Goal: Transaction & Acquisition: Book appointment/travel/reservation

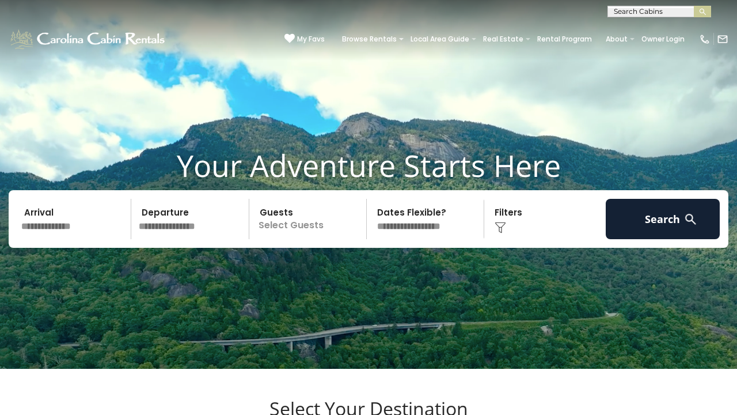
click at [645, 12] on input "text" at bounding box center [658, 14] width 101 height 12
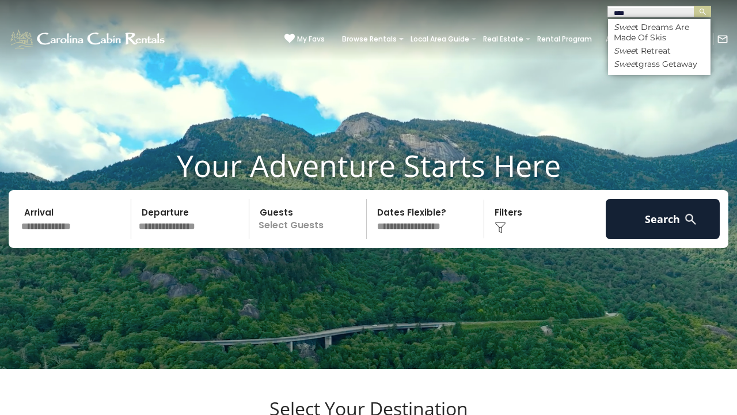
type input "***"
drag, startPoint x: 645, startPoint y: 12, endPoint x: 644, endPoint y: 63, distance: 50.7
click at [644, 63] on li "Swee tgrass Getaway" at bounding box center [659, 64] width 103 height 10
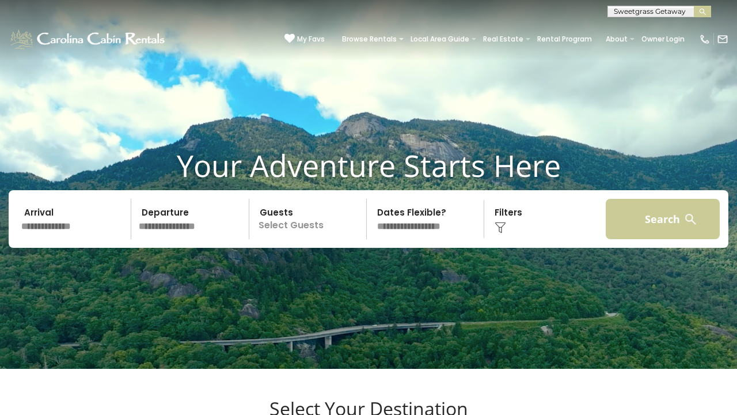
click at [673, 239] on button "Search" at bounding box center [663, 219] width 114 height 40
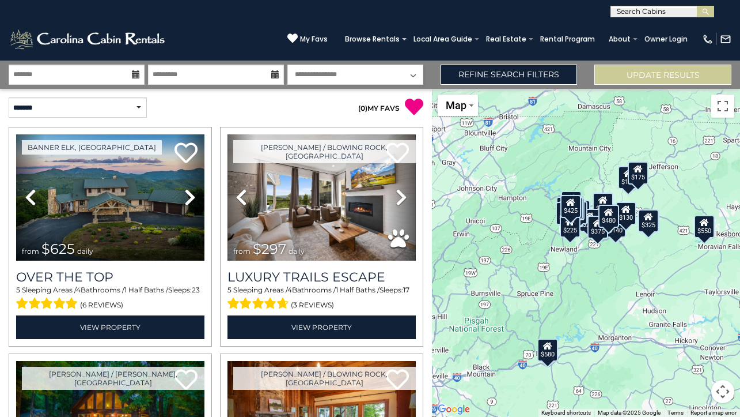
click at [647, 9] on input "text" at bounding box center [661, 14] width 101 height 12
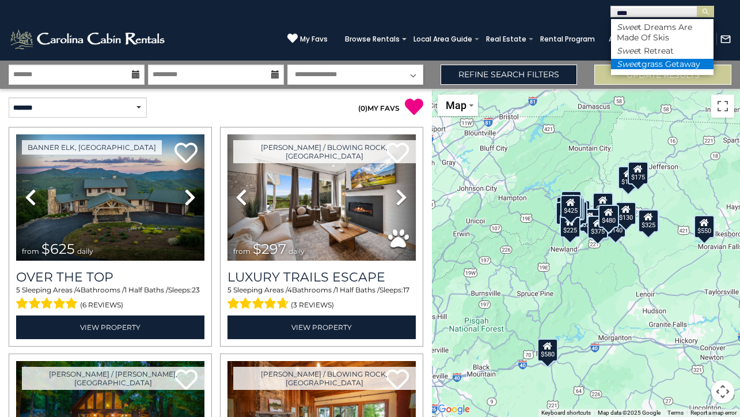
type input "****"
click at [649, 60] on li "Swee tgrass Getaway" at bounding box center [662, 64] width 103 height 10
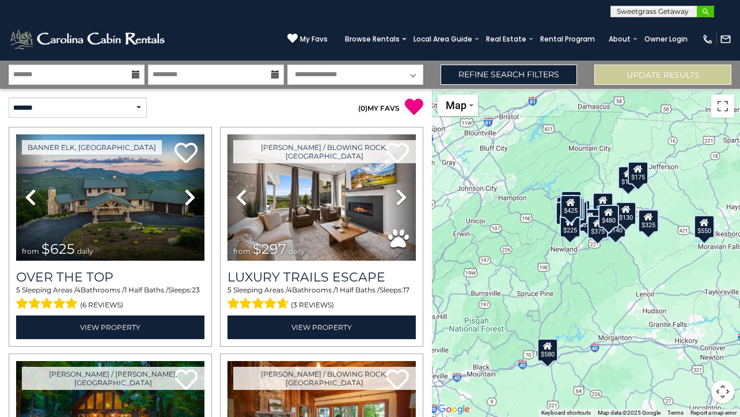
click at [705, 12] on img "submit" at bounding box center [706, 11] width 9 height 9
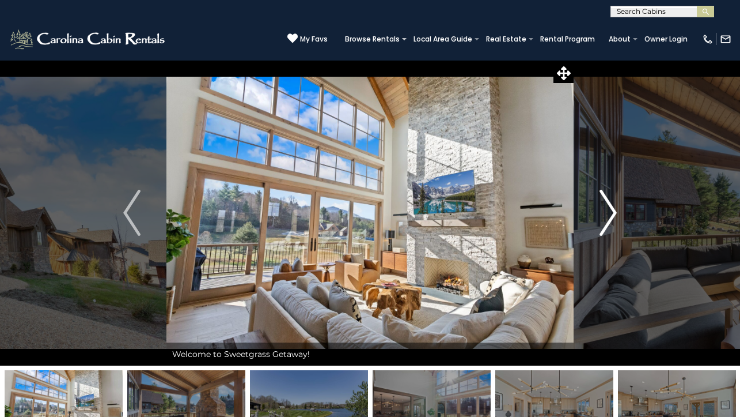
click at [603, 207] on img "Next" at bounding box center [608, 213] width 17 height 46
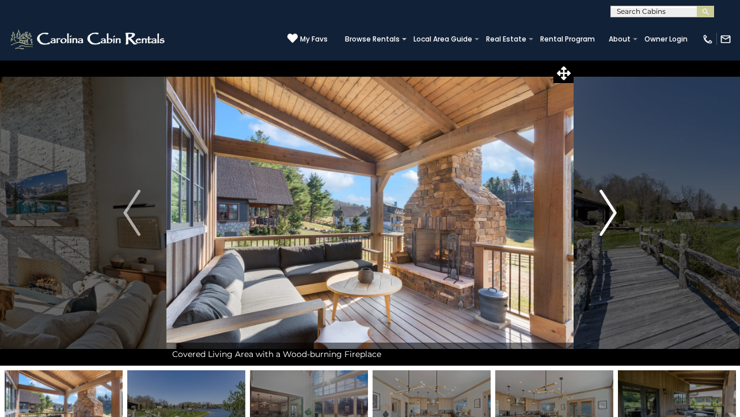
click at [609, 210] on img "Next" at bounding box center [608, 213] width 17 height 46
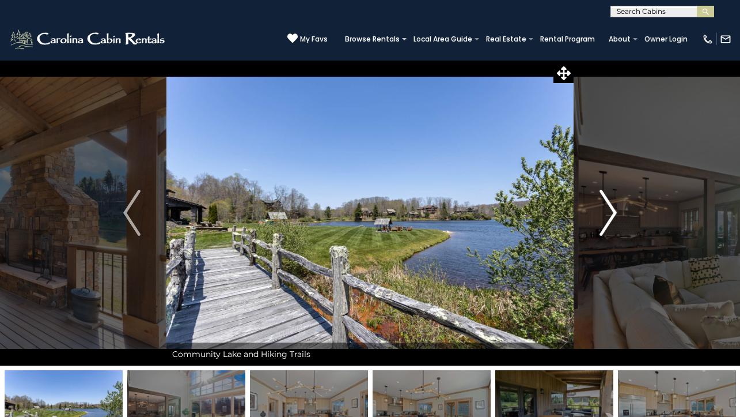
click at [609, 210] on img "Next" at bounding box center [608, 213] width 17 height 46
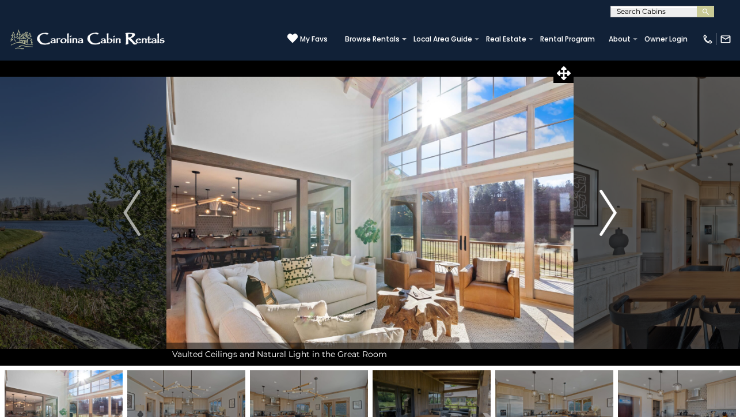
click at [609, 210] on img "Next" at bounding box center [608, 213] width 17 height 46
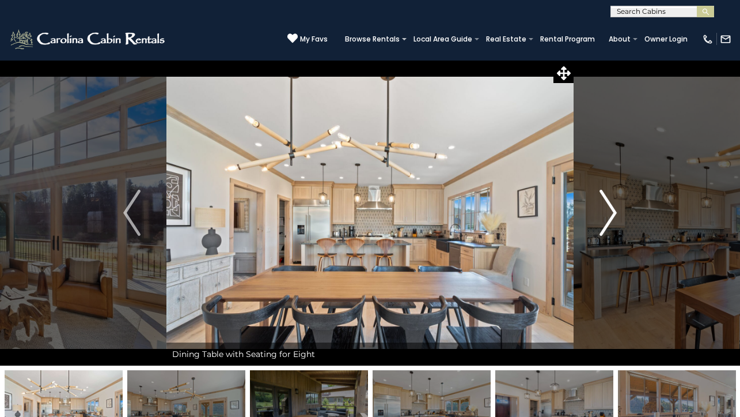
click at [609, 210] on img "Next" at bounding box center [608, 213] width 17 height 46
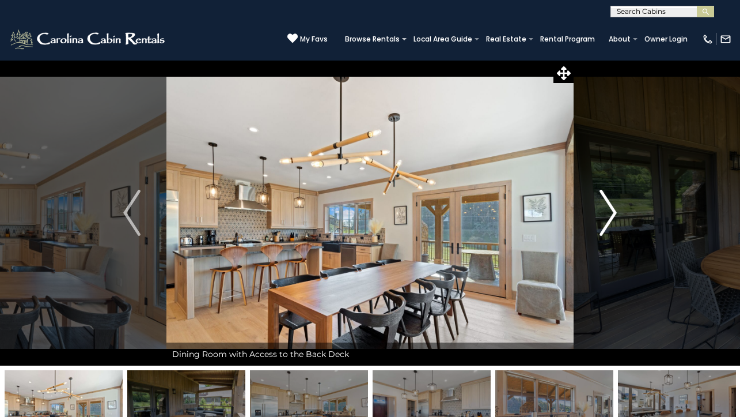
click at [609, 210] on img "Next" at bounding box center [608, 213] width 17 height 46
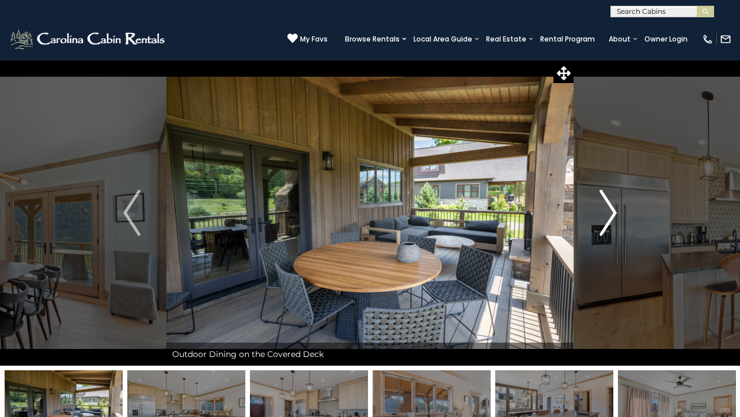
click at [609, 210] on img "Next" at bounding box center [608, 213] width 17 height 46
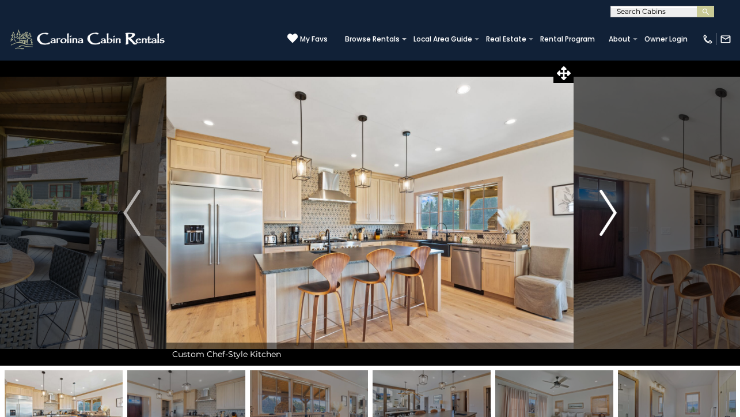
click at [609, 210] on img "Next" at bounding box center [608, 213] width 17 height 46
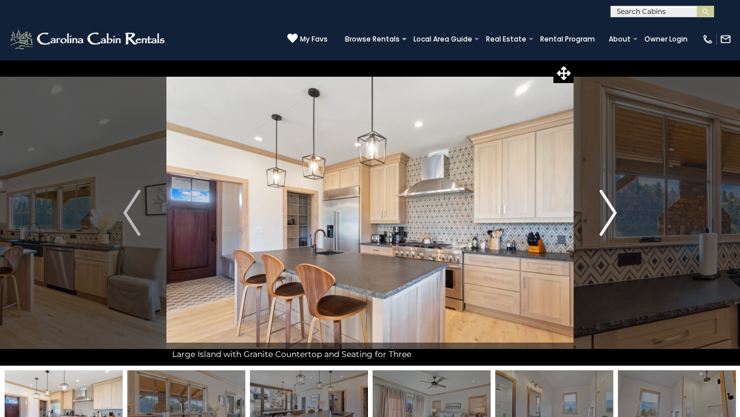
click at [609, 210] on img "Next" at bounding box center [608, 213] width 17 height 46
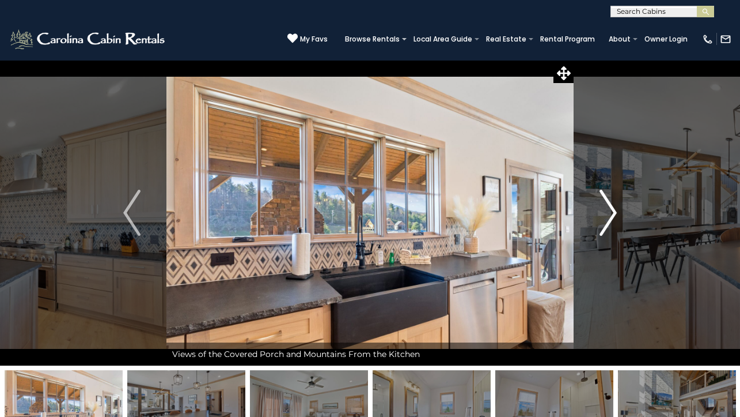
click at [609, 210] on img "Next" at bounding box center [608, 213] width 17 height 46
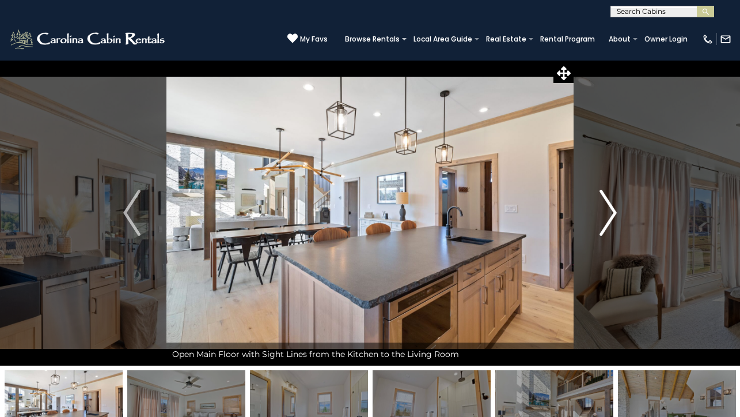
click at [609, 210] on img "Next" at bounding box center [608, 213] width 17 height 46
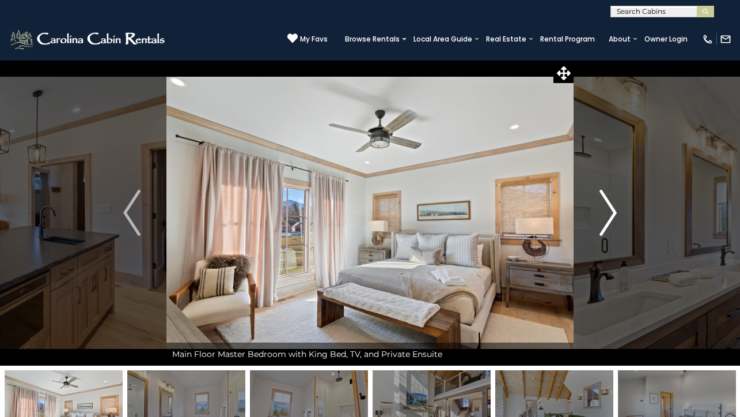
click at [609, 210] on img "Next" at bounding box center [608, 213] width 17 height 46
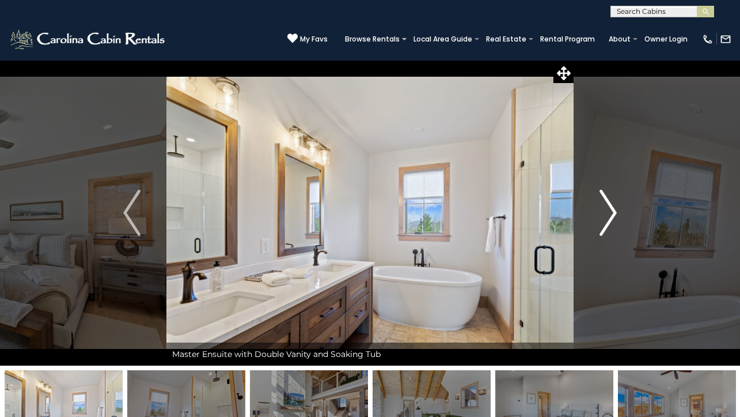
click at [609, 210] on img "Next" at bounding box center [608, 213] width 17 height 46
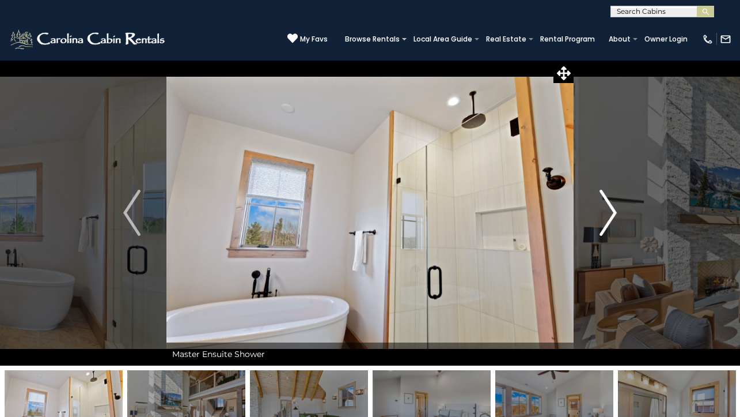
click at [609, 210] on img "Next" at bounding box center [608, 213] width 17 height 46
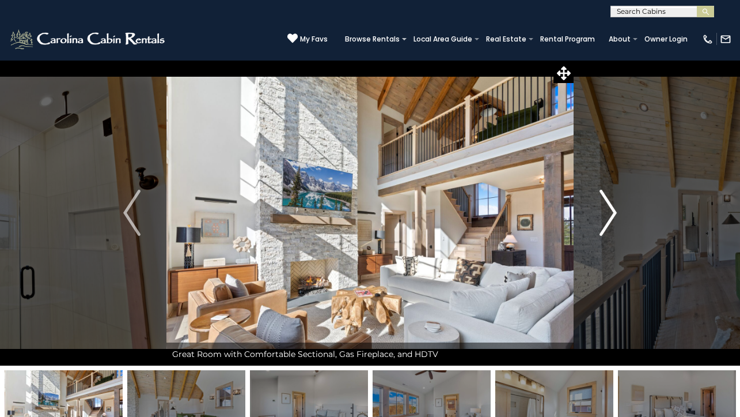
click at [609, 210] on img "Next" at bounding box center [608, 213] width 17 height 46
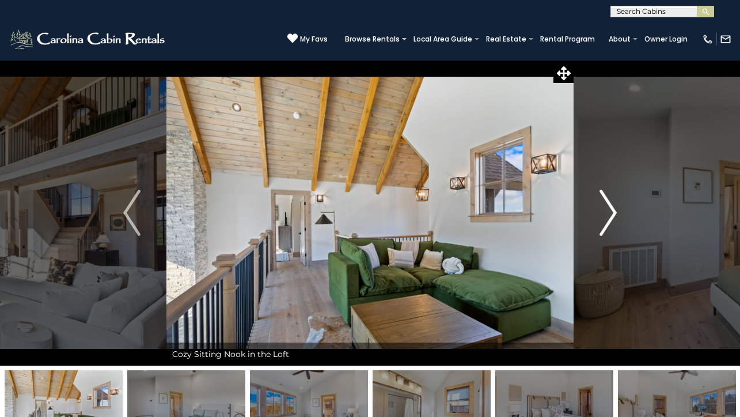
click at [609, 210] on img "Next" at bounding box center [608, 213] width 17 height 46
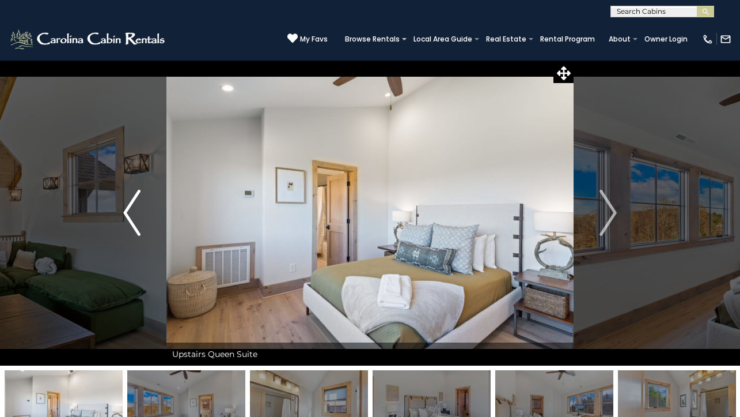
click at [131, 195] on img "Previous" at bounding box center [131, 213] width 17 height 46
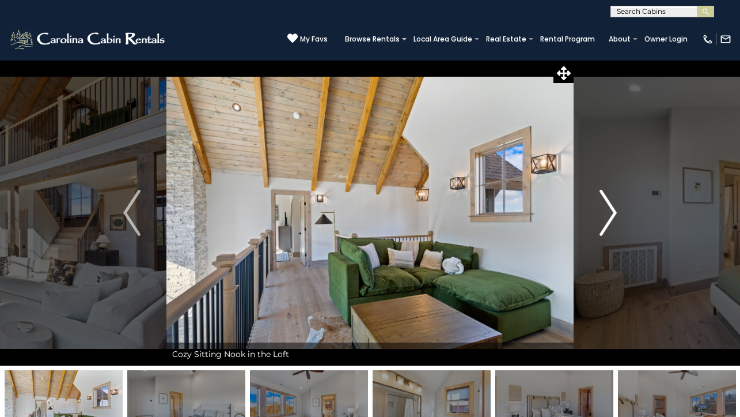
click at [607, 214] on img "Next" at bounding box center [608, 213] width 17 height 46
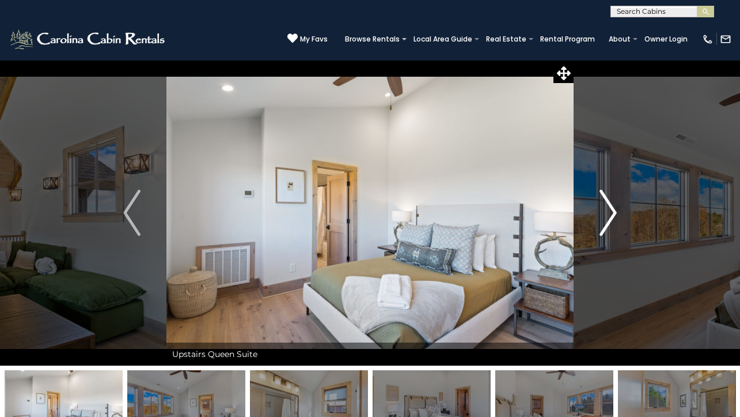
click at [607, 214] on img "Next" at bounding box center [608, 213] width 17 height 46
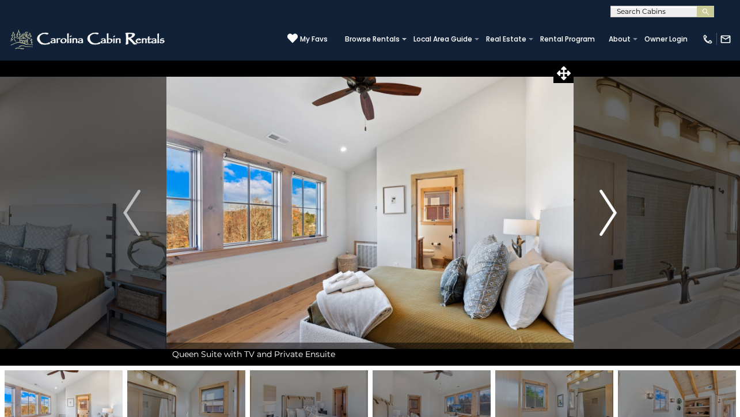
click at [607, 214] on img "Next" at bounding box center [608, 213] width 17 height 46
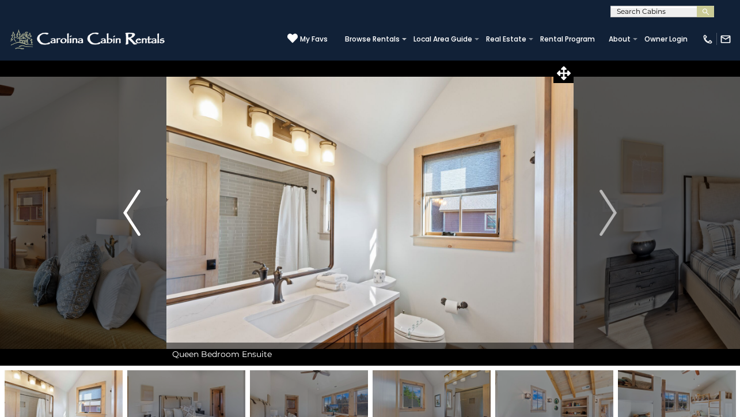
click at [139, 204] on img "Previous" at bounding box center [131, 213] width 17 height 46
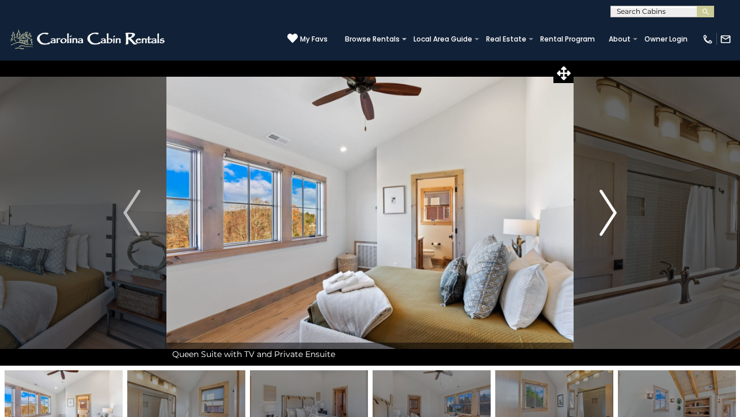
click at [620, 211] on button "Next" at bounding box center [608, 212] width 69 height 305
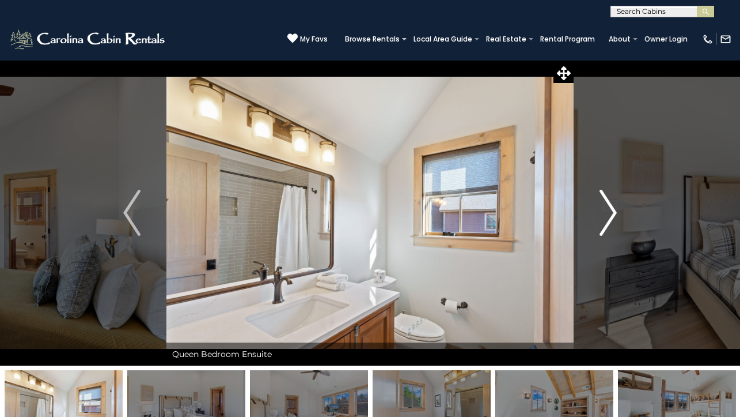
click at [620, 211] on button "Next" at bounding box center [608, 212] width 69 height 305
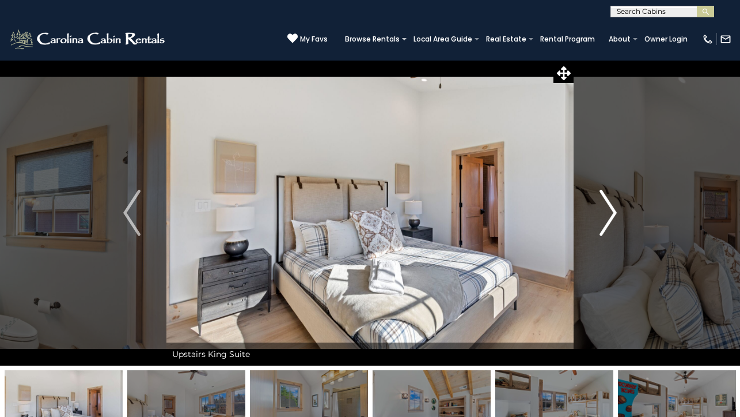
click at [620, 211] on button "Next" at bounding box center [608, 212] width 69 height 305
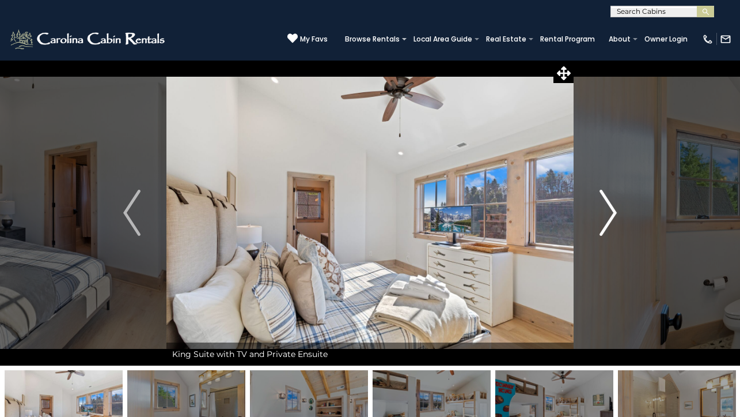
click at [620, 211] on button "Next" at bounding box center [608, 212] width 69 height 305
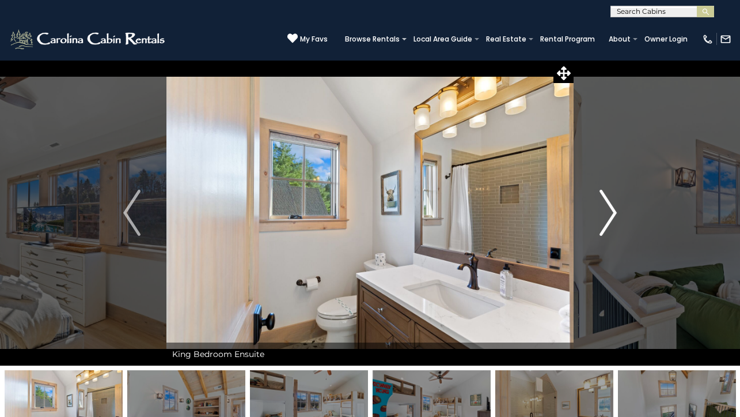
click at [620, 211] on button "Next" at bounding box center [608, 212] width 69 height 305
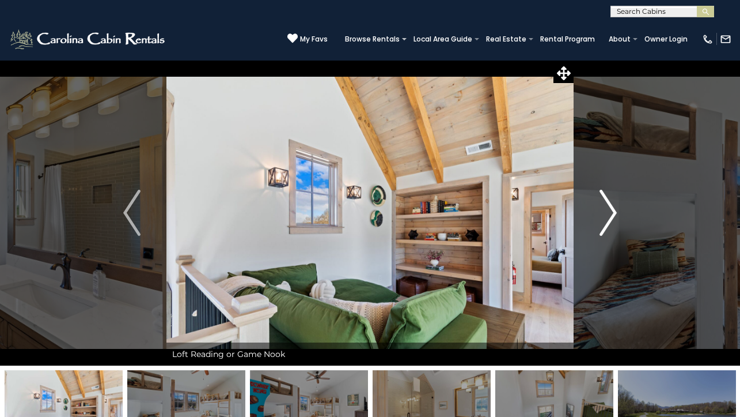
click at [620, 211] on button "Next" at bounding box center [608, 212] width 69 height 305
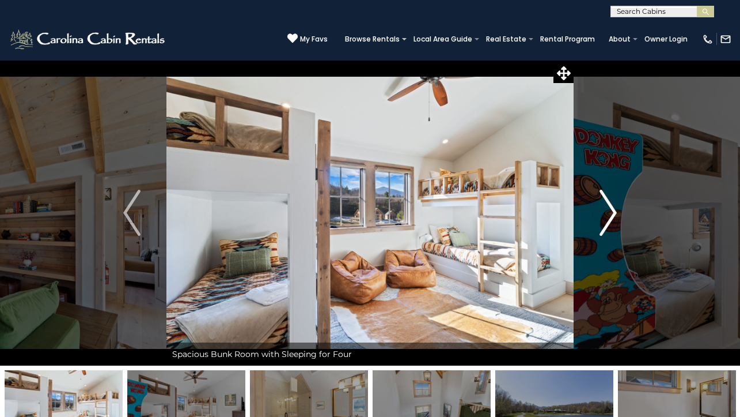
click at [620, 212] on button "Next" at bounding box center [608, 212] width 69 height 305
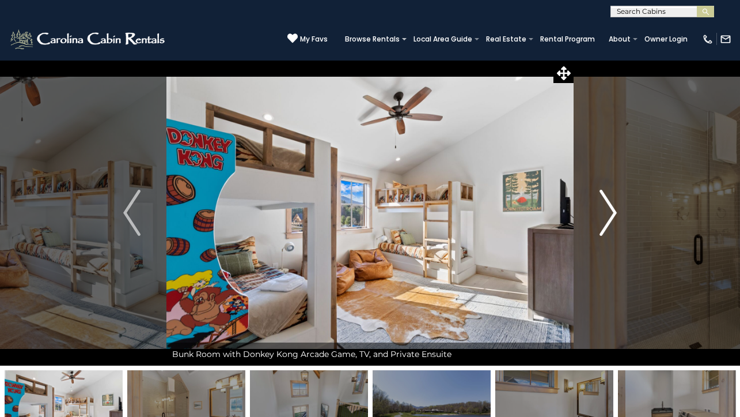
click at [612, 210] on img "Next" at bounding box center [608, 213] width 17 height 46
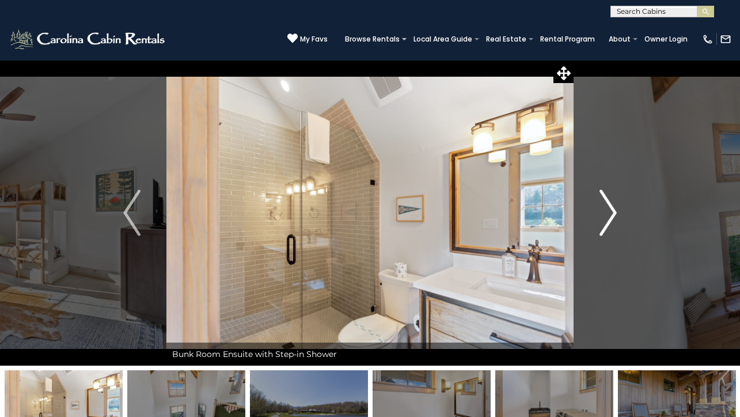
click at [612, 210] on img "Next" at bounding box center [608, 213] width 17 height 46
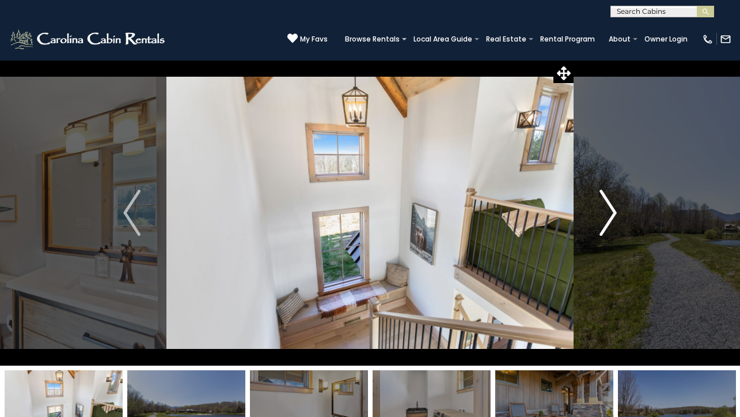
click at [612, 210] on img "Next" at bounding box center [608, 213] width 17 height 46
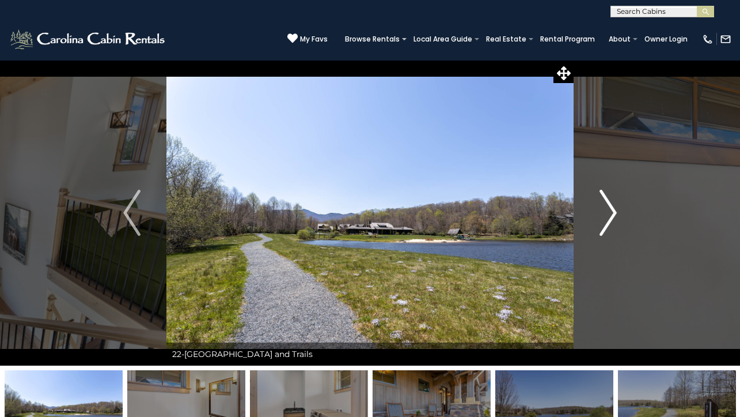
click at [612, 210] on img "Next" at bounding box center [608, 213] width 17 height 46
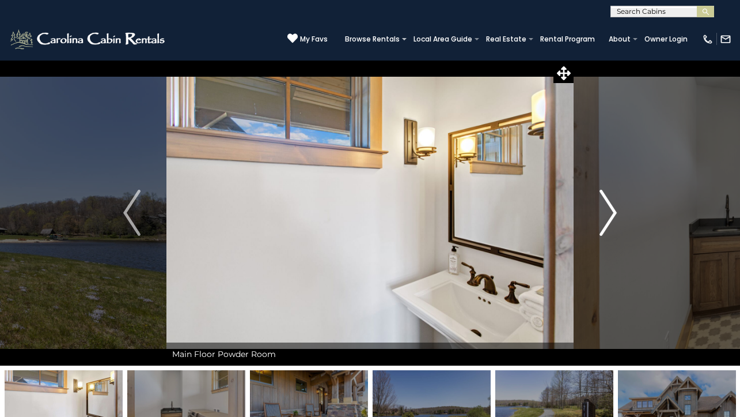
click at [612, 210] on img "Next" at bounding box center [608, 213] width 17 height 46
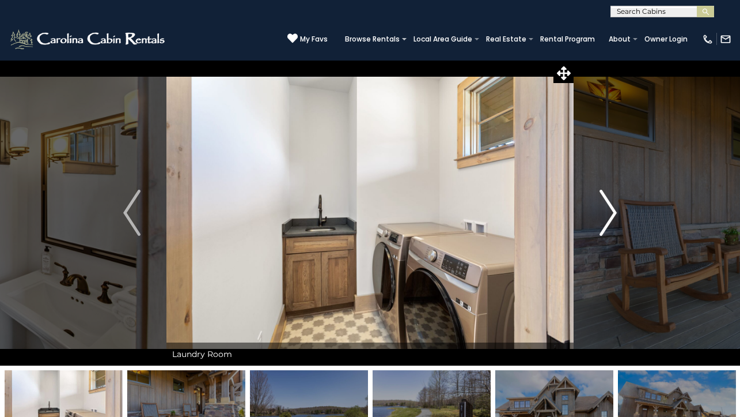
click at [612, 210] on img "Next" at bounding box center [608, 213] width 17 height 46
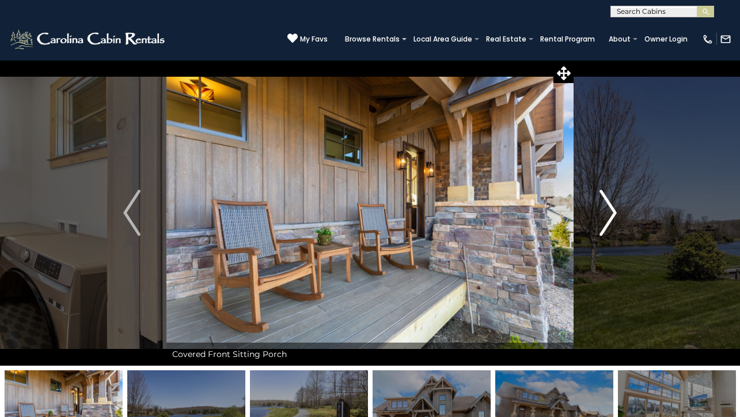
click at [612, 210] on img "Next" at bounding box center [608, 213] width 17 height 46
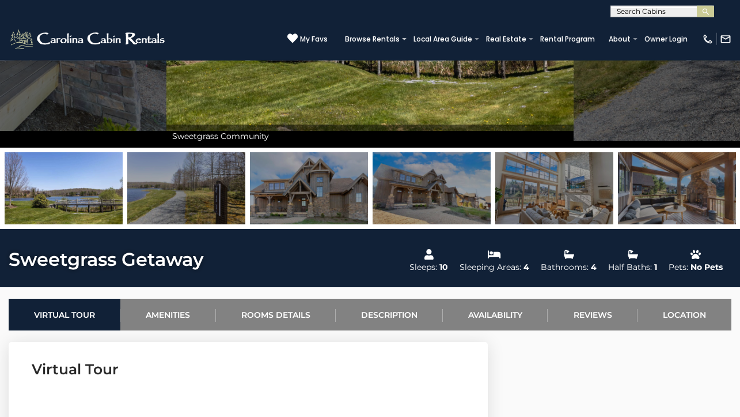
scroll to position [218, 0]
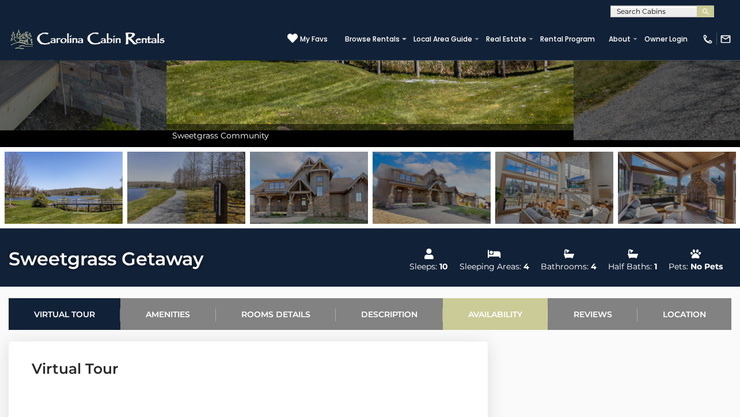
click at [518, 321] on link "Availability" at bounding box center [495, 314] width 105 height 32
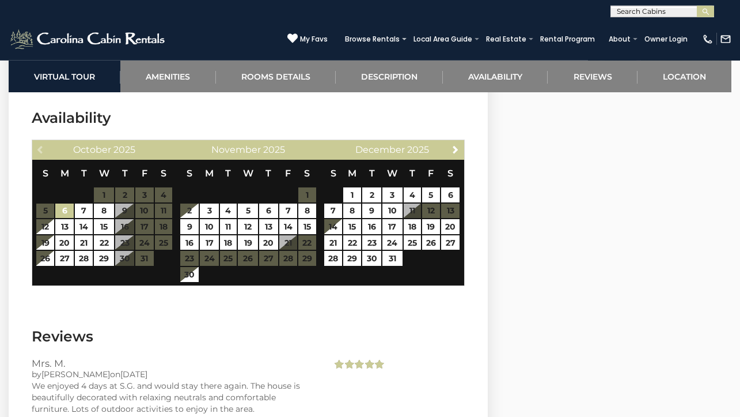
scroll to position [2564, 0]
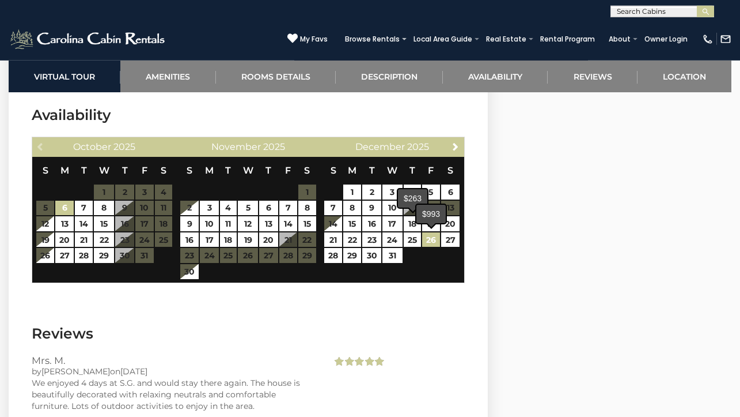
click at [437, 240] on link "26" at bounding box center [431, 239] width 18 height 15
type input "**********"
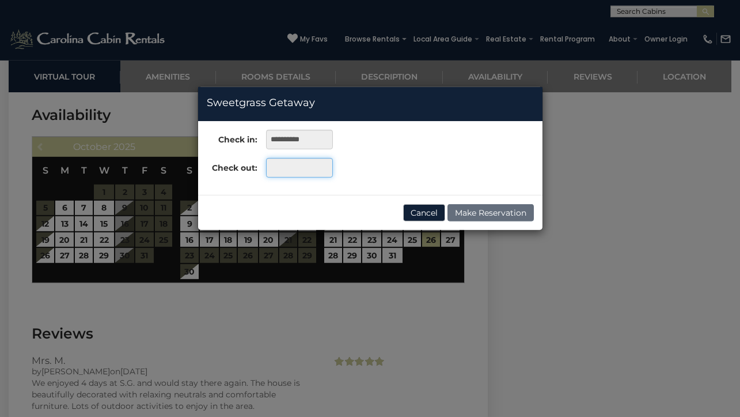
click at [300, 171] on input "text" at bounding box center [299, 168] width 66 height 20
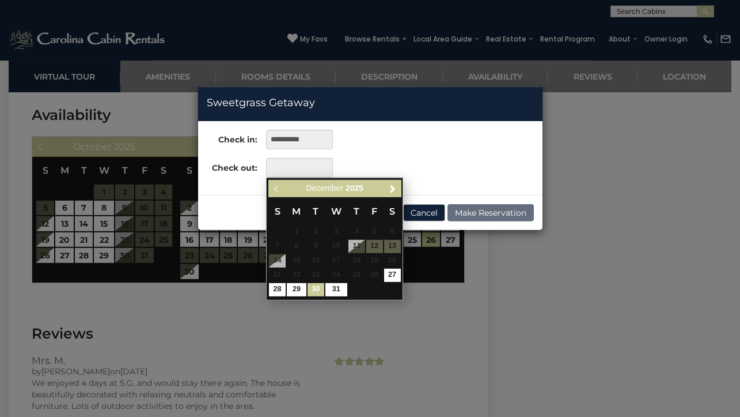
click at [320, 285] on link "30" at bounding box center [316, 289] width 17 height 13
type input "**********"
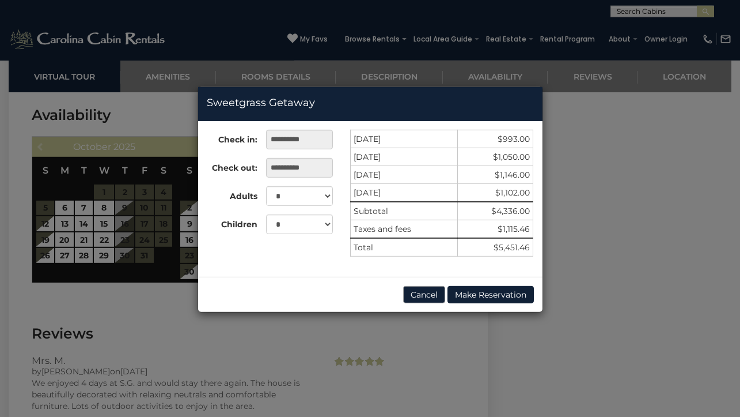
click at [416, 292] on button "Cancel" at bounding box center [424, 294] width 42 height 17
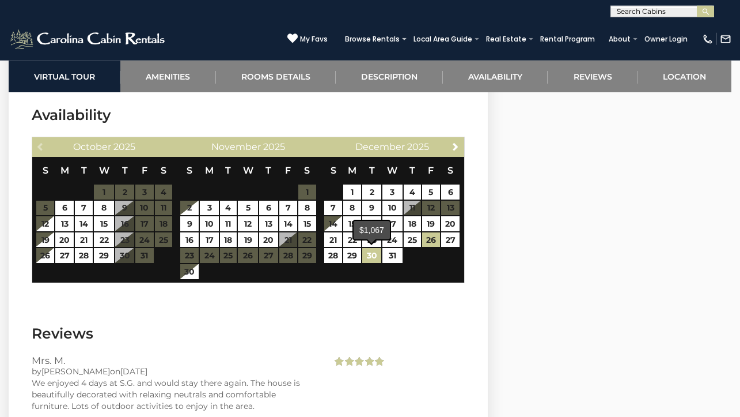
click at [373, 258] on link "30" at bounding box center [371, 255] width 18 height 15
type input "**********"
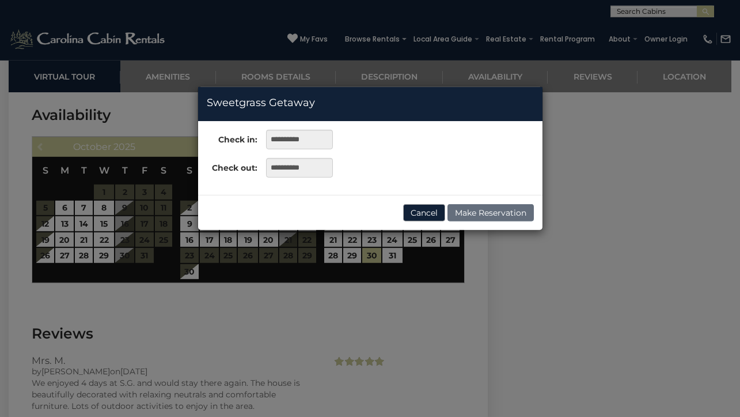
click at [425, 214] on button "Cancel" at bounding box center [424, 212] width 42 height 17
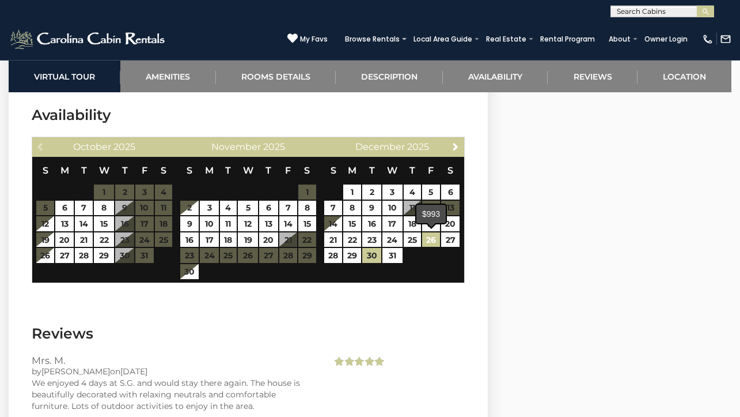
click at [431, 240] on link "26" at bounding box center [431, 239] width 18 height 15
type input "**********"
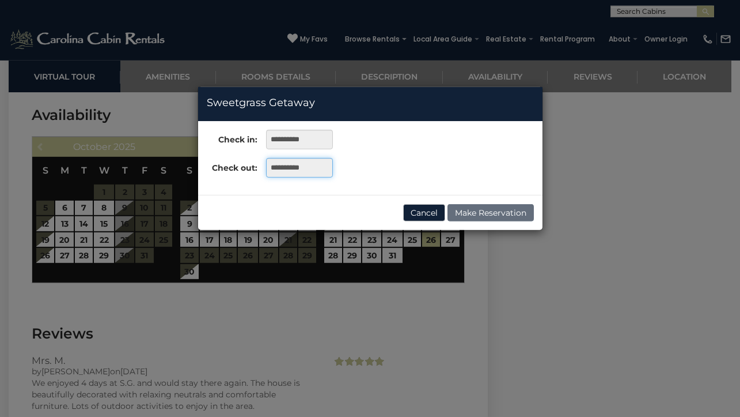
click at [302, 166] on input "**********" at bounding box center [299, 168] width 66 height 20
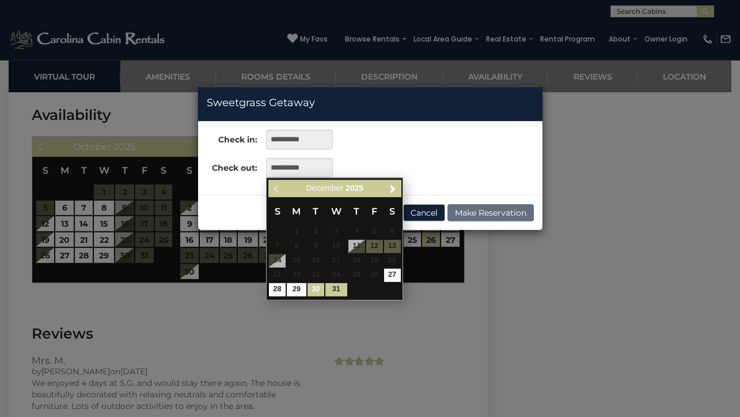
click at [315, 290] on link "30" at bounding box center [316, 289] width 17 height 13
type input "**********"
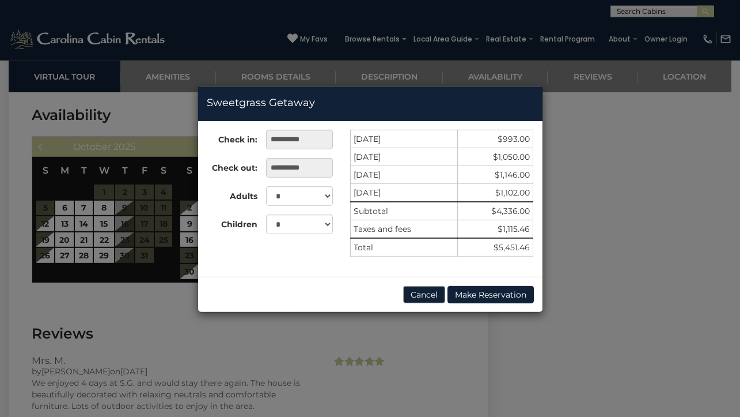
click at [425, 293] on button "Cancel" at bounding box center [424, 294] width 42 height 17
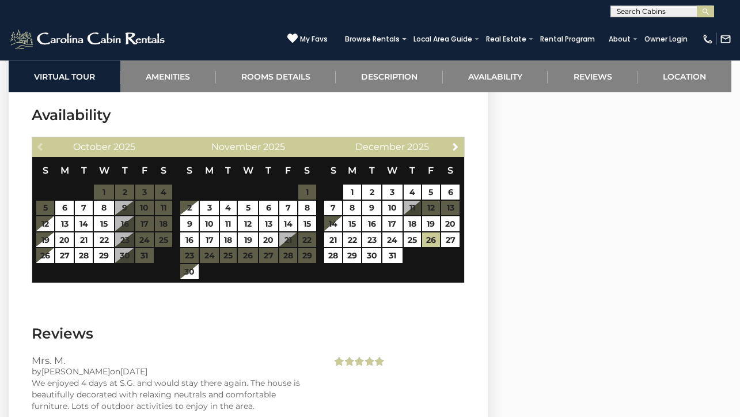
scroll to position [2536, 0]
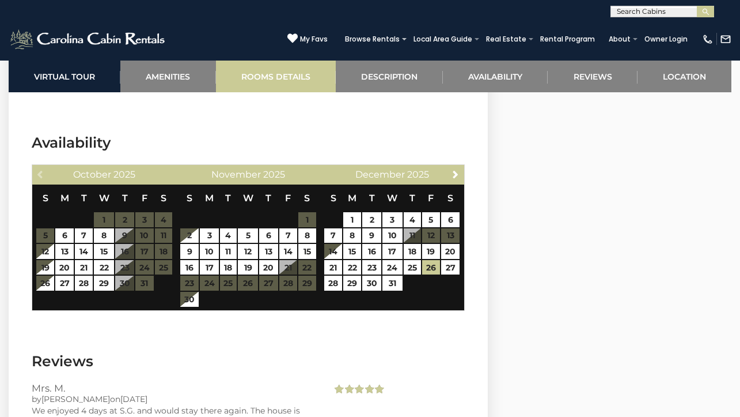
click at [298, 77] on link "Rooms Details" at bounding box center [276, 76] width 120 height 32
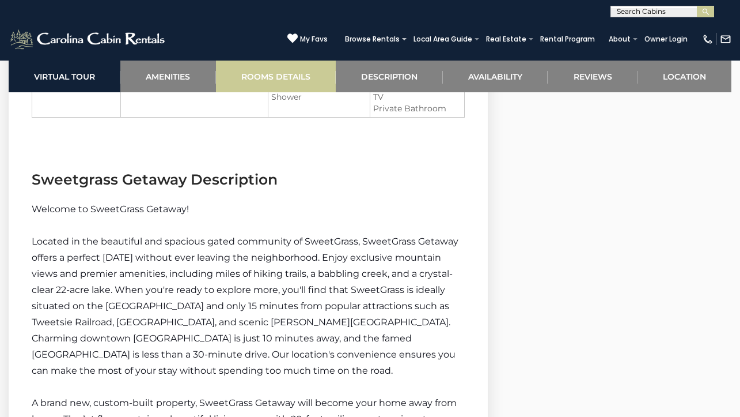
scroll to position [1350, 0]
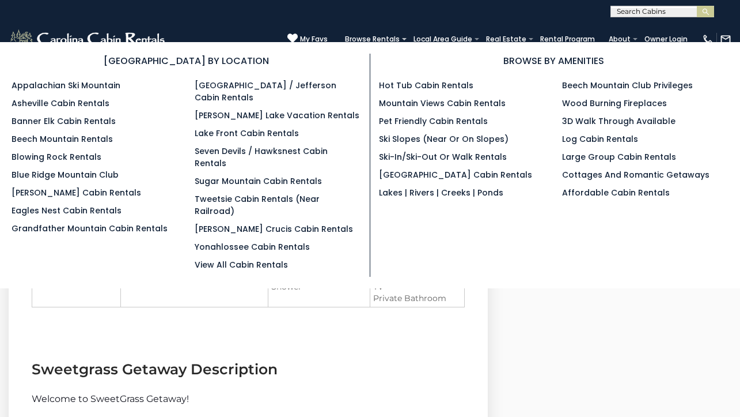
click at [263, 222] on ul "West Jefferson / Jefferson Cabin Rentals Kerr Scott Lake Vacation Rentals Lake …" at bounding box center [278, 175] width 166 height 191
click at [261, 259] on link "View All Cabin Rentals" at bounding box center [241, 265] width 93 height 12
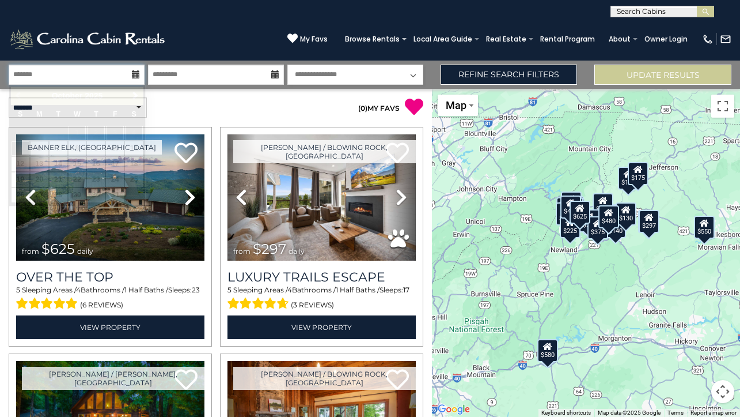
click at [104, 71] on input "text" at bounding box center [77, 75] width 136 height 20
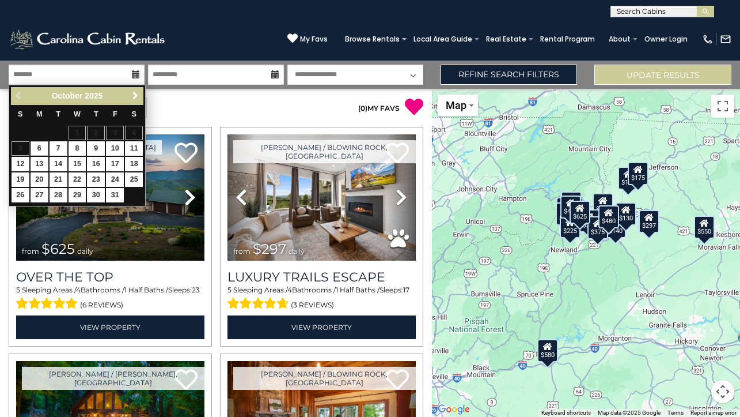
click at [134, 95] on span "Next" at bounding box center [135, 95] width 9 height 9
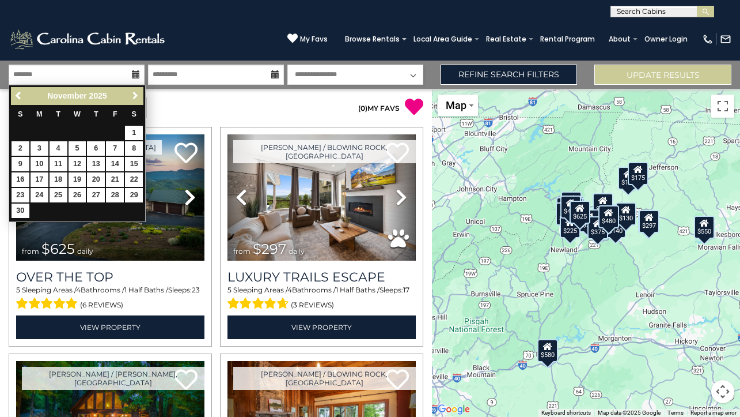
click at [134, 95] on span "Next" at bounding box center [135, 95] width 9 height 9
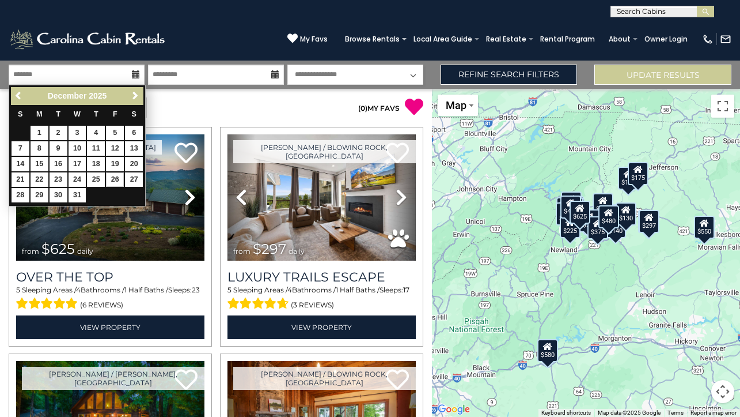
click at [116, 179] on link "26" at bounding box center [115, 179] width 18 height 14
type input "********"
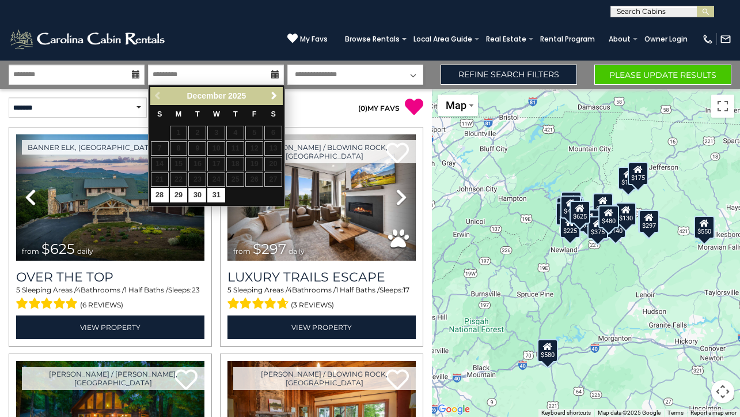
click at [199, 192] on link "30" at bounding box center [197, 195] width 18 height 14
type input "********"
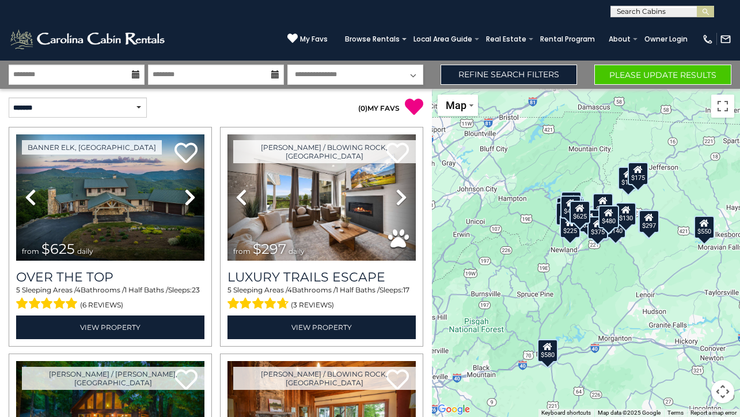
select select "*"
select select "**********"
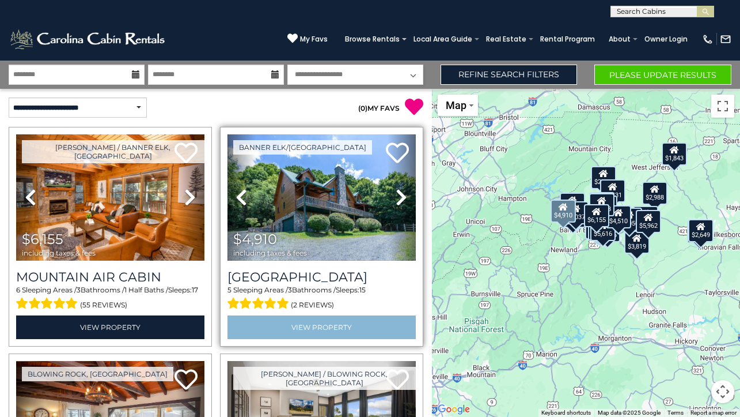
click at [330, 327] on link "View Property" at bounding box center [322, 327] width 188 height 24
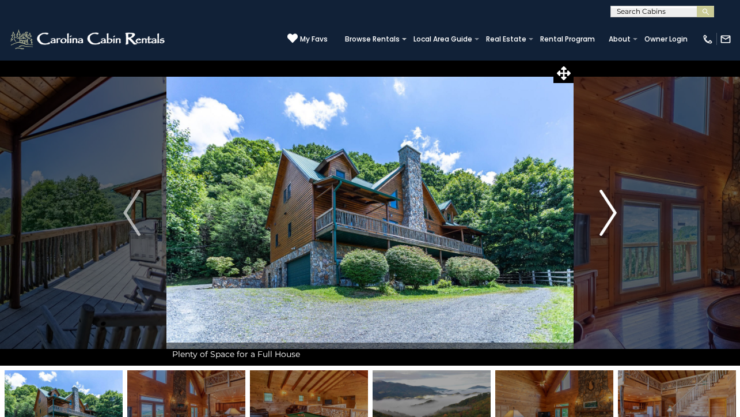
click at [601, 223] on img "Next" at bounding box center [608, 213] width 17 height 46
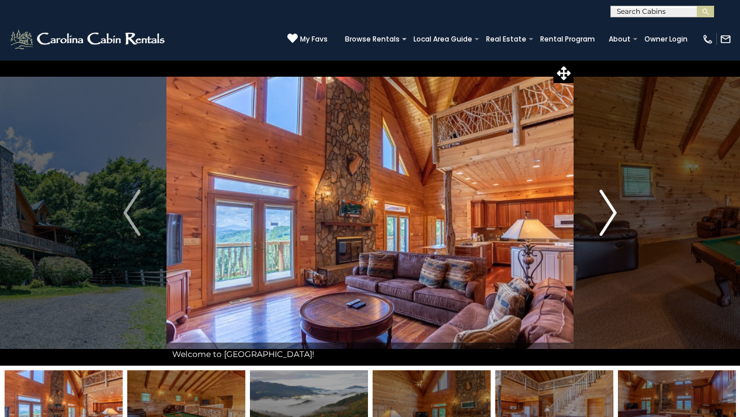
click at [603, 221] on img "Next" at bounding box center [608, 213] width 17 height 46
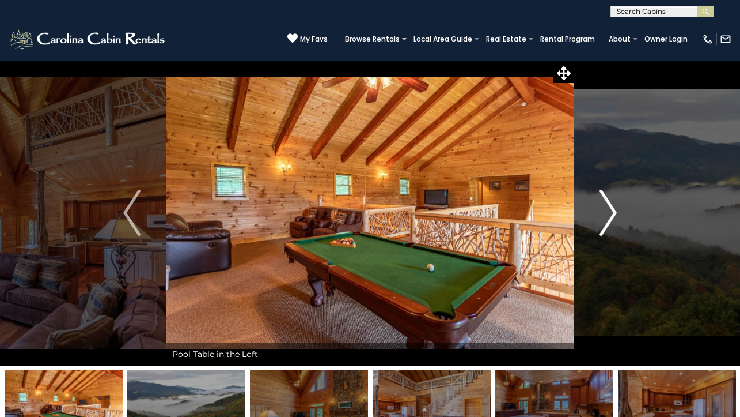
click at [603, 221] on img "Next" at bounding box center [608, 213] width 17 height 46
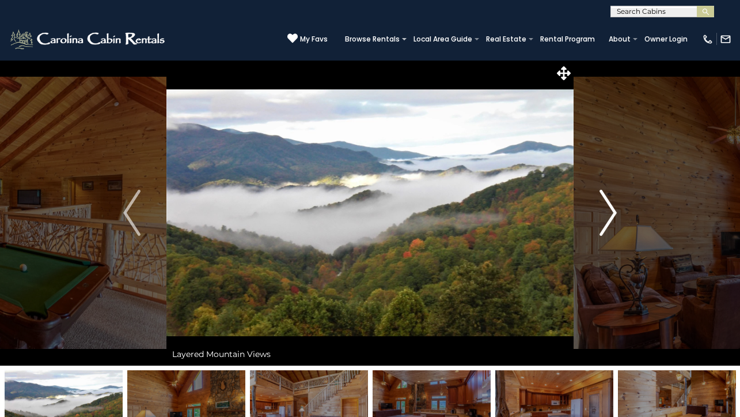
click at [603, 221] on img "Next" at bounding box center [608, 213] width 17 height 46
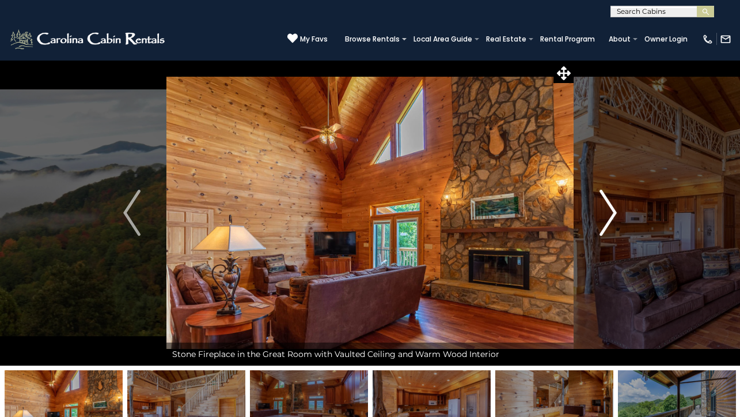
click at [603, 221] on img "Next" at bounding box center [608, 213] width 17 height 46
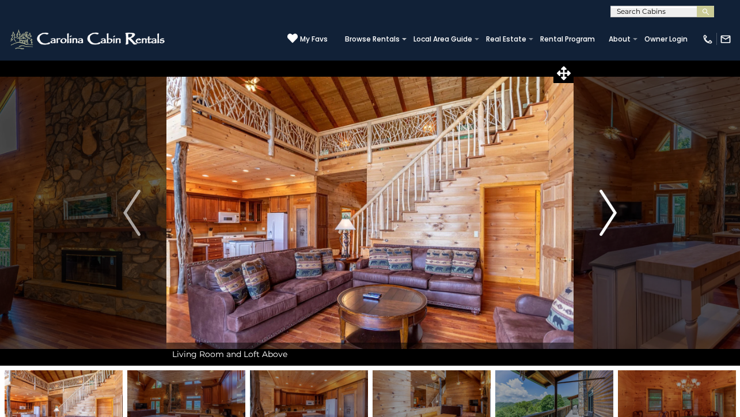
click at [603, 221] on img "Next" at bounding box center [608, 213] width 17 height 46
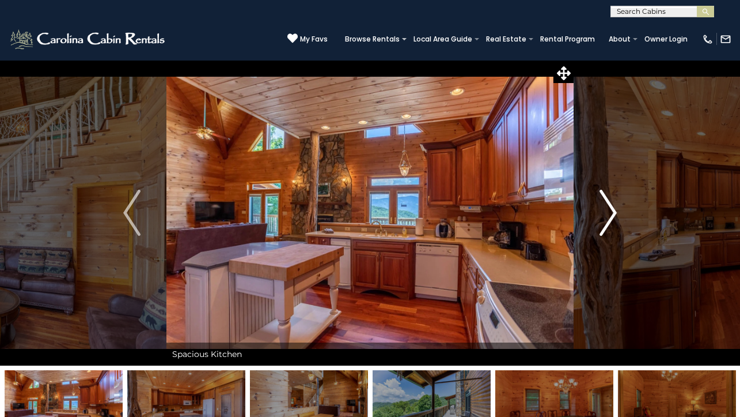
click at [603, 221] on img "Next" at bounding box center [608, 213] width 17 height 46
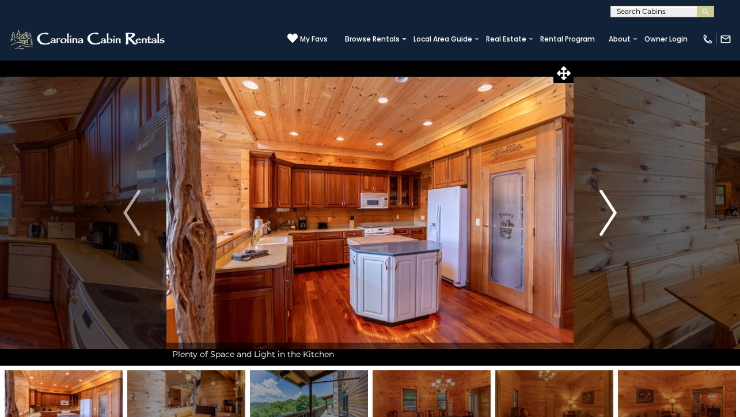
click at [603, 221] on img "Next" at bounding box center [608, 213] width 17 height 46
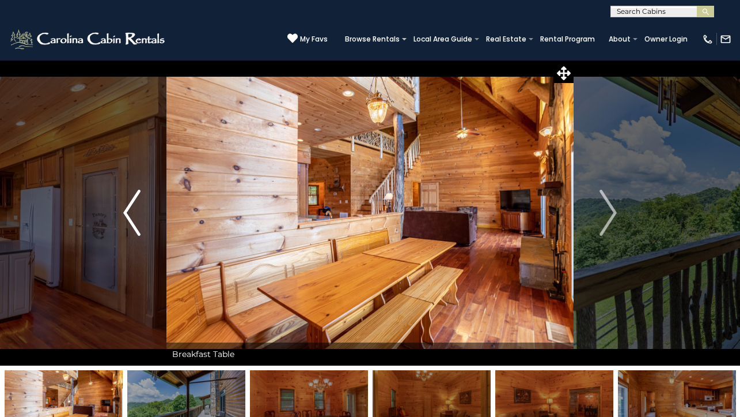
click at [139, 199] on img "Previous" at bounding box center [131, 213] width 17 height 46
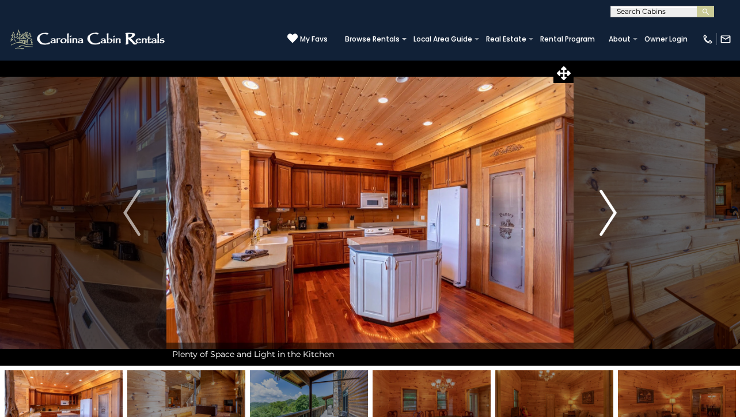
click at [608, 212] on img "Next" at bounding box center [608, 213] width 17 height 46
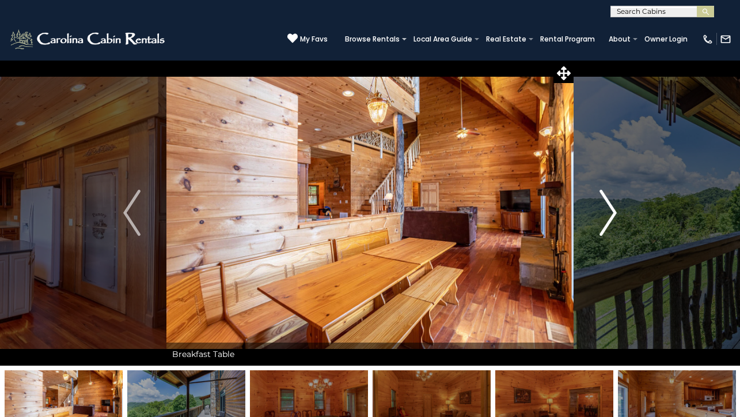
click at [608, 212] on img "Next" at bounding box center [608, 213] width 17 height 46
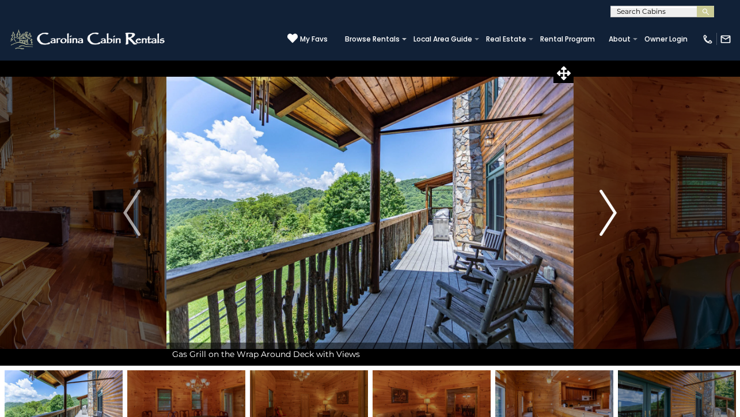
click at [608, 212] on img "Next" at bounding box center [608, 213] width 17 height 46
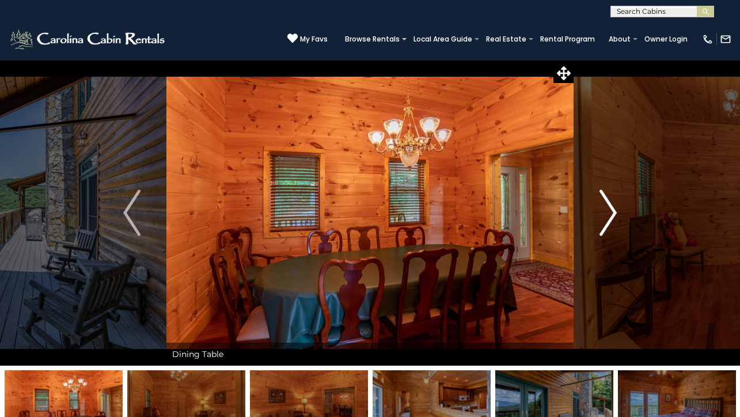
click at [608, 212] on img "Next" at bounding box center [608, 213] width 17 height 46
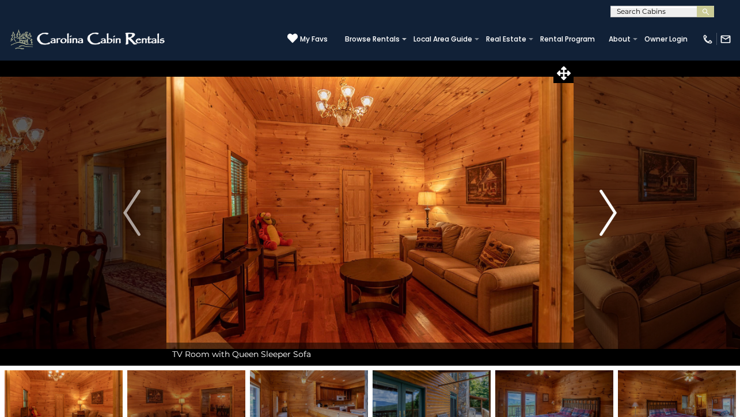
click at [608, 212] on img "Next" at bounding box center [608, 213] width 17 height 46
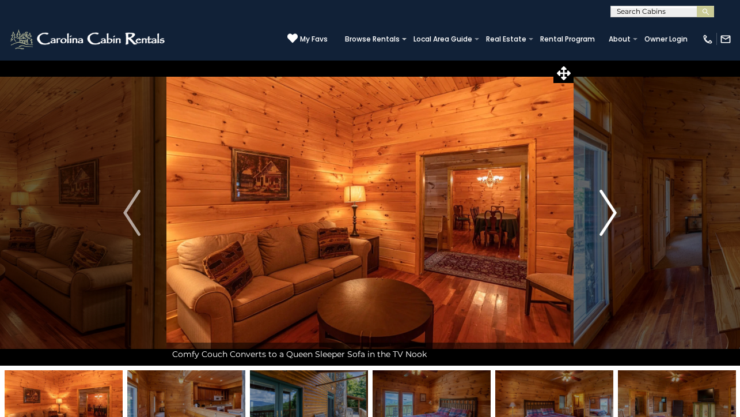
click at [608, 212] on img "Next" at bounding box center [608, 213] width 17 height 46
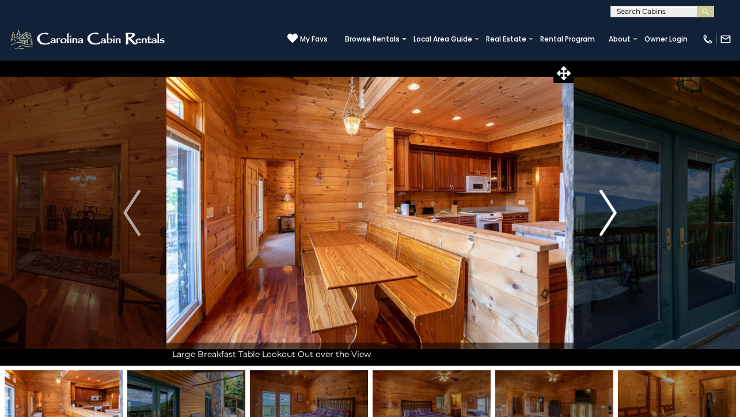
click at [608, 212] on img "Next" at bounding box center [608, 213] width 17 height 46
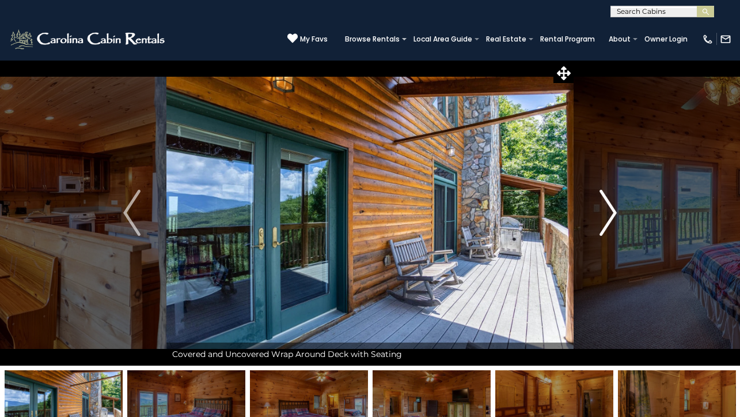
click at [608, 212] on img "Next" at bounding box center [608, 213] width 17 height 46
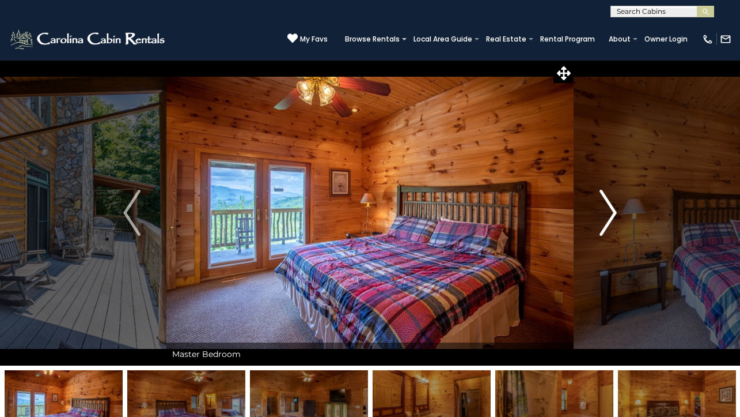
click at [608, 212] on img "Next" at bounding box center [608, 213] width 17 height 46
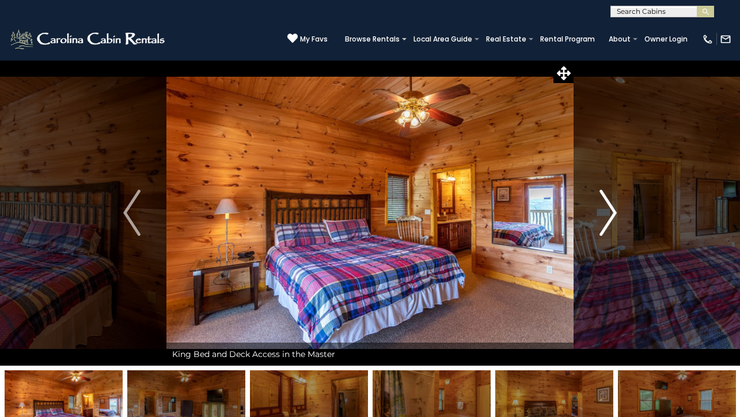
click at [608, 212] on img "Next" at bounding box center [608, 213] width 17 height 46
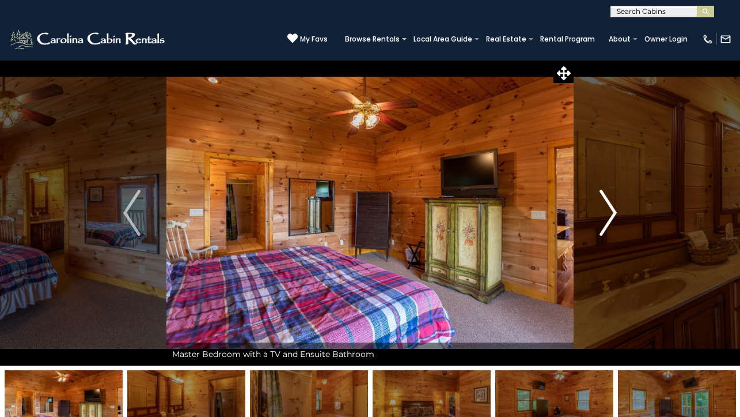
click at [608, 212] on img "Next" at bounding box center [608, 213] width 17 height 46
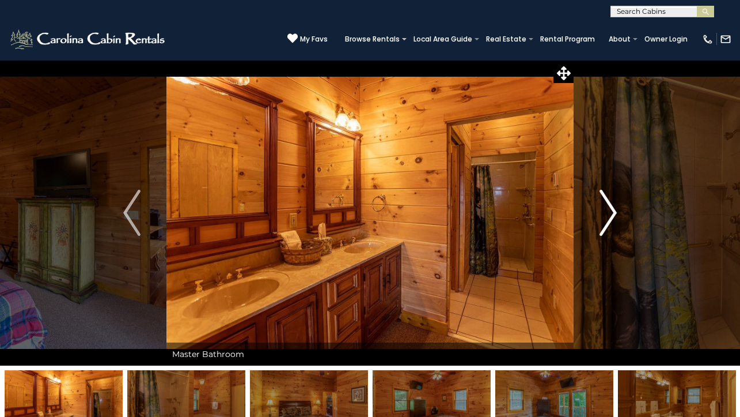
click at [608, 212] on img "Next" at bounding box center [608, 213] width 17 height 46
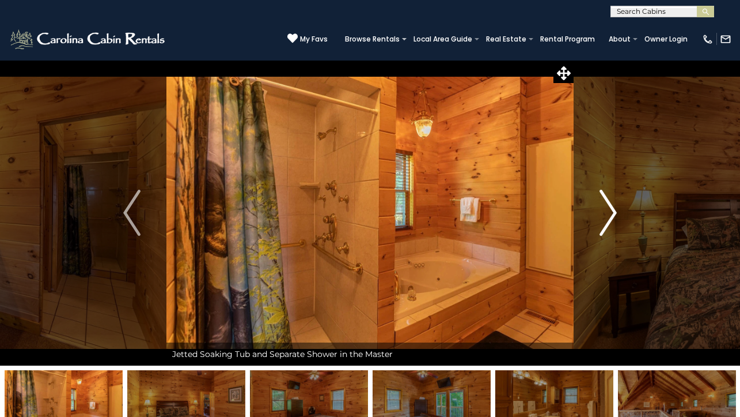
click at [608, 212] on img "Next" at bounding box center [608, 213] width 17 height 46
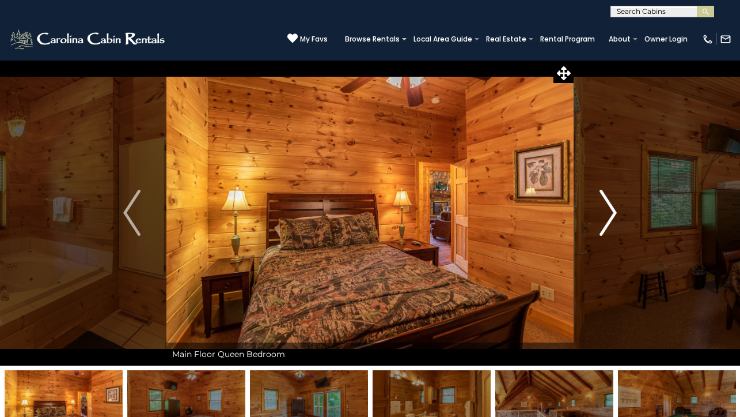
click at [608, 212] on img "Next" at bounding box center [608, 213] width 17 height 46
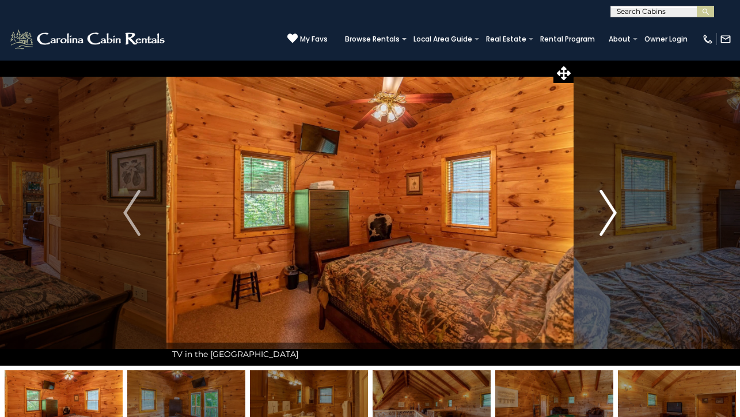
click at [608, 212] on img "Next" at bounding box center [608, 213] width 17 height 46
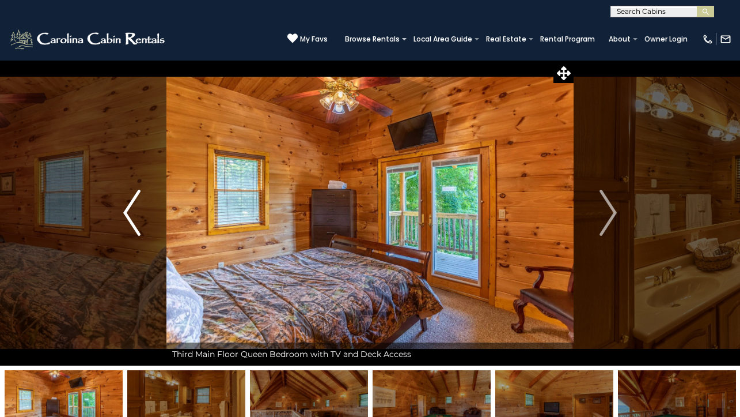
click at [129, 209] on img "Previous" at bounding box center [131, 213] width 17 height 46
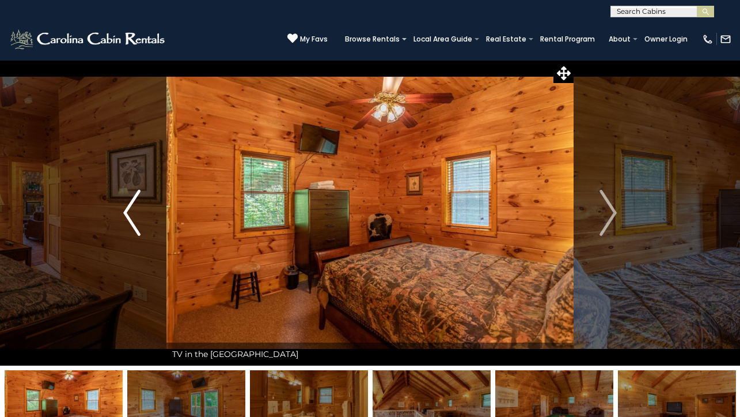
click at [129, 209] on img "Previous" at bounding box center [131, 213] width 17 height 46
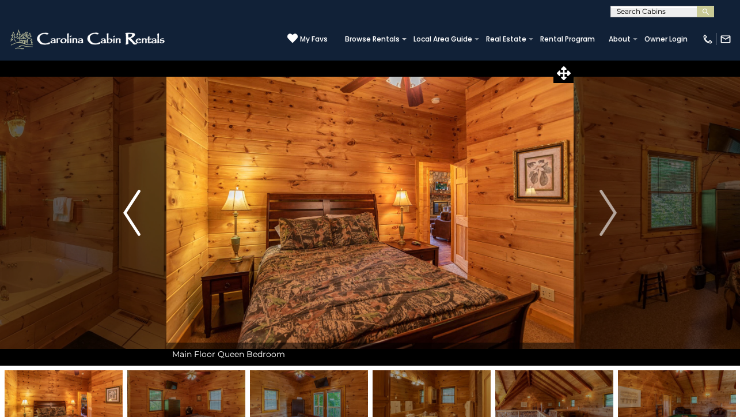
click at [129, 209] on img "Previous" at bounding box center [131, 213] width 17 height 46
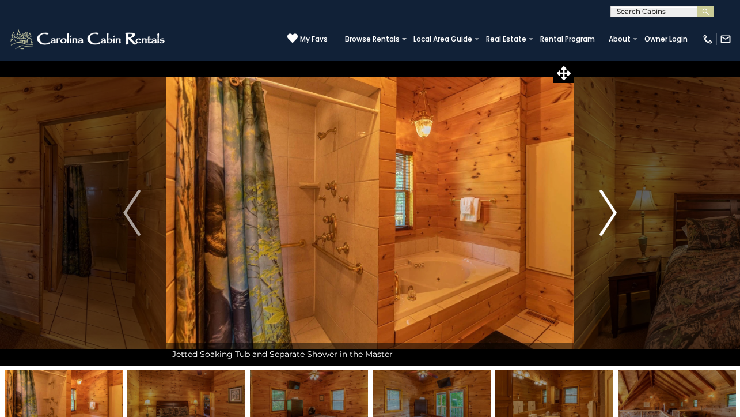
click at [610, 210] on img "Next" at bounding box center [608, 213] width 17 height 46
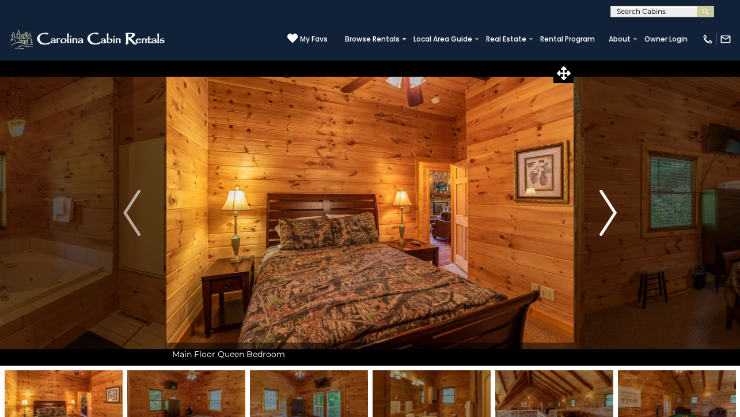
click at [610, 210] on img "Next" at bounding box center [608, 213] width 17 height 46
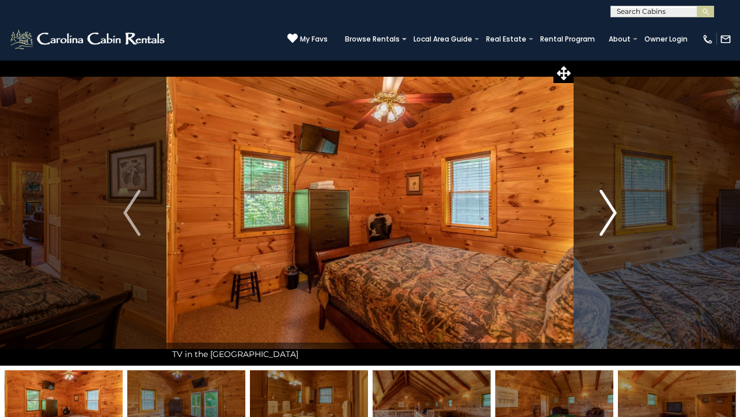
click at [610, 210] on img "Next" at bounding box center [608, 213] width 17 height 46
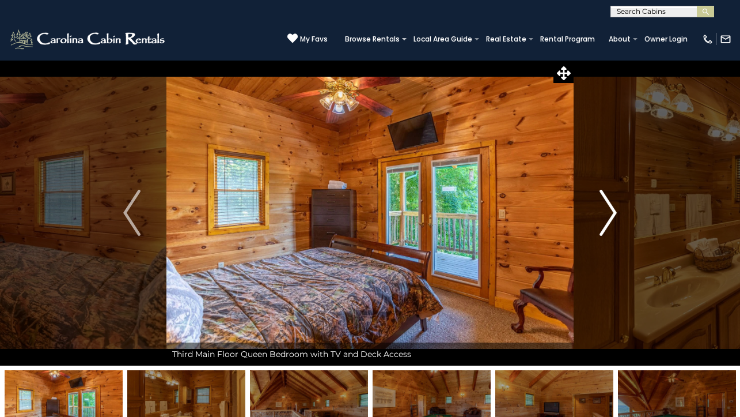
click at [610, 210] on img "Next" at bounding box center [608, 213] width 17 height 46
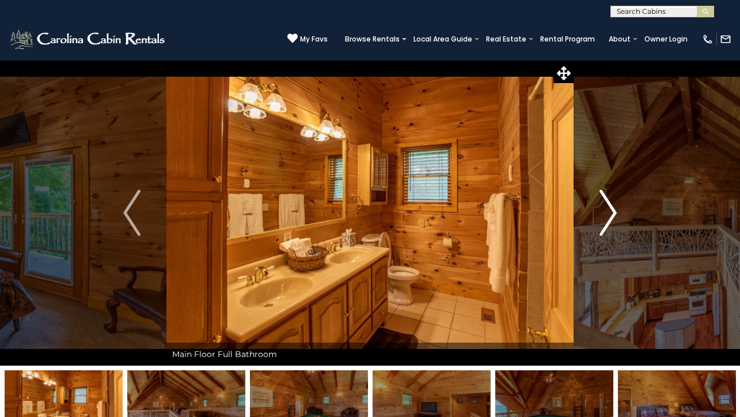
click at [610, 210] on img "Next" at bounding box center [608, 213] width 17 height 46
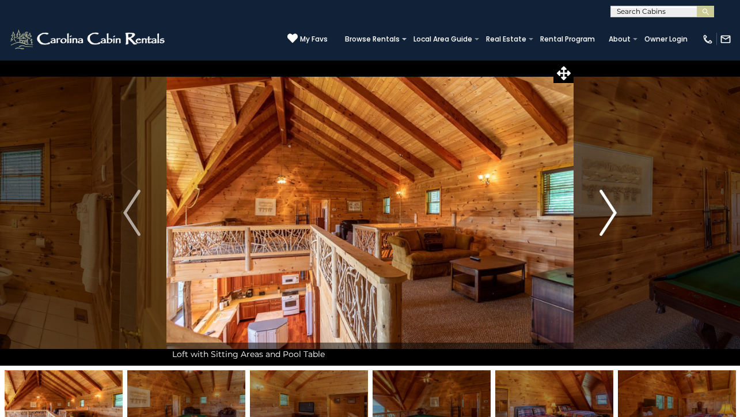
click at [610, 210] on img "Next" at bounding box center [608, 213] width 17 height 46
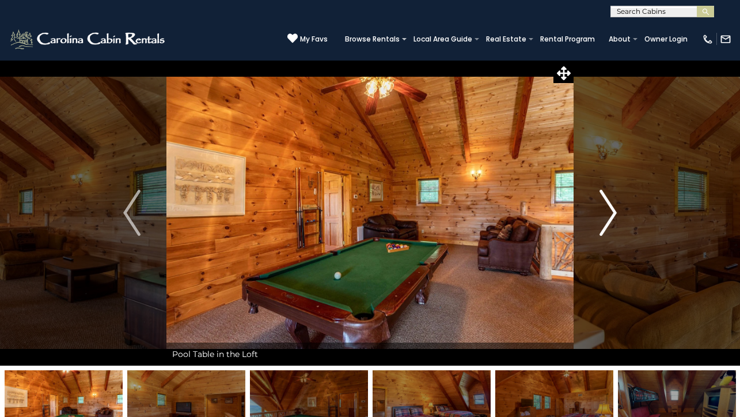
click at [610, 210] on img "Next" at bounding box center [608, 213] width 17 height 46
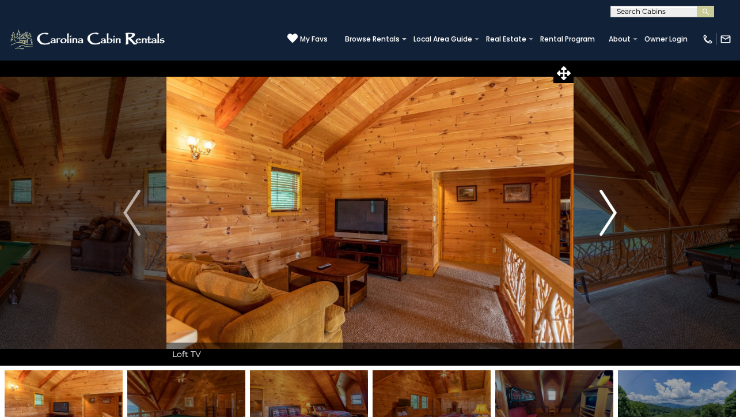
click at [610, 210] on img "Next" at bounding box center [608, 213] width 17 height 46
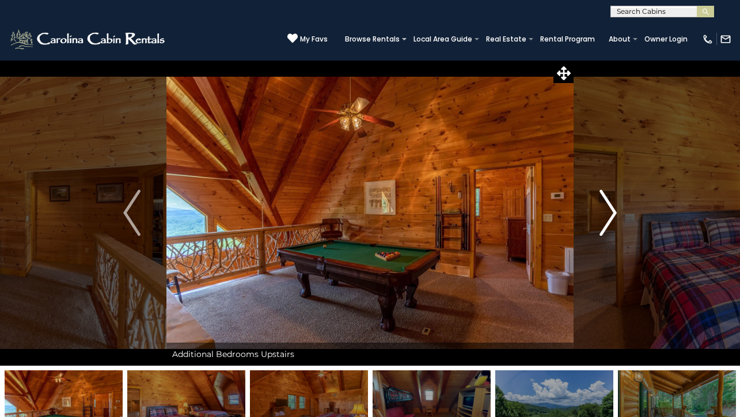
click at [610, 210] on img "Next" at bounding box center [608, 213] width 17 height 46
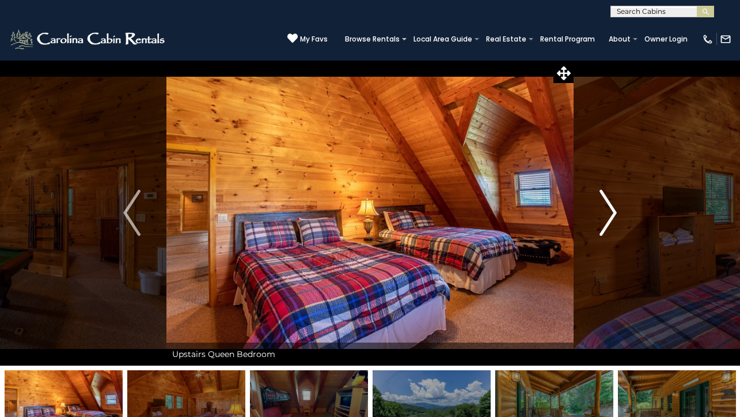
click at [610, 210] on img "Next" at bounding box center [608, 213] width 17 height 46
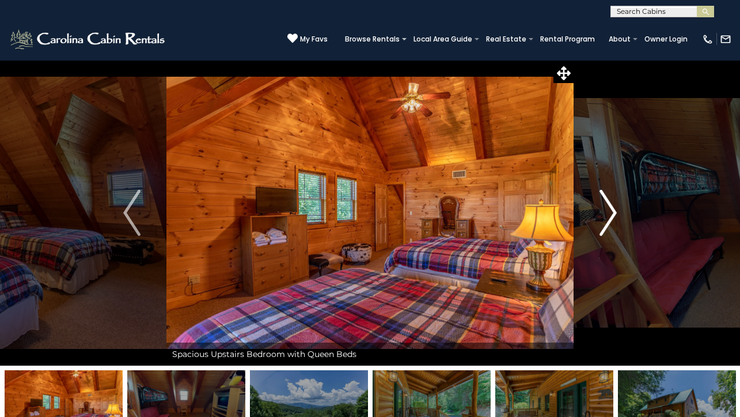
click at [612, 209] on img "Next" at bounding box center [608, 213] width 17 height 46
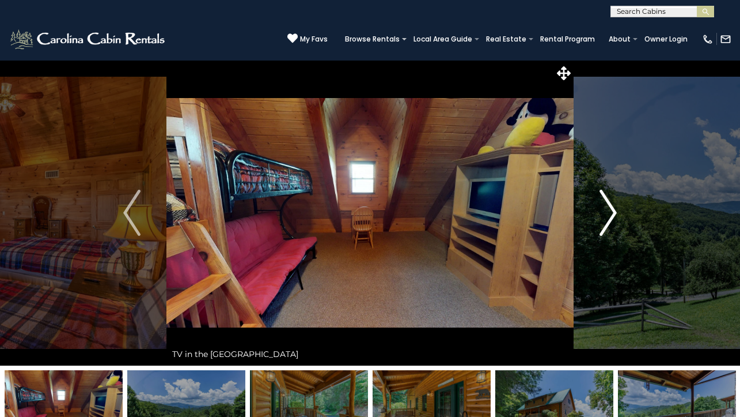
drag, startPoint x: 612, startPoint y: 209, endPoint x: 606, endPoint y: 209, distance: 6.3
click at [611, 217] on img "Next" at bounding box center [608, 213] width 17 height 46
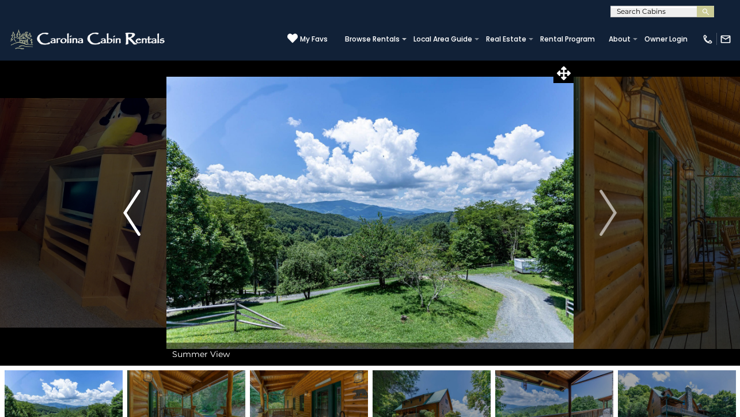
click at [127, 204] on img "Previous" at bounding box center [131, 213] width 17 height 46
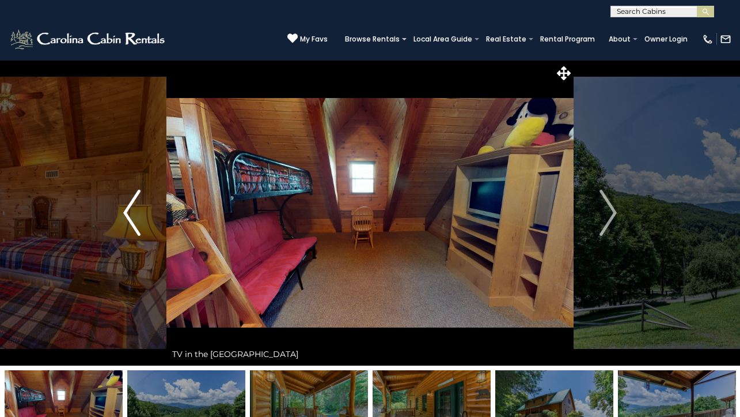
click at [126, 210] on img "Previous" at bounding box center [131, 213] width 17 height 46
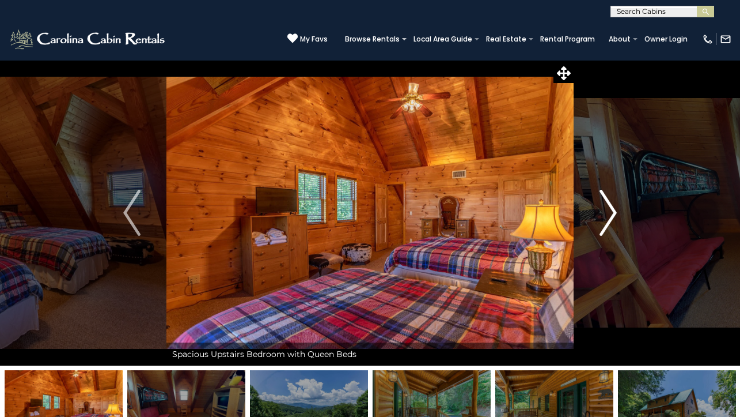
click at [603, 213] on img "Next" at bounding box center [608, 213] width 17 height 46
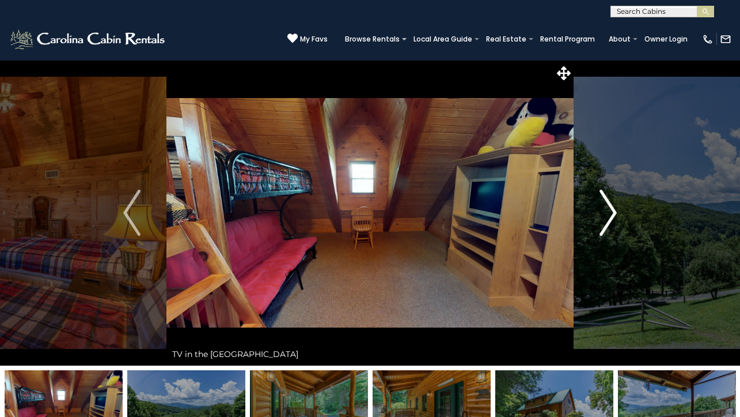
click at [603, 213] on img "Next" at bounding box center [608, 213] width 17 height 46
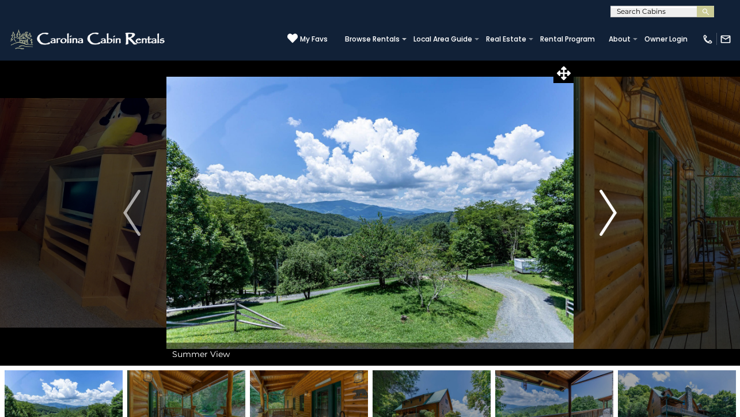
click at [603, 213] on img "Next" at bounding box center [608, 213] width 17 height 46
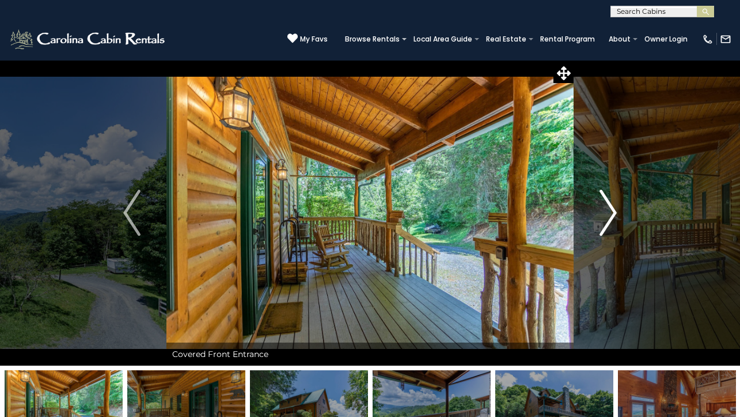
click at [603, 213] on img "Next" at bounding box center [608, 213] width 17 height 46
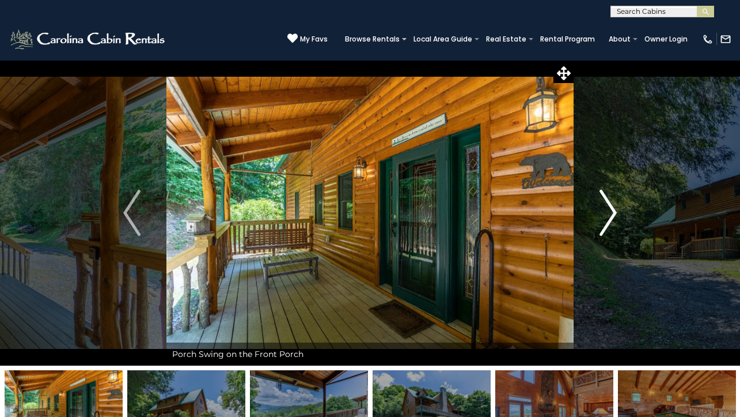
click at [603, 213] on img "Next" at bounding box center [608, 213] width 17 height 46
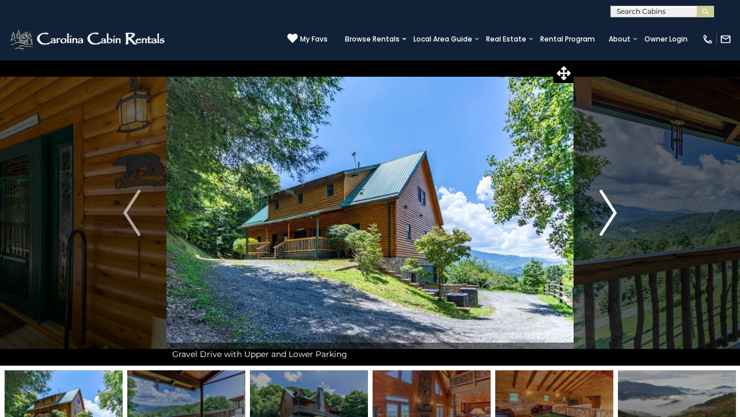
click at [603, 213] on img "Next" at bounding box center [608, 213] width 17 height 46
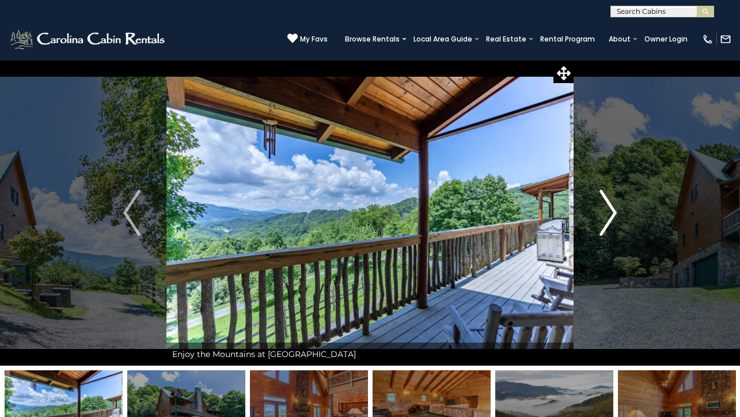
click at [604, 214] on img "Next" at bounding box center [608, 213] width 17 height 46
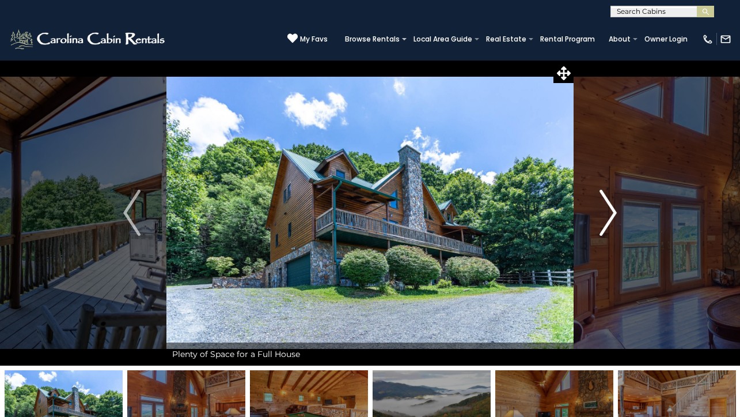
click at [604, 214] on img "Next" at bounding box center [608, 213] width 17 height 46
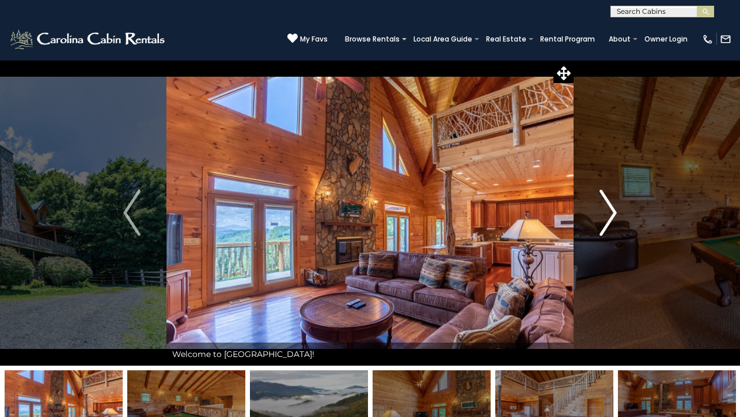
click at [604, 214] on img "Next" at bounding box center [608, 213] width 17 height 46
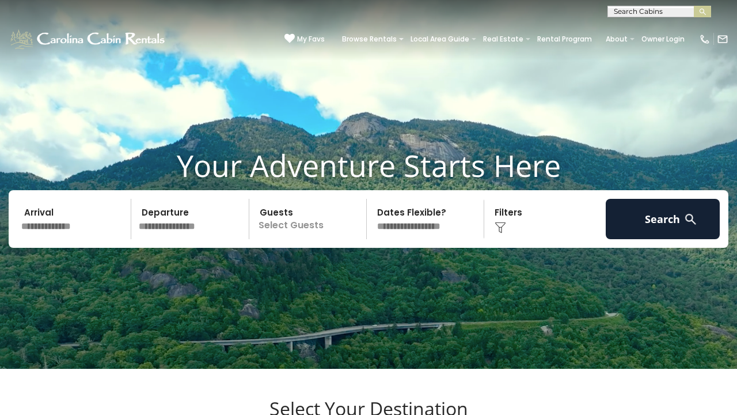
click at [640, 10] on input "text" at bounding box center [658, 14] width 101 height 12
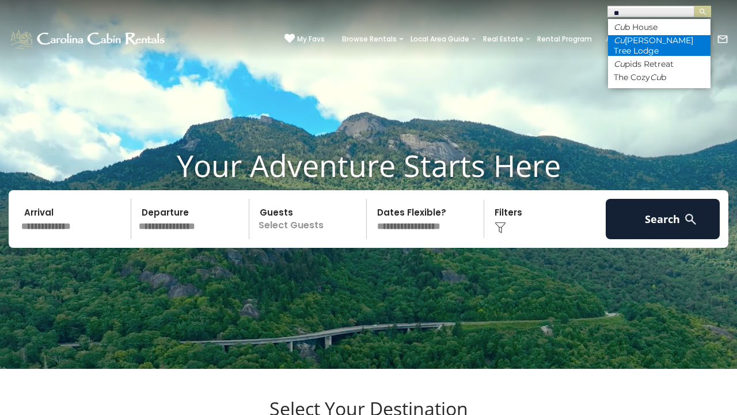
type input "**"
click at [654, 39] on li "Cu cumber Tree Lodge" at bounding box center [659, 45] width 103 height 21
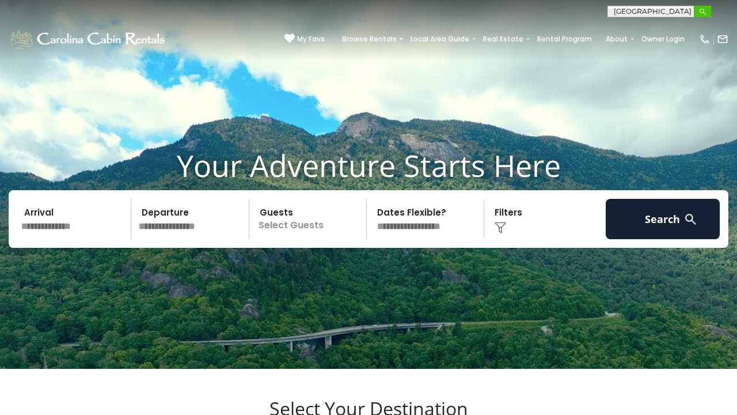
click at [703, 11] on img "submit" at bounding box center [703, 11] width 9 height 9
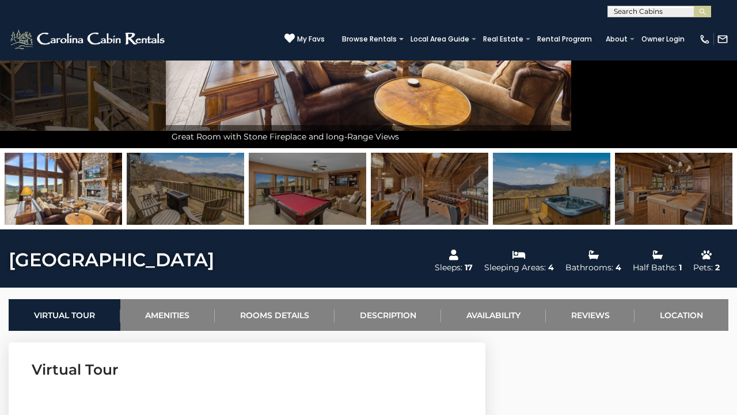
scroll to position [218, 0]
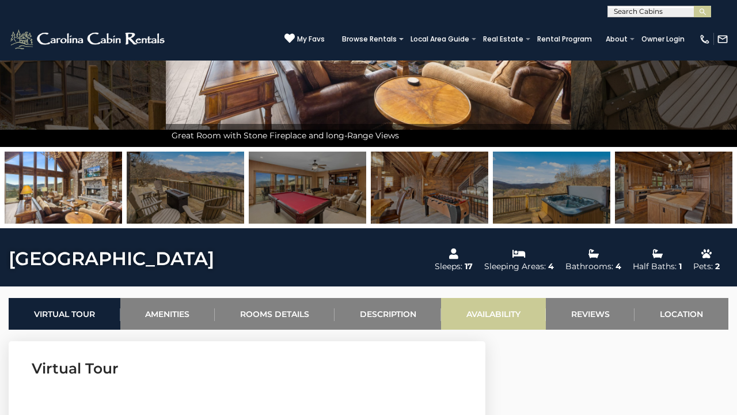
click at [486, 314] on link "Availability" at bounding box center [493, 314] width 105 height 32
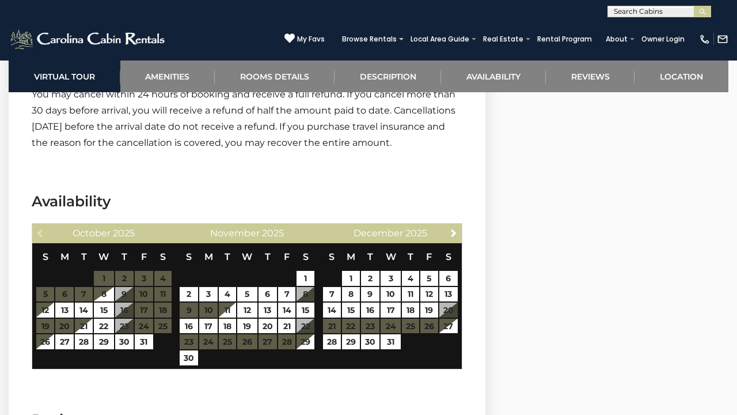
scroll to position [2397, 0]
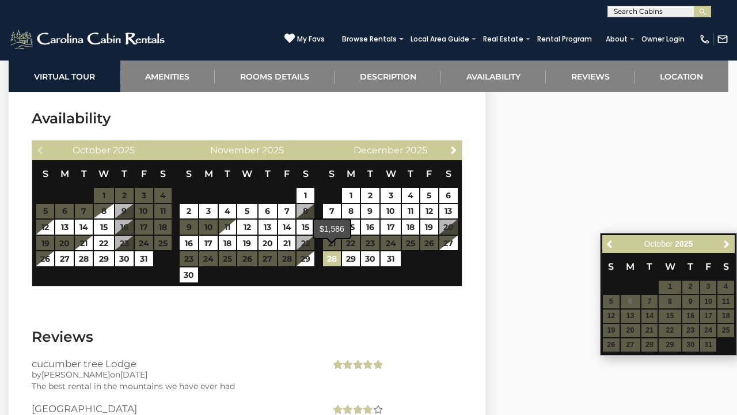
click at [331, 253] on link "28" at bounding box center [332, 258] width 18 height 15
type input "**********"
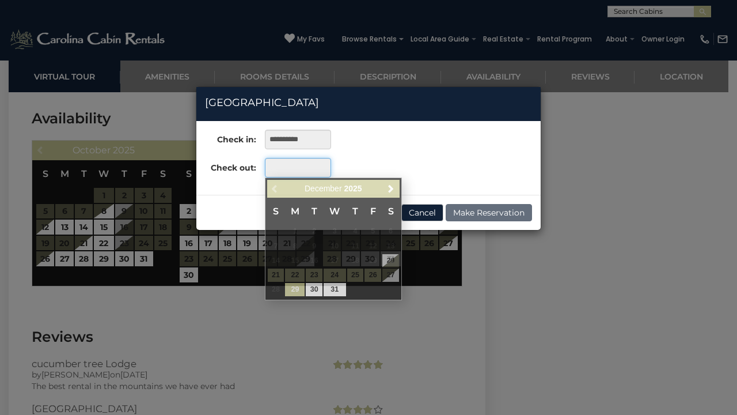
click at [309, 174] on input "text" at bounding box center [298, 168] width 66 height 20
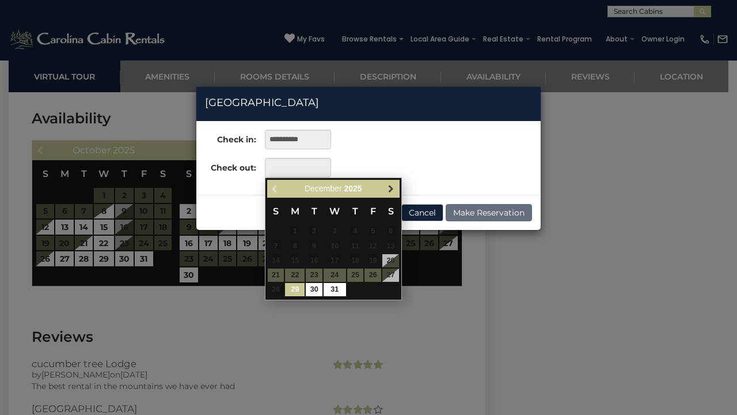
click at [388, 189] on span "Next" at bounding box center [391, 188] width 9 height 9
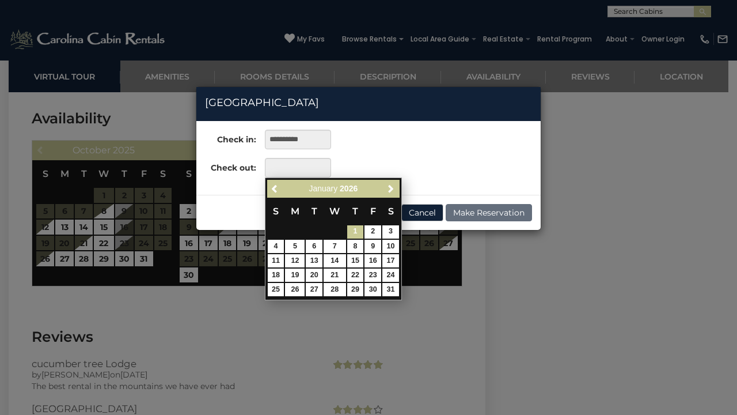
click at [356, 234] on link "1" at bounding box center [355, 231] width 17 height 13
type input "**********"
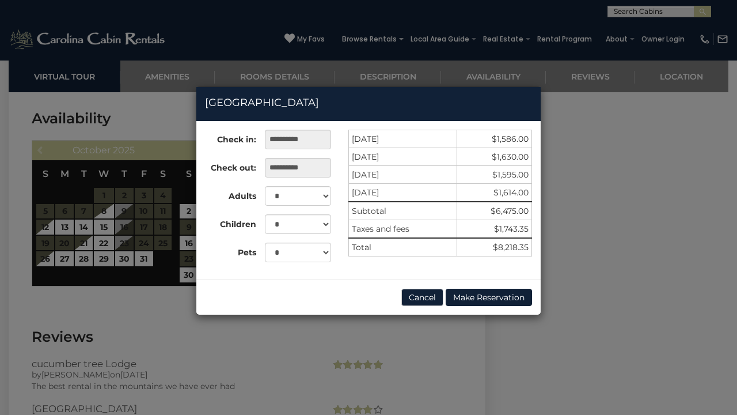
click at [201, 37] on div "**********" at bounding box center [368, 207] width 737 height 415
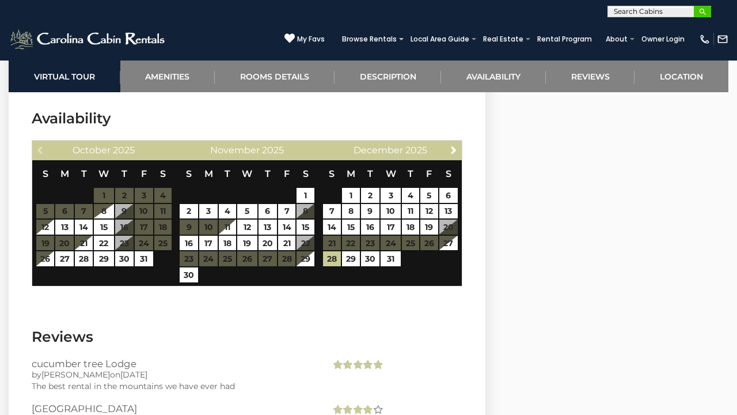
click at [707, 7] on button "submit" at bounding box center [702, 12] width 17 height 12
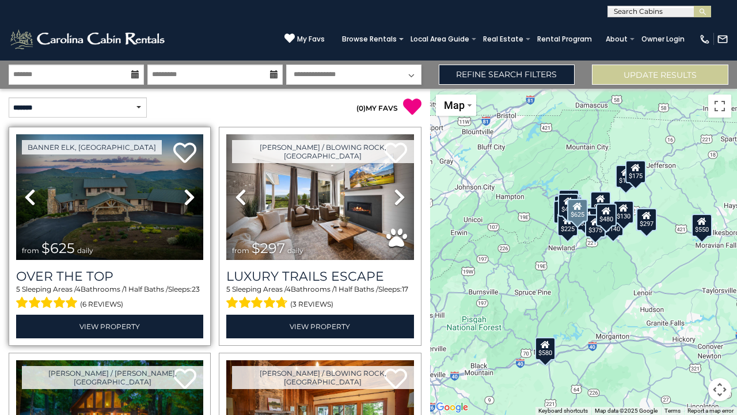
click at [109, 184] on img at bounding box center [109, 197] width 187 height 126
click at [141, 211] on img at bounding box center [109, 197] width 187 height 126
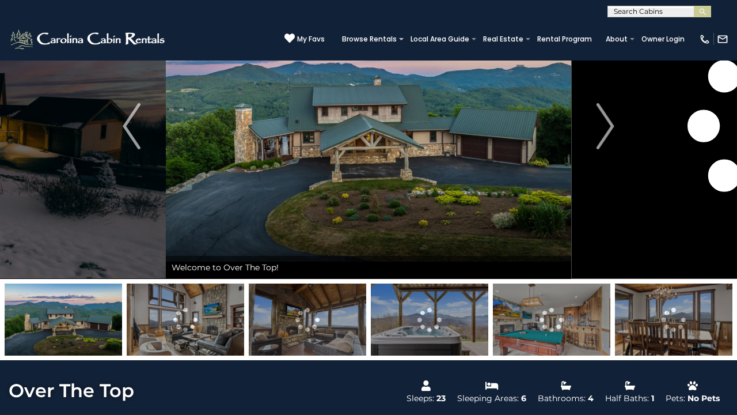
scroll to position [87, 0]
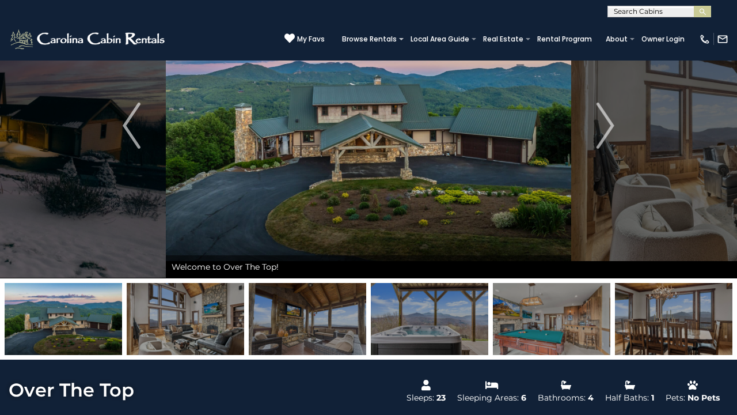
click at [690, 12] on input "text" at bounding box center [658, 14] width 101 height 12
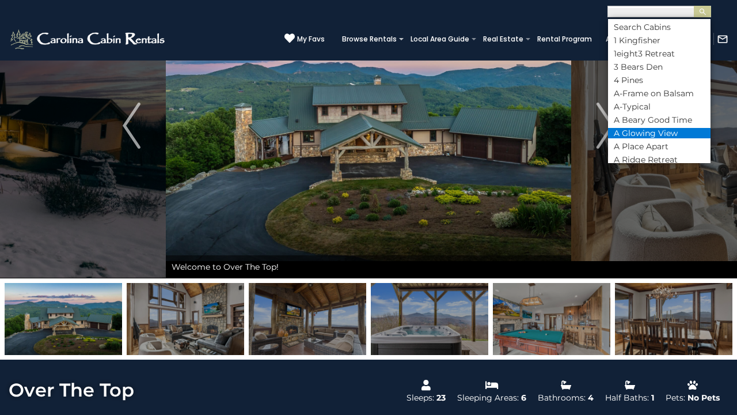
click at [660, 130] on li "A Glowing View" at bounding box center [659, 133] width 103 height 10
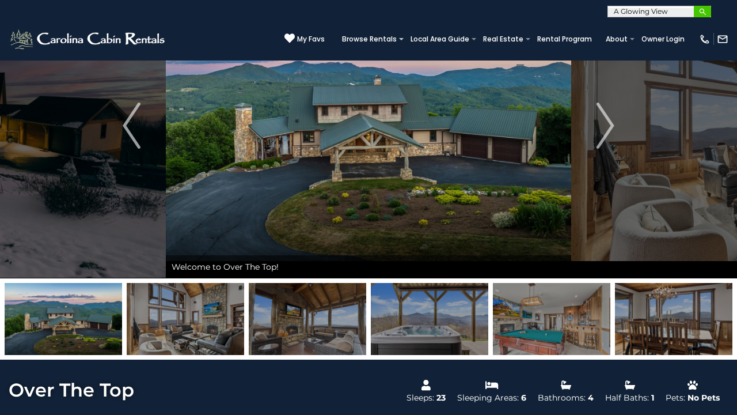
click at [706, 14] on img "submit" at bounding box center [703, 11] width 9 height 9
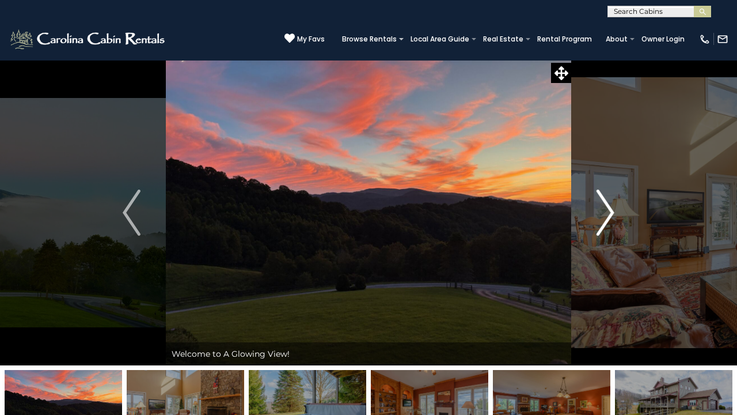
click at [607, 211] on img "Next" at bounding box center [605, 213] width 17 height 46
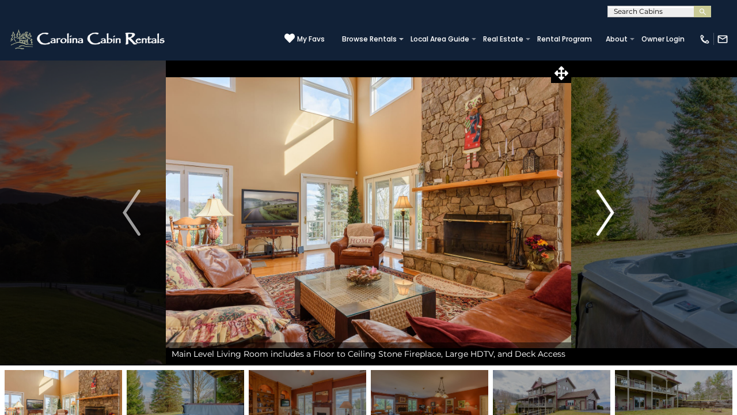
click at [612, 211] on img "Next" at bounding box center [605, 213] width 17 height 46
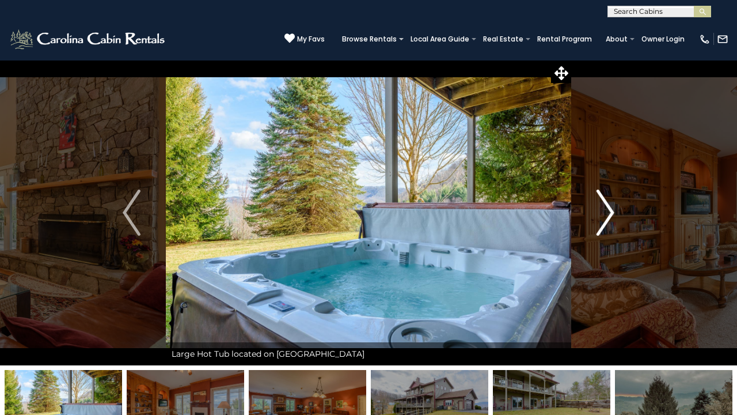
click at [613, 212] on img "Next" at bounding box center [605, 213] width 17 height 46
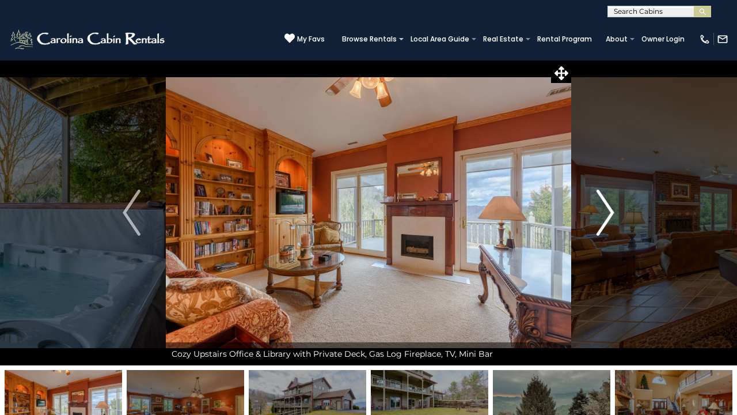
click at [612, 211] on img "Next" at bounding box center [605, 213] width 17 height 46
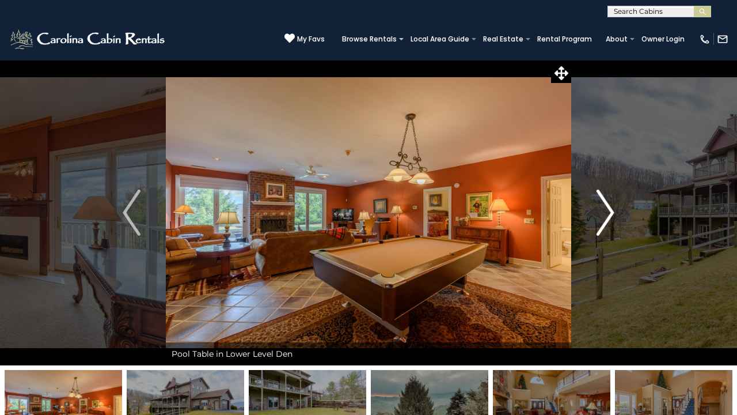
click at [612, 213] on img "Next" at bounding box center [605, 213] width 17 height 46
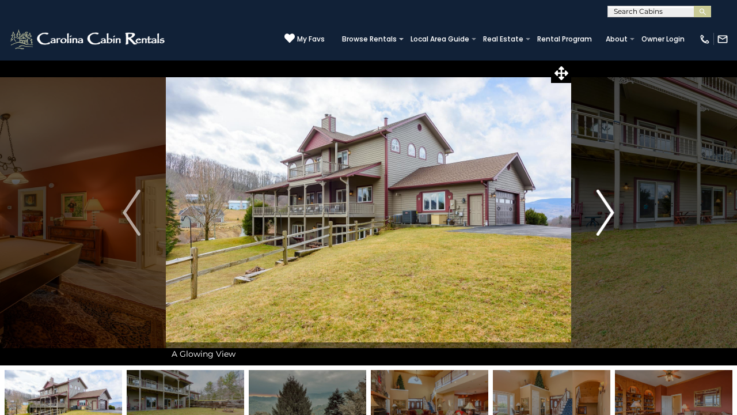
click at [612, 214] on img "Next" at bounding box center [605, 213] width 17 height 46
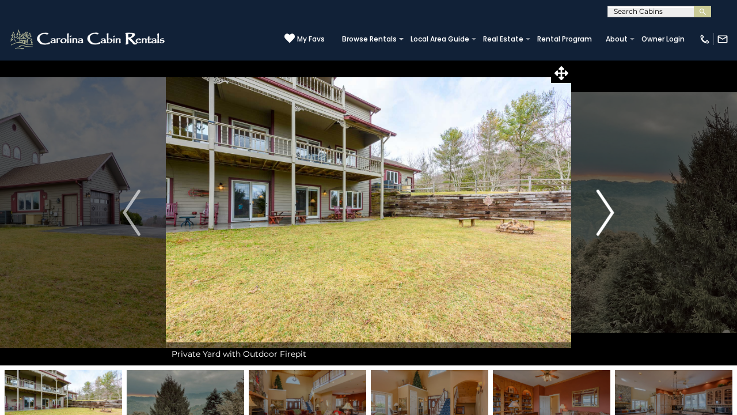
click at [612, 214] on img "Next" at bounding box center [605, 213] width 17 height 46
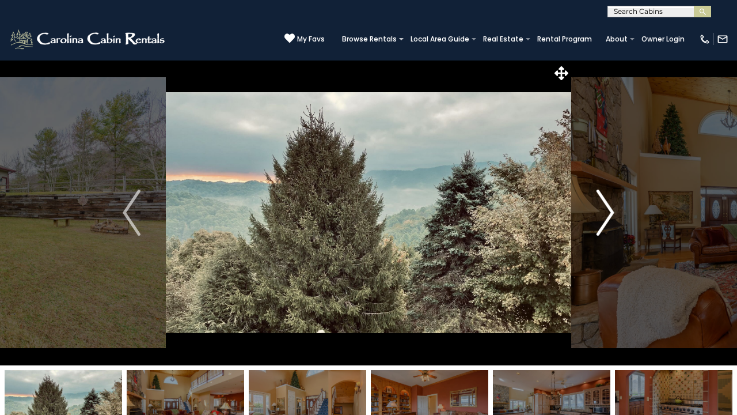
click at [613, 215] on img "Next" at bounding box center [605, 213] width 17 height 46
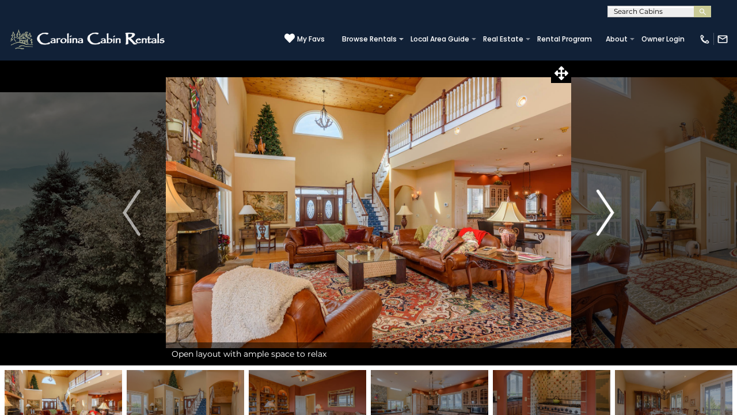
click at [613, 215] on img "Next" at bounding box center [605, 213] width 17 height 46
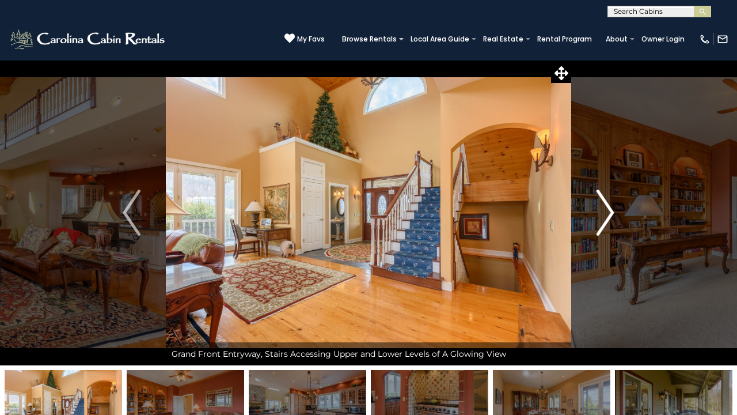
click at [613, 215] on img "Next" at bounding box center [605, 213] width 17 height 46
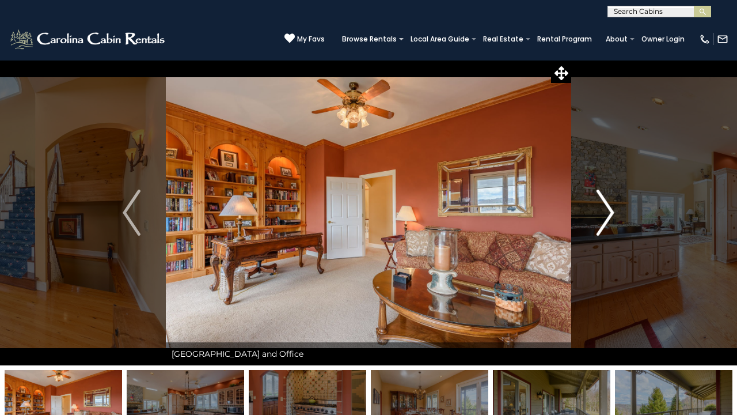
click at [613, 215] on img "Next" at bounding box center [605, 213] width 17 height 46
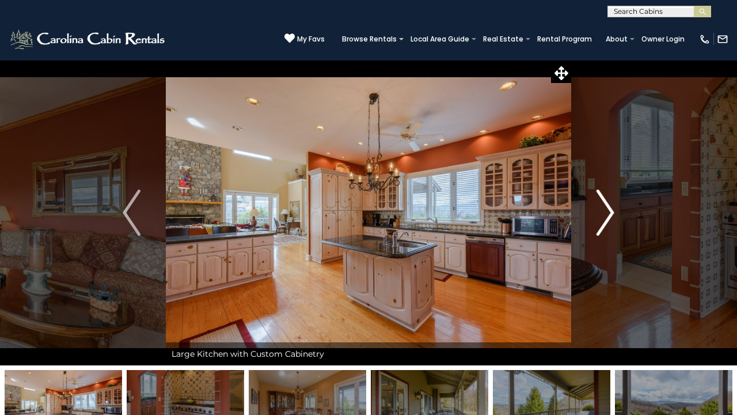
click at [605, 215] on img "Next" at bounding box center [605, 213] width 17 height 46
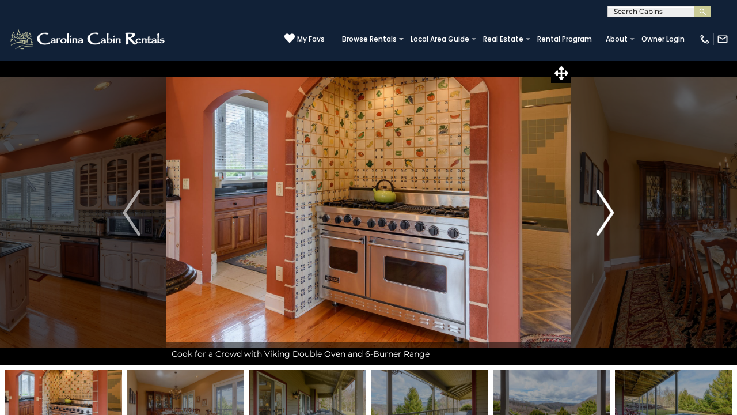
click at [606, 216] on img "Next" at bounding box center [605, 213] width 17 height 46
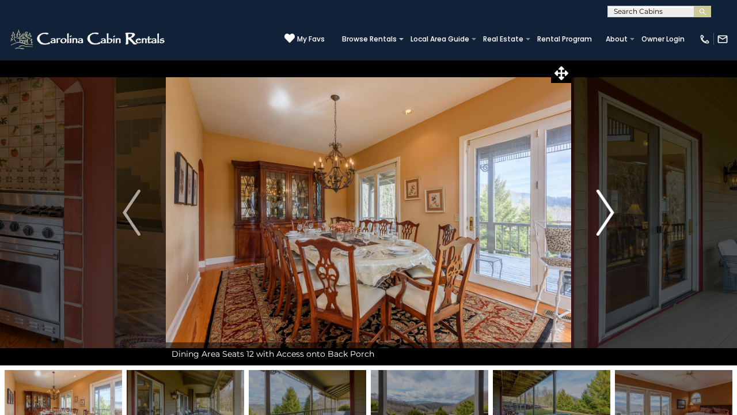
click at [606, 215] on img "Next" at bounding box center [605, 213] width 17 height 46
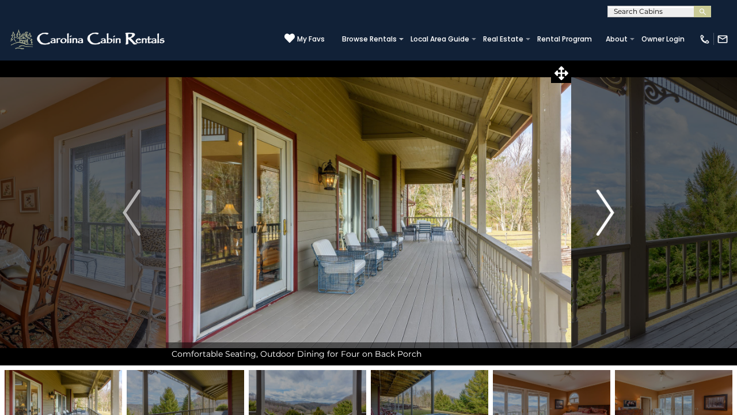
click at [608, 205] on img "Next" at bounding box center [605, 213] width 17 height 46
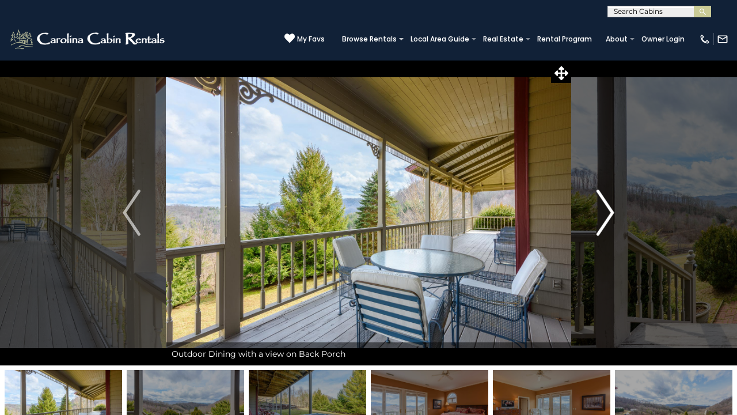
click at [601, 203] on img "Next" at bounding box center [605, 213] width 17 height 46
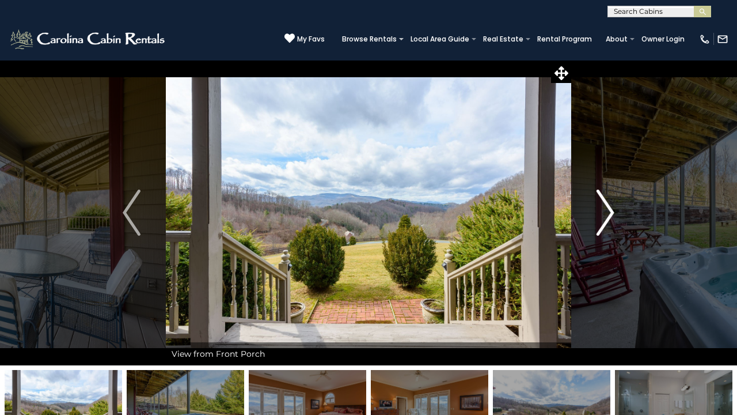
click at [607, 196] on img "Next" at bounding box center [605, 213] width 17 height 46
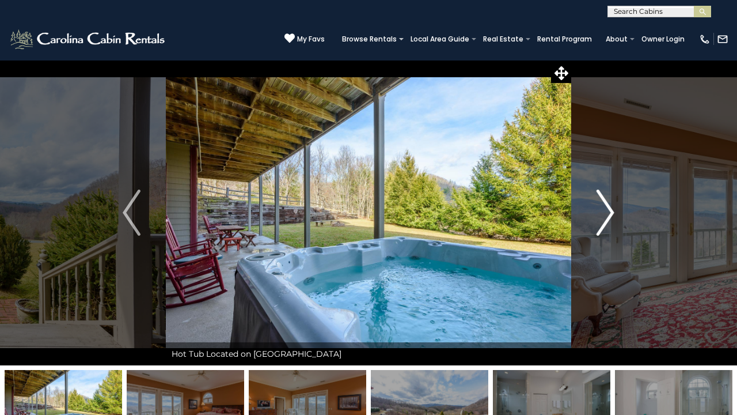
click at [610, 203] on img "Next" at bounding box center [605, 213] width 17 height 46
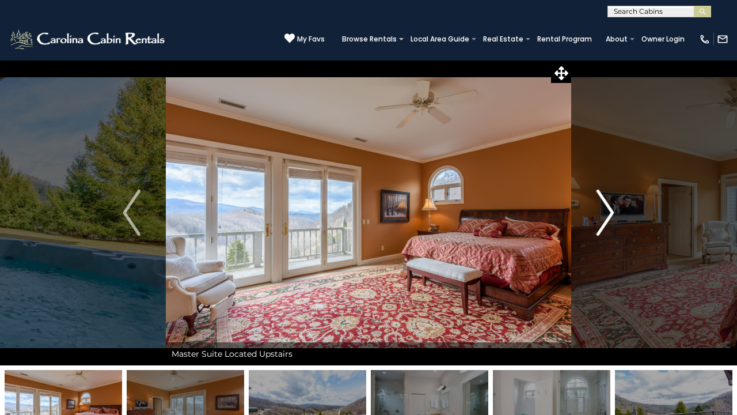
click at [608, 206] on img "Next" at bounding box center [605, 213] width 17 height 46
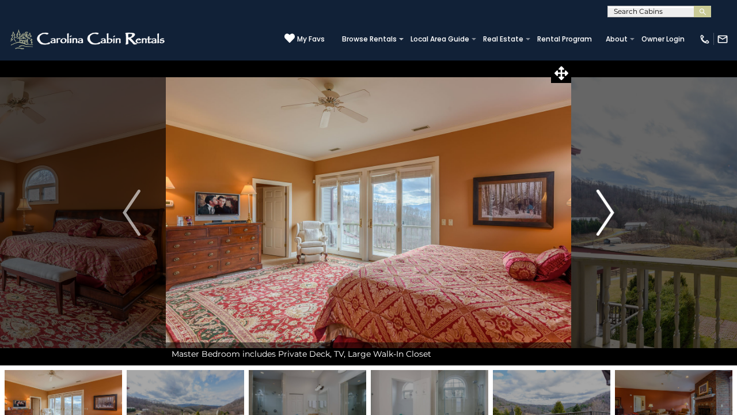
click at [611, 214] on img "Next" at bounding box center [605, 213] width 17 height 46
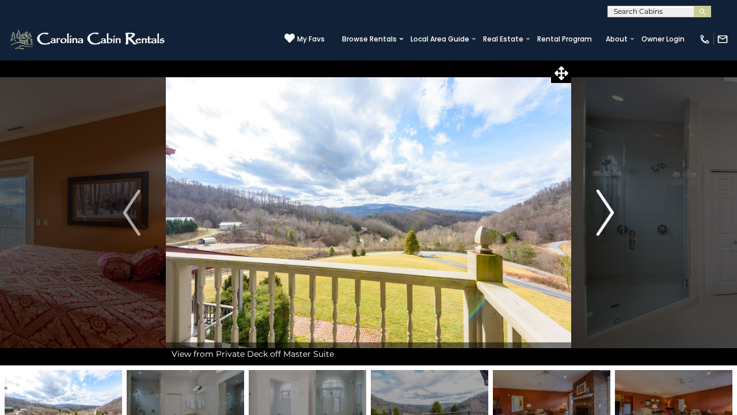
click at [611, 219] on img "Next" at bounding box center [605, 213] width 17 height 46
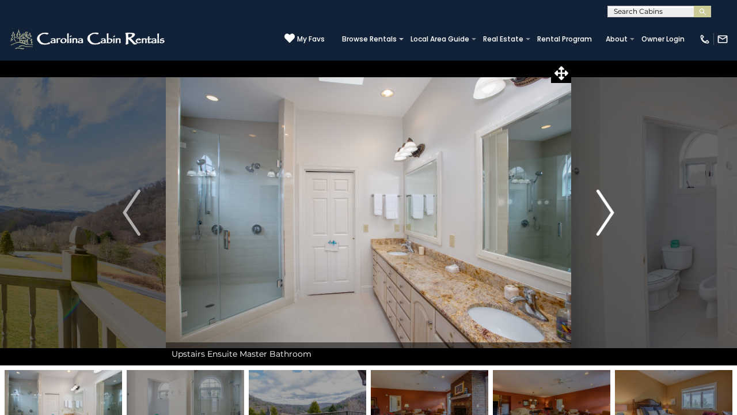
click at [612, 221] on img "Next" at bounding box center [605, 213] width 17 height 46
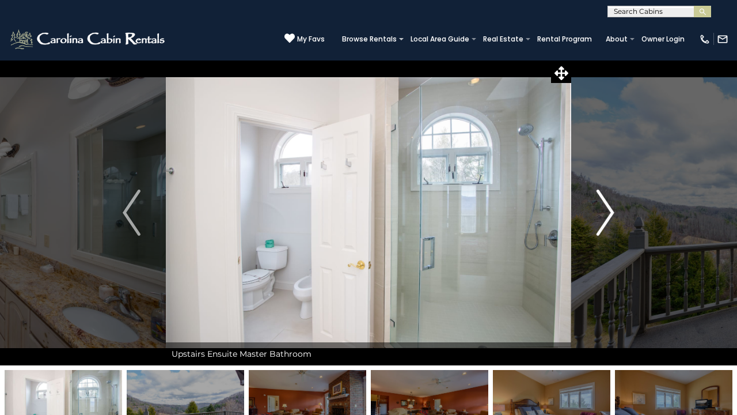
click at [614, 226] on img "Next" at bounding box center [605, 213] width 17 height 46
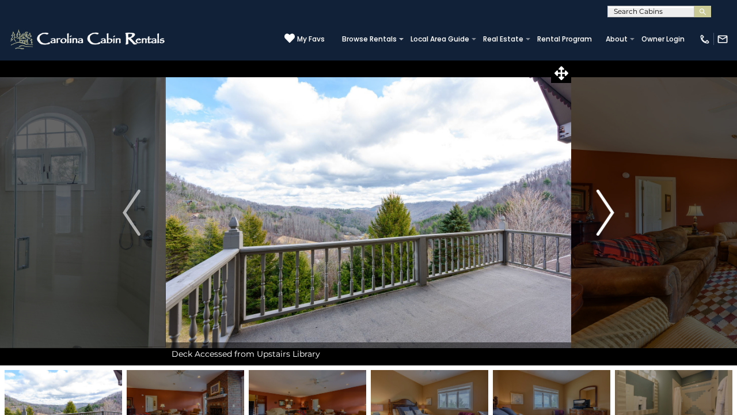
click at [608, 218] on img "Next" at bounding box center [605, 213] width 17 height 46
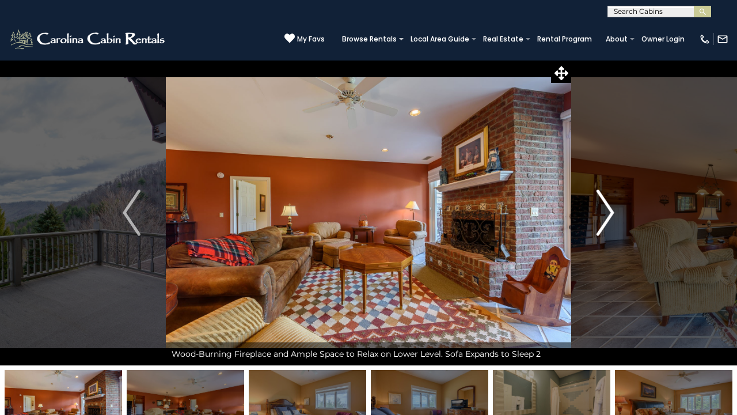
click at [607, 213] on img "Next" at bounding box center [605, 213] width 17 height 46
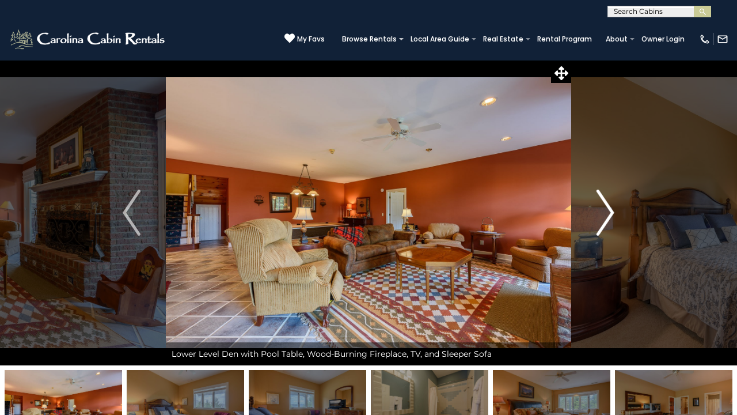
click at [608, 217] on img "Next" at bounding box center [605, 213] width 17 height 46
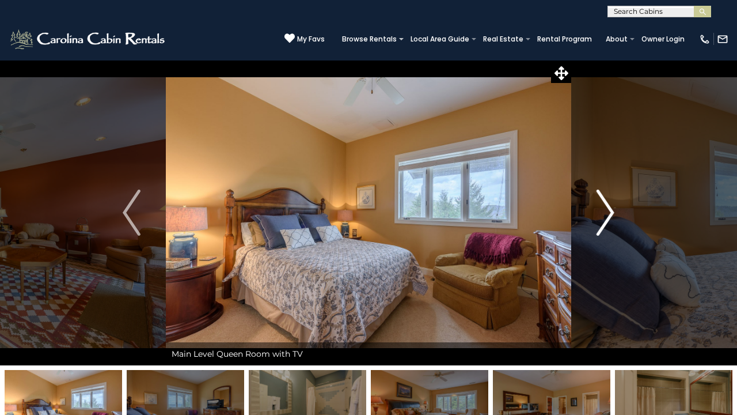
click at [610, 221] on img "Next" at bounding box center [605, 213] width 17 height 46
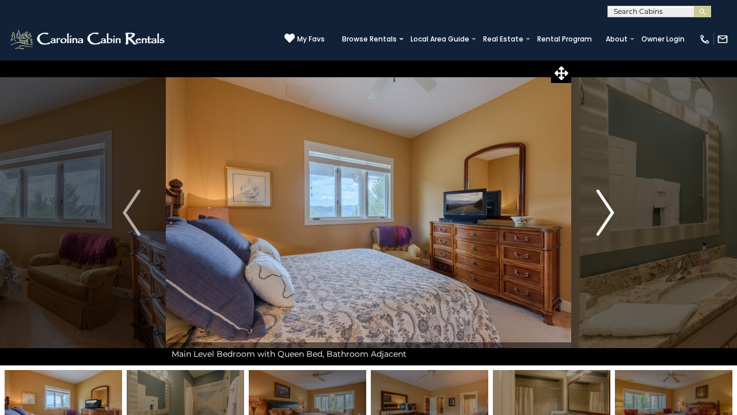
click at [610, 206] on img "Next" at bounding box center [605, 213] width 17 height 46
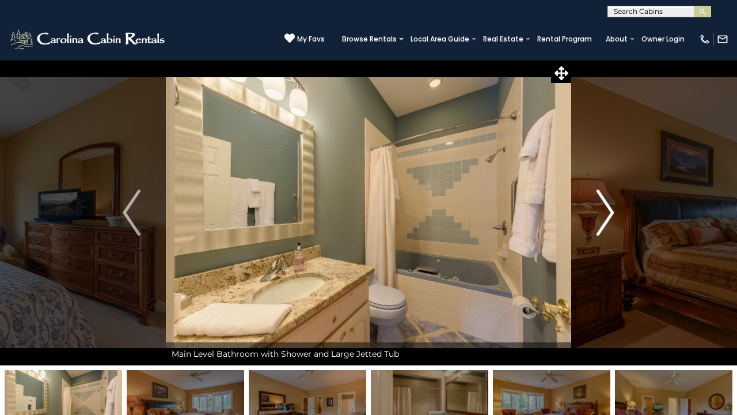
click at [608, 209] on img "Next" at bounding box center [605, 213] width 17 height 46
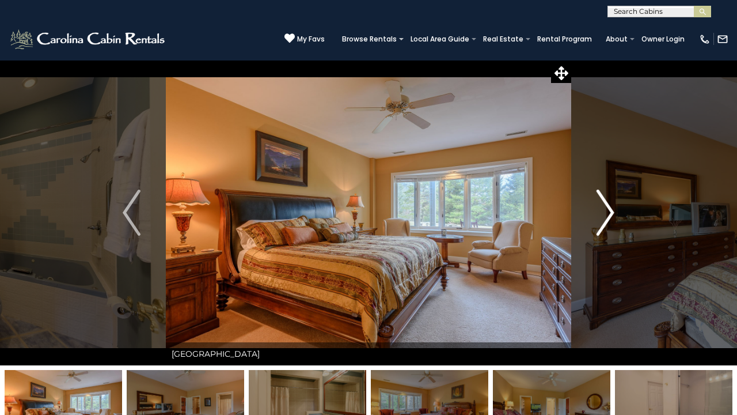
click at [606, 207] on img "Next" at bounding box center [605, 213] width 17 height 46
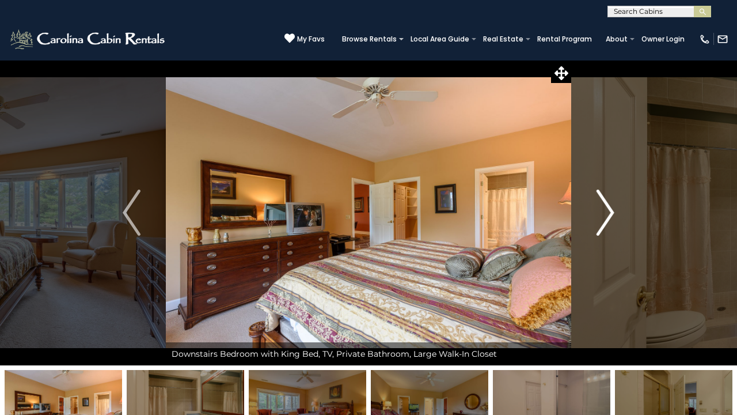
click at [607, 211] on img "Next" at bounding box center [605, 213] width 17 height 46
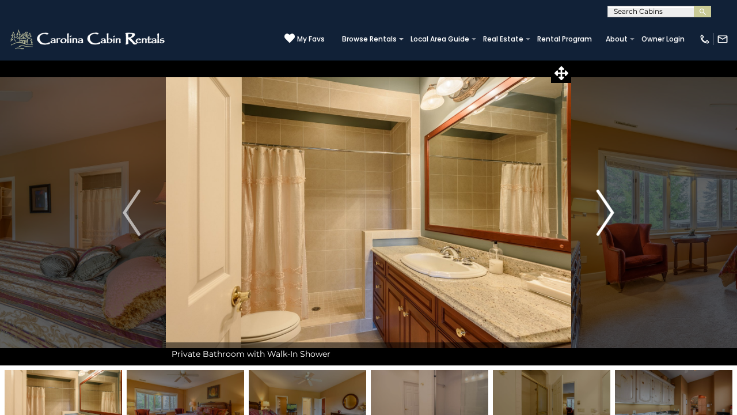
click at [607, 214] on img "Next" at bounding box center [605, 213] width 17 height 46
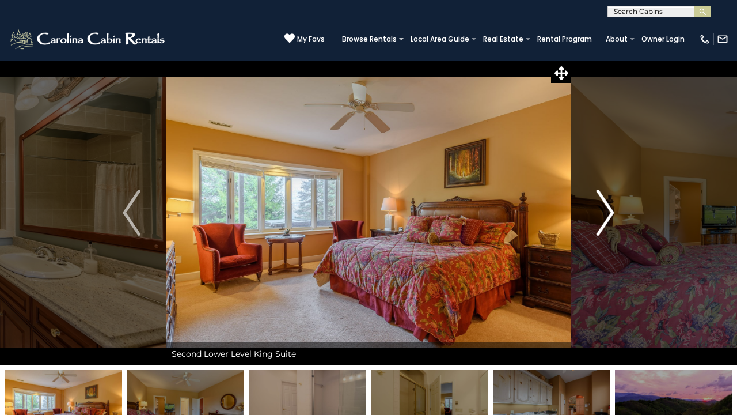
click at [613, 219] on img "Next" at bounding box center [605, 213] width 17 height 46
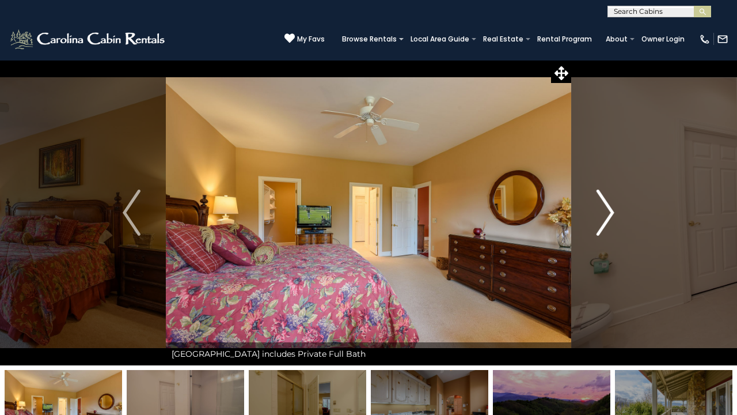
click at [607, 207] on img "Next" at bounding box center [605, 213] width 17 height 46
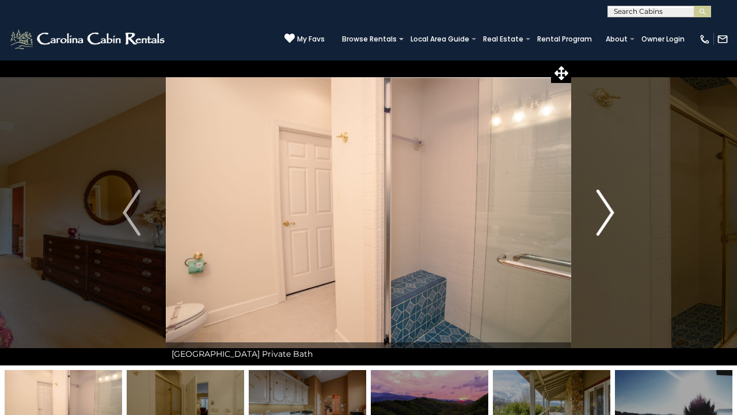
click at [608, 212] on img "Next" at bounding box center [605, 213] width 17 height 46
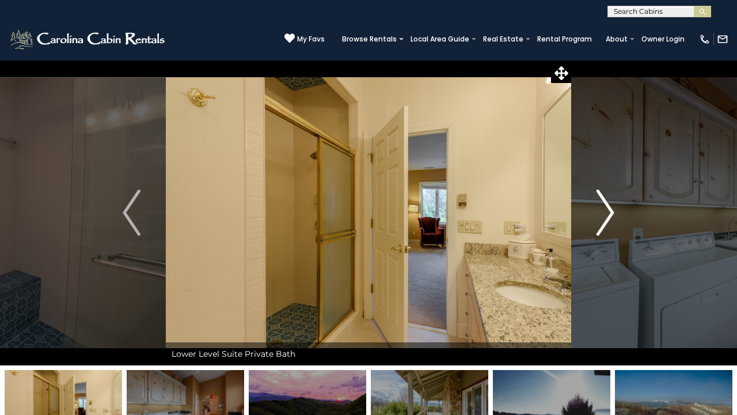
click at [607, 220] on img "Next" at bounding box center [605, 213] width 17 height 46
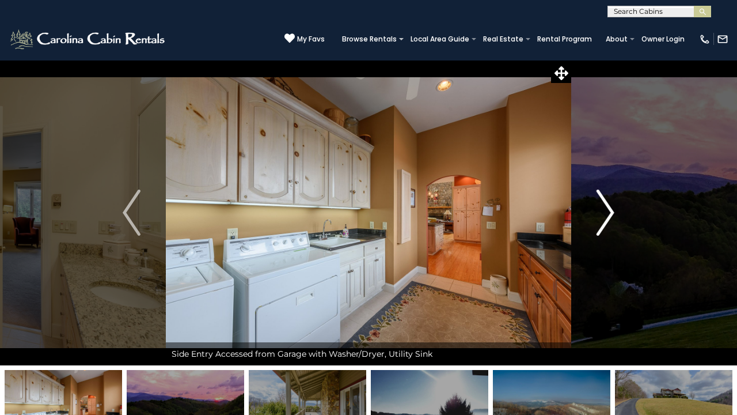
click at [608, 222] on img "Next" at bounding box center [605, 213] width 17 height 46
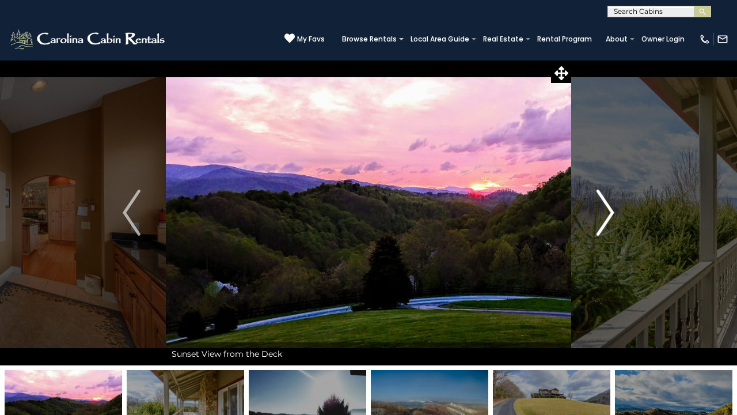
click at [607, 222] on img "Next" at bounding box center [605, 213] width 17 height 46
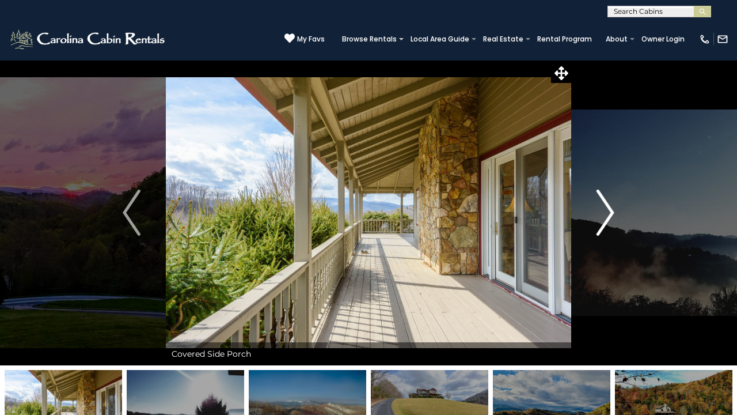
click at [609, 227] on img "Next" at bounding box center [605, 213] width 17 height 46
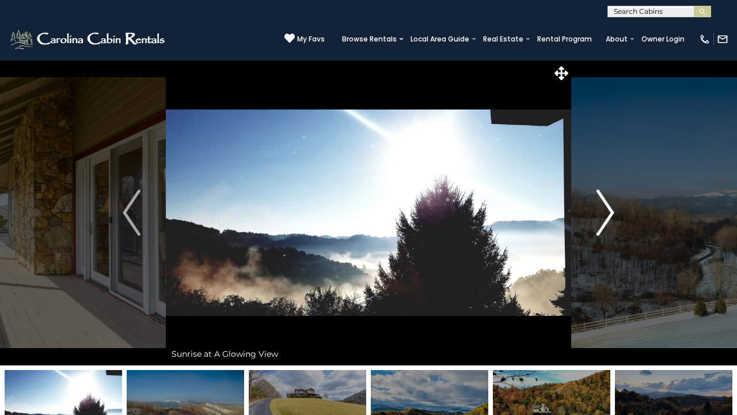
click at [610, 232] on img "Next" at bounding box center [605, 213] width 17 height 46
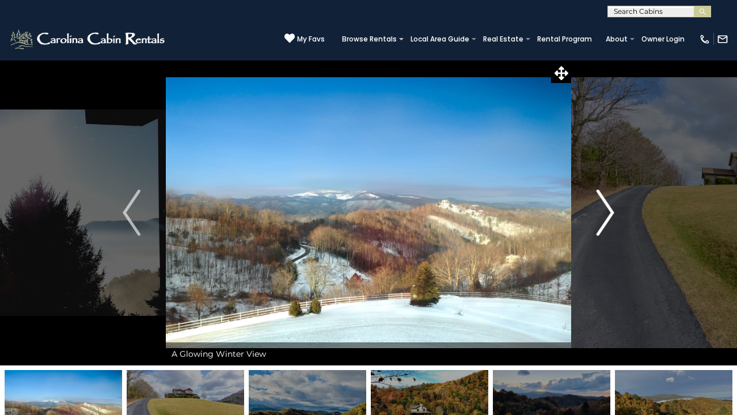
click at [610, 236] on button "Next" at bounding box center [606, 212] width 69 height 305
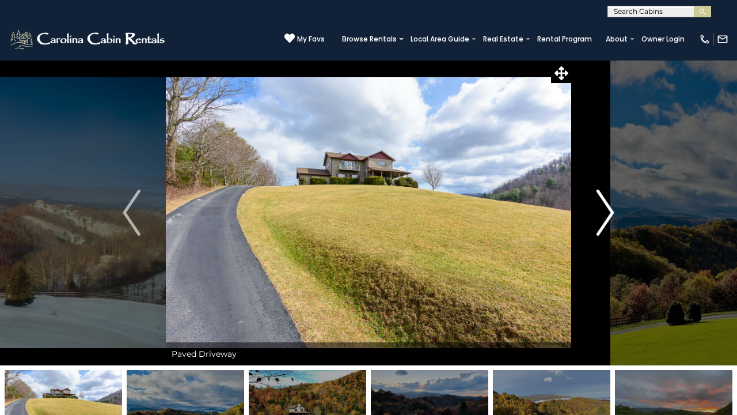
click at [610, 236] on button "Next" at bounding box center [606, 212] width 69 height 305
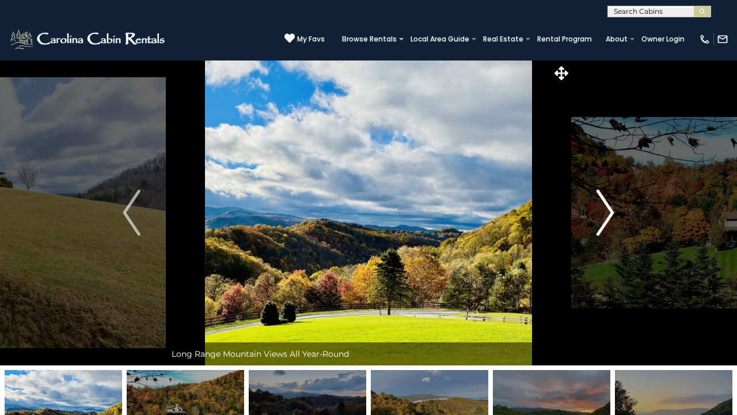
click at [611, 243] on button "Next" at bounding box center [606, 212] width 69 height 305
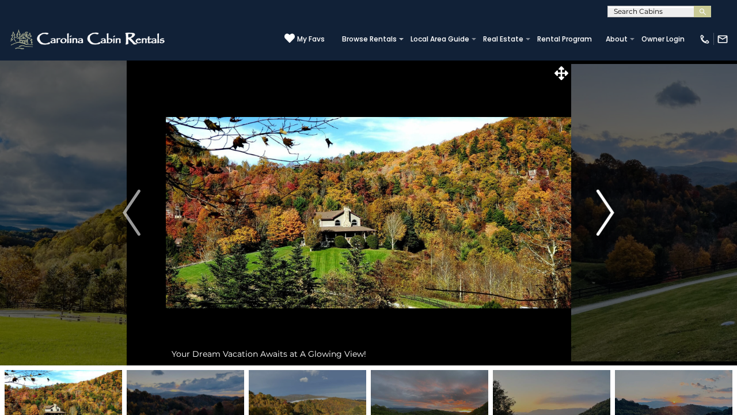
click at [608, 237] on button "Next" at bounding box center [606, 212] width 69 height 305
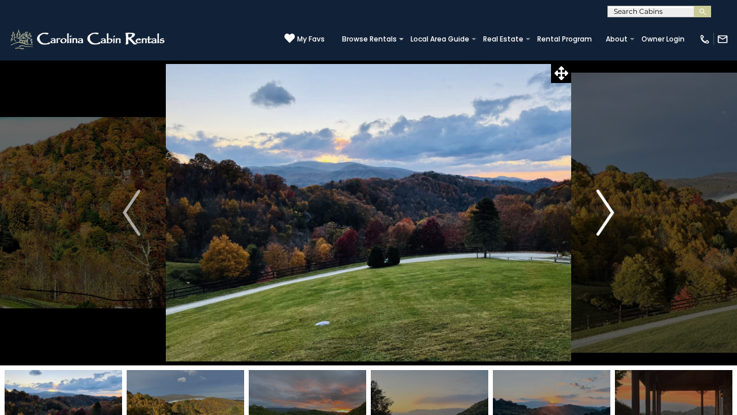
click at [606, 224] on img "Next" at bounding box center [605, 213] width 17 height 46
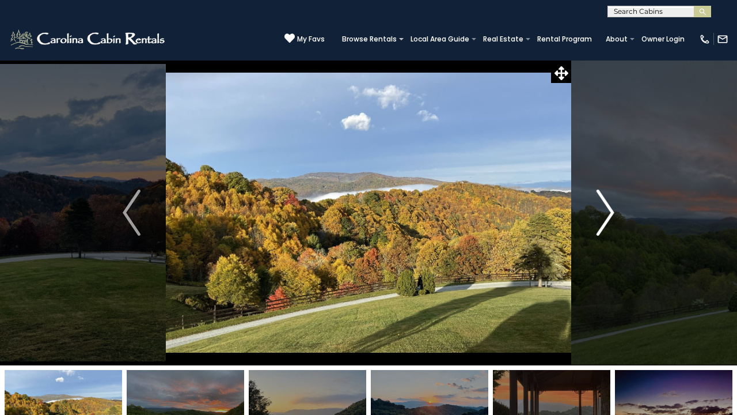
click at [606, 220] on img "Next" at bounding box center [605, 213] width 17 height 46
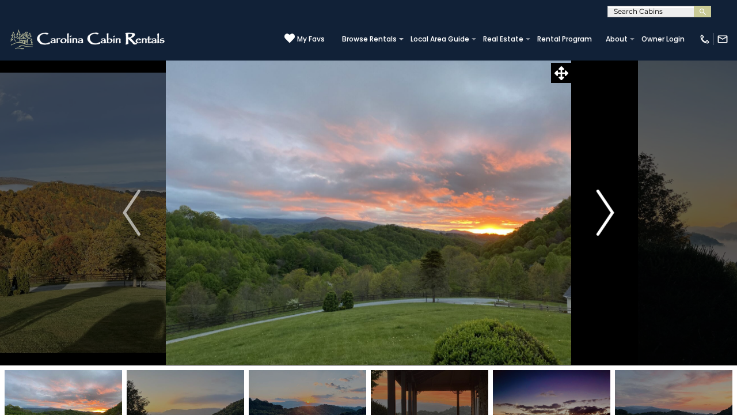
click at [606, 220] on img "Next" at bounding box center [605, 213] width 17 height 46
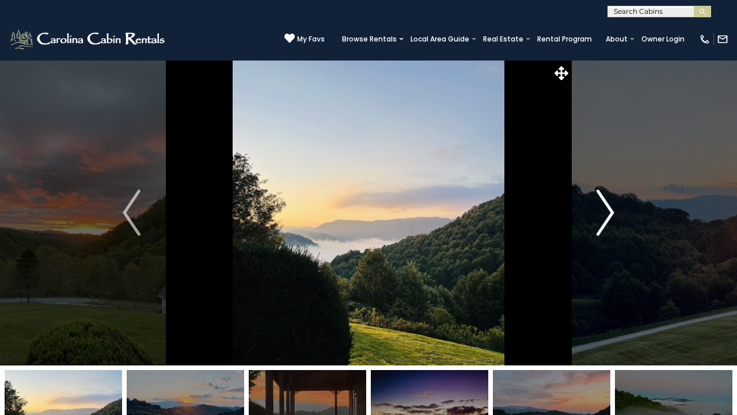
click at [606, 220] on img "Next" at bounding box center [605, 213] width 17 height 46
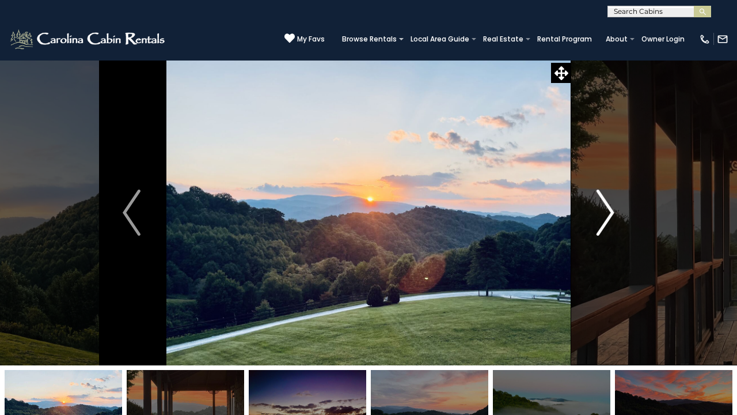
click at [606, 220] on img "Next" at bounding box center [605, 213] width 17 height 46
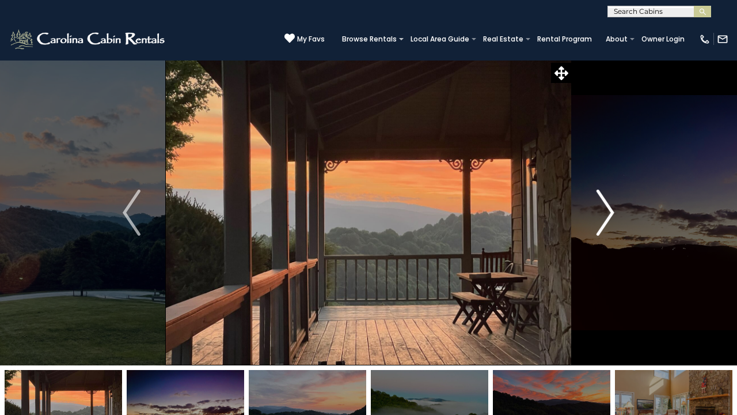
click at [606, 220] on img "Next" at bounding box center [605, 213] width 17 height 46
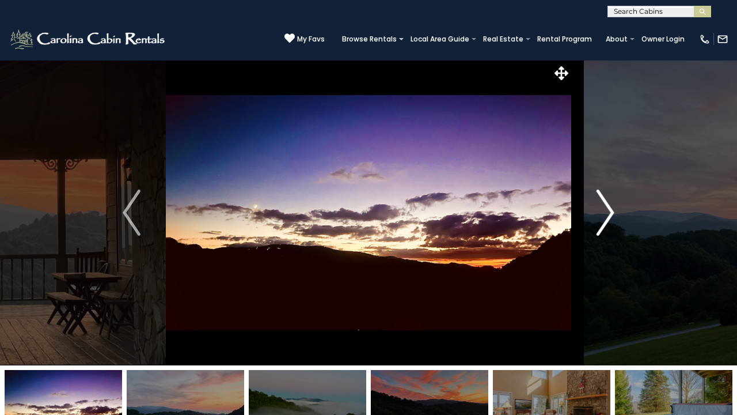
click at [606, 221] on img "Next" at bounding box center [605, 213] width 17 height 46
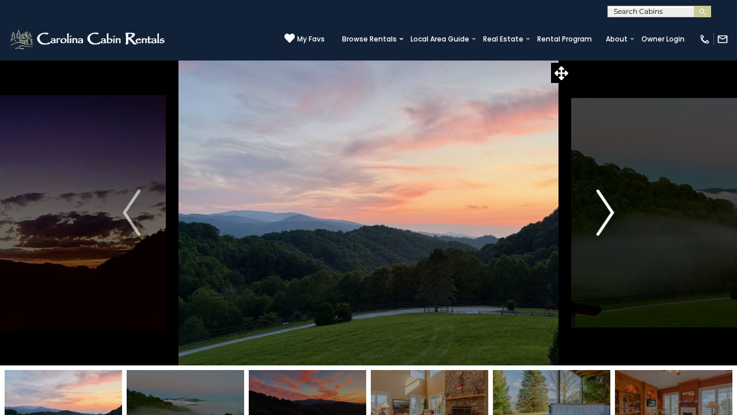
click at [603, 213] on img "Next" at bounding box center [605, 213] width 17 height 46
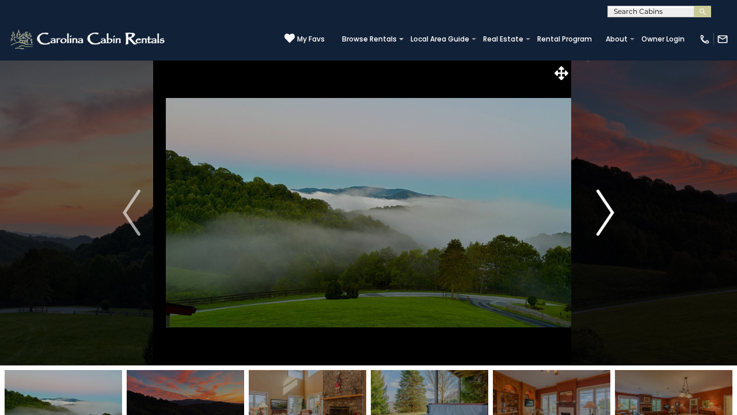
click at [595, 196] on button "Next" at bounding box center [606, 212] width 69 height 305
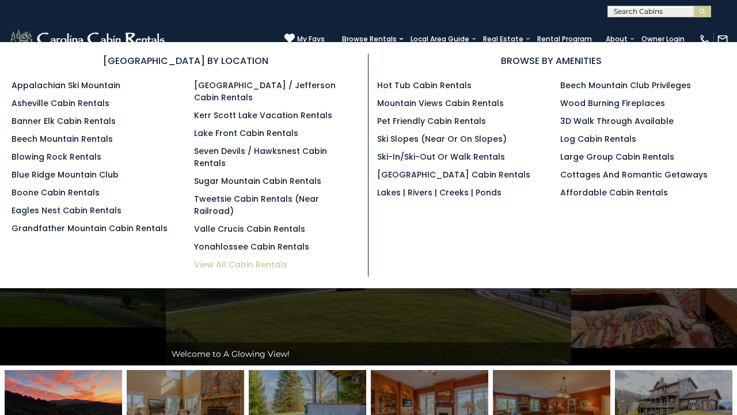
click at [263, 259] on link "View All Cabin Rentals" at bounding box center [240, 265] width 93 height 12
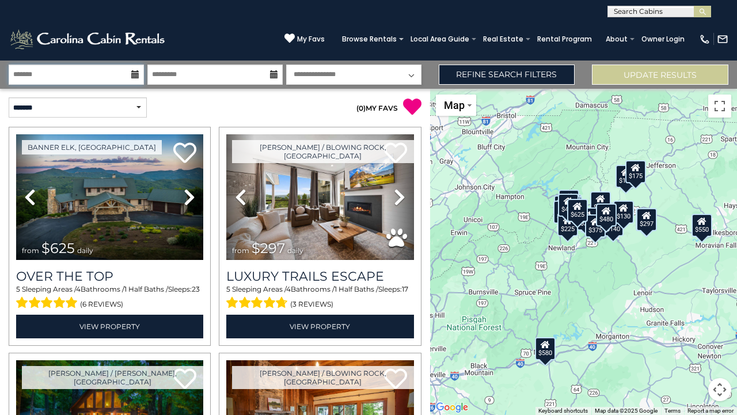
click at [98, 73] on input "text" at bounding box center [76, 75] width 135 height 20
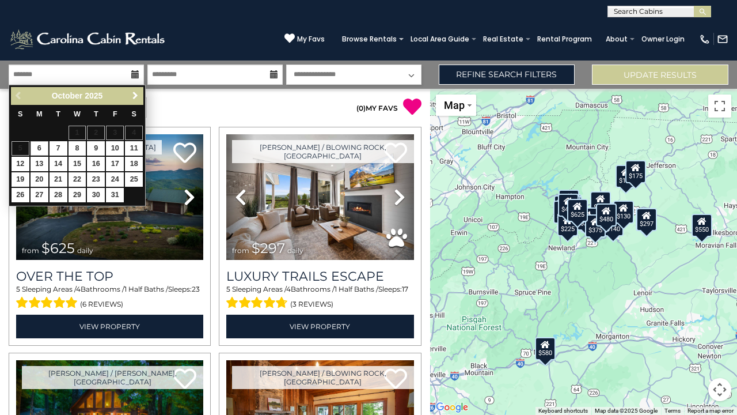
click at [135, 92] on span "Next" at bounding box center [135, 95] width 9 height 9
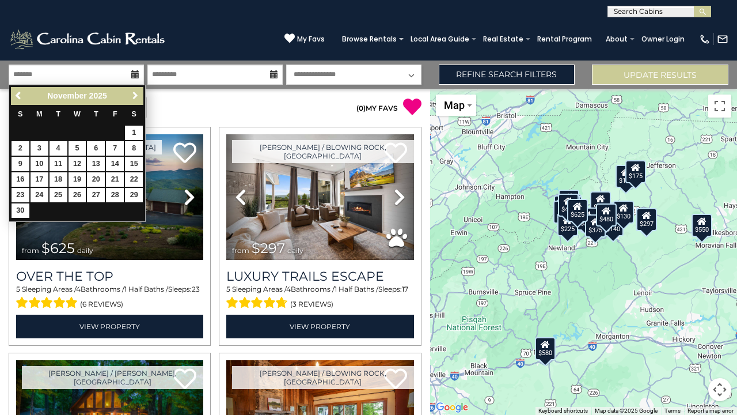
click at [135, 92] on span "Next" at bounding box center [135, 95] width 9 height 9
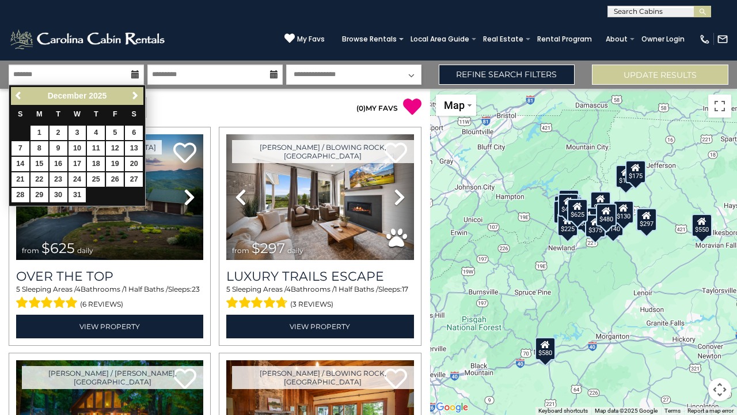
click at [116, 177] on link "26" at bounding box center [115, 179] width 18 height 14
type input "********"
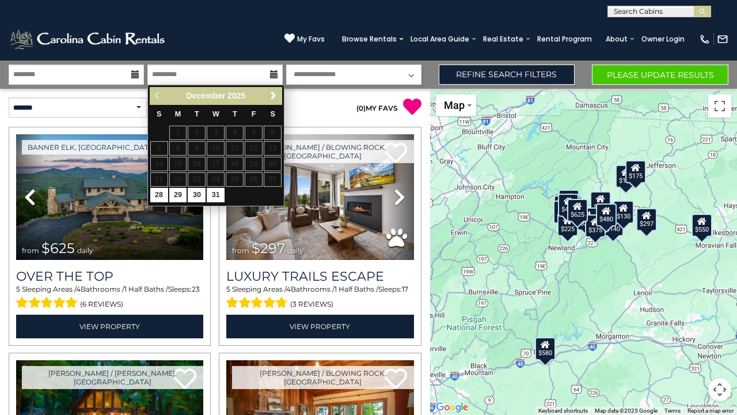
click at [158, 93] on div "Previous Next December 2025" at bounding box center [216, 96] width 133 height 18
click at [161, 93] on div "Previous Next December 2025" at bounding box center [216, 96] width 133 height 18
click at [273, 95] on span "Next" at bounding box center [273, 95] width 9 height 9
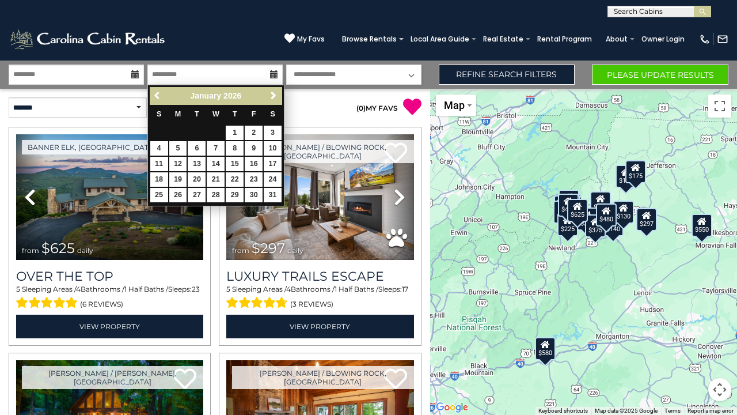
click at [157, 93] on span "Previous" at bounding box center [157, 95] width 9 height 9
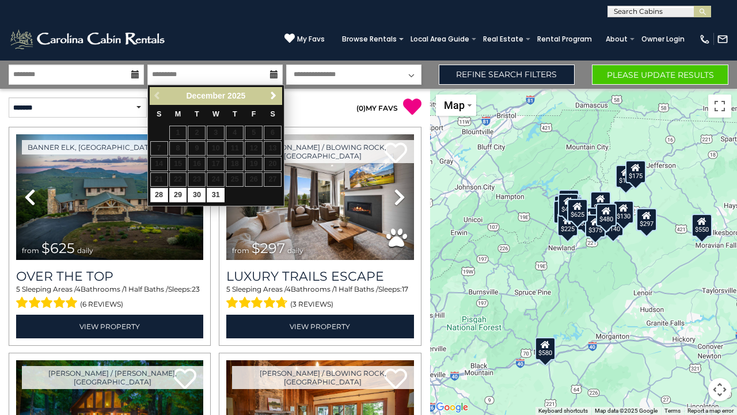
click at [157, 93] on div "Previous Next December 2025" at bounding box center [216, 96] width 133 height 18
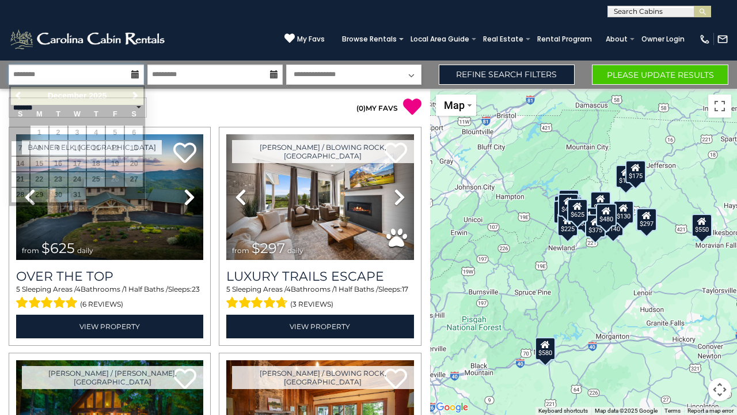
click at [108, 76] on input "********" at bounding box center [76, 75] width 135 height 20
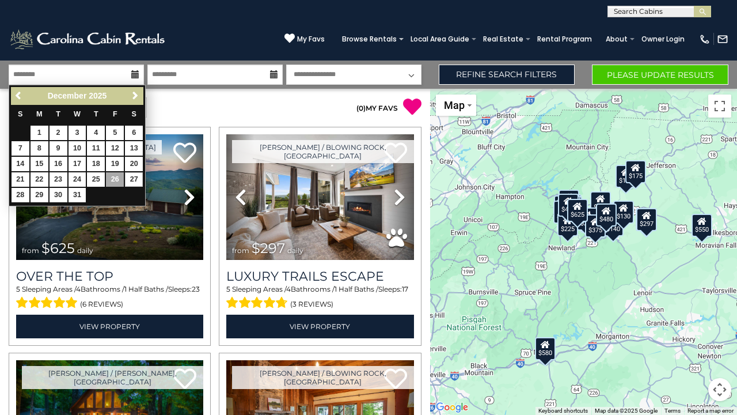
click at [134, 174] on link "27" at bounding box center [134, 179] width 18 height 14
type input "********"
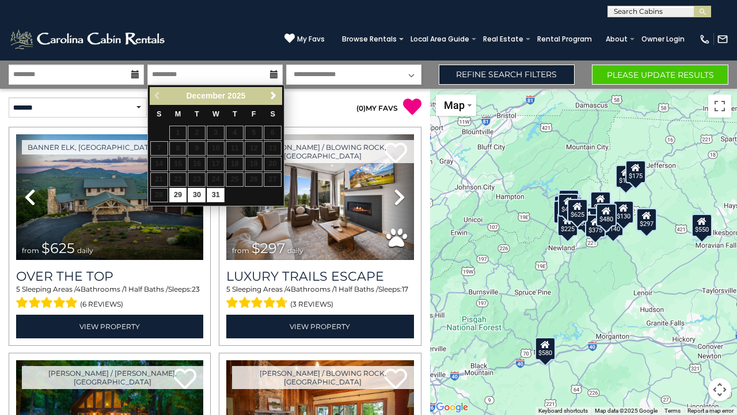
click at [222, 191] on link "31" at bounding box center [216, 195] width 18 height 14
type input "********"
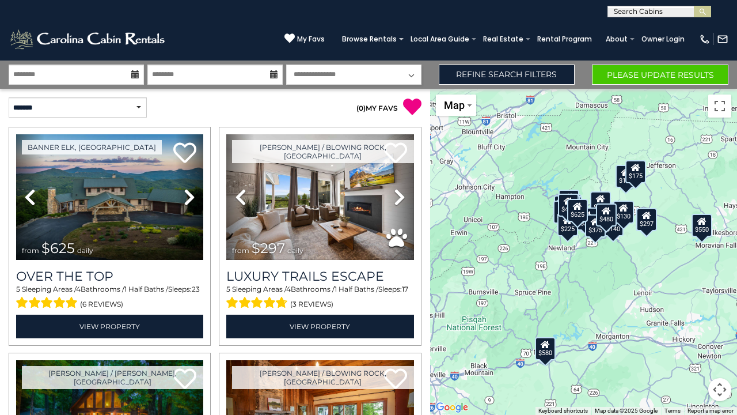
select select "*"
select select "**********"
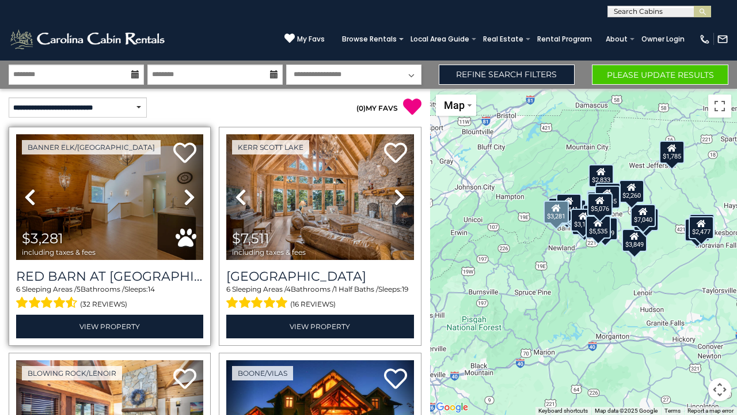
click at [134, 179] on img at bounding box center [109, 197] width 187 height 126
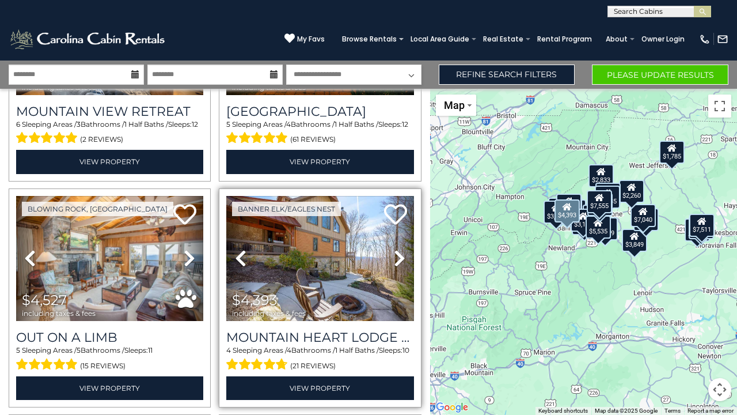
scroll to position [409, 0]
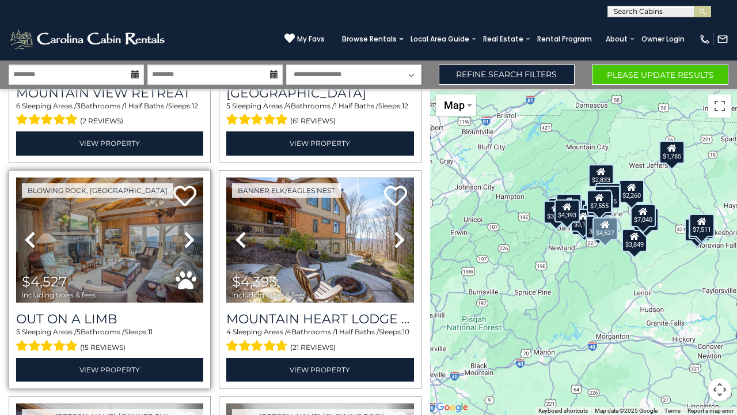
click at [150, 242] on img at bounding box center [109, 240] width 187 height 126
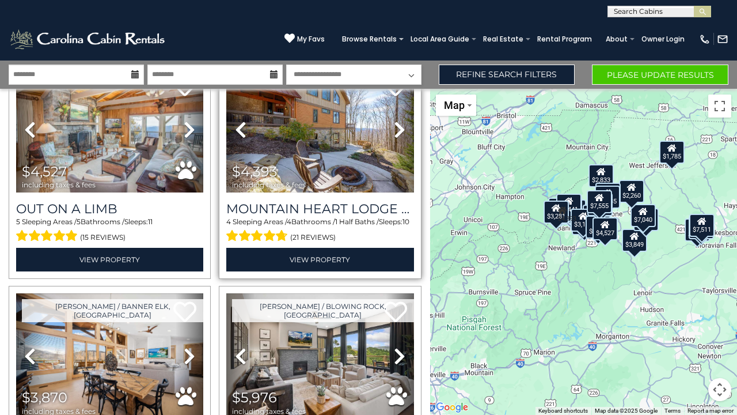
scroll to position [517, 0]
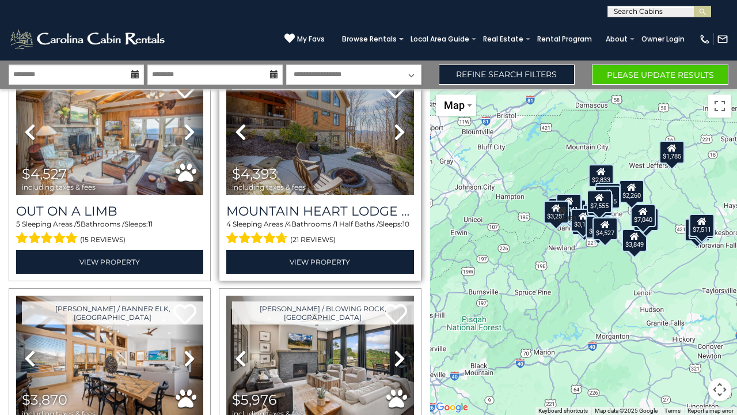
click at [372, 159] on img at bounding box center [319, 133] width 187 height 126
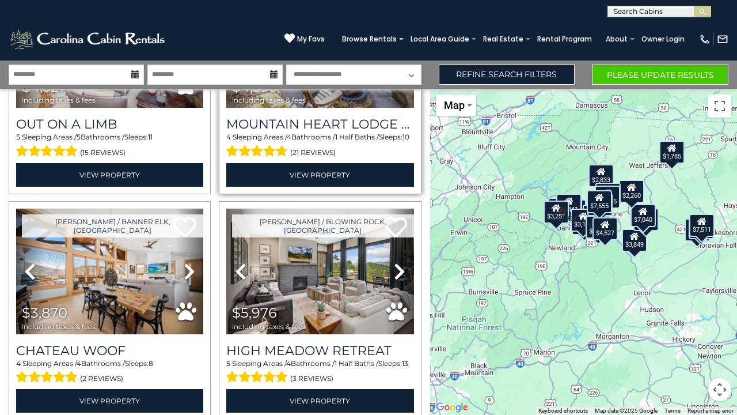
scroll to position [613, 0]
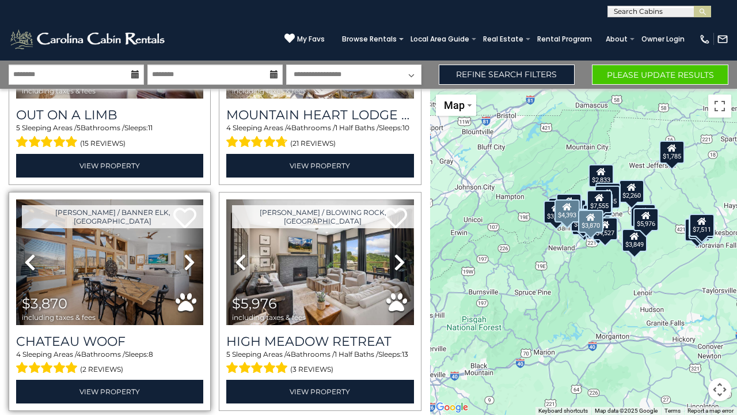
click at [180, 246] on link "Next" at bounding box center [190, 262] width 28 height 126
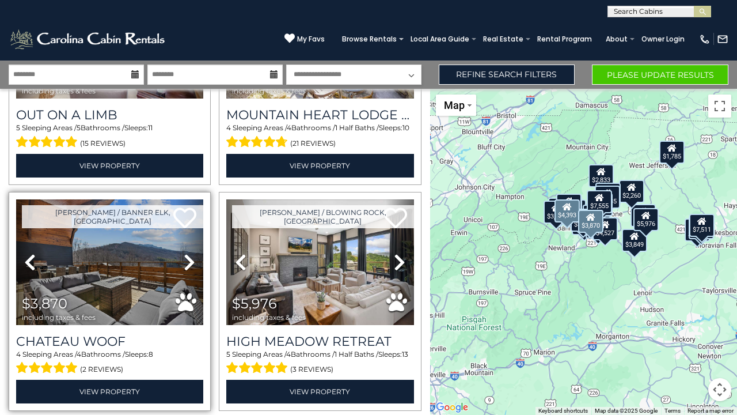
click at [154, 243] on img at bounding box center [109, 262] width 187 height 126
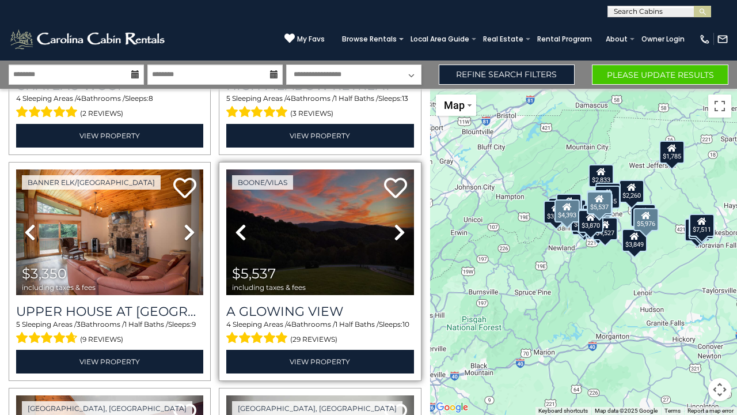
scroll to position [867, 0]
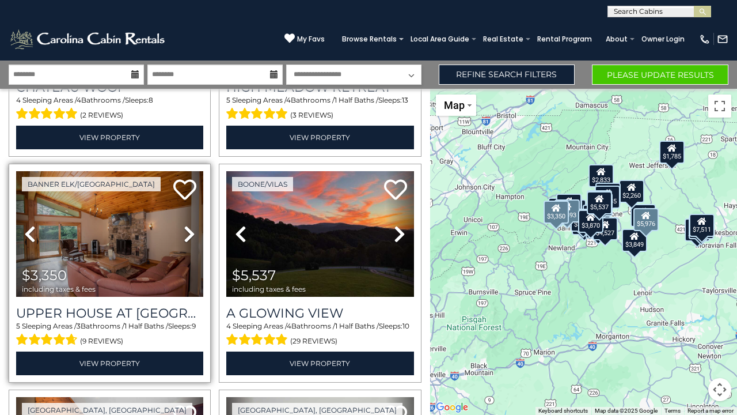
click at [141, 255] on img at bounding box center [109, 234] width 187 height 126
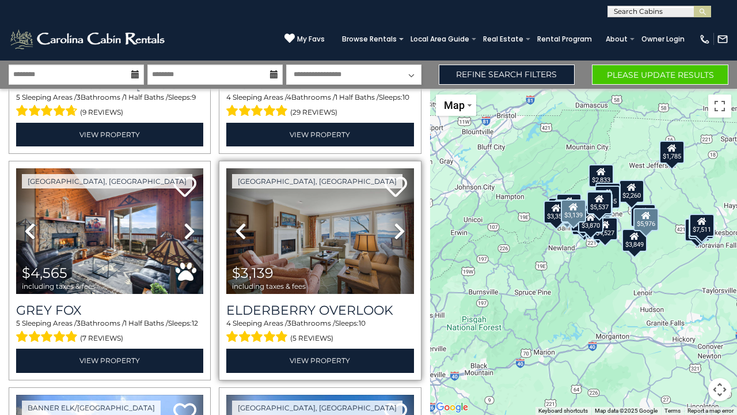
scroll to position [1101, 0]
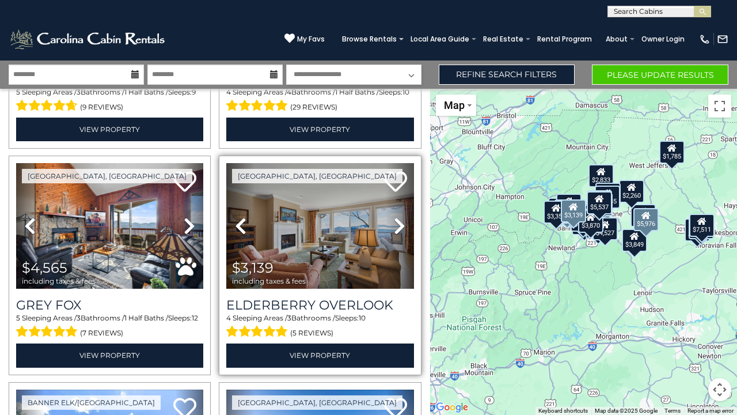
click at [369, 243] on img at bounding box center [319, 226] width 187 height 126
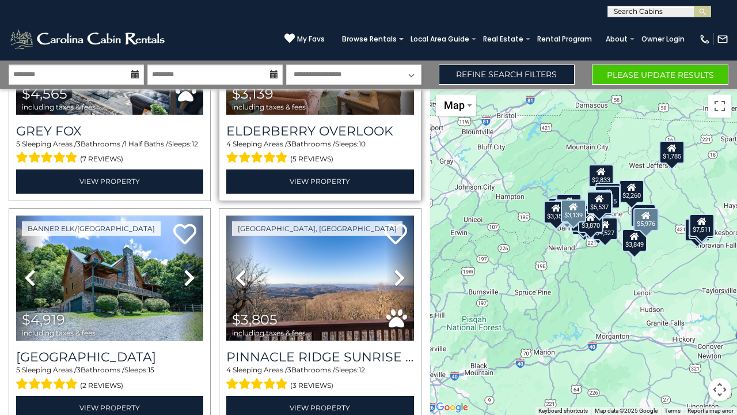
scroll to position [1282, 0]
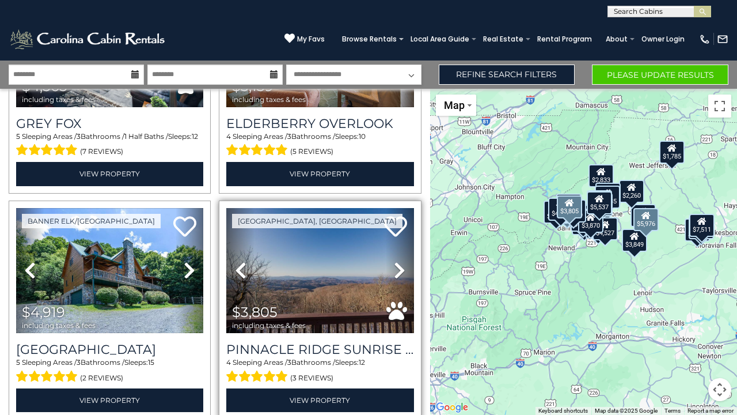
click at [348, 274] on img at bounding box center [319, 271] width 187 height 126
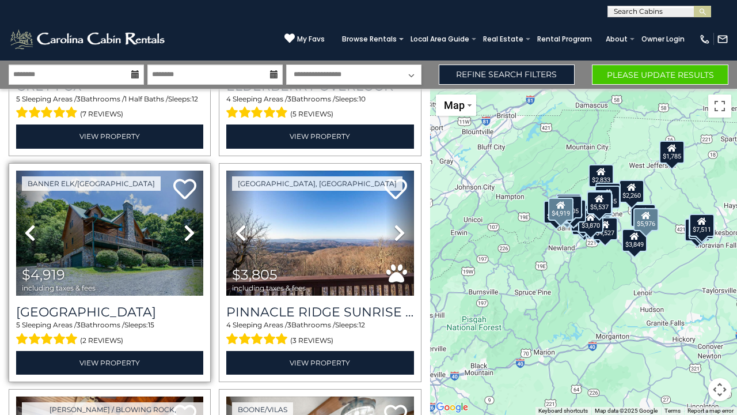
scroll to position [1322, 0]
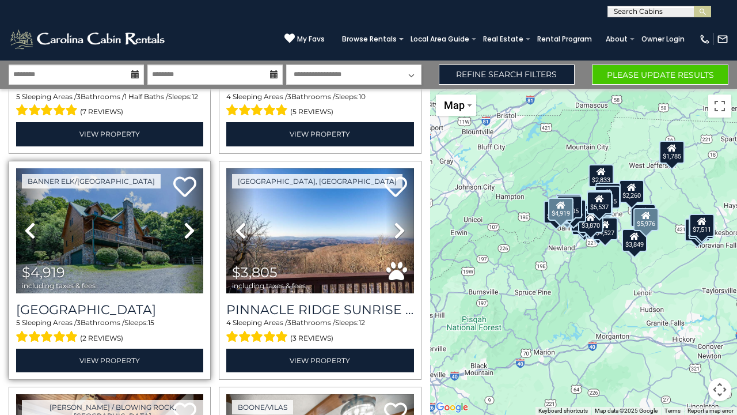
click at [162, 258] on img at bounding box center [109, 231] width 187 height 126
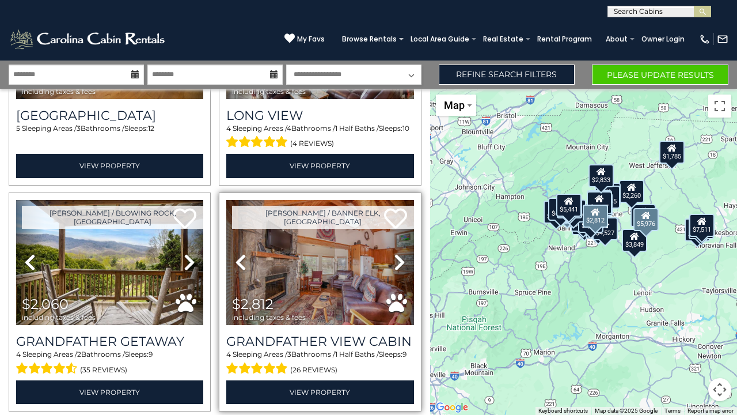
scroll to position [2196, 0]
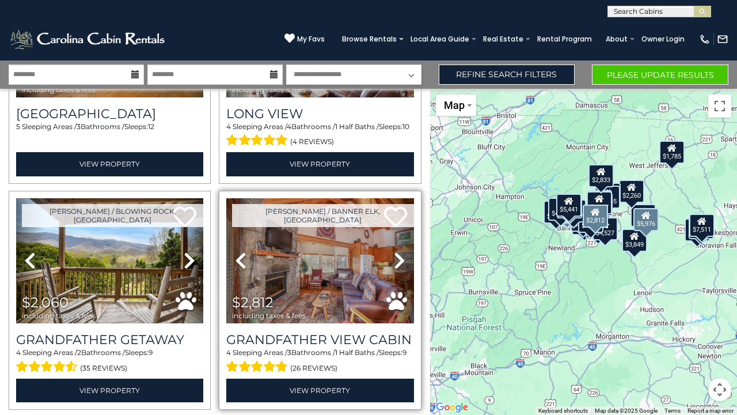
click at [356, 252] on img at bounding box center [319, 261] width 187 height 126
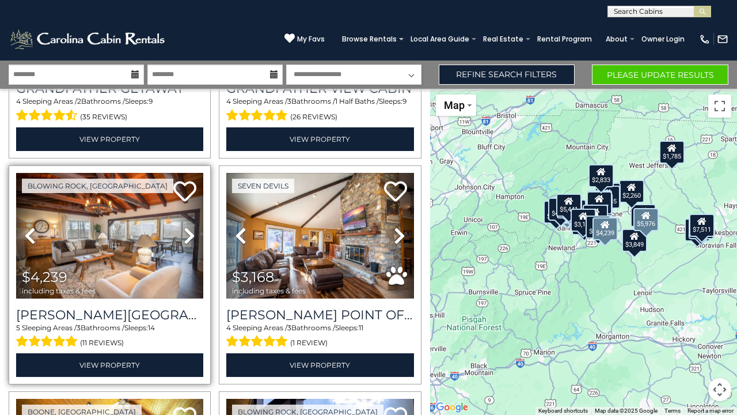
scroll to position [2434, 0]
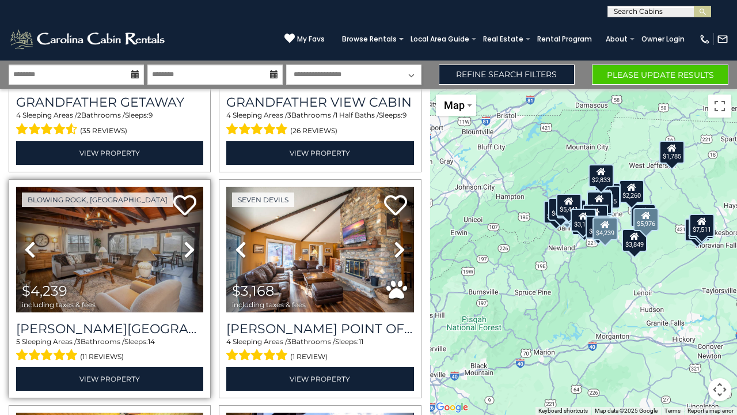
click at [112, 247] on img at bounding box center [109, 250] width 187 height 126
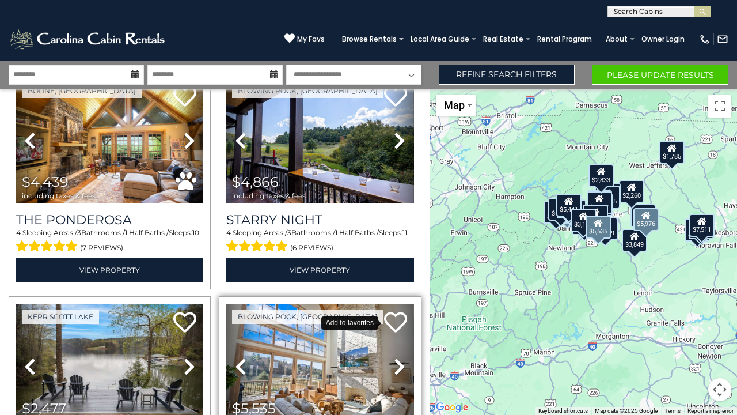
scroll to position [2767, 0]
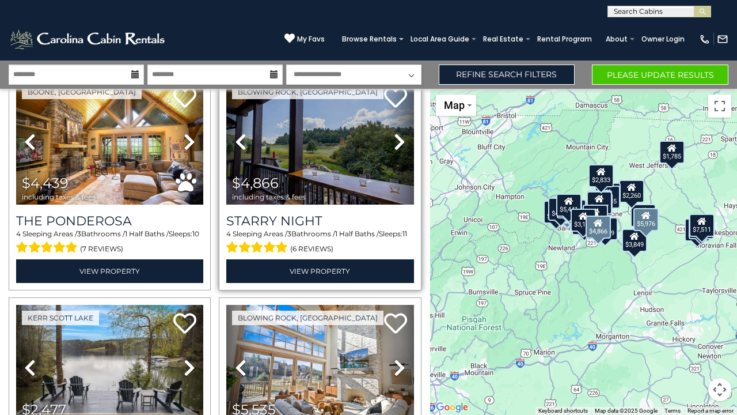
click at [373, 145] on img at bounding box center [319, 142] width 187 height 126
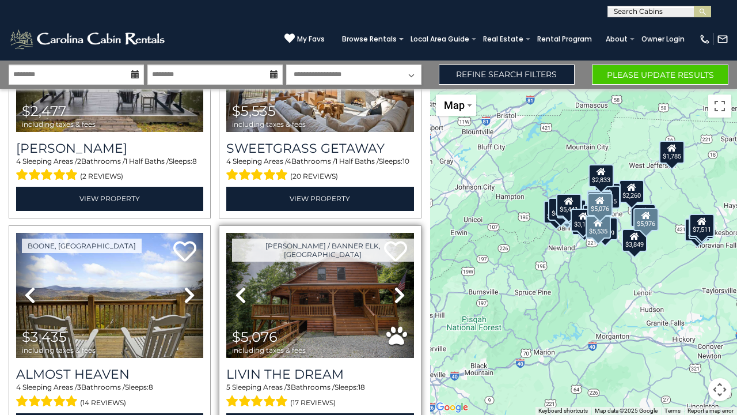
scroll to position [0, 0]
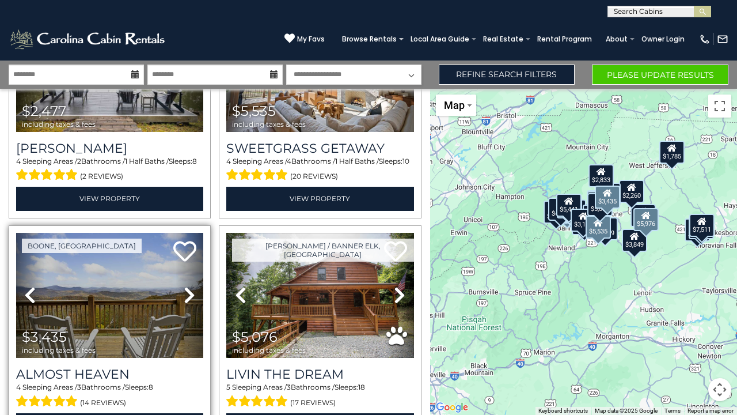
click at [183, 296] on link "Next" at bounding box center [190, 296] width 28 height 126
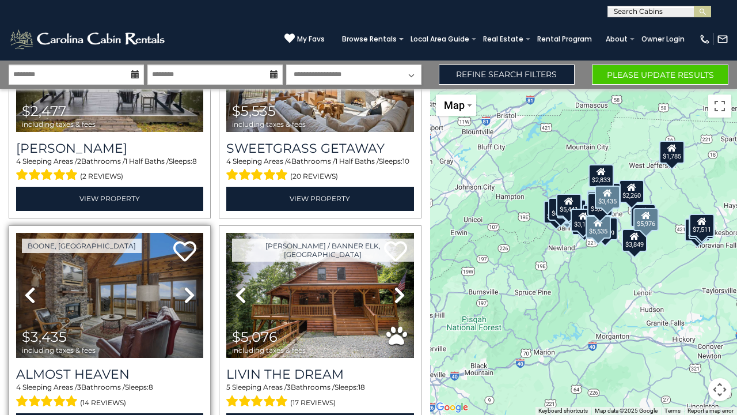
click at [155, 282] on img at bounding box center [109, 296] width 187 height 126
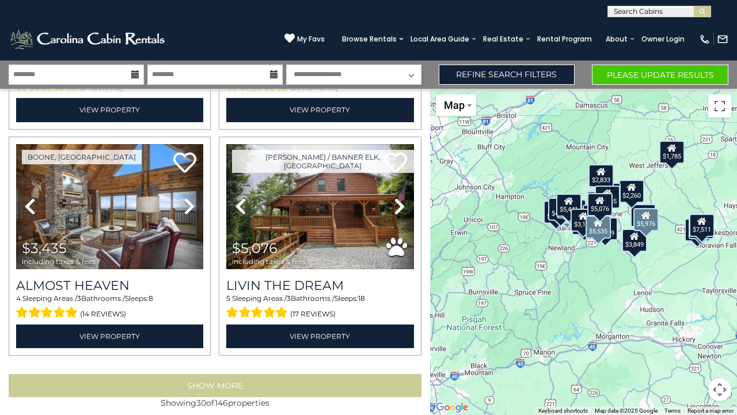
click at [247, 374] on button "Show More" at bounding box center [215, 385] width 413 height 23
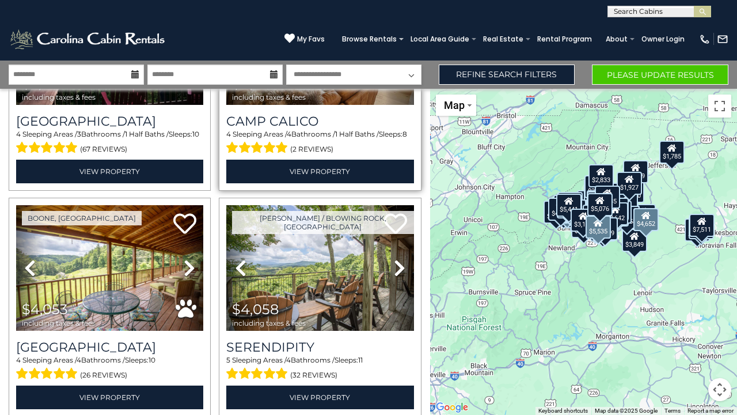
scroll to position [3545, 0]
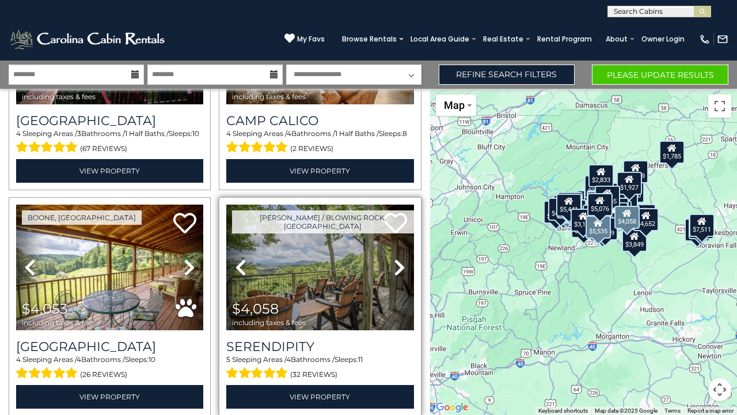
click at [330, 263] on img at bounding box center [319, 268] width 187 height 126
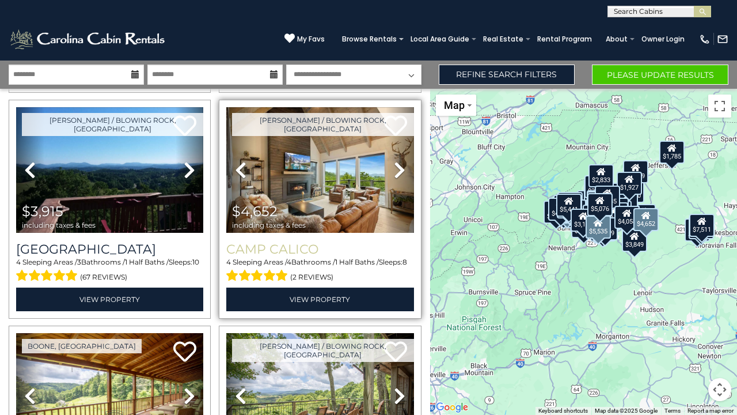
scroll to position [3416, 0]
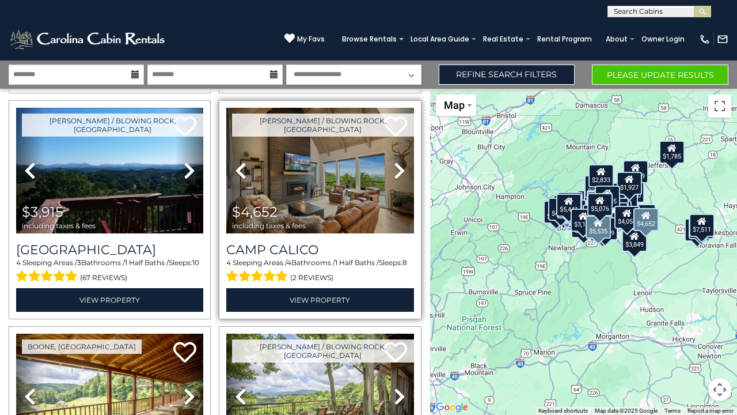
click at [319, 175] on img at bounding box center [319, 171] width 187 height 126
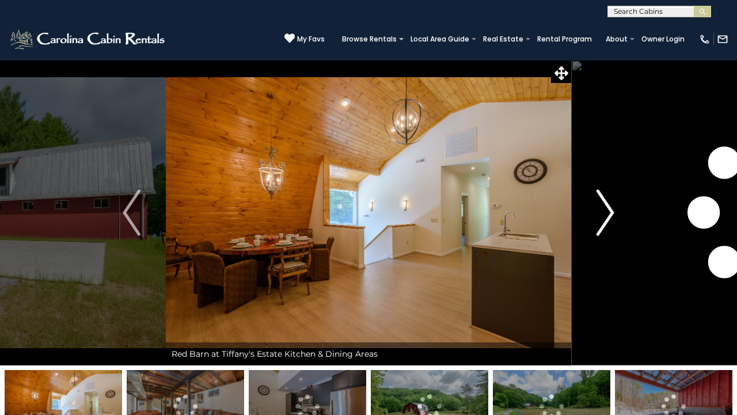
click at [610, 209] on img "Next" at bounding box center [605, 213] width 17 height 46
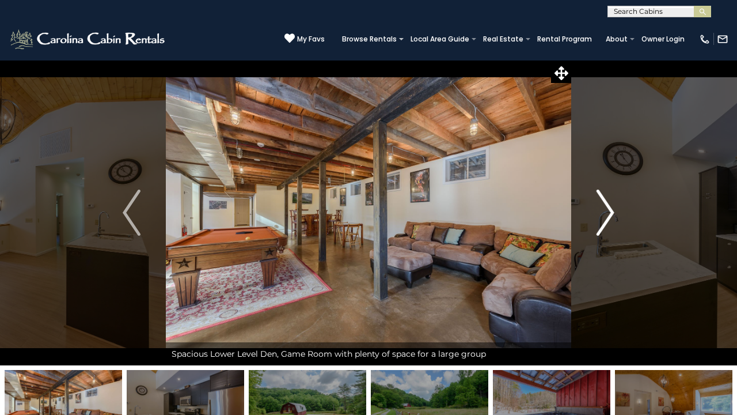
click at [611, 207] on img "Next" at bounding box center [605, 213] width 17 height 46
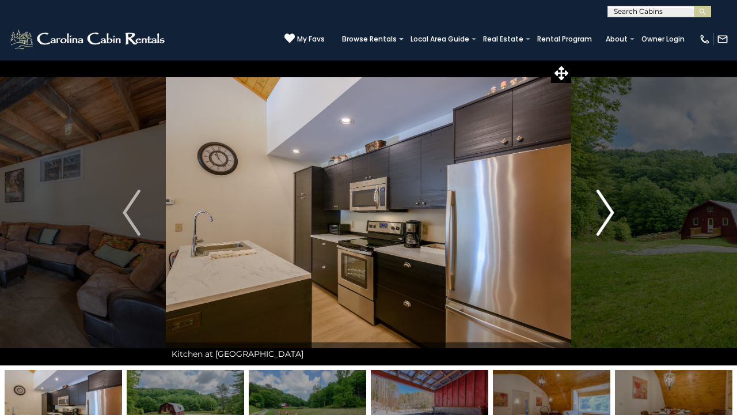
click at [611, 209] on img "Next" at bounding box center [605, 213] width 17 height 46
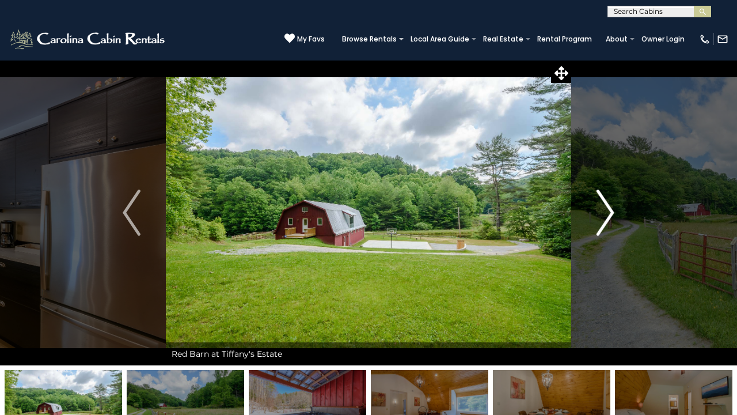
click at [610, 210] on img "Next" at bounding box center [605, 213] width 17 height 46
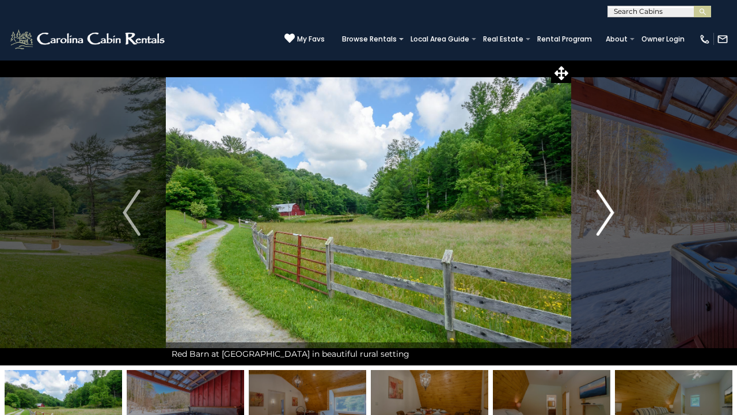
click at [612, 215] on img "Next" at bounding box center [605, 213] width 17 height 46
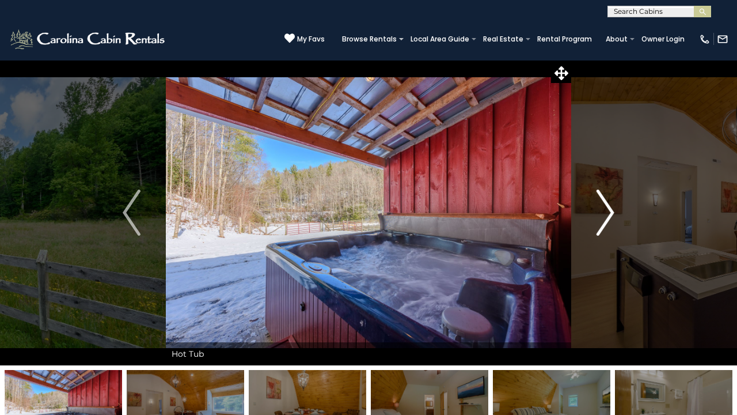
click at [612, 221] on img "Next" at bounding box center [605, 213] width 17 height 46
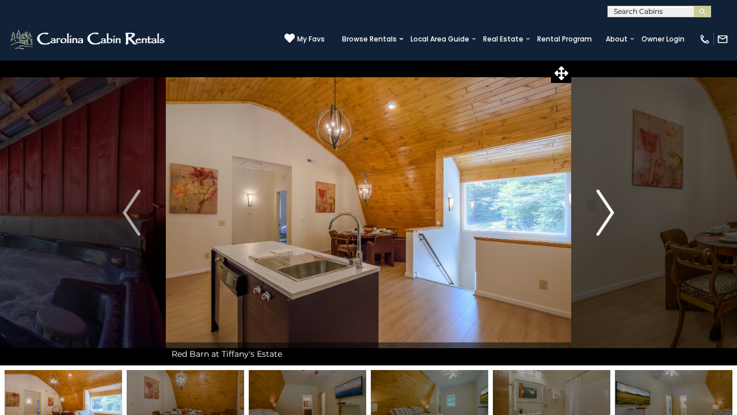
click at [614, 223] on img "Next" at bounding box center [605, 213] width 17 height 46
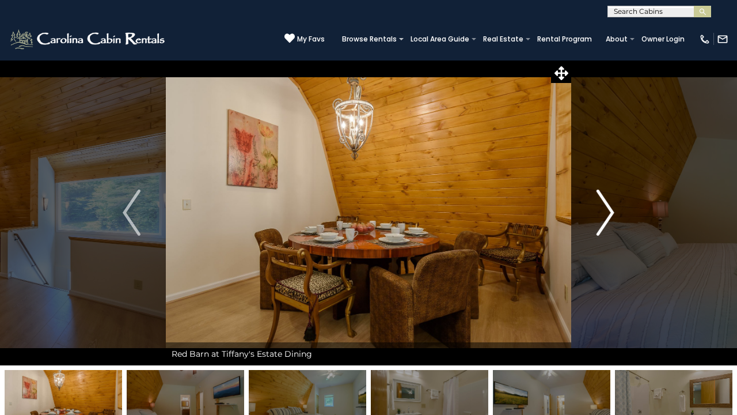
click at [612, 219] on img "Next" at bounding box center [605, 213] width 17 height 46
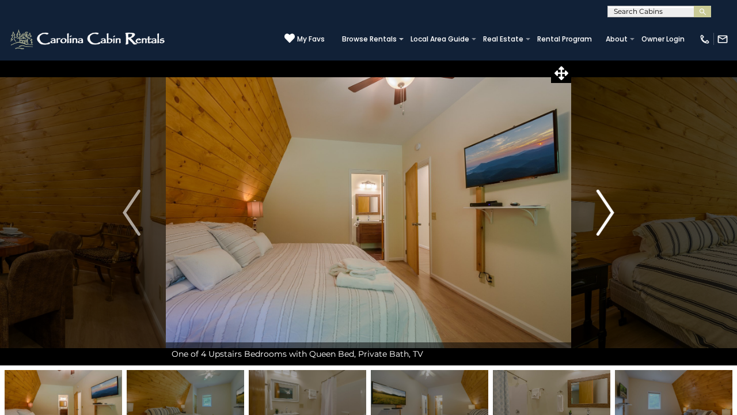
click at [591, 212] on button "Next" at bounding box center [606, 212] width 69 height 305
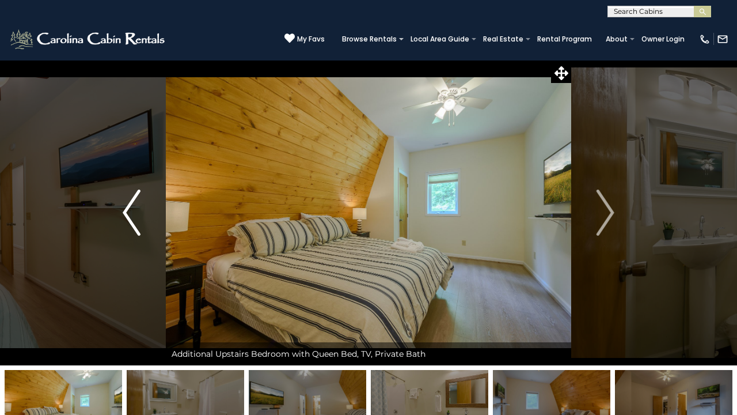
click at [140, 221] on img "Previous" at bounding box center [131, 213] width 17 height 46
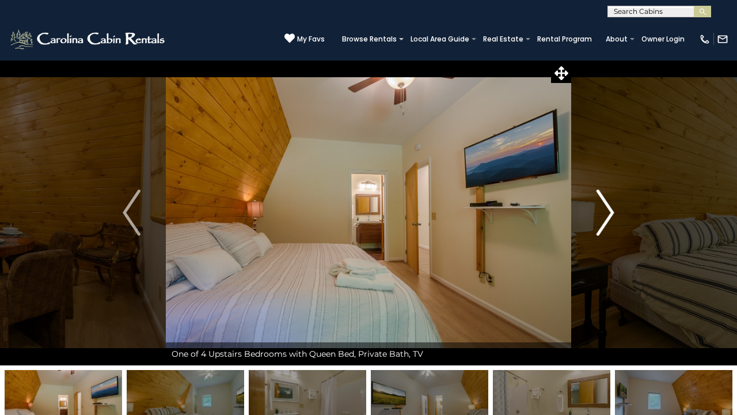
click at [608, 208] on img "Next" at bounding box center [605, 213] width 17 height 46
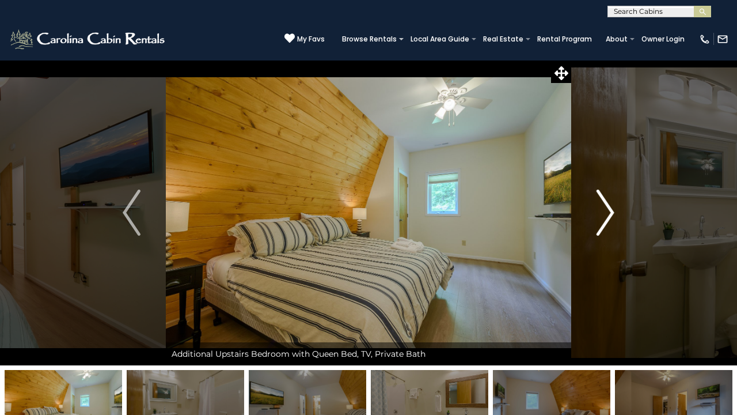
click at [609, 207] on img "Next" at bounding box center [605, 213] width 17 height 46
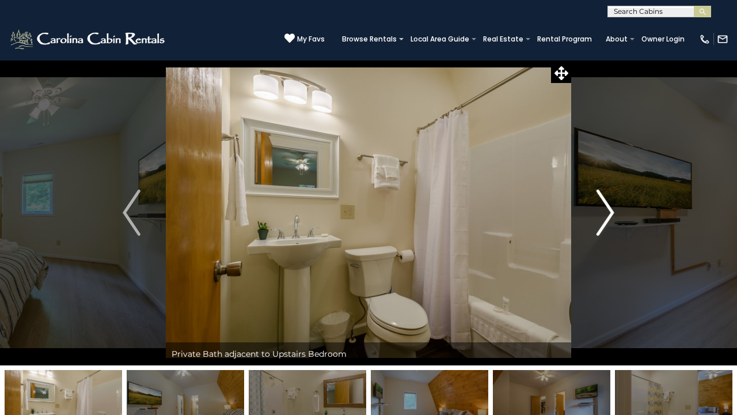
click at [609, 207] on img "Next" at bounding box center [605, 213] width 17 height 46
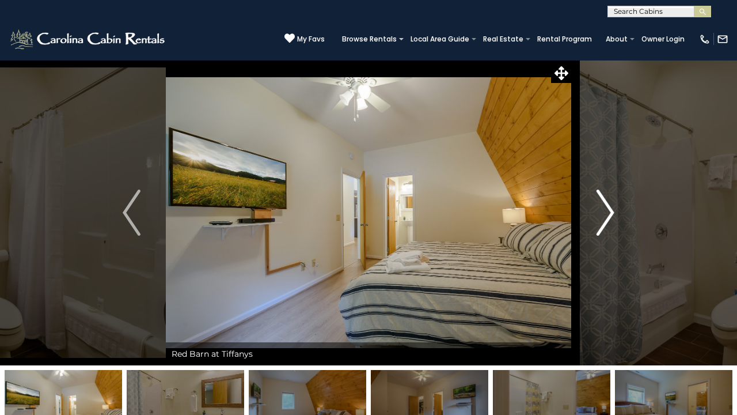
click at [609, 207] on img "Next" at bounding box center [605, 213] width 17 height 46
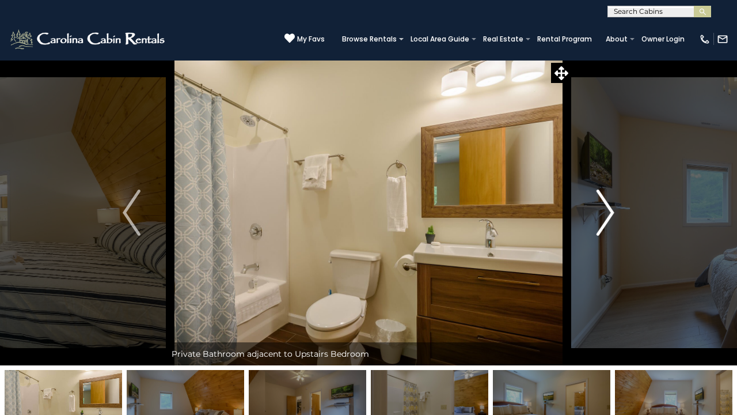
click at [609, 207] on img "Next" at bounding box center [605, 213] width 17 height 46
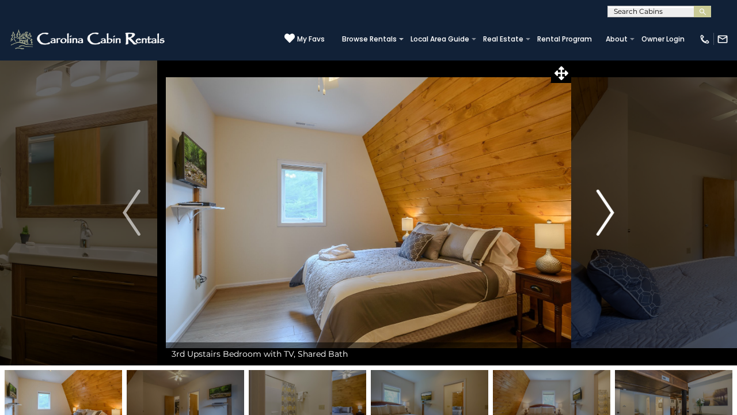
click at [610, 213] on img "Next" at bounding box center [605, 213] width 17 height 46
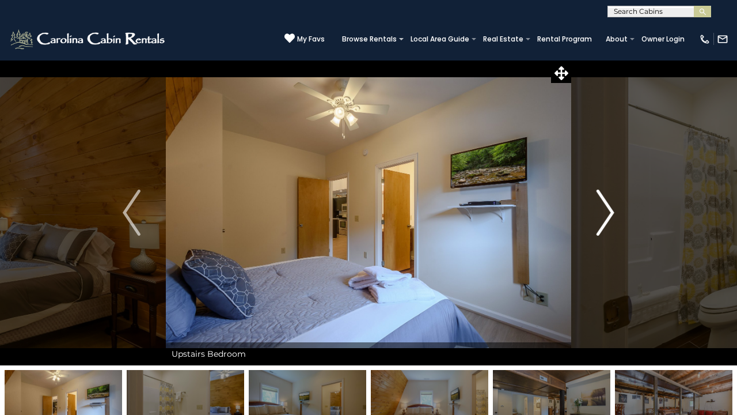
click at [611, 214] on img "Next" at bounding box center [605, 213] width 17 height 46
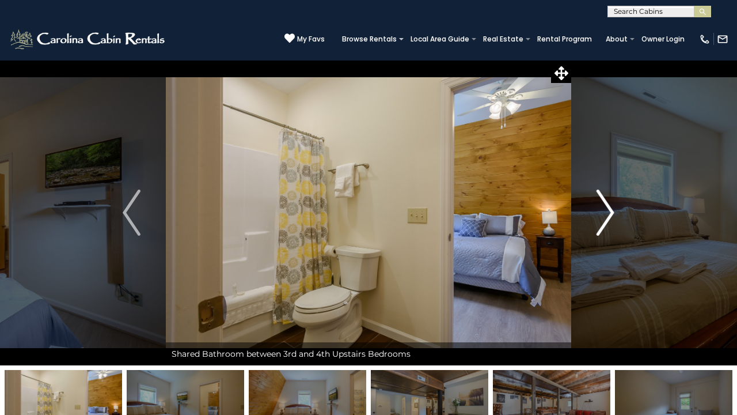
click at [612, 215] on img "Next" at bounding box center [605, 213] width 17 height 46
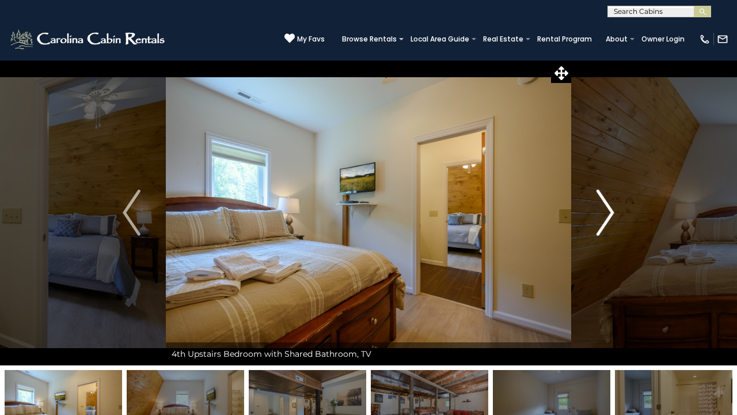
click at [612, 217] on img "Next" at bounding box center [605, 213] width 17 height 46
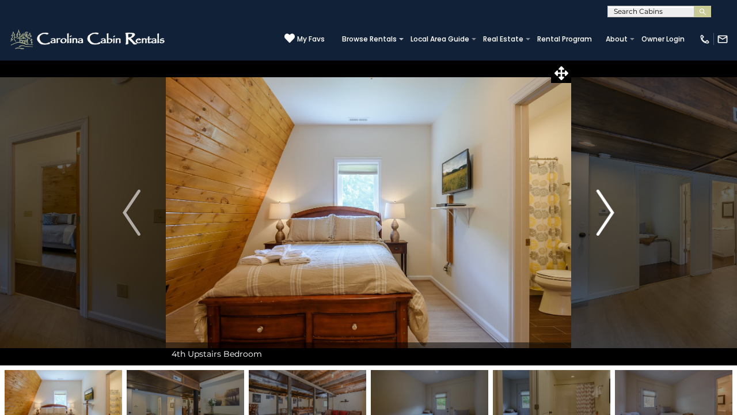
click at [612, 217] on img "Next" at bounding box center [605, 213] width 17 height 46
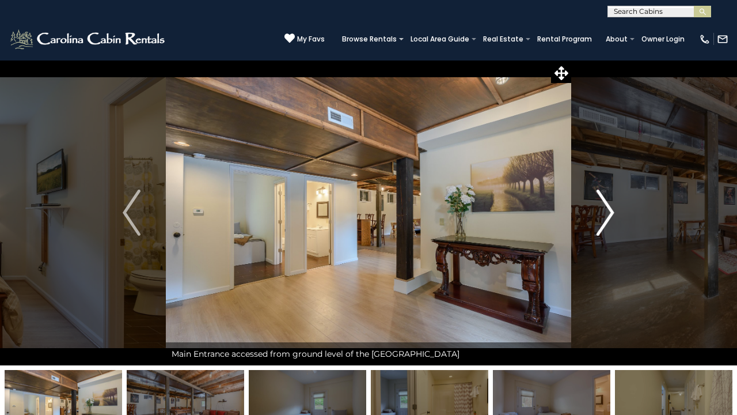
click at [610, 216] on img "Next" at bounding box center [605, 213] width 17 height 46
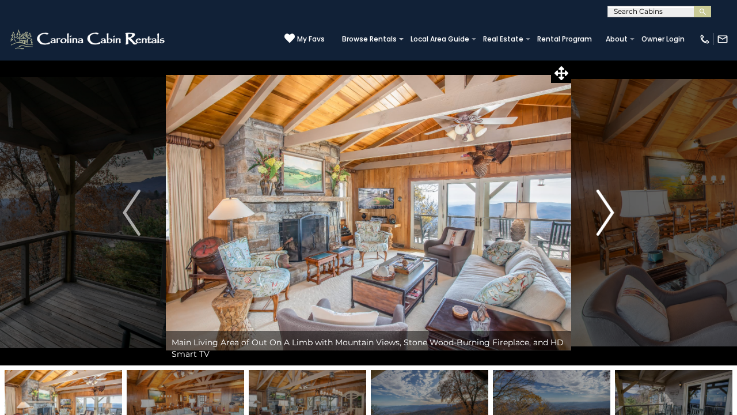
click at [596, 209] on button "Next" at bounding box center [606, 212] width 69 height 305
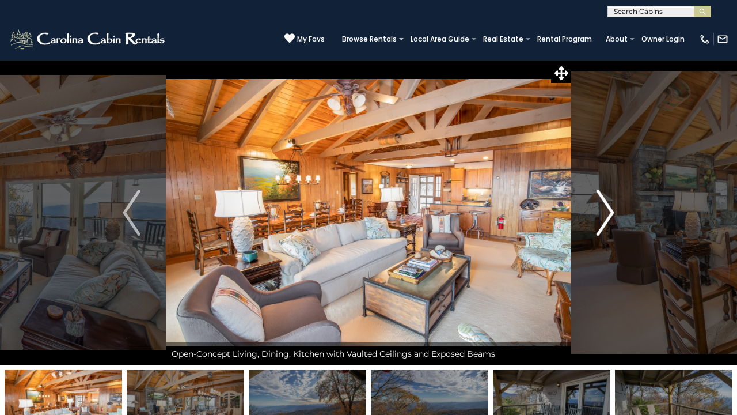
click at [601, 213] on img "Next" at bounding box center [605, 213] width 17 height 46
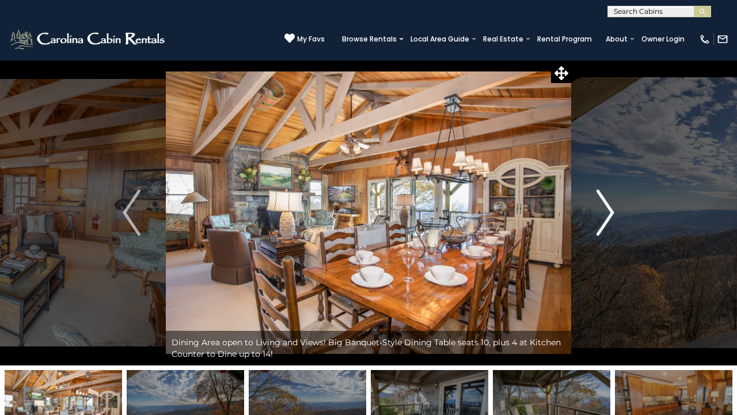
click at [601, 213] on img "Next" at bounding box center [605, 213] width 17 height 46
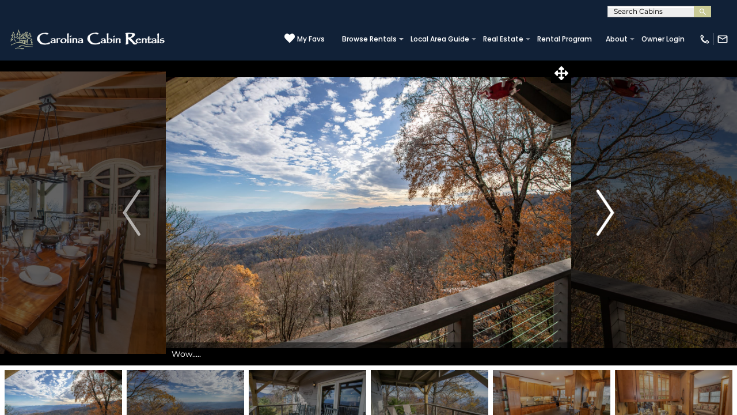
click at [601, 213] on img "Next" at bounding box center [605, 213] width 17 height 46
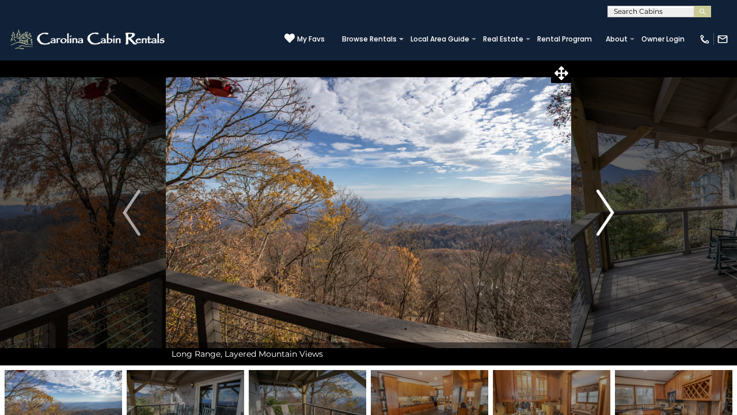
click at [601, 213] on img "Next" at bounding box center [605, 213] width 17 height 46
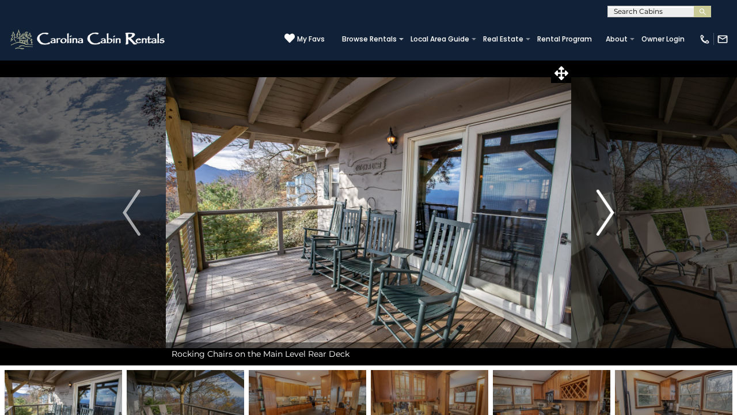
click at [601, 213] on img "Next" at bounding box center [605, 213] width 17 height 46
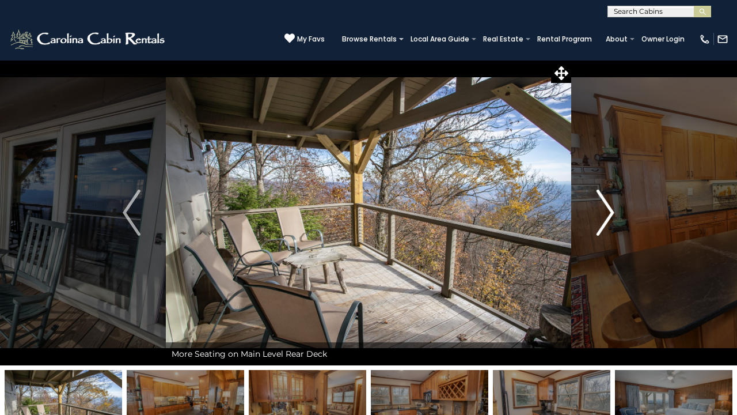
click at [601, 213] on img "Next" at bounding box center [605, 213] width 17 height 46
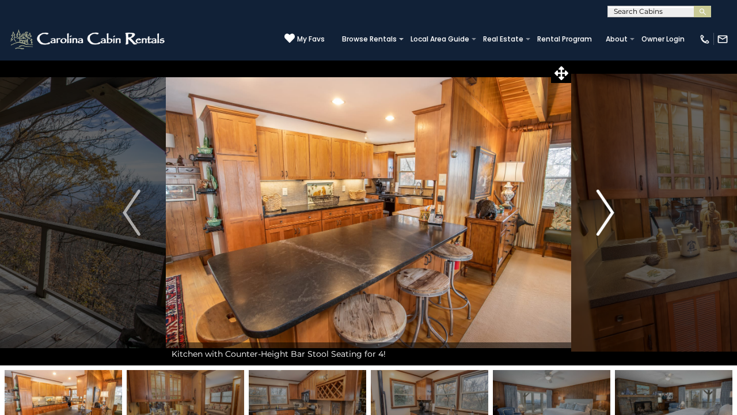
click at [601, 213] on img "Next" at bounding box center [605, 213] width 17 height 46
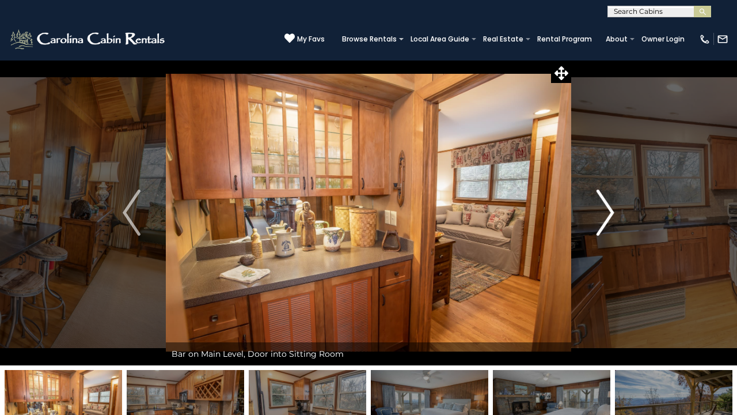
click at [601, 213] on img "Next" at bounding box center [605, 213] width 17 height 46
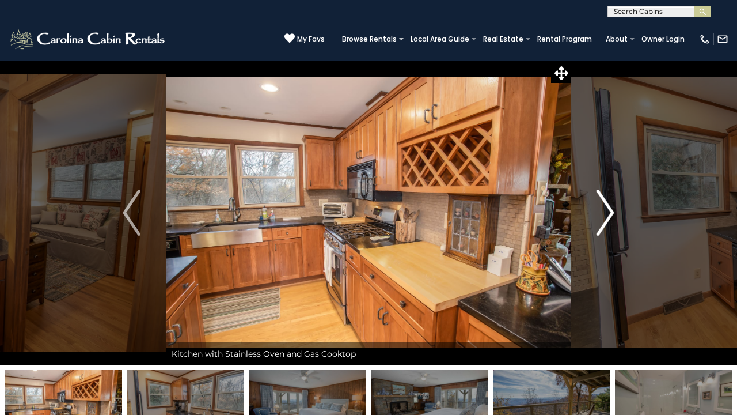
click at [602, 213] on img "Next" at bounding box center [605, 213] width 17 height 46
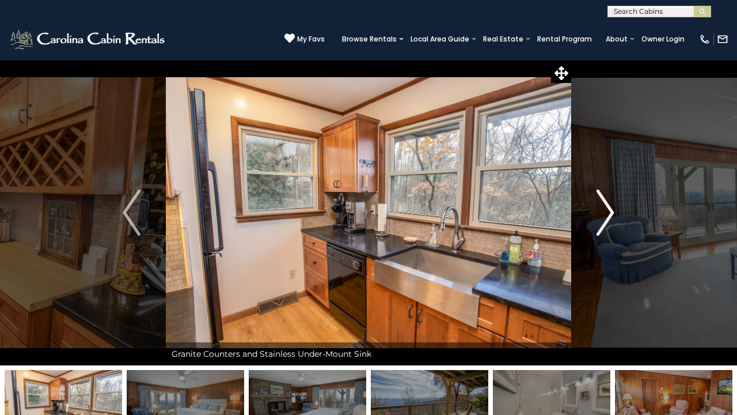
click at [602, 213] on img "Next" at bounding box center [605, 213] width 17 height 46
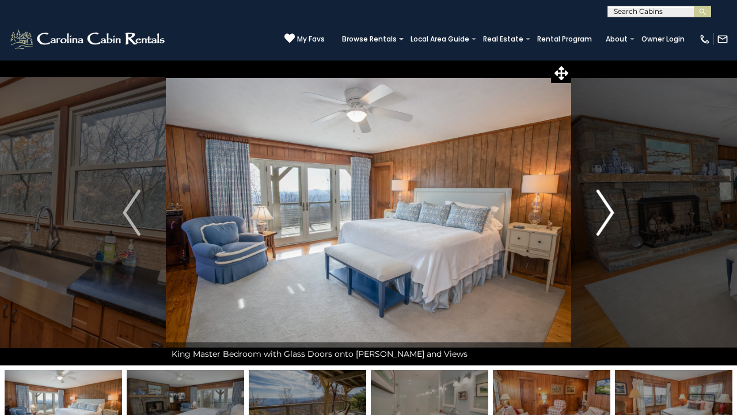
click at [602, 213] on img "Next" at bounding box center [605, 213] width 17 height 46
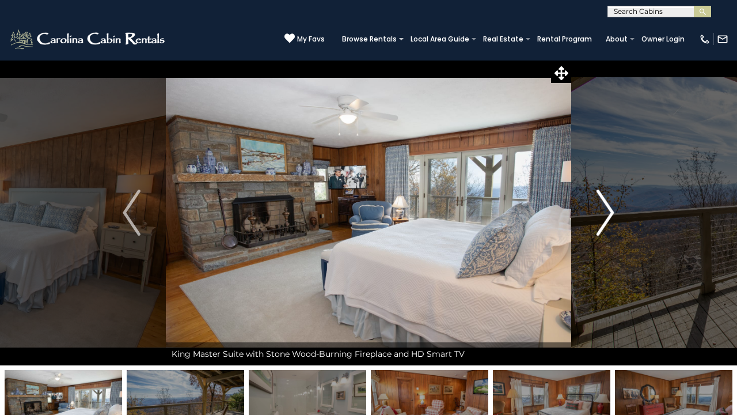
click at [602, 213] on img "Next" at bounding box center [605, 213] width 17 height 46
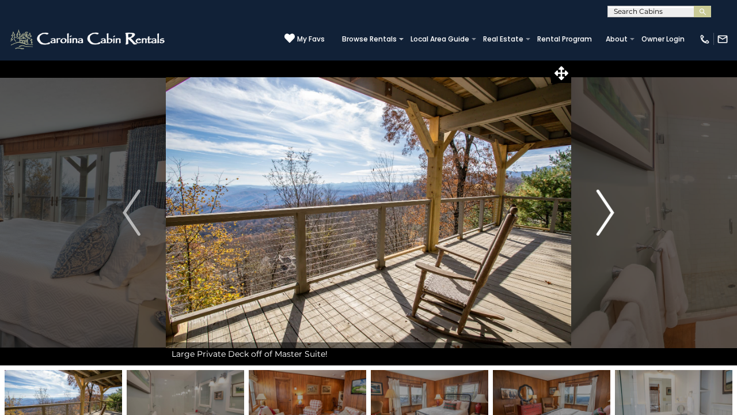
click at [602, 213] on img "Next" at bounding box center [605, 213] width 17 height 46
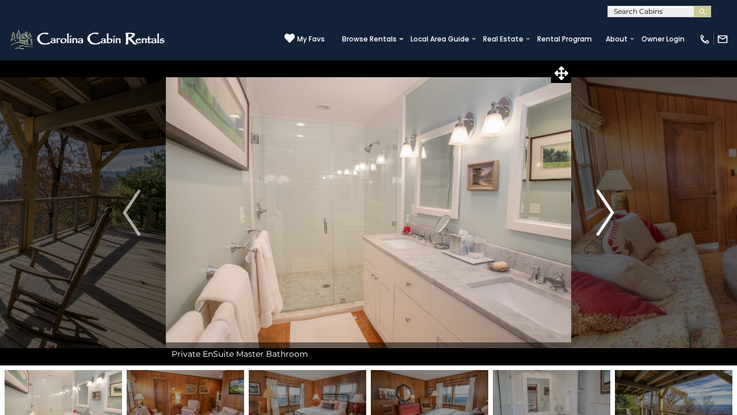
click at [602, 213] on img "Next" at bounding box center [605, 213] width 17 height 46
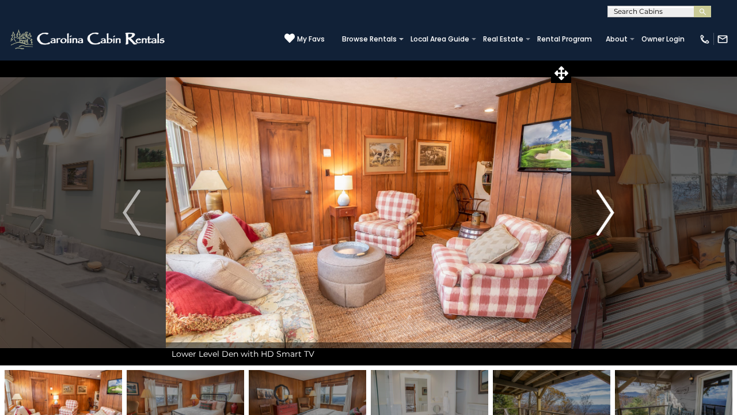
click at [602, 213] on img "Next" at bounding box center [605, 213] width 17 height 46
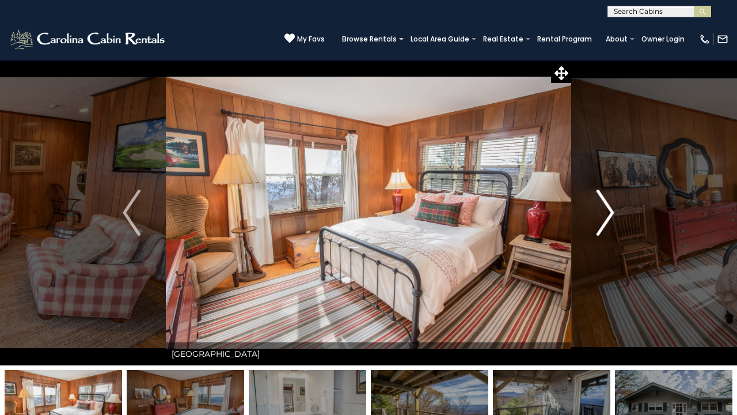
click at [602, 213] on img "Next" at bounding box center [605, 213] width 17 height 46
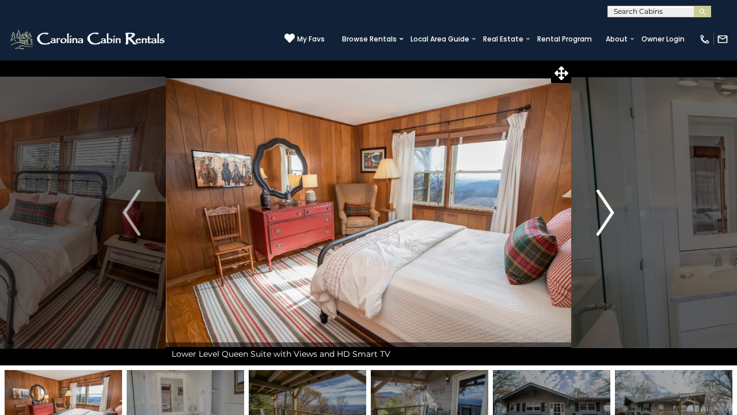
click at [603, 214] on img "Next" at bounding box center [605, 213] width 17 height 46
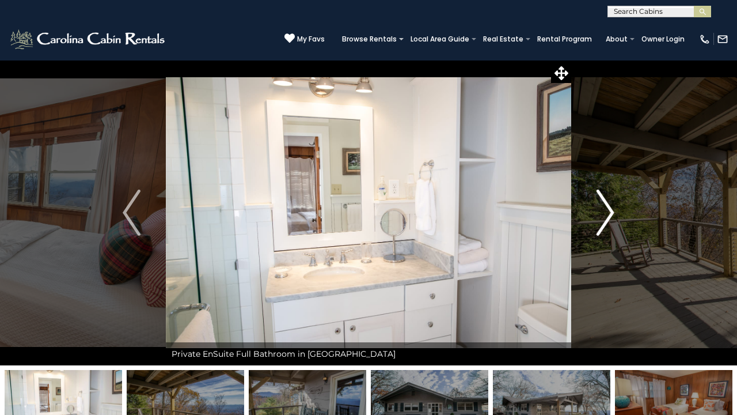
click at [603, 214] on img "Next" at bounding box center [605, 213] width 17 height 46
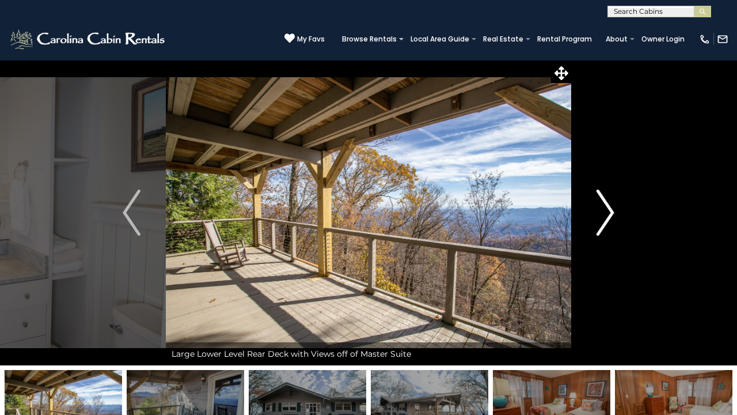
click at [603, 215] on img "Next" at bounding box center [605, 213] width 17 height 46
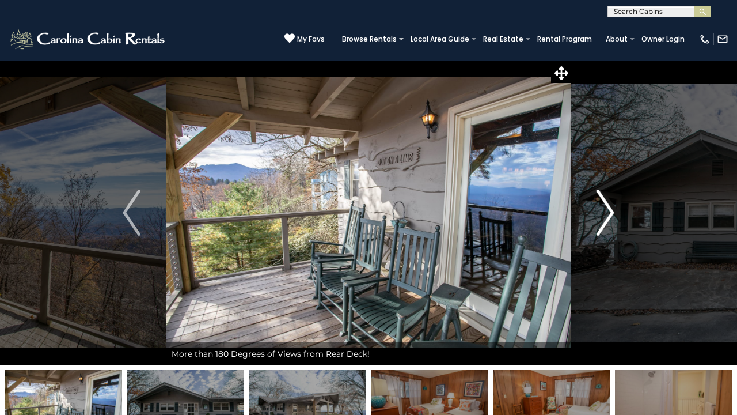
click at [604, 218] on img "Next" at bounding box center [605, 213] width 17 height 46
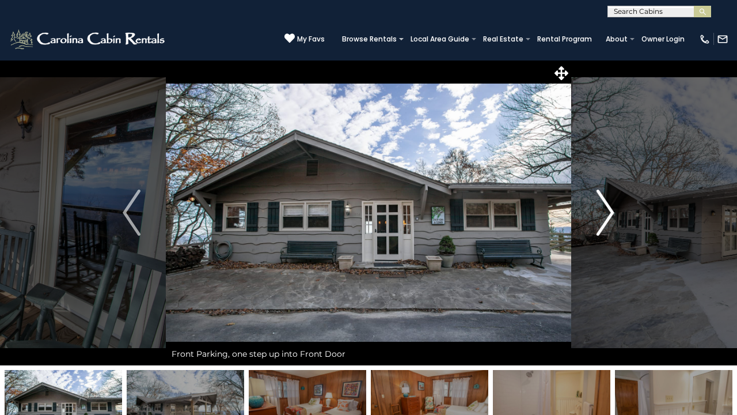
click at [602, 216] on img "Next" at bounding box center [605, 213] width 17 height 46
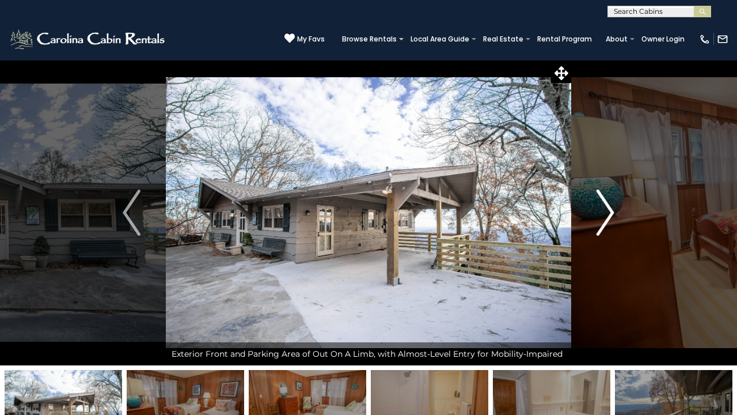
click at [603, 220] on img "Next" at bounding box center [605, 213] width 17 height 46
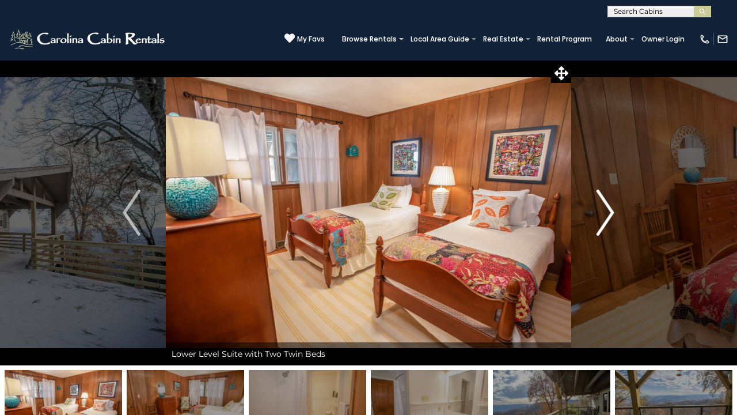
click at [603, 219] on img "Next" at bounding box center [605, 213] width 17 height 46
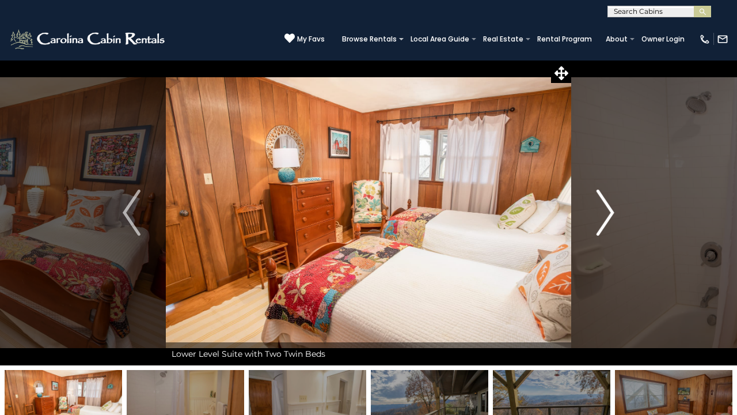
click at [603, 219] on img "Next" at bounding box center [605, 213] width 17 height 46
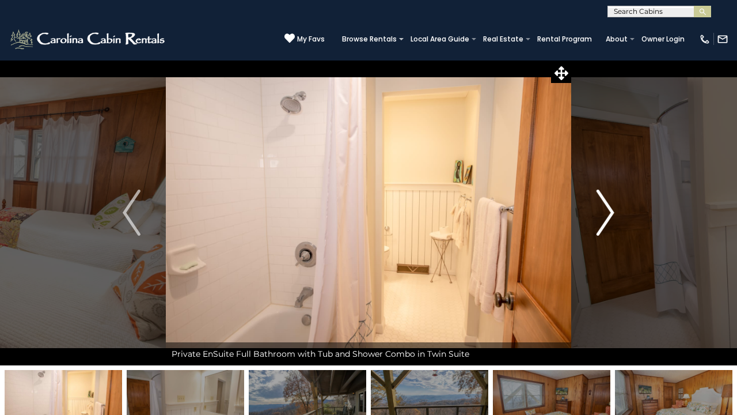
click at [603, 220] on img "Next" at bounding box center [605, 213] width 17 height 46
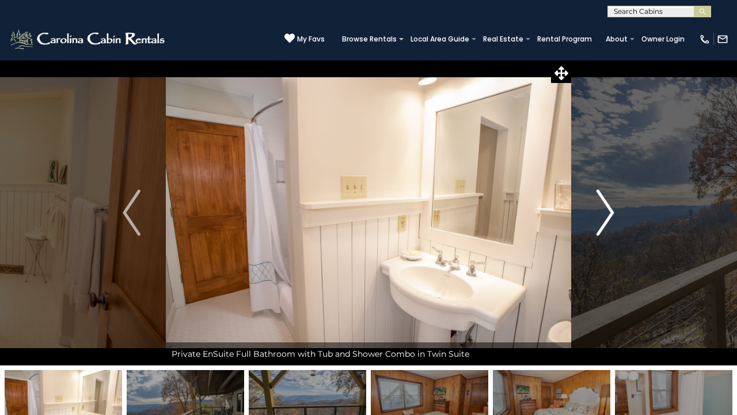
click at [603, 220] on img "Next" at bounding box center [605, 213] width 17 height 46
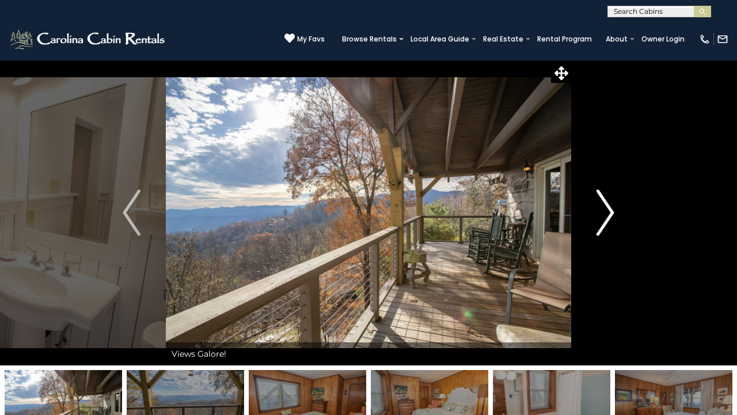
click at [603, 220] on img "Next" at bounding box center [605, 213] width 17 height 46
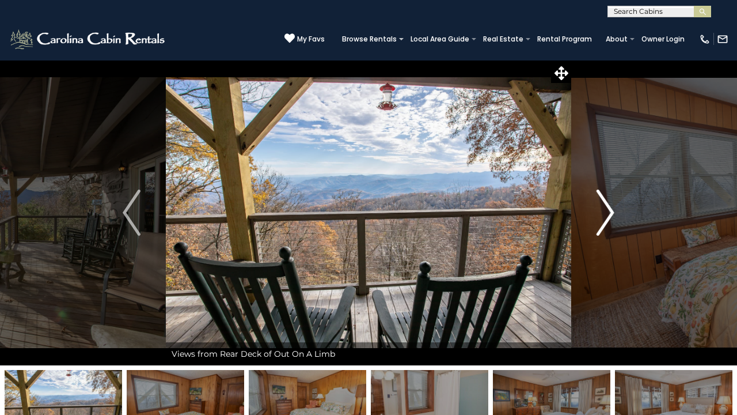
click at [603, 220] on img "Next" at bounding box center [605, 213] width 17 height 46
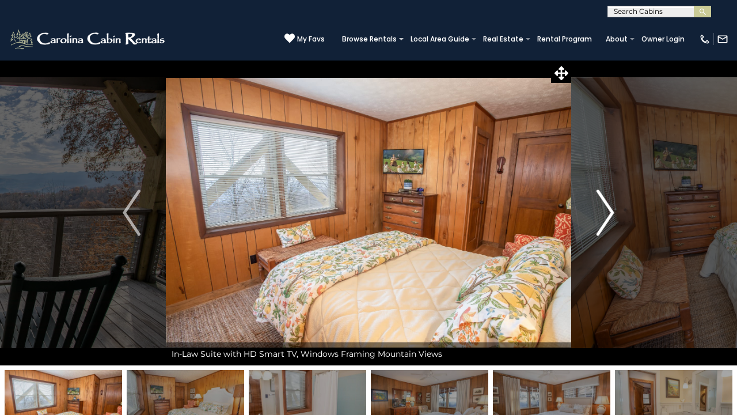
click at [603, 220] on img "Next" at bounding box center [605, 213] width 17 height 46
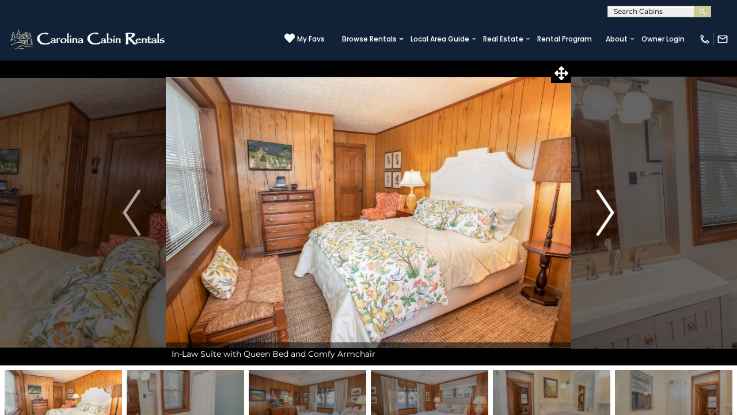
click at [603, 220] on img "Next" at bounding box center [605, 213] width 17 height 46
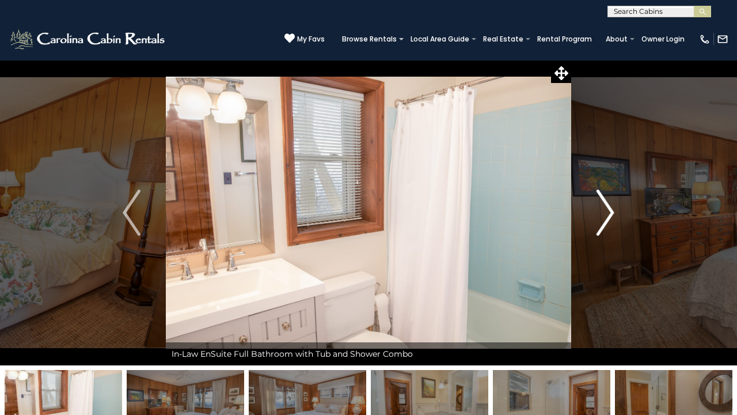
click at [603, 220] on img "Next" at bounding box center [605, 213] width 17 height 46
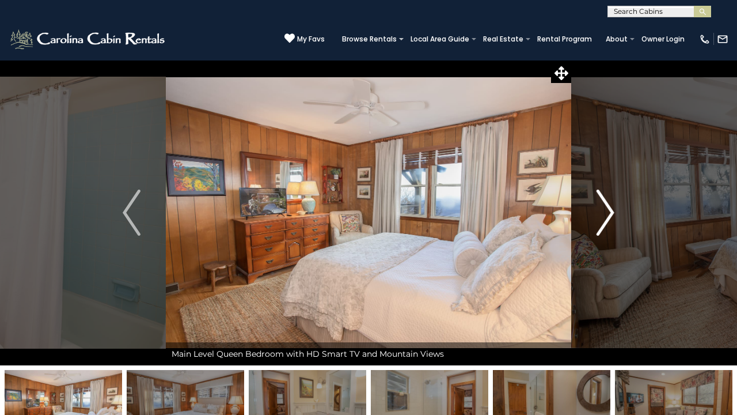
click at [603, 220] on img "Next" at bounding box center [605, 213] width 17 height 46
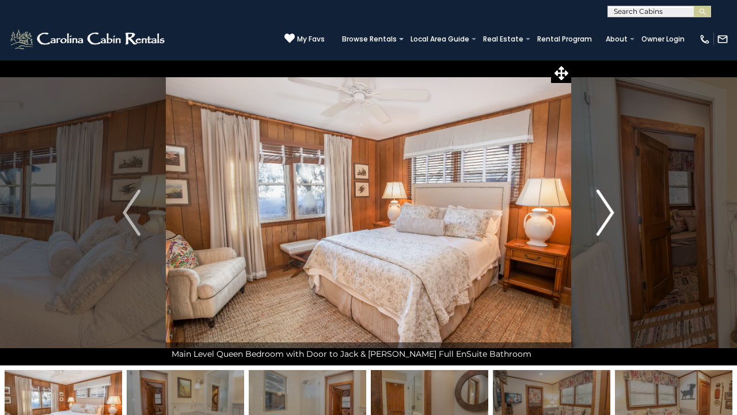
click at [603, 220] on img "Next" at bounding box center [605, 213] width 17 height 46
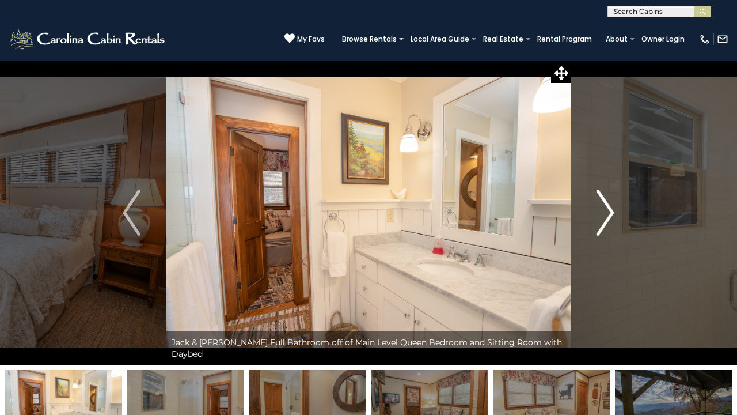
click at [602, 218] on img "Next" at bounding box center [605, 213] width 17 height 46
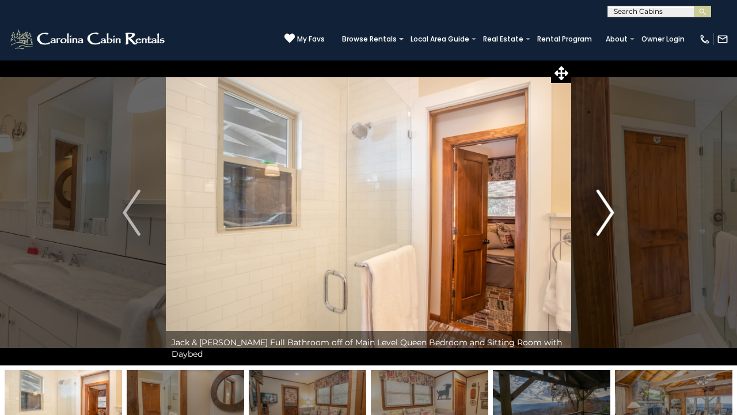
click at [602, 219] on img "Next" at bounding box center [605, 213] width 17 height 46
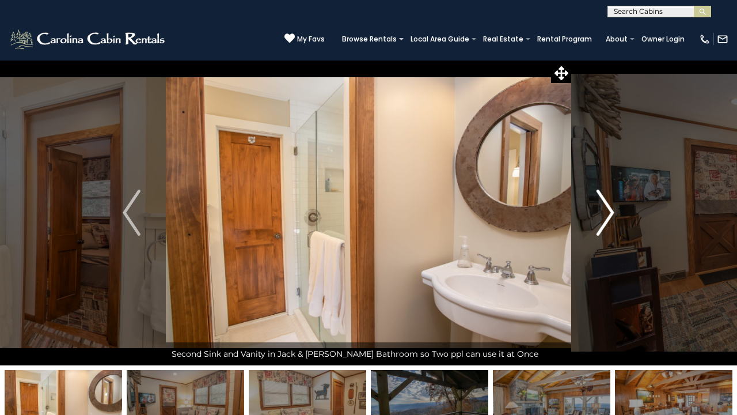
click at [602, 220] on img "Next" at bounding box center [605, 213] width 17 height 46
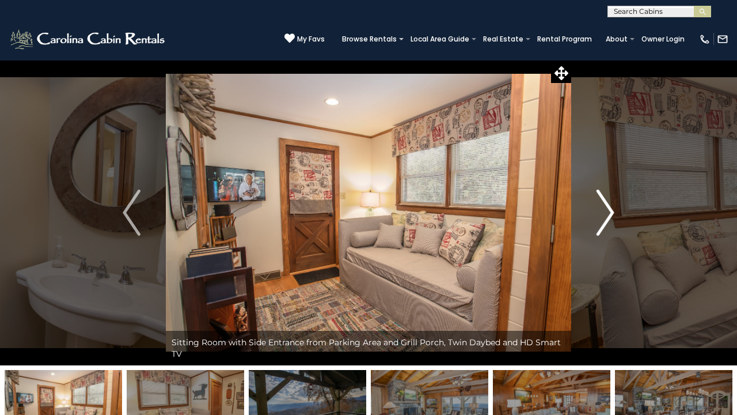
click at [602, 220] on img "Next" at bounding box center [605, 213] width 17 height 46
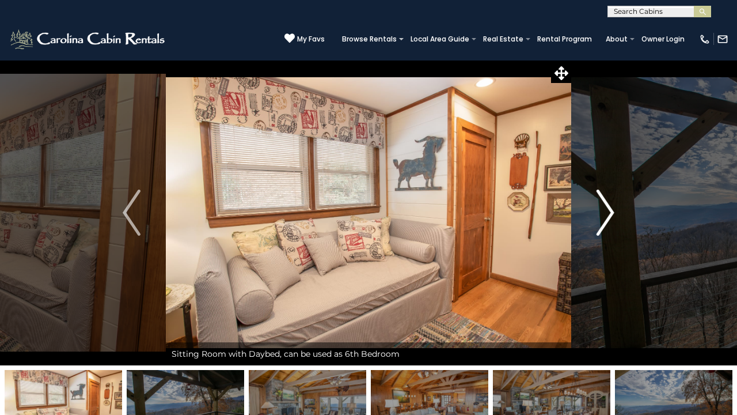
click at [603, 221] on img "Next" at bounding box center [605, 213] width 17 height 46
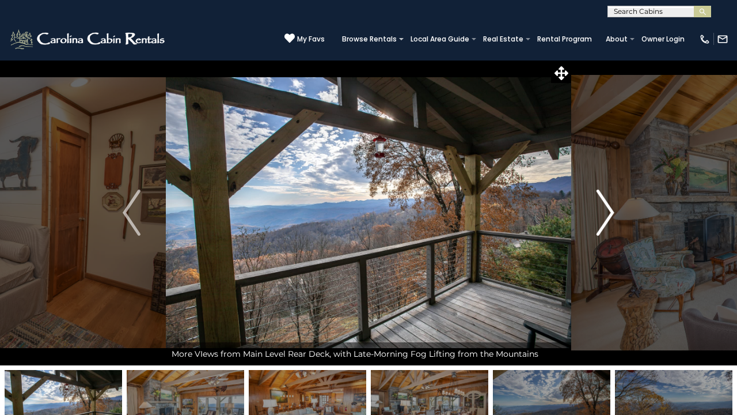
click at [603, 221] on img "Next" at bounding box center [605, 213] width 17 height 46
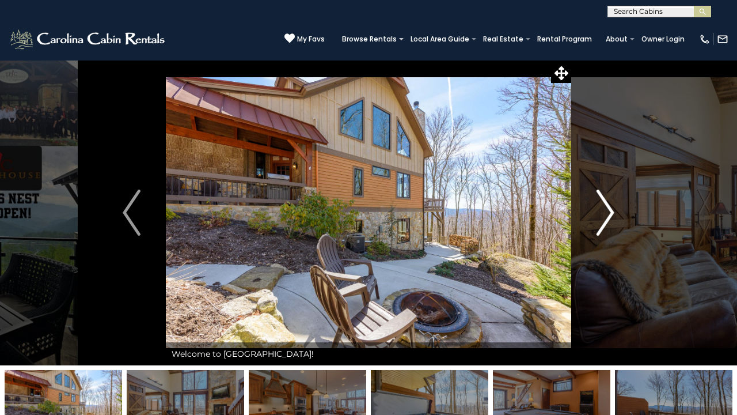
click at [606, 213] on img "Next" at bounding box center [605, 213] width 17 height 46
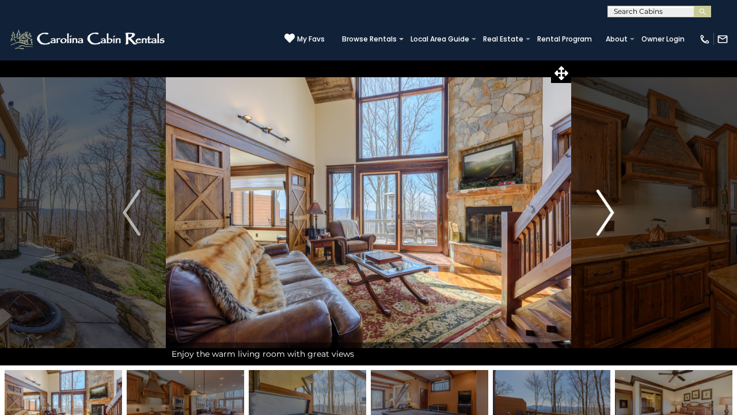
click at [606, 213] on img "Next" at bounding box center [605, 213] width 17 height 46
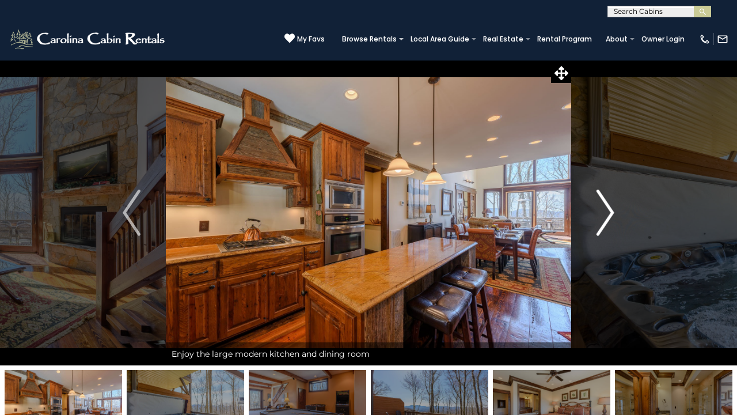
click at [606, 213] on img "Next" at bounding box center [605, 213] width 17 height 46
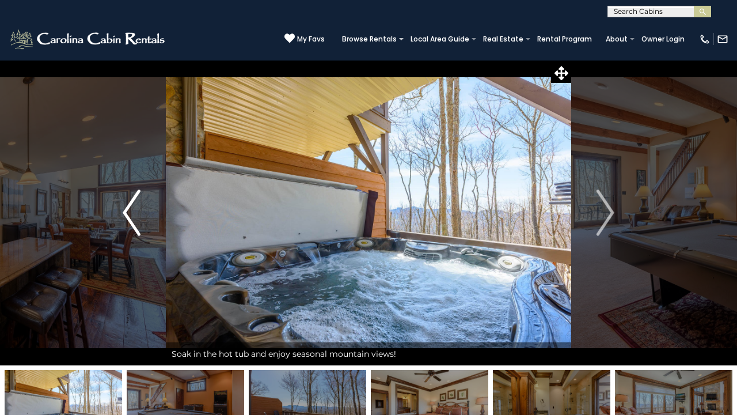
click at [127, 209] on img "Previous" at bounding box center [131, 213] width 17 height 46
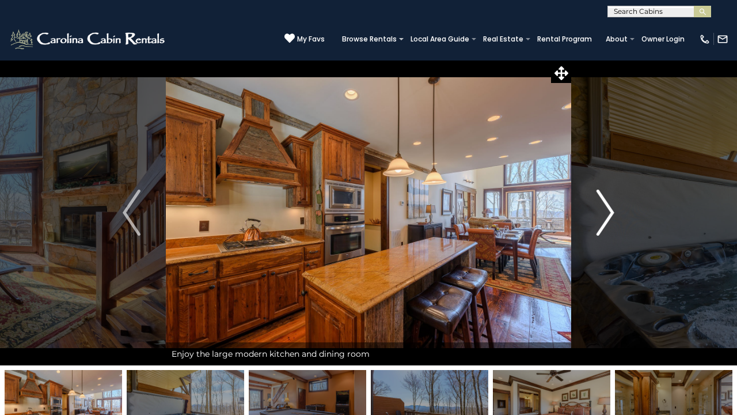
click at [603, 222] on img "Next" at bounding box center [605, 213] width 17 height 46
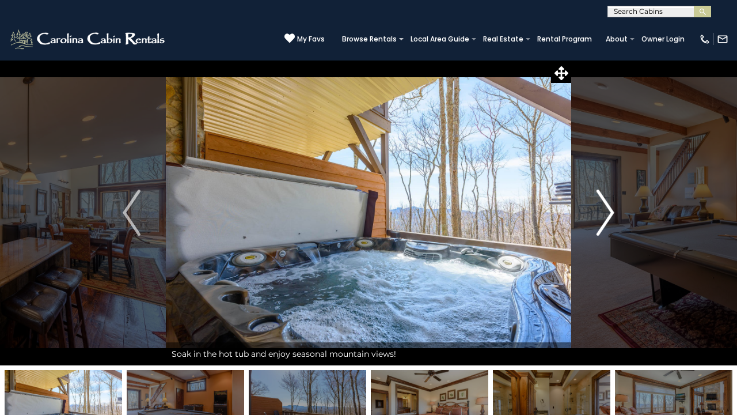
click at [603, 224] on img "Next" at bounding box center [605, 213] width 17 height 46
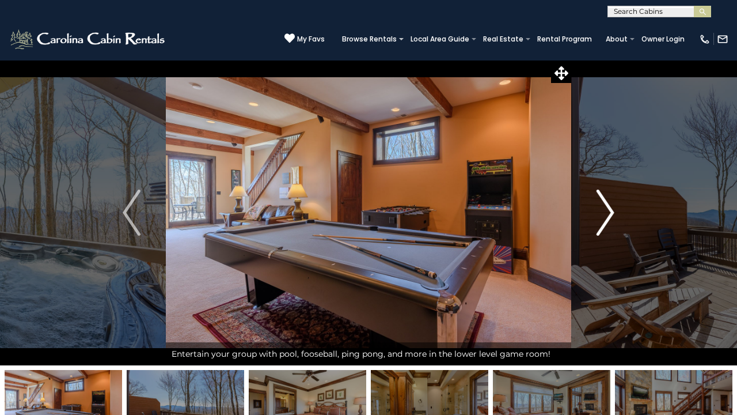
click at [603, 226] on img "Next" at bounding box center [605, 213] width 17 height 46
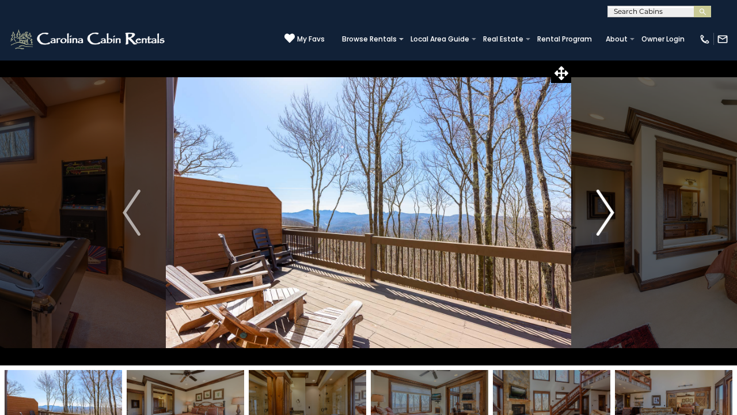
click at [601, 225] on img "Next" at bounding box center [605, 213] width 17 height 46
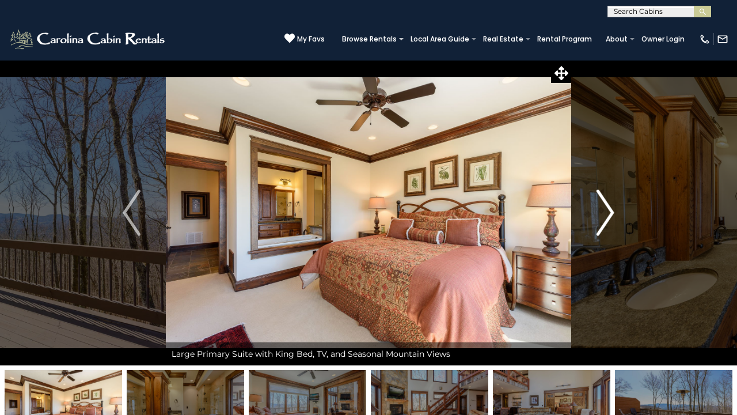
click at [601, 226] on img "Next" at bounding box center [605, 213] width 17 height 46
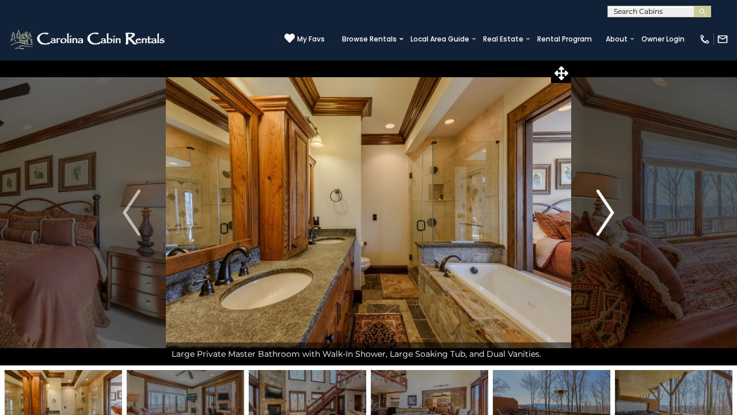
click at [601, 226] on img "Next" at bounding box center [605, 213] width 17 height 46
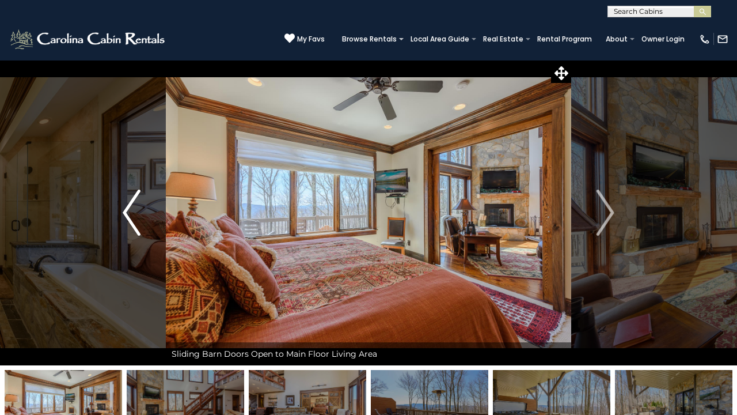
click at [127, 212] on img "Previous" at bounding box center [131, 213] width 17 height 46
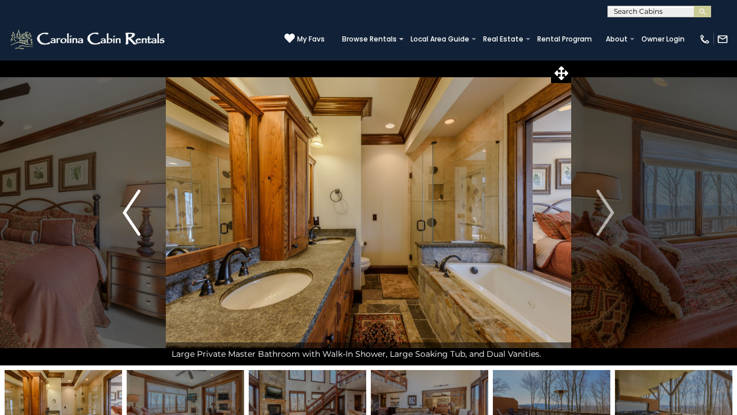
click at [127, 212] on img "Previous" at bounding box center [131, 213] width 17 height 46
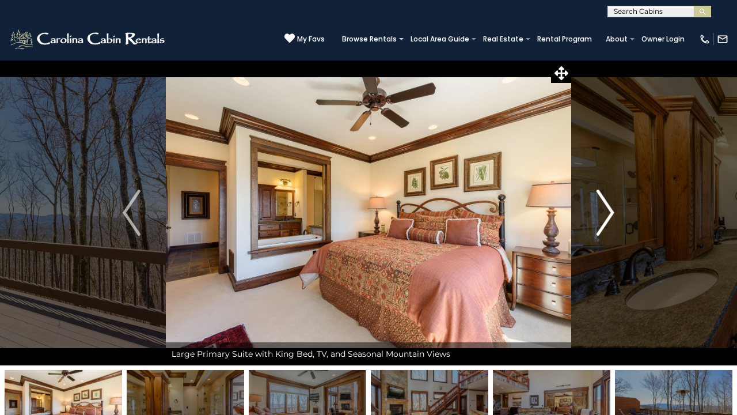
click at [600, 228] on img "Next" at bounding box center [605, 213] width 17 height 46
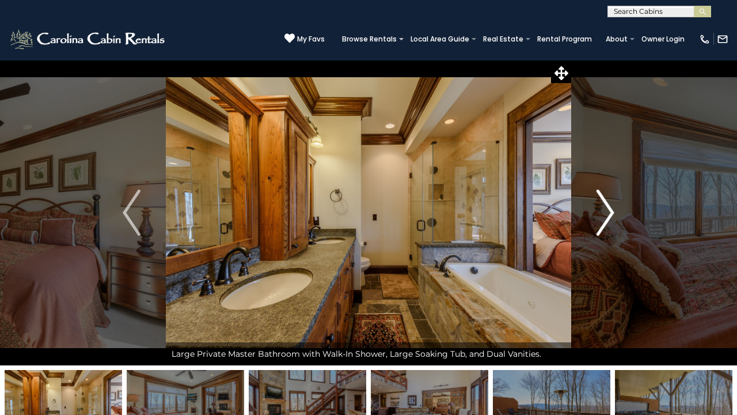
click at [600, 229] on img "Next" at bounding box center [605, 213] width 17 height 46
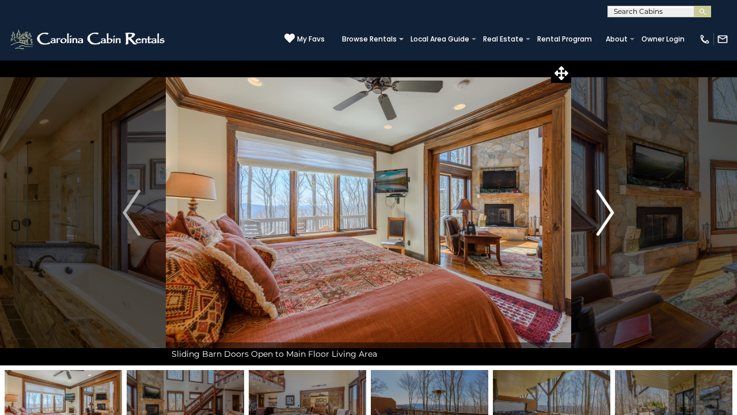
click at [600, 229] on img "Next" at bounding box center [605, 213] width 17 height 46
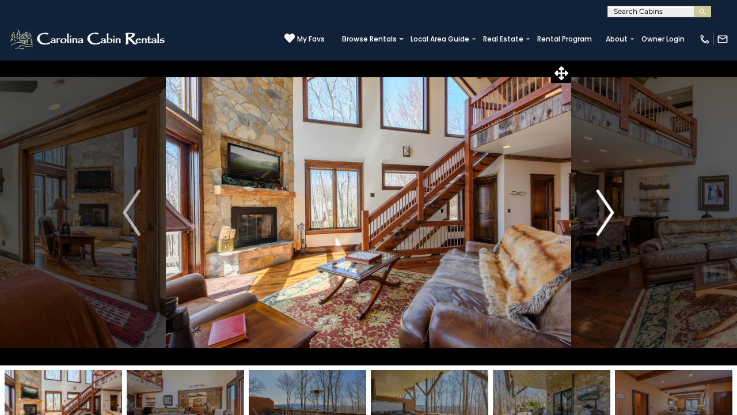
click at [600, 229] on img "Next" at bounding box center [605, 213] width 17 height 46
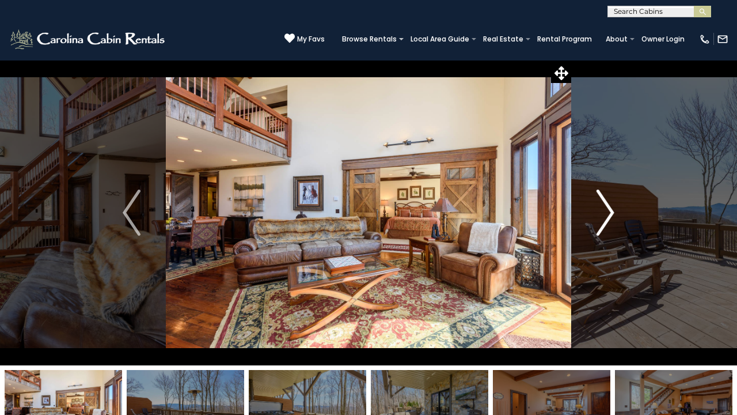
click at [600, 229] on img "Next" at bounding box center [605, 213] width 17 height 46
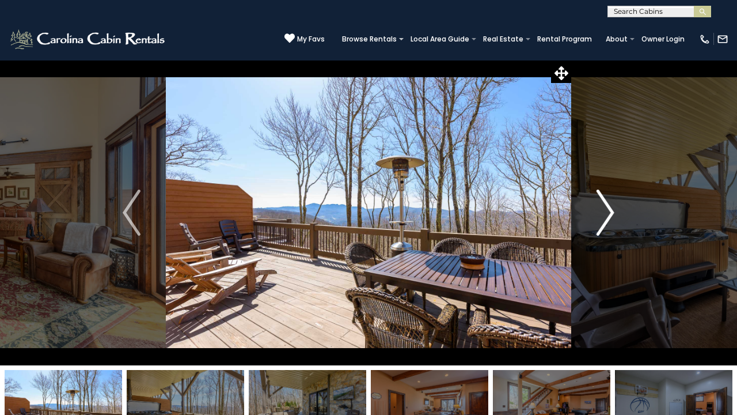
click at [600, 229] on img "Next" at bounding box center [605, 213] width 17 height 46
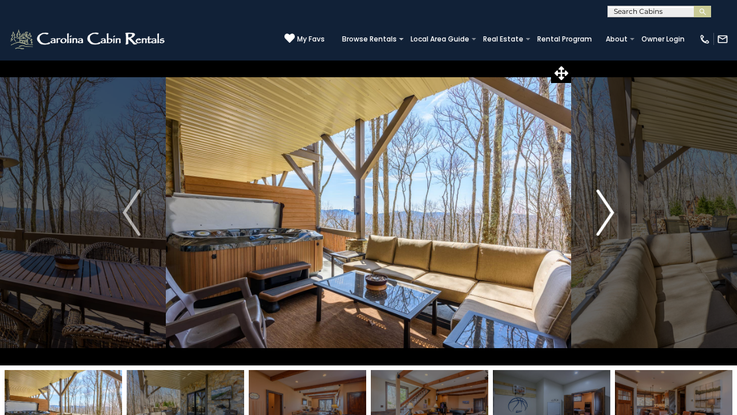
click at [600, 229] on img "Next" at bounding box center [605, 213] width 17 height 46
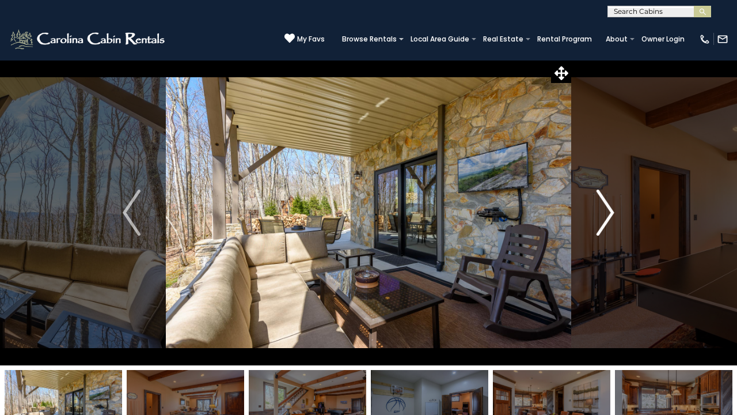
click at [600, 229] on img "Next" at bounding box center [605, 213] width 17 height 46
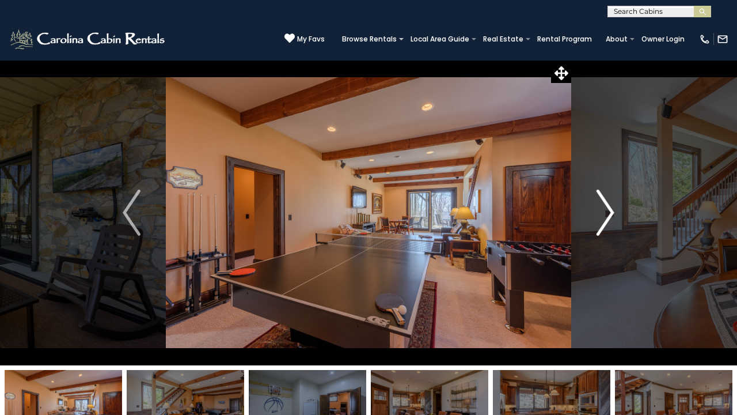
click at [600, 229] on img "Next" at bounding box center [605, 213] width 17 height 46
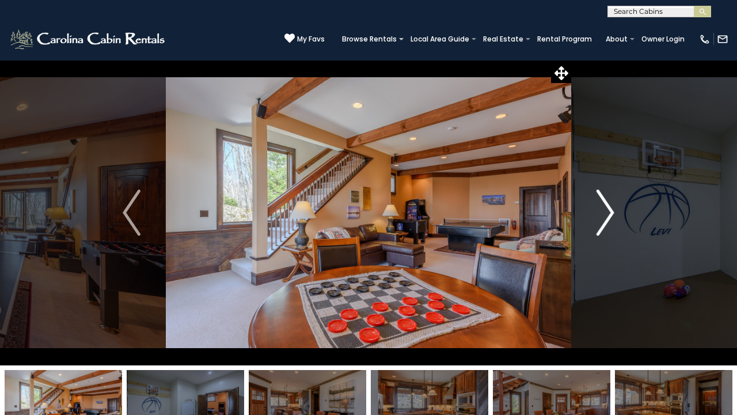
click at [600, 229] on img "Next" at bounding box center [605, 213] width 17 height 46
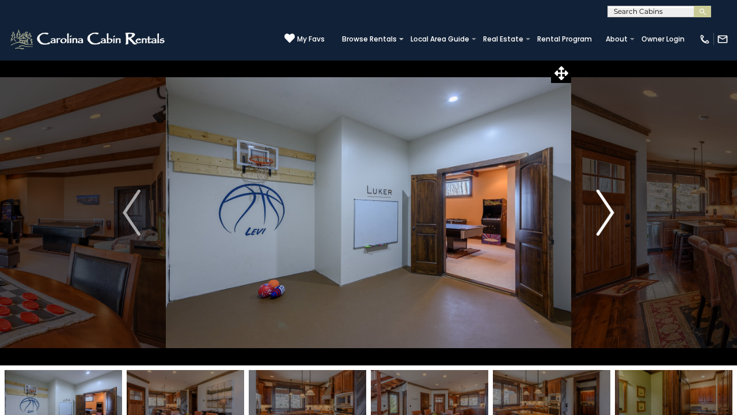
click at [599, 225] on img "Next" at bounding box center [605, 213] width 17 height 46
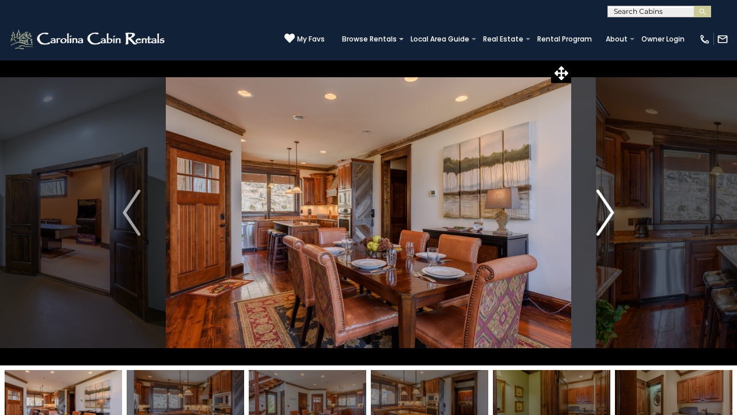
click at [599, 226] on img "Next" at bounding box center [605, 213] width 17 height 46
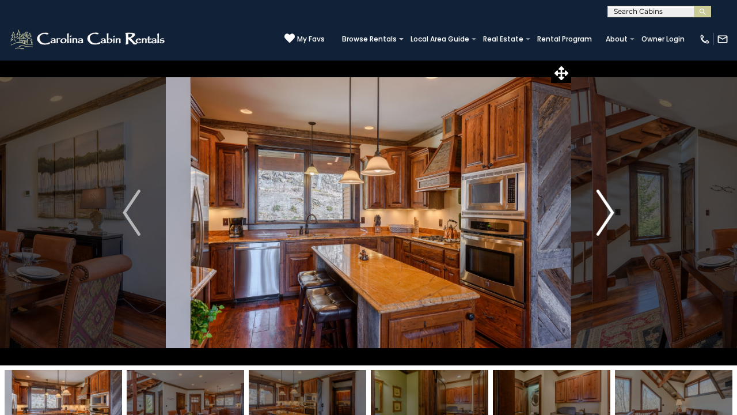
click at [599, 226] on img "Next" at bounding box center [605, 213] width 17 height 46
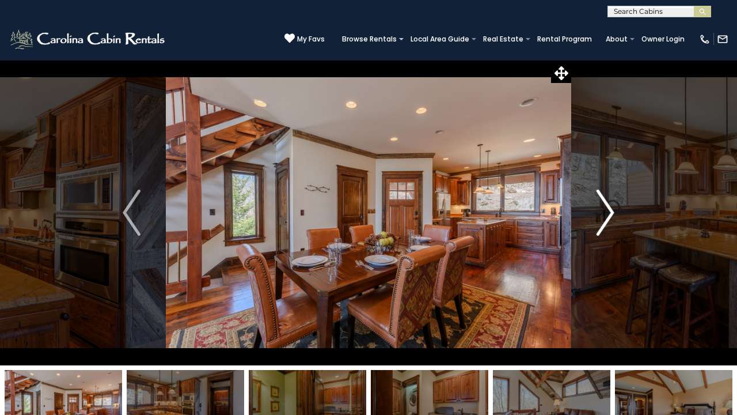
click at [599, 226] on img "Next" at bounding box center [605, 213] width 17 height 46
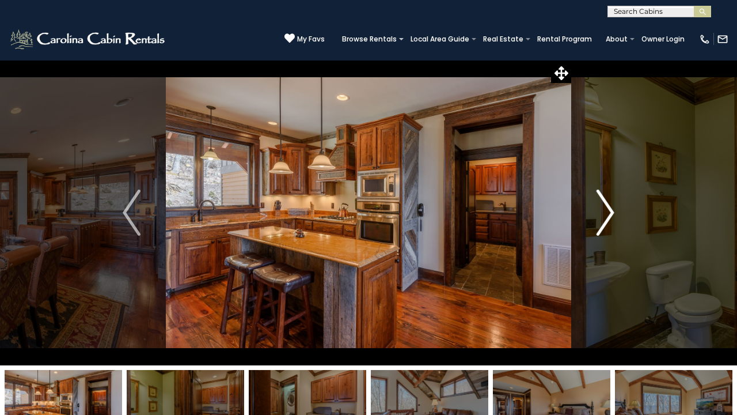
click at [599, 226] on img "Next" at bounding box center [605, 213] width 17 height 46
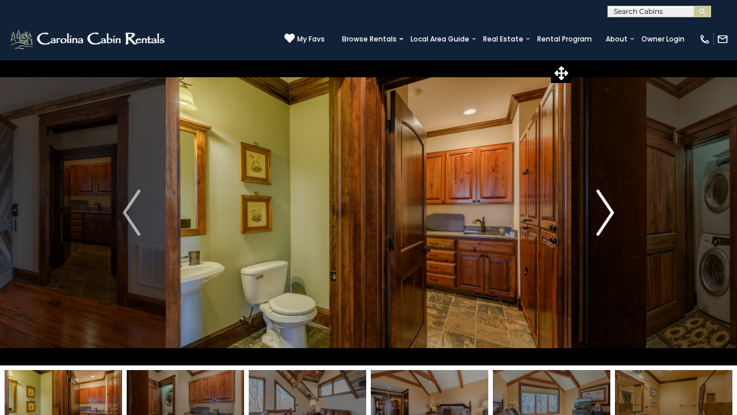
click at [599, 223] on img "Next" at bounding box center [605, 213] width 17 height 46
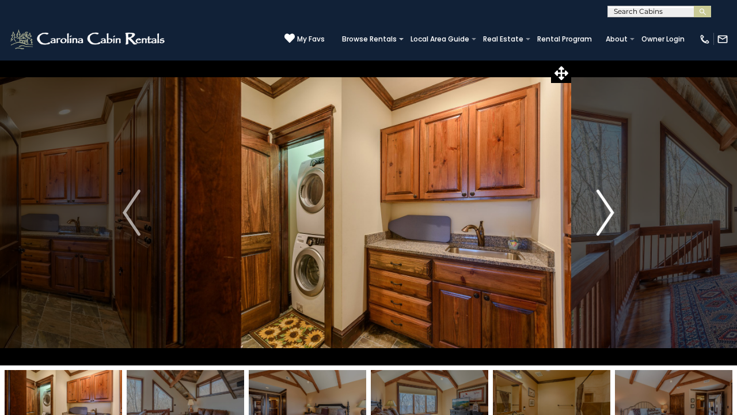
click at [599, 224] on img "Next" at bounding box center [605, 213] width 17 height 46
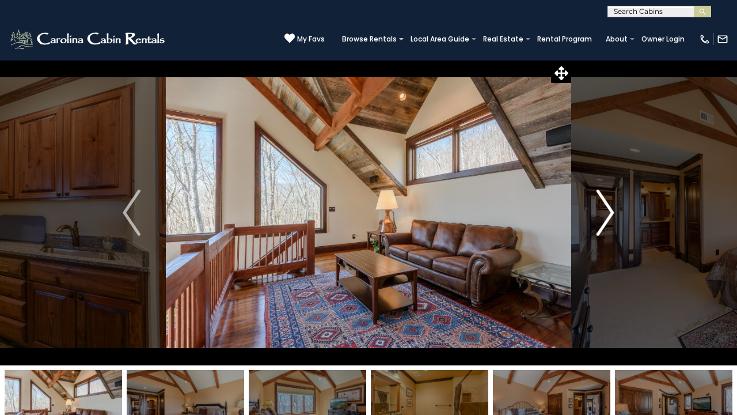
click at [599, 224] on img "Next" at bounding box center [605, 213] width 17 height 46
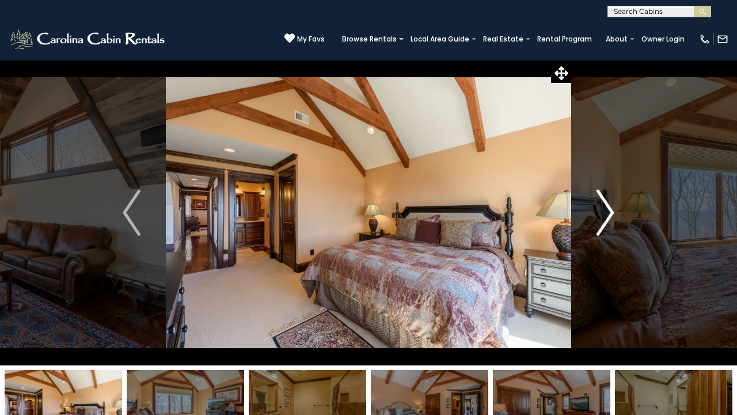
click at [599, 224] on img "Next" at bounding box center [605, 213] width 17 height 46
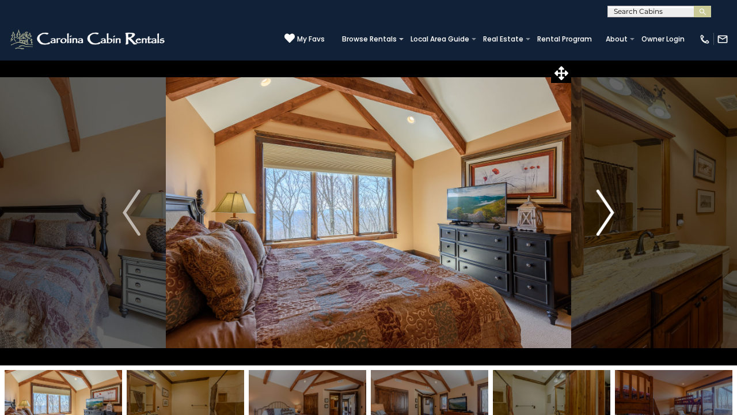
click at [599, 224] on img "Next" at bounding box center [605, 213] width 17 height 46
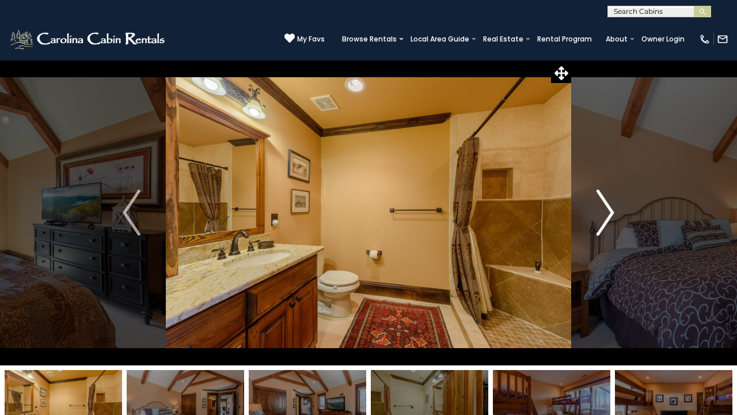
click at [599, 224] on img "Next" at bounding box center [605, 213] width 17 height 46
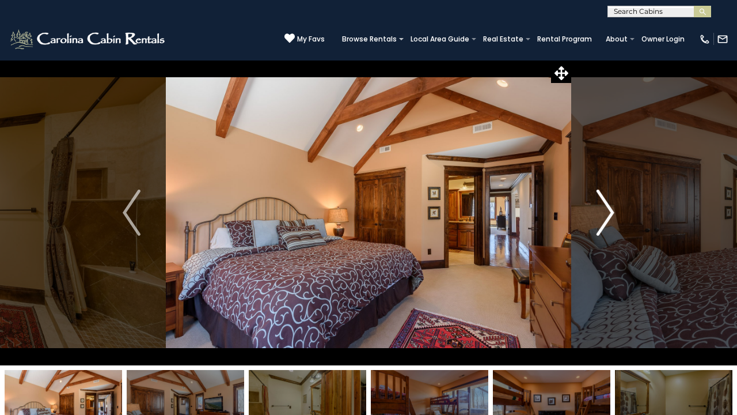
click at [599, 224] on img "Next" at bounding box center [605, 213] width 17 height 46
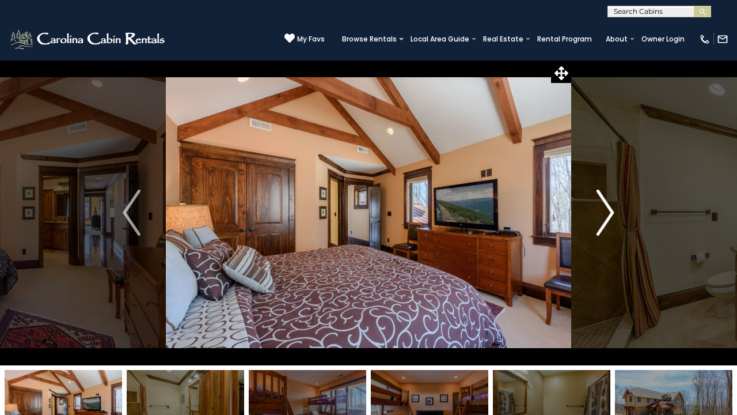
click at [599, 224] on img "Next" at bounding box center [605, 213] width 17 height 46
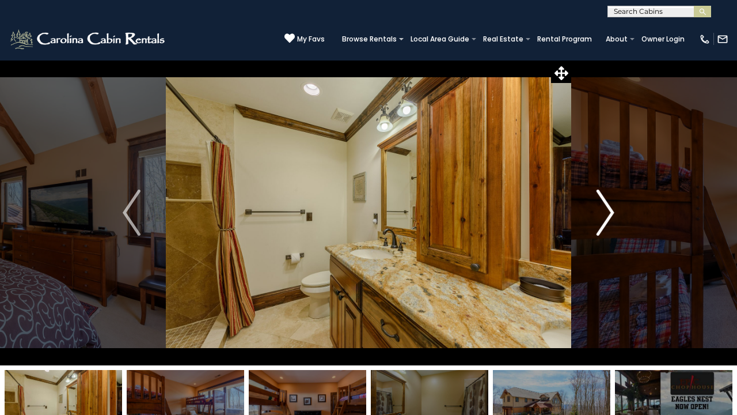
click at [599, 224] on img "Next" at bounding box center [605, 213] width 17 height 46
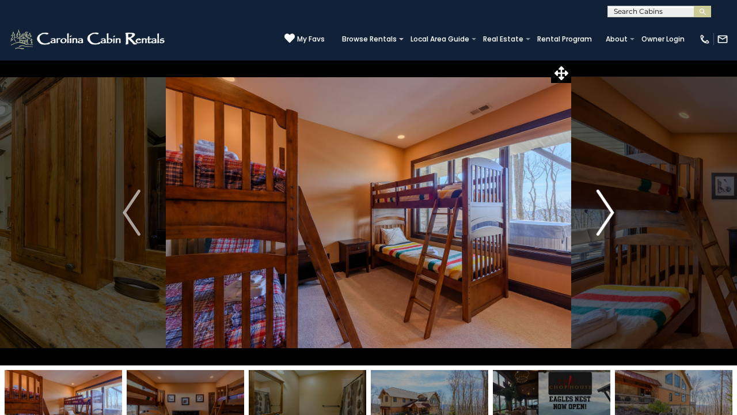
click at [598, 222] on img "Next" at bounding box center [605, 213] width 17 height 46
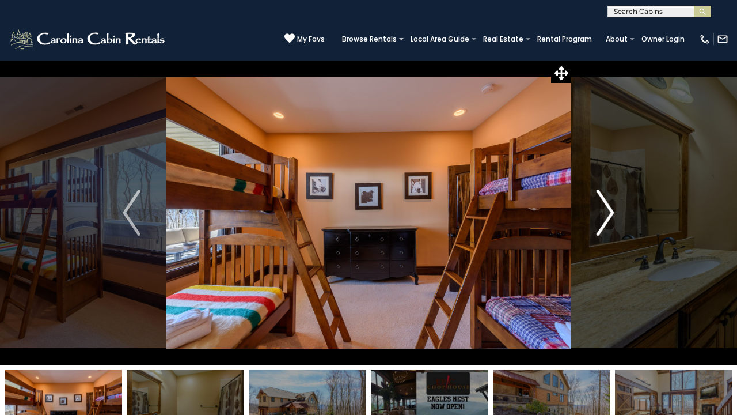
click at [598, 217] on img "Next" at bounding box center [605, 213] width 17 height 46
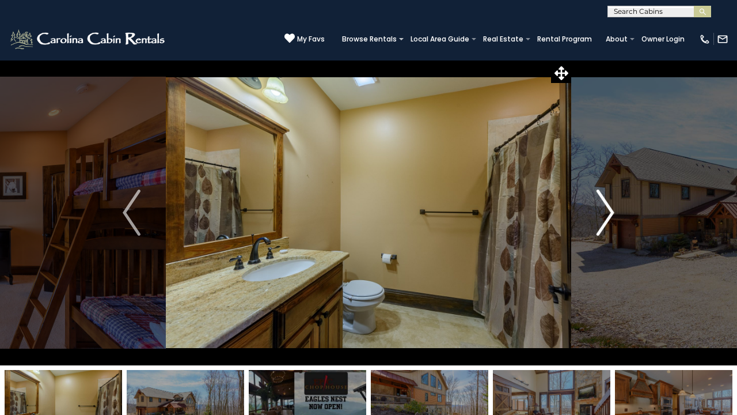
click at [598, 217] on img "Next" at bounding box center [605, 213] width 17 height 46
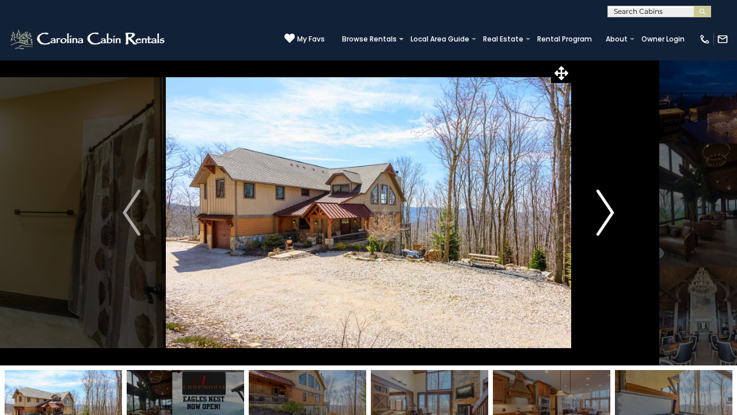
click at [597, 217] on img "Next" at bounding box center [605, 213] width 17 height 46
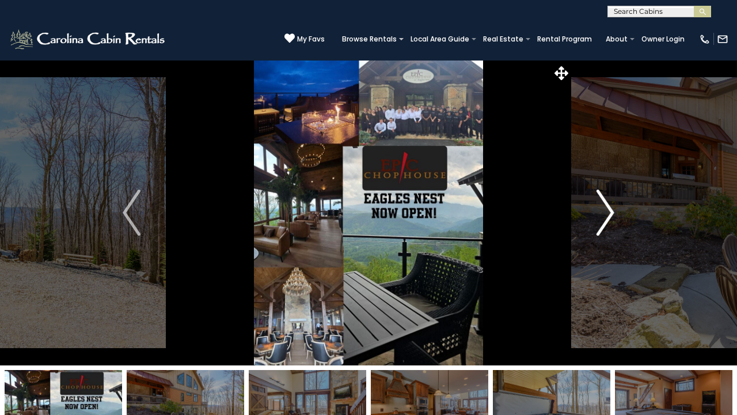
click at [597, 217] on img "Next" at bounding box center [605, 213] width 17 height 46
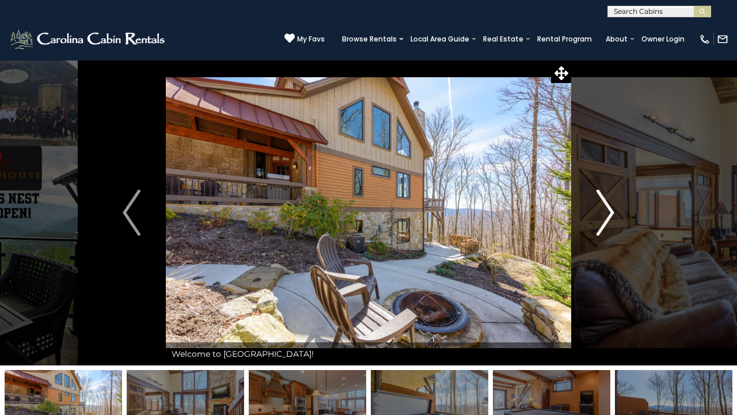
click at [597, 217] on img "Next" at bounding box center [605, 213] width 17 height 46
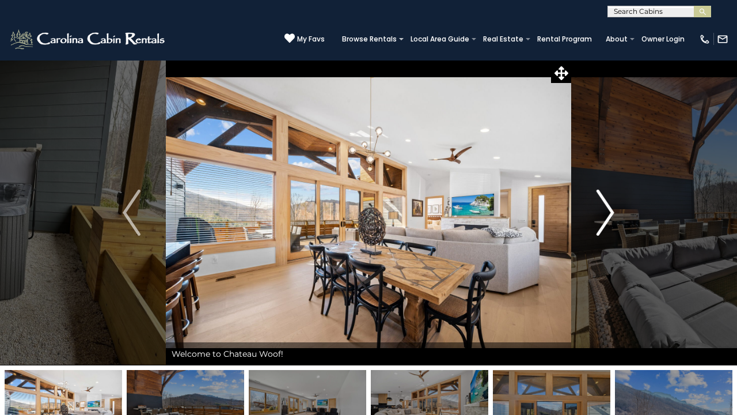
click at [606, 215] on img "Next" at bounding box center [605, 213] width 17 height 46
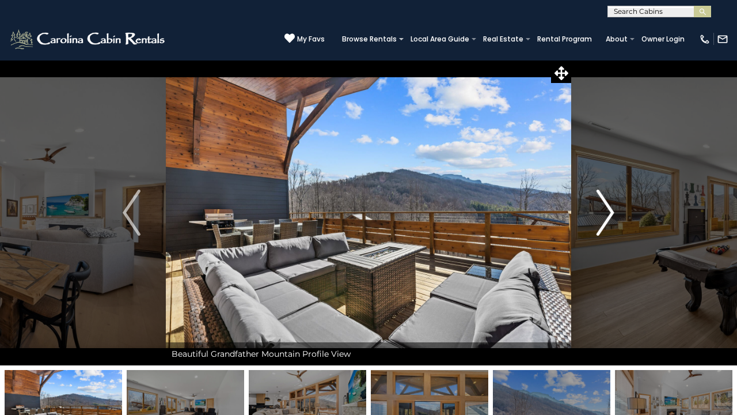
click at [603, 221] on img "Next" at bounding box center [605, 213] width 17 height 46
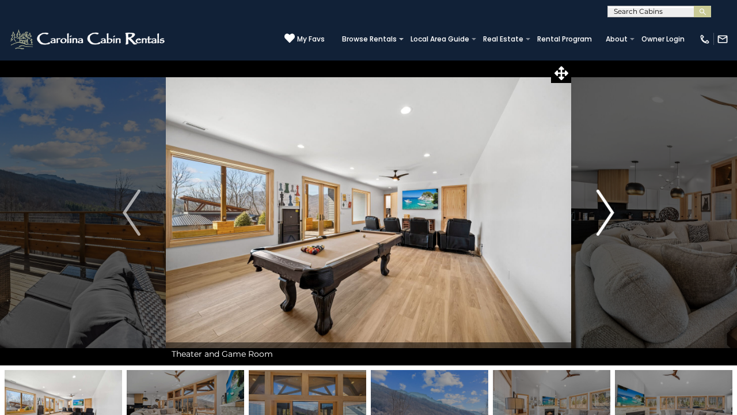
click at [603, 221] on img "Next" at bounding box center [605, 213] width 17 height 46
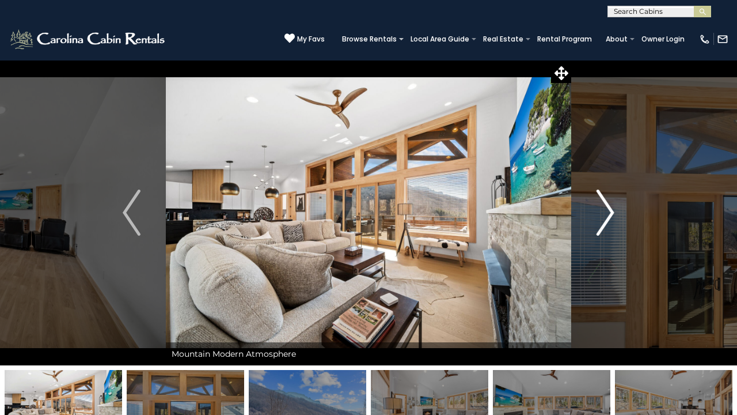
click at [603, 221] on img "Next" at bounding box center [605, 213] width 17 height 46
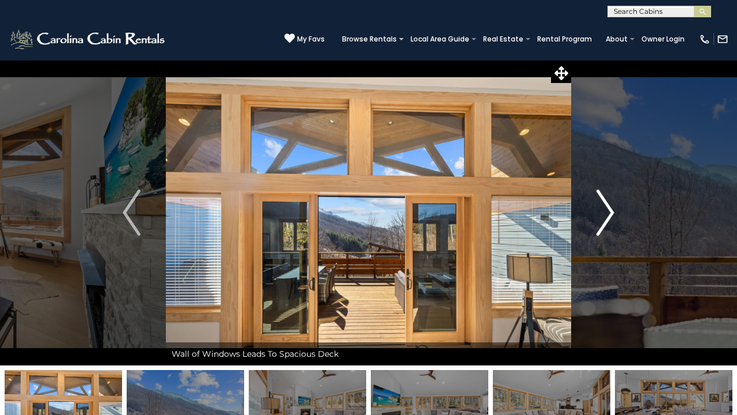
click at [603, 221] on img "Next" at bounding box center [605, 213] width 17 height 46
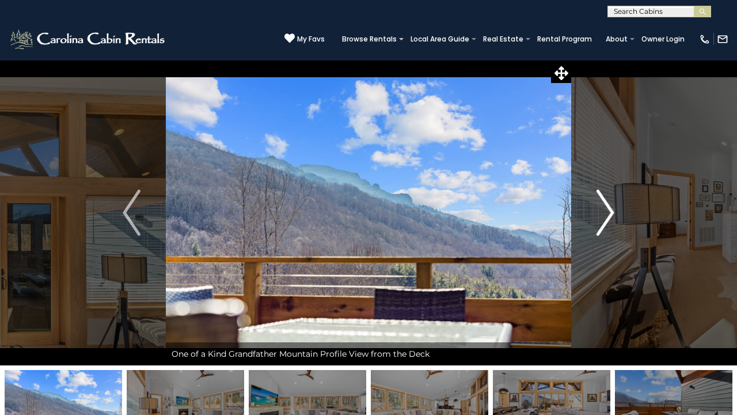
click at [603, 221] on img "Next" at bounding box center [605, 213] width 17 height 46
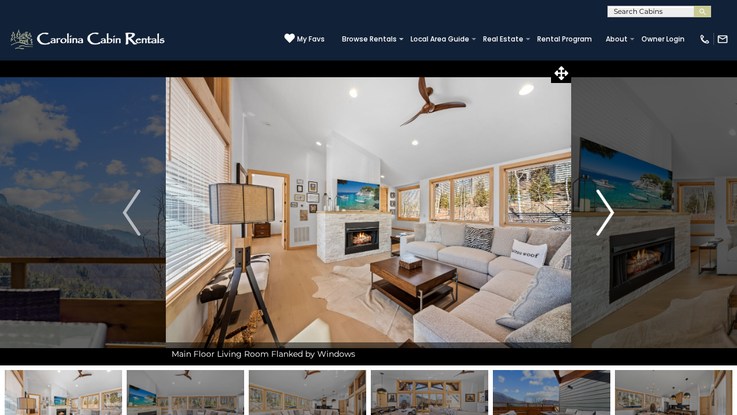
click at [603, 221] on img "Next" at bounding box center [605, 213] width 17 height 46
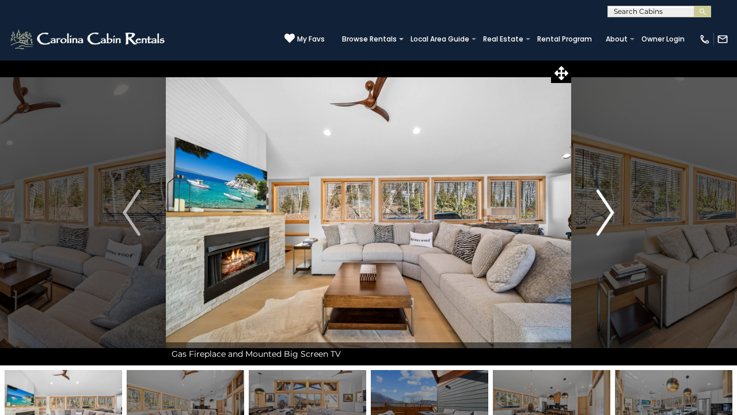
click at [603, 221] on img "Next" at bounding box center [605, 213] width 17 height 46
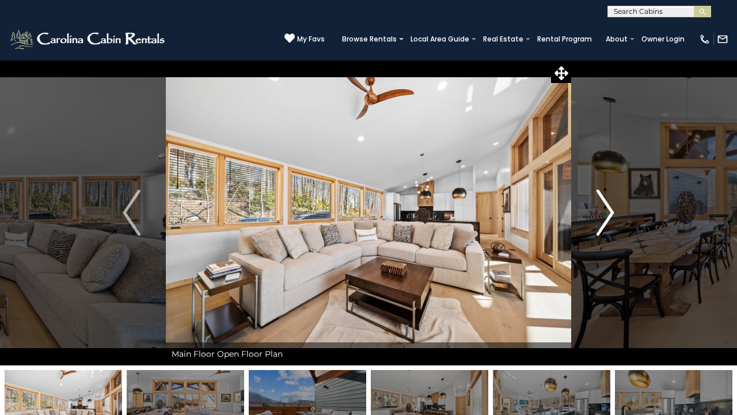
click at [603, 221] on img "Next" at bounding box center [605, 213] width 17 height 46
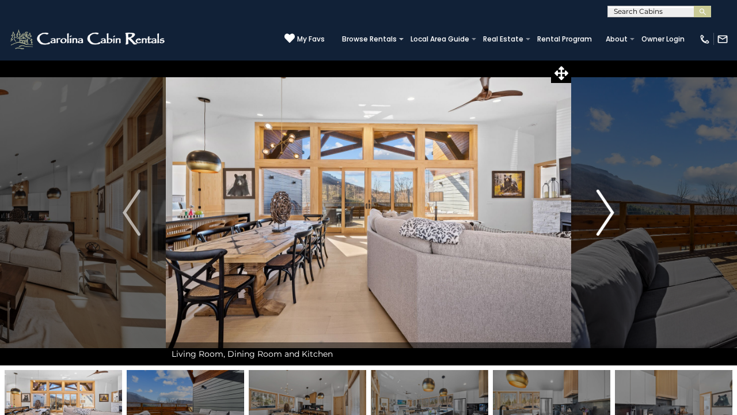
click at [607, 210] on img "Next" at bounding box center [605, 213] width 17 height 46
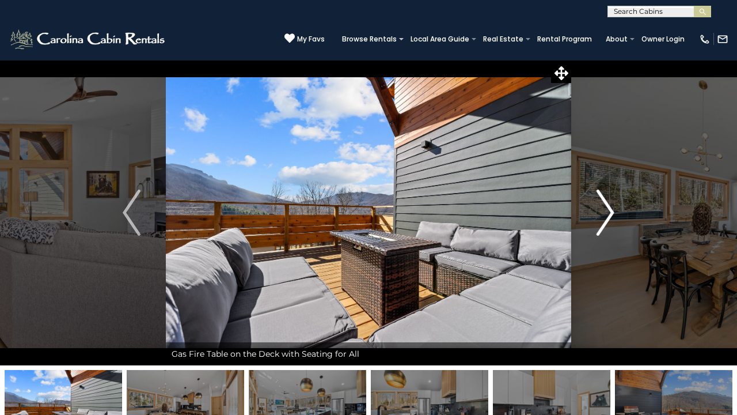
click at [603, 215] on img "Next" at bounding box center [605, 213] width 17 height 46
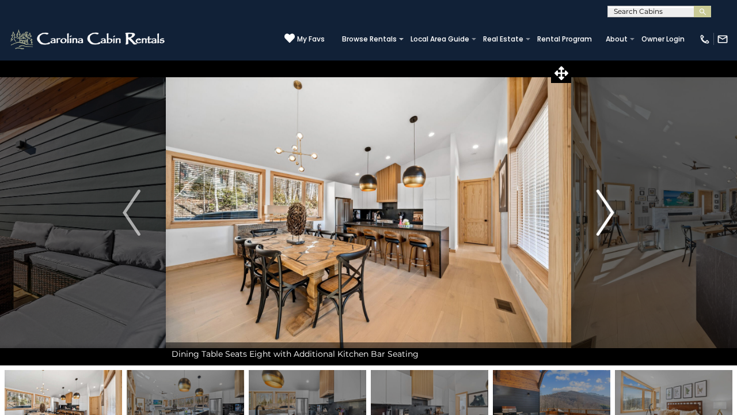
click at [598, 221] on img "Next" at bounding box center [605, 213] width 17 height 46
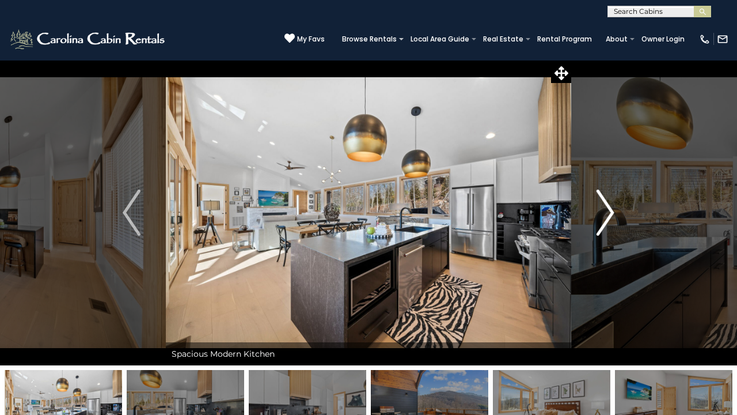
click at [604, 217] on img "Next" at bounding box center [605, 213] width 17 height 46
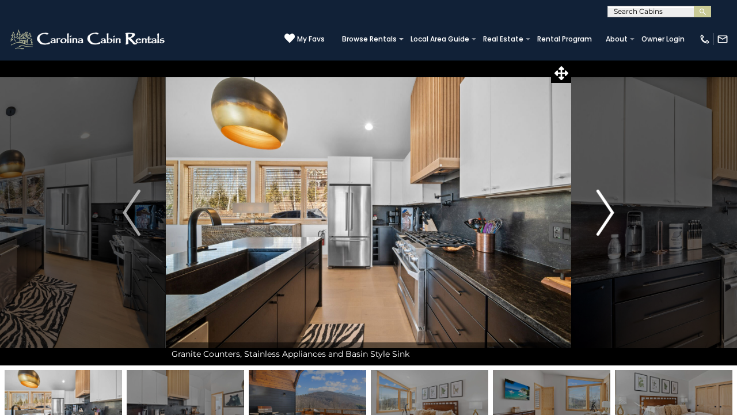
click at [604, 217] on img "Next" at bounding box center [605, 213] width 17 height 46
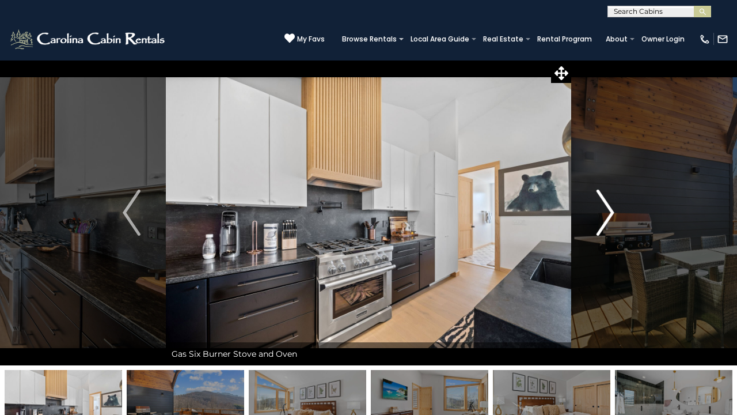
click at [604, 217] on img "Next" at bounding box center [605, 213] width 17 height 46
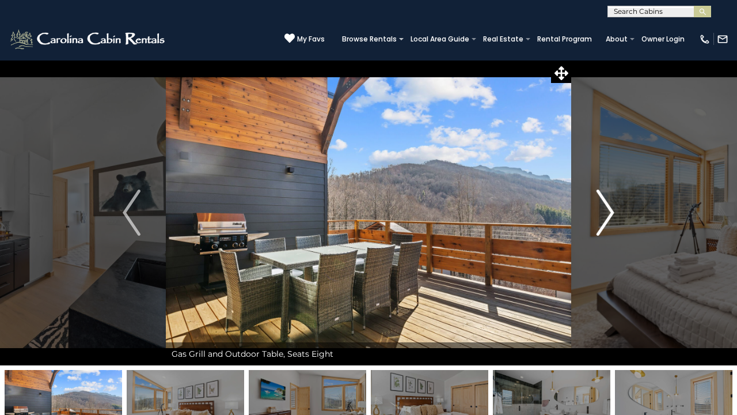
click at [604, 217] on img "Next" at bounding box center [605, 213] width 17 height 46
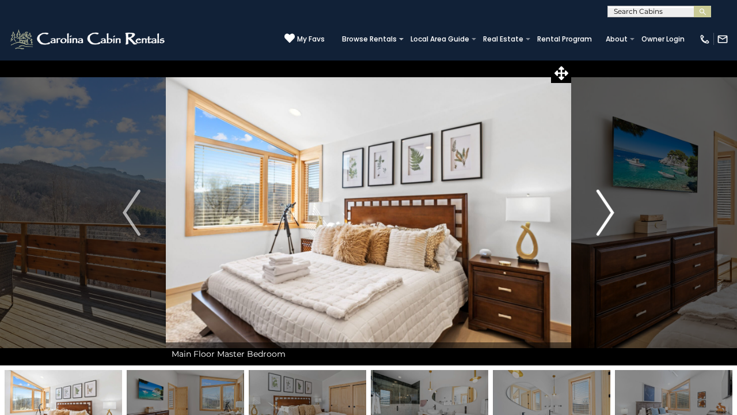
click at [604, 218] on img "Next" at bounding box center [605, 213] width 17 height 46
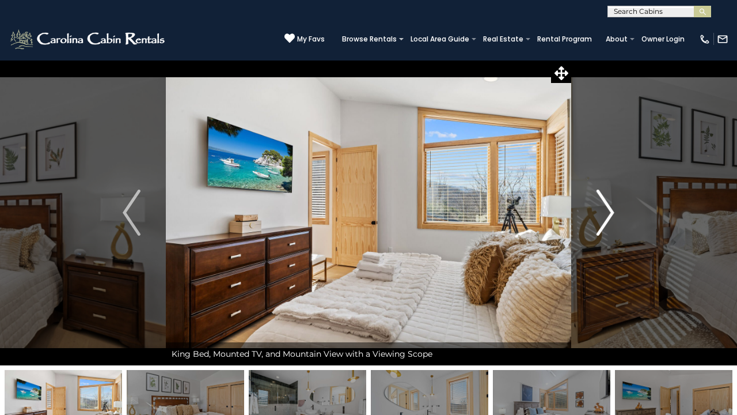
click at [604, 218] on img "Next" at bounding box center [605, 213] width 17 height 46
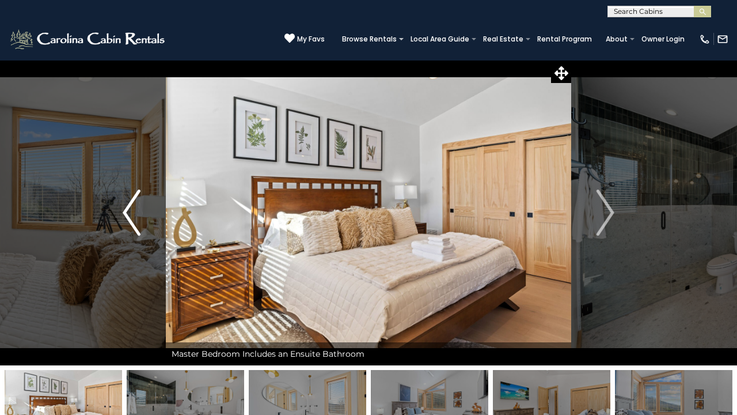
click at [135, 224] on img "Previous" at bounding box center [131, 213] width 17 height 46
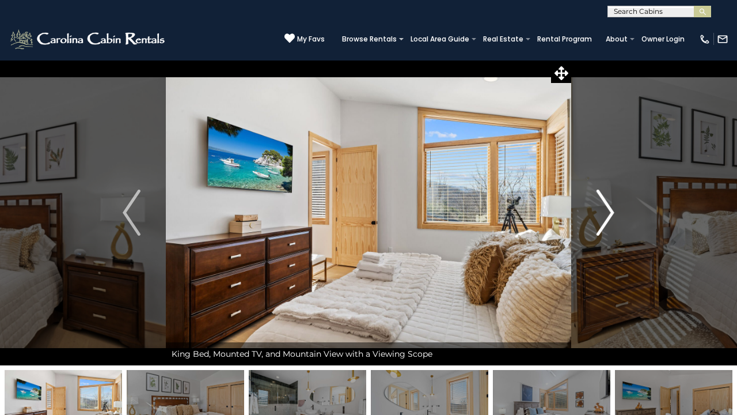
click at [600, 221] on img "Next" at bounding box center [605, 213] width 17 height 46
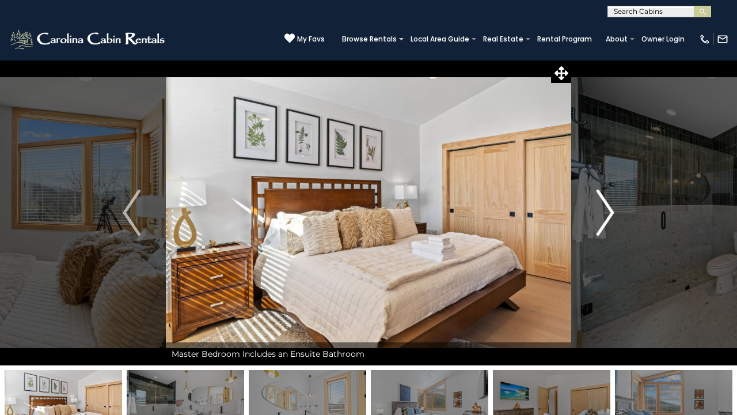
click at [600, 222] on img "Next" at bounding box center [605, 213] width 17 height 46
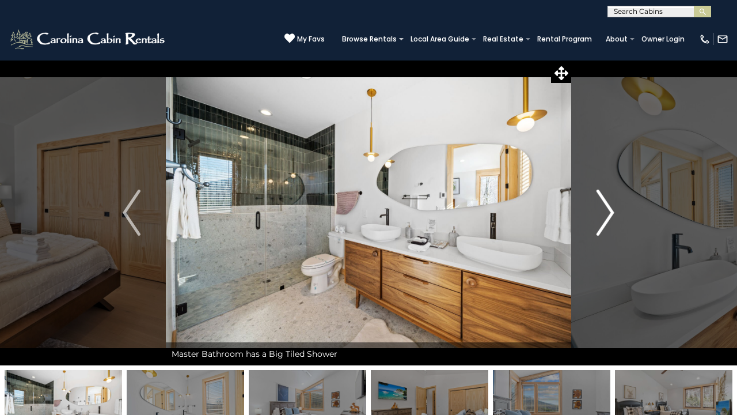
click at [600, 222] on img "Next" at bounding box center [605, 213] width 17 height 46
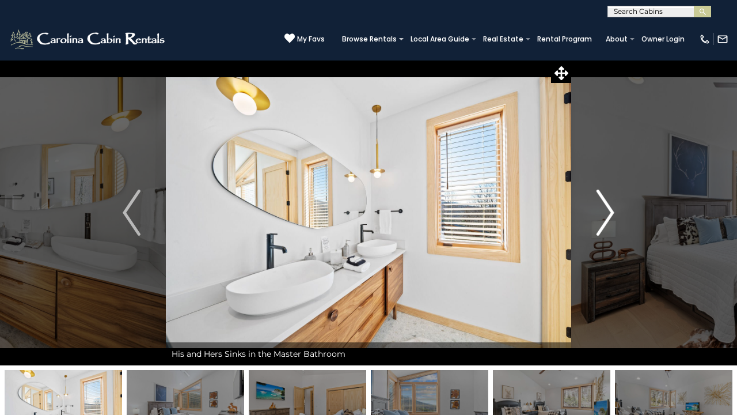
click at [600, 222] on img "Next" at bounding box center [605, 213] width 17 height 46
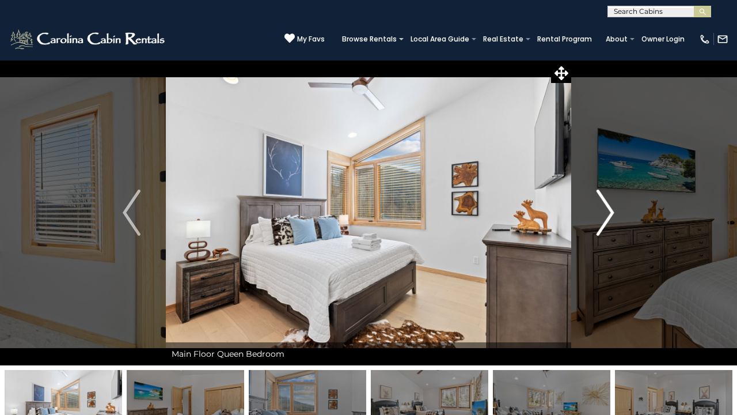
click at [600, 222] on img "Next" at bounding box center [605, 213] width 17 height 46
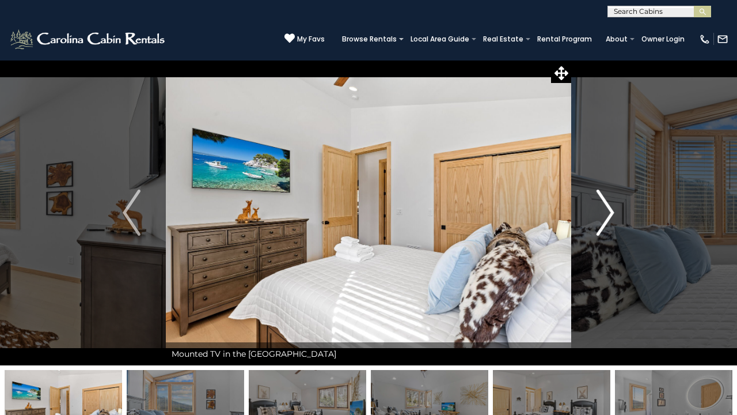
click at [600, 222] on img "Next" at bounding box center [605, 213] width 17 height 46
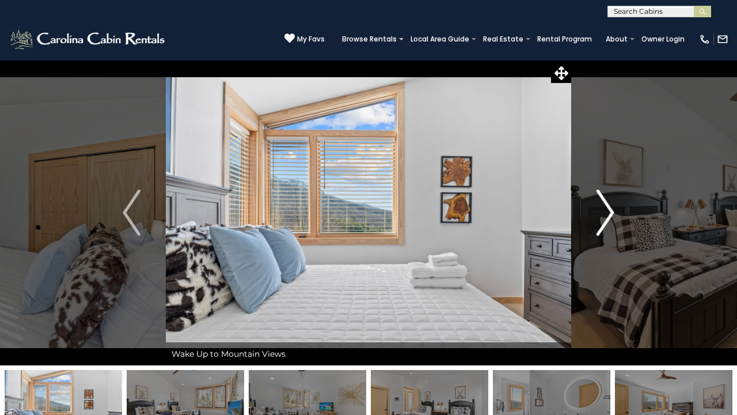
click at [600, 222] on img "Next" at bounding box center [605, 213] width 17 height 46
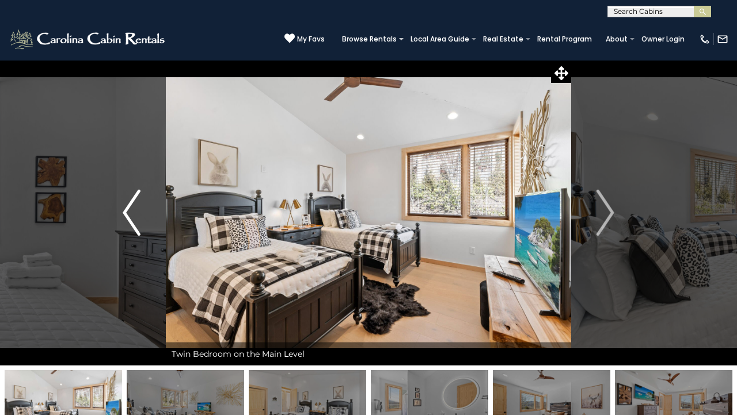
click at [129, 222] on img "Previous" at bounding box center [131, 213] width 17 height 46
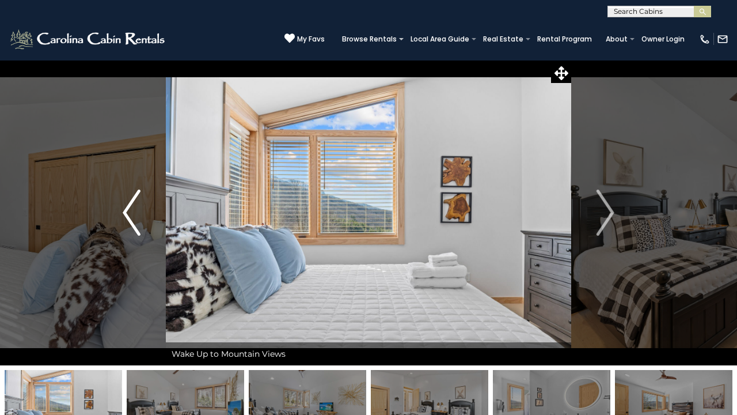
click at [135, 222] on img "Previous" at bounding box center [131, 213] width 17 height 46
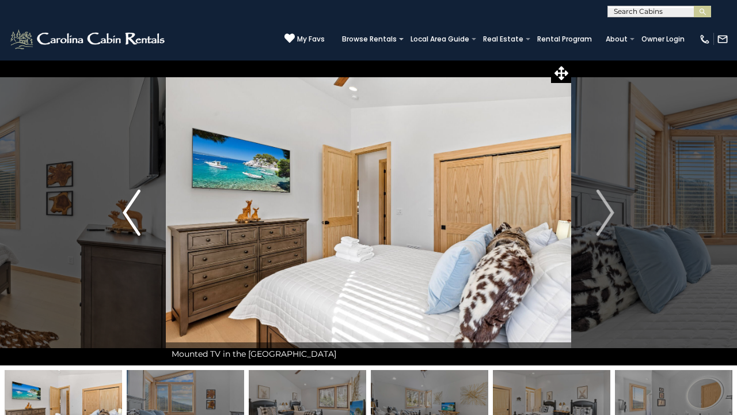
click at [136, 225] on img "Previous" at bounding box center [131, 213] width 17 height 46
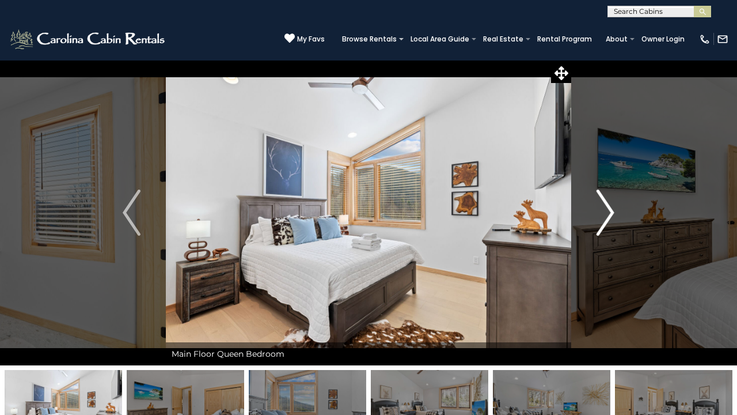
click at [607, 218] on img "Next" at bounding box center [605, 213] width 17 height 46
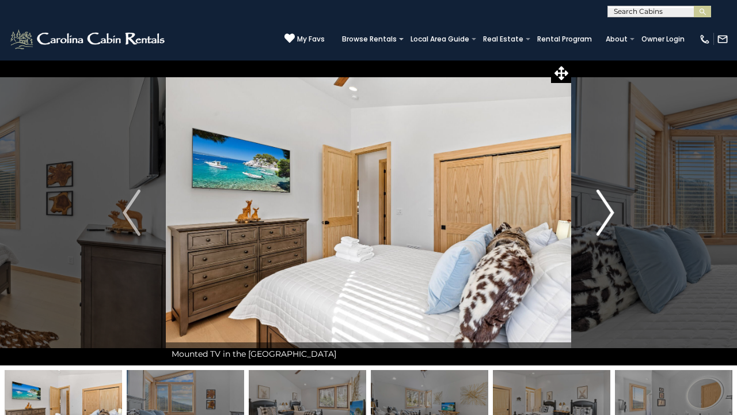
click at [607, 220] on img "Next" at bounding box center [605, 213] width 17 height 46
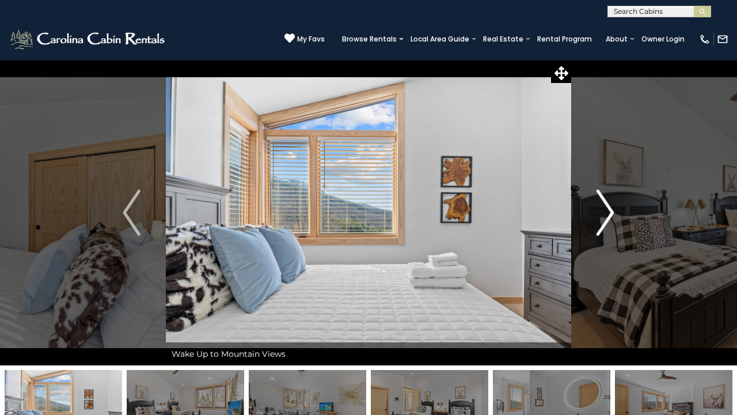
click at [607, 222] on img "Next" at bounding box center [605, 213] width 17 height 46
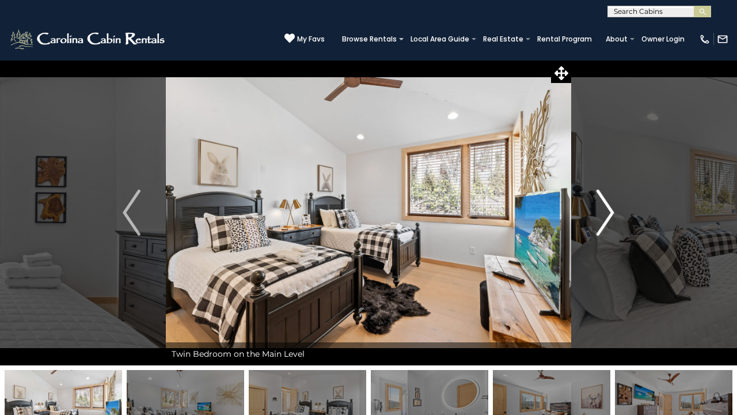
click at [607, 222] on img "Next" at bounding box center [605, 213] width 17 height 46
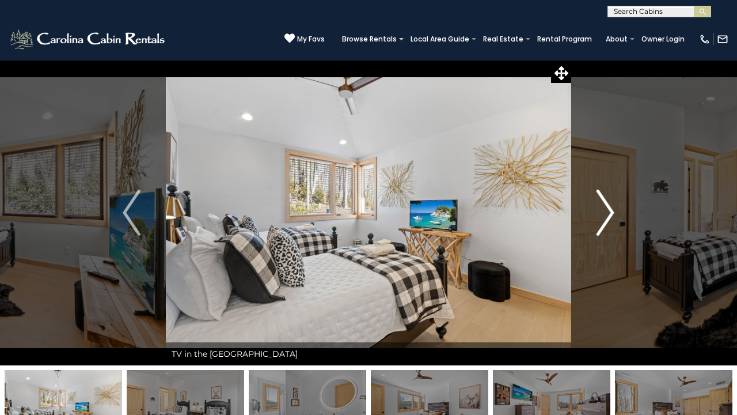
click at [607, 222] on img "Next" at bounding box center [605, 213] width 17 height 46
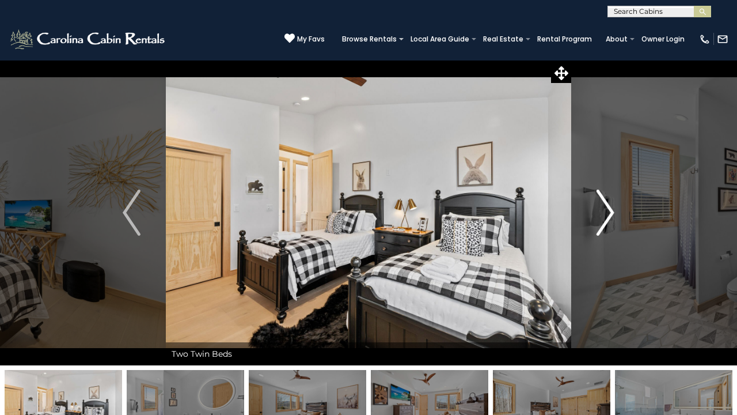
click at [607, 223] on img "Next" at bounding box center [605, 213] width 17 height 46
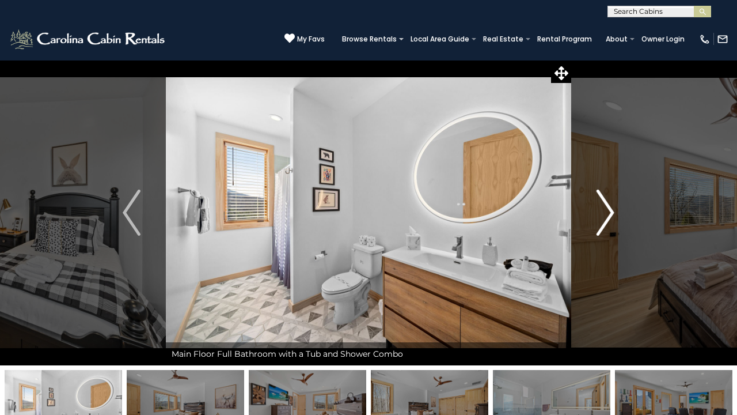
click at [607, 223] on img "Next" at bounding box center [605, 213] width 17 height 46
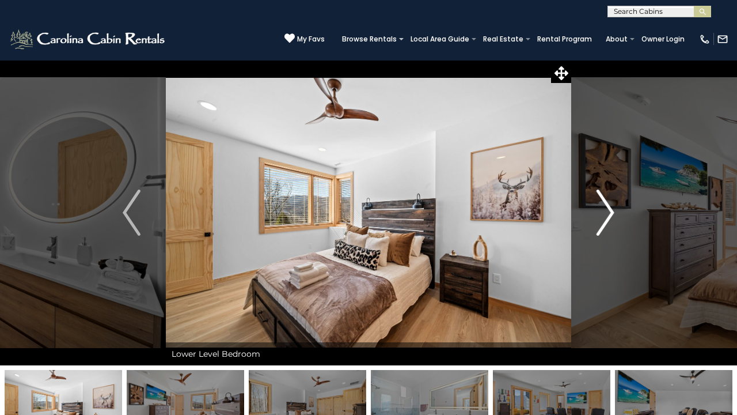
click at [607, 223] on img "Next" at bounding box center [605, 213] width 17 height 46
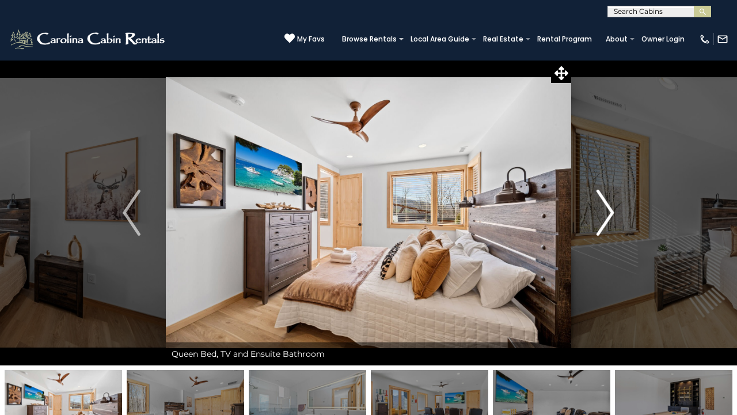
click at [607, 223] on img "Next" at bounding box center [605, 213] width 17 height 46
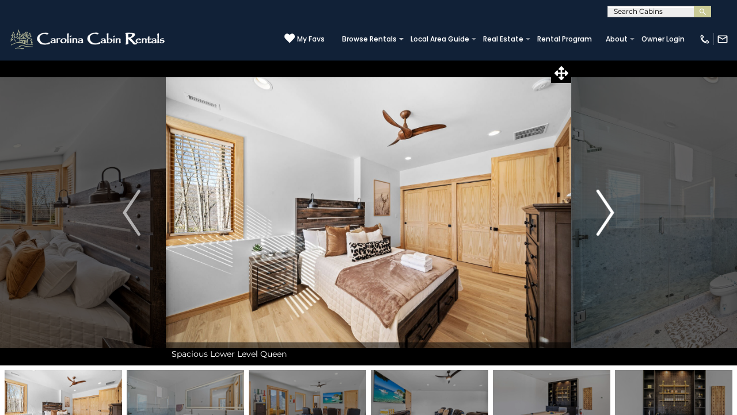
click at [607, 223] on img "Next" at bounding box center [605, 213] width 17 height 46
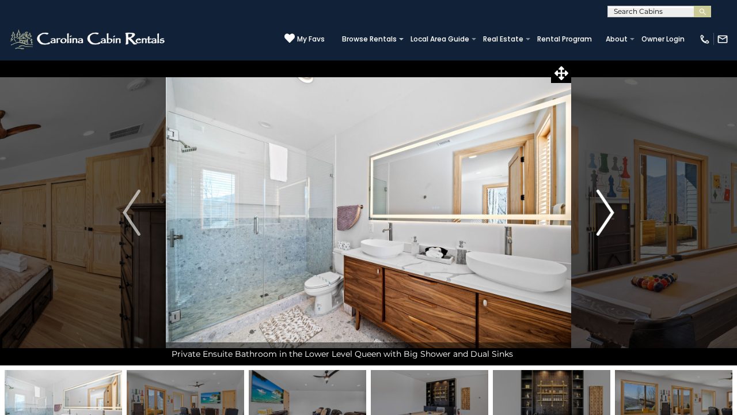
click at [607, 223] on img "Next" at bounding box center [605, 213] width 17 height 46
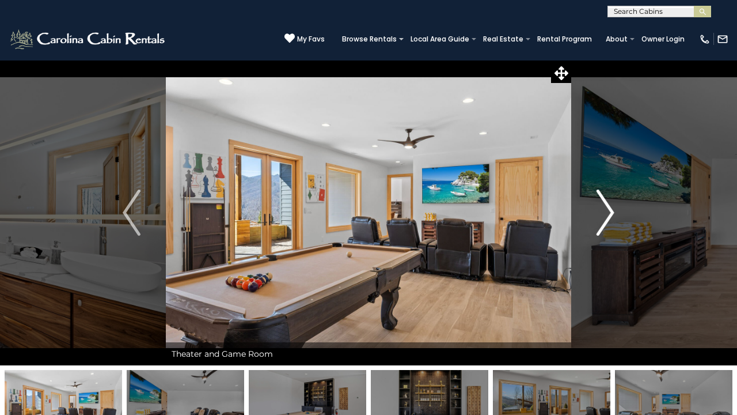
click at [607, 229] on img "Next" at bounding box center [605, 213] width 17 height 46
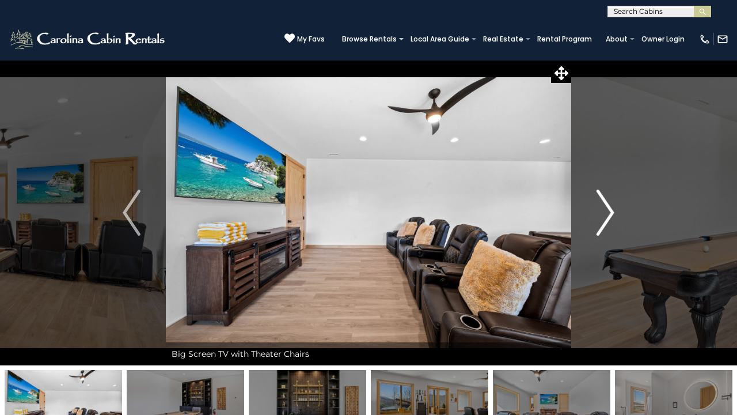
click at [607, 229] on img "Next" at bounding box center [605, 213] width 17 height 46
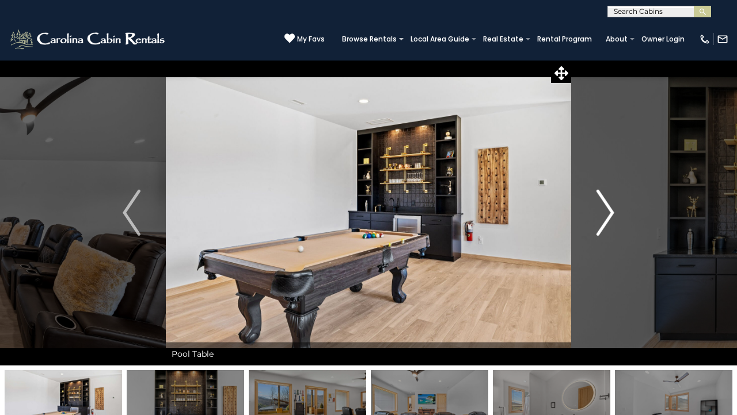
click at [607, 229] on img "Next" at bounding box center [605, 213] width 17 height 46
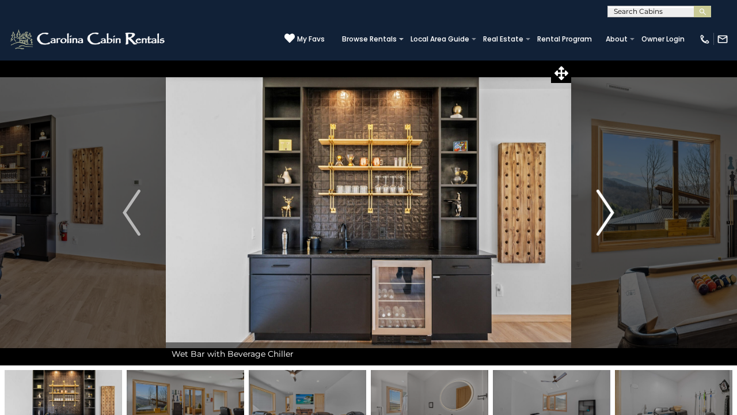
click at [607, 229] on img "Next" at bounding box center [605, 213] width 17 height 46
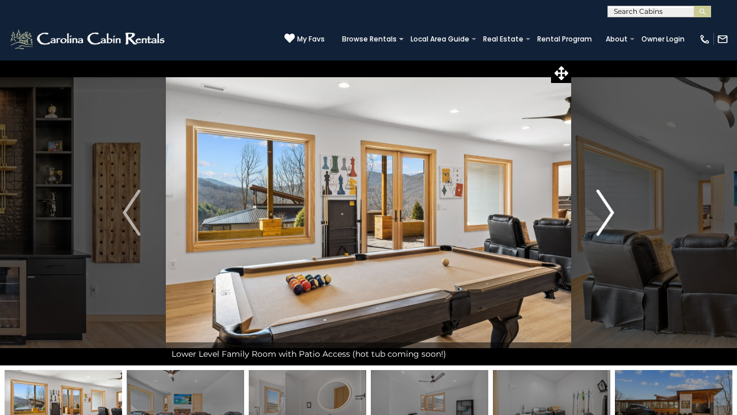
click at [607, 229] on img "Next" at bounding box center [605, 213] width 17 height 46
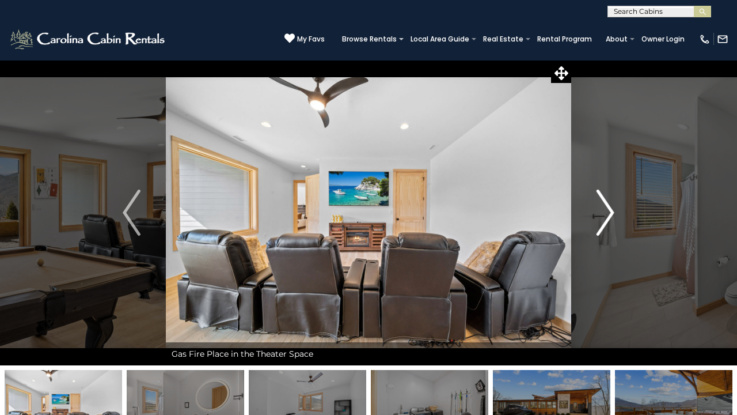
click at [607, 229] on img "Next" at bounding box center [605, 213] width 17 height 46
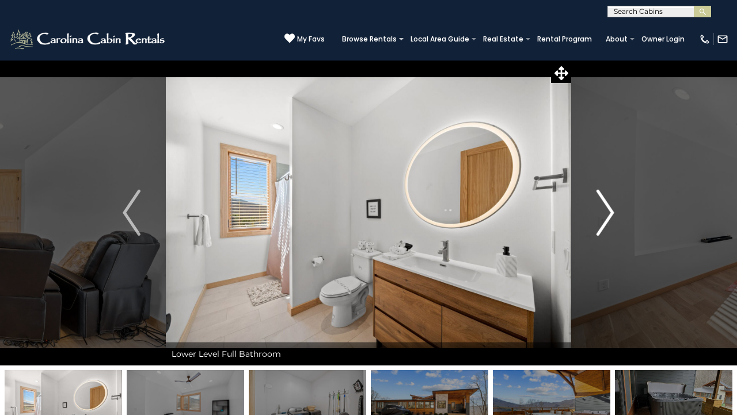
click at [607, 229] on img "Next" at bounding box center [605, 213] width 17 height 46
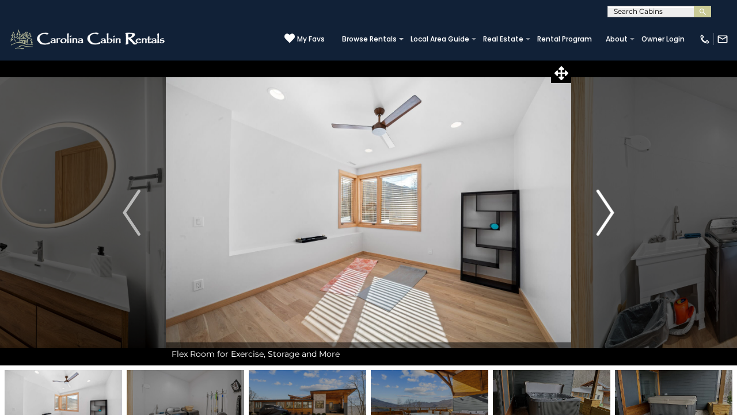
click at [607, 229] on img "Next" at bounding box center [605, 213] width 17 height 46
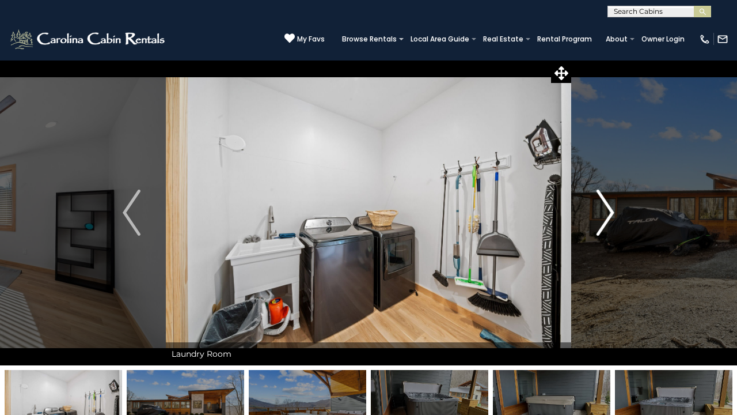
click at [607, 229] on img "Next" at bounding box center [605, 213] width 17 height 46
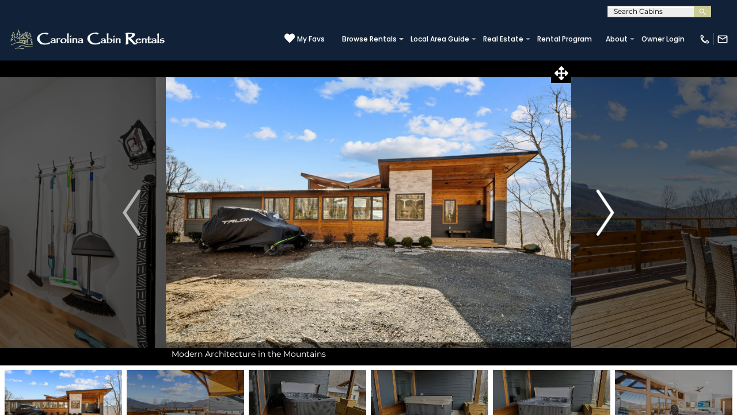
click at [607, 229] on img "Next" at bounding box center [605, 213] width 17 height 46
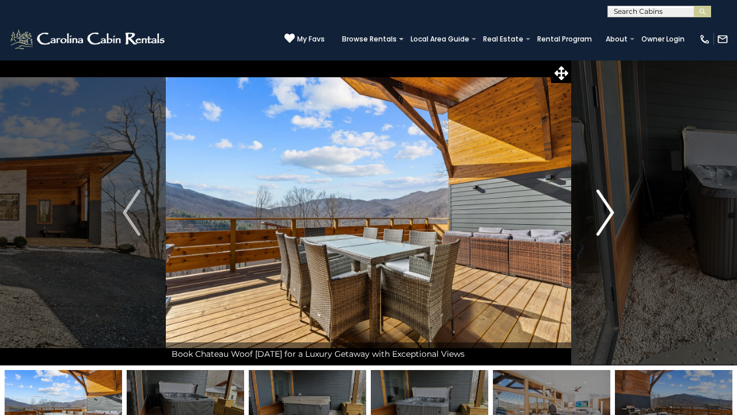
click at [607, 226] on img "Next" at bounding box center [605, 213] width 17 height 46
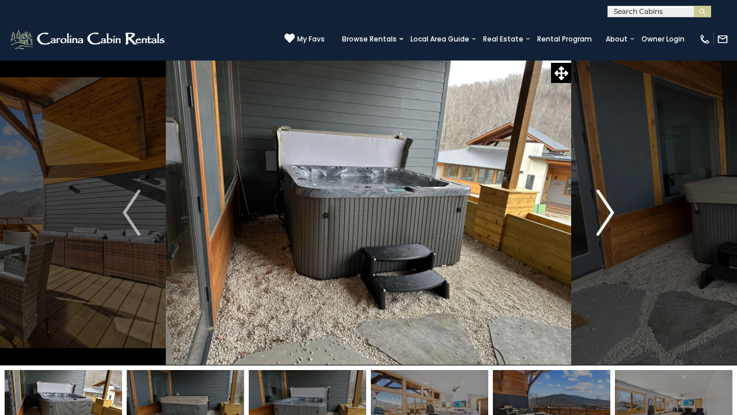
click at [607, 226] on img "Next" at bounding box center [605, 213] width 17 height 46
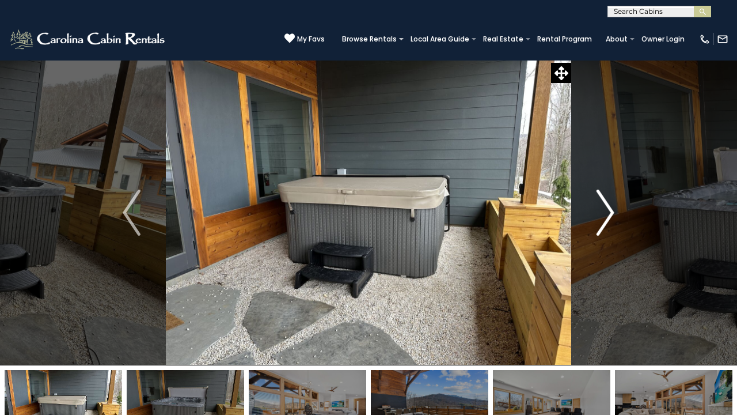
click at [607, 226] on img "Next" at bounding box center [605, 213] width 17 height 46
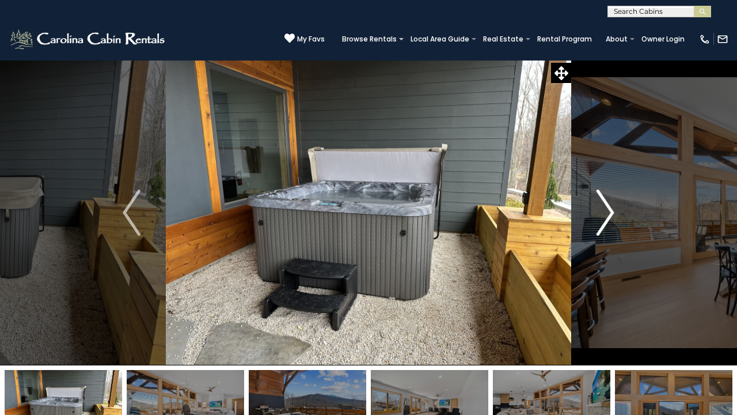
click at [607, 226] on img "Next" at bounding box center [605, 213] width 17 height 46
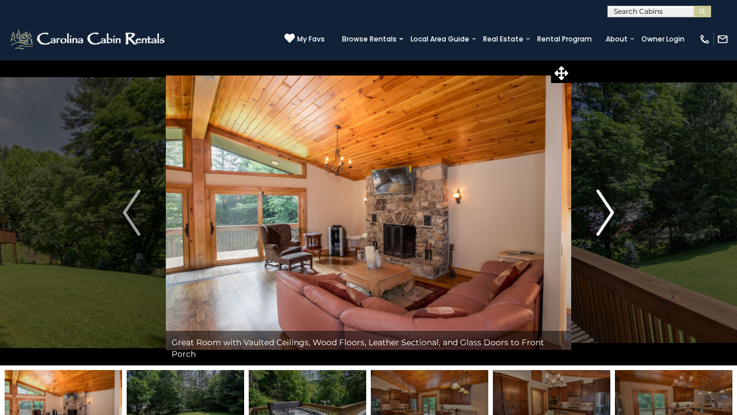
click at [608, 207] on img "Next" at bounding box center [605, 213] width 17 height 46
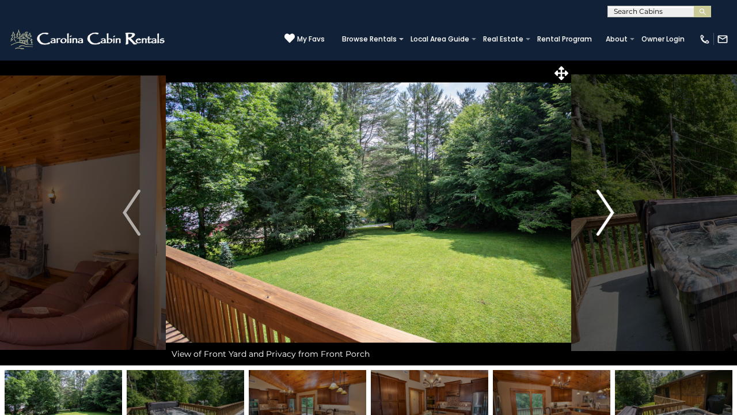
click at [608, 207] on img "Next" at bounding box center [605, 213] width 17 height 46
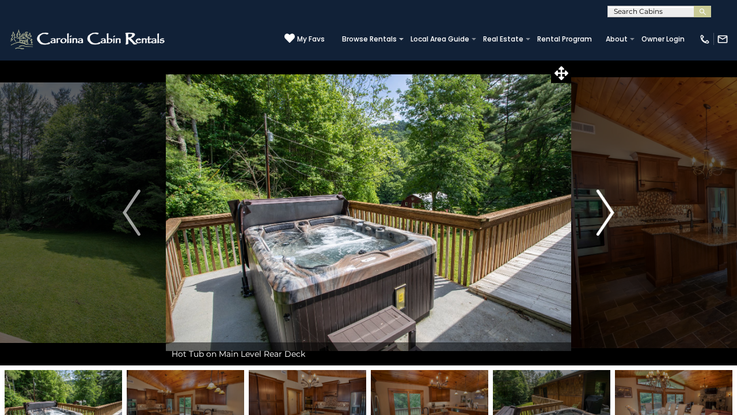
click at [608, 207] on img "Next" at bounding box center [605, 213] width 17 height 46
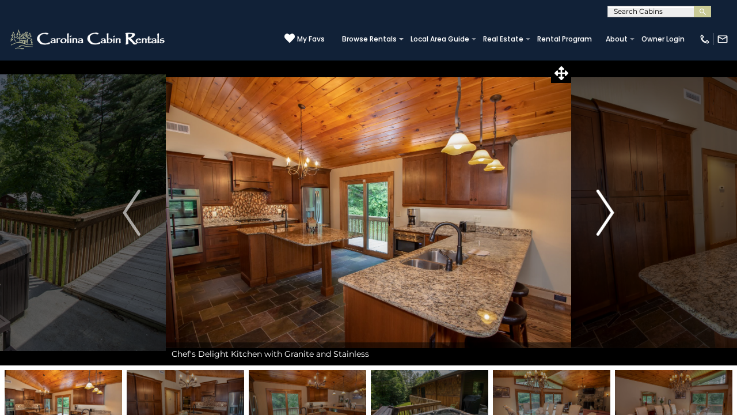
click at [608, 207] on img "Next" at bounding box center [605, 213] width 17 height 46
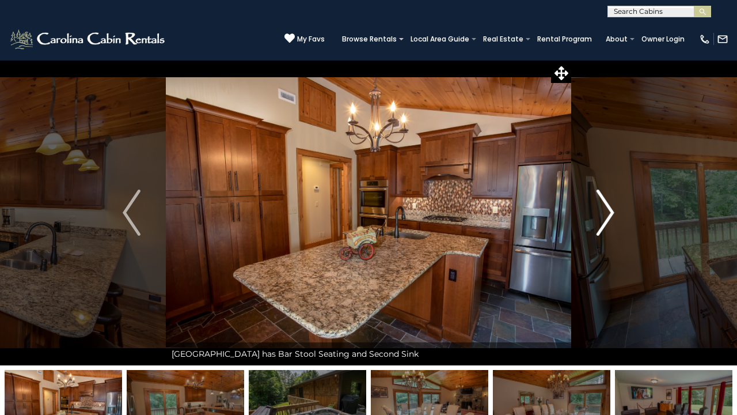
click at [608, 207] on img "Next" at bounding box center [605, 213] width 17 height 46
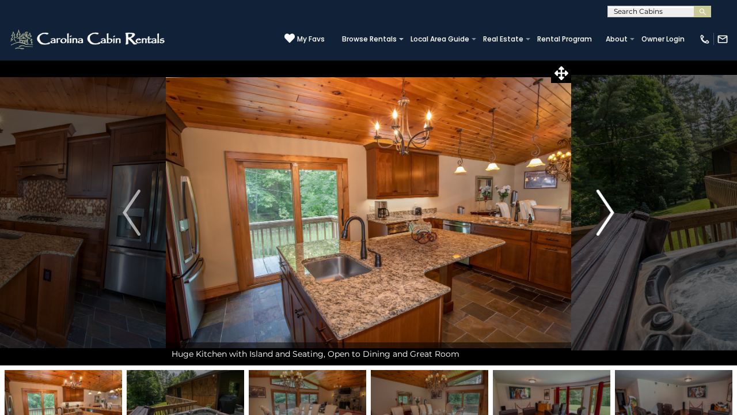
click at [608, 207] on img "Next" at bounding box center [605, 213] width 17 height 46
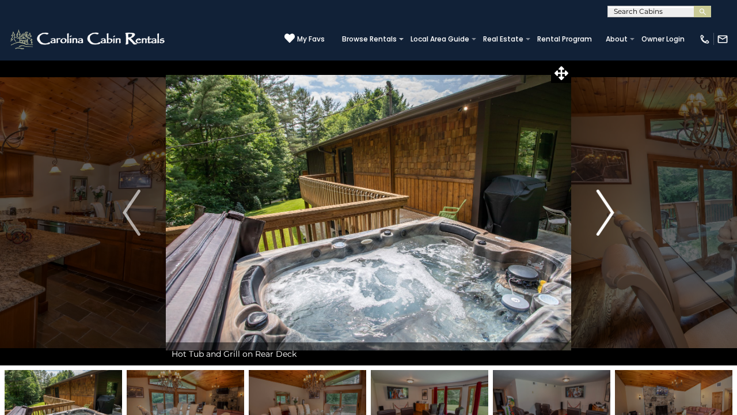
click at [608, 207] on img "Next" at bounding box center [605, 213] width 17 height 46
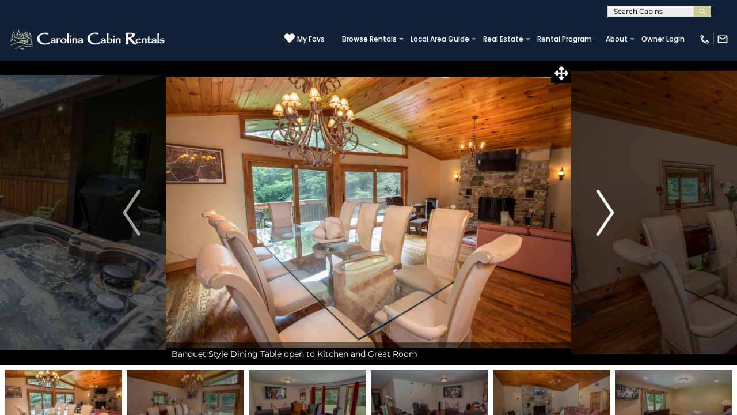
click at [608, 207] on img "Next" at bounding box center [605, 213] width 17 height 46
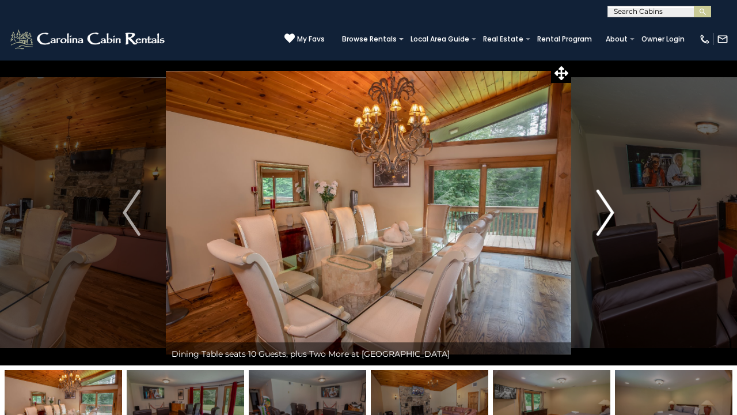
click at [608, 207] on img "Next" at bounding box center [605, 213] width 17 height 46
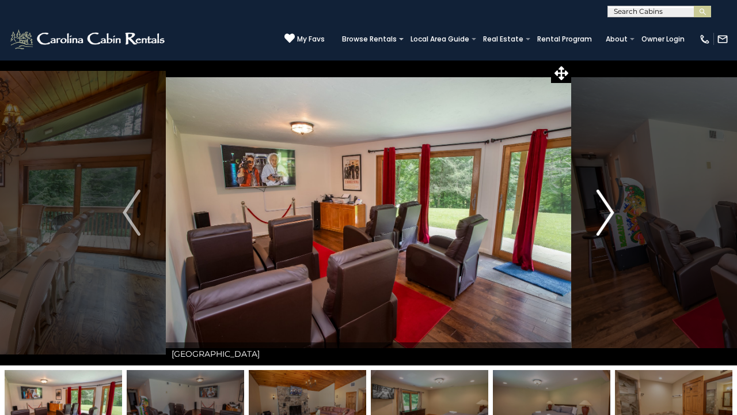
click at [610, 209] on img "Next" at bounding box center [605, 213] width 17 height 46
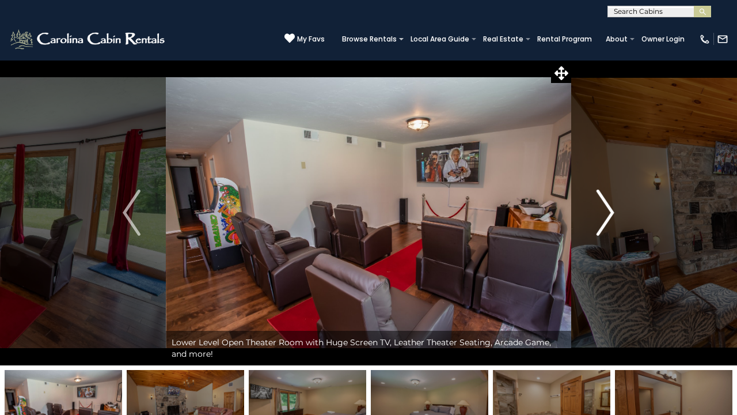
click at [610, 208] on img "Next" at bounding box center [605, 213] width 17 height 46
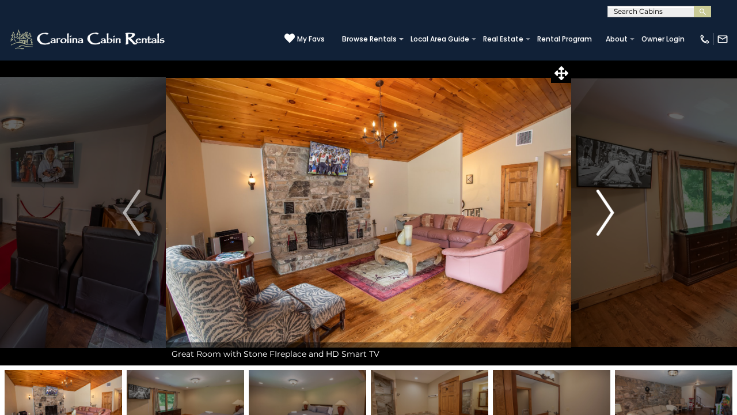
click at [614, 209] on img "Next" at bounding box center [605, 213] width 17 height 46
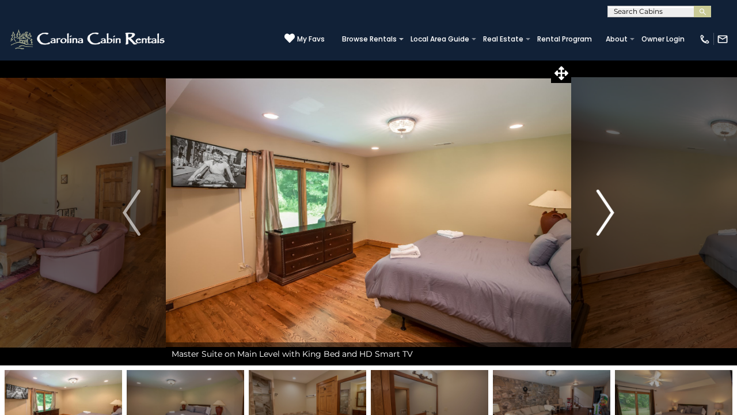
click at [614, 209] on img "Next" at bounding box center [605, 213] width 17 height 46
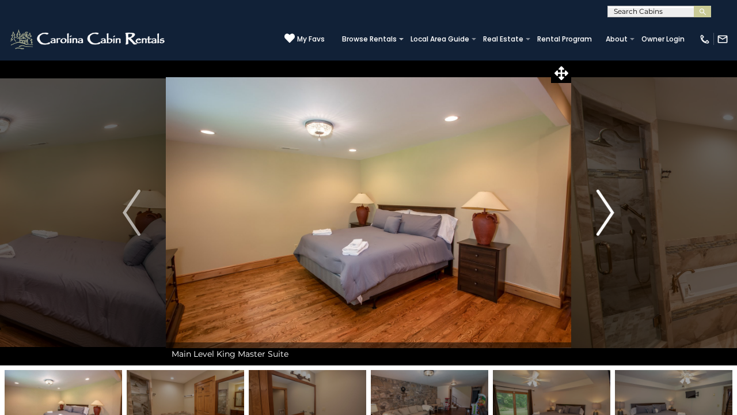
click at [613, 206] on img "Next" at bounding box center [605, 213] width 17 height 46
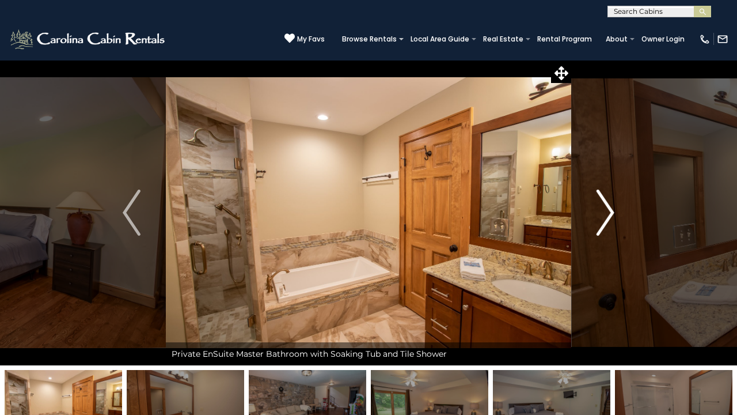
click at [614, 208] on img "Next" at bounding box center [605, 213] width 17 height 46
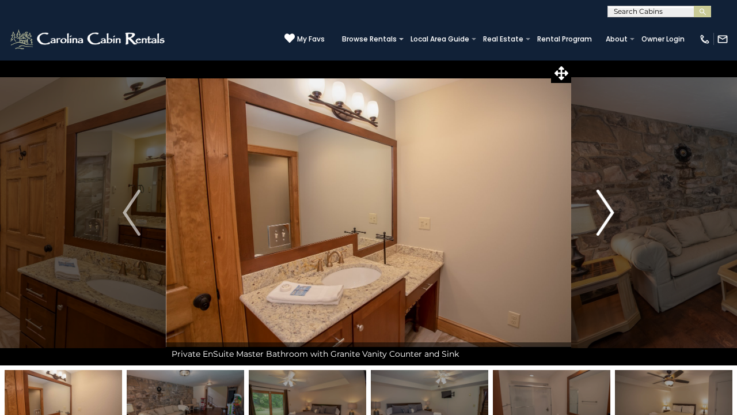
click at [614, 208] on img "Next" at bounding box center [605, 213] width 17 height 46
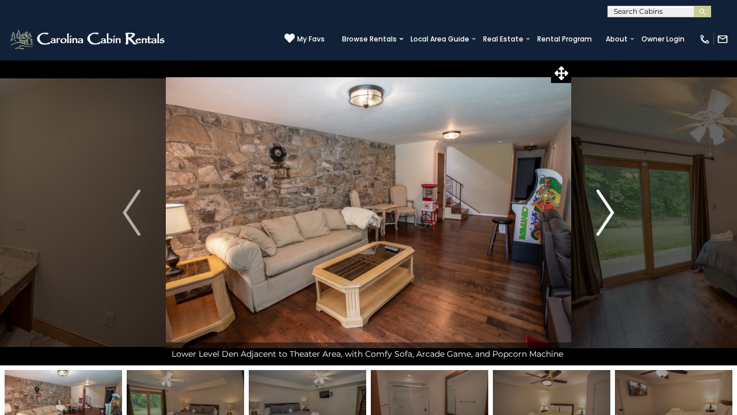
click at [614, 208] on img "Next" at bounding box center [605, 213] width 17 height 46
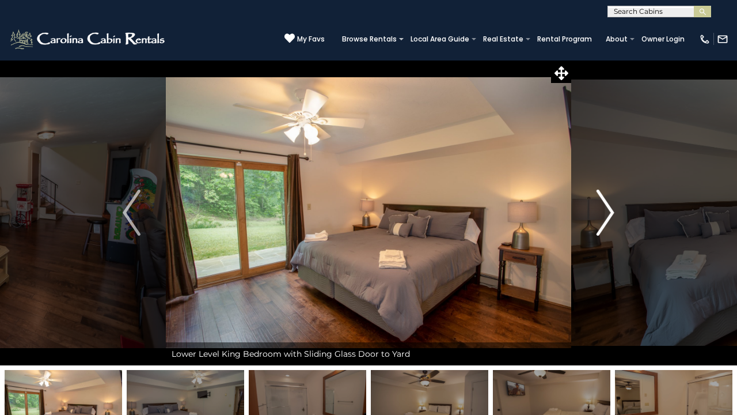
click at [614, 207] on img "Next" at bounding box center [605, 213] width 17 height 46
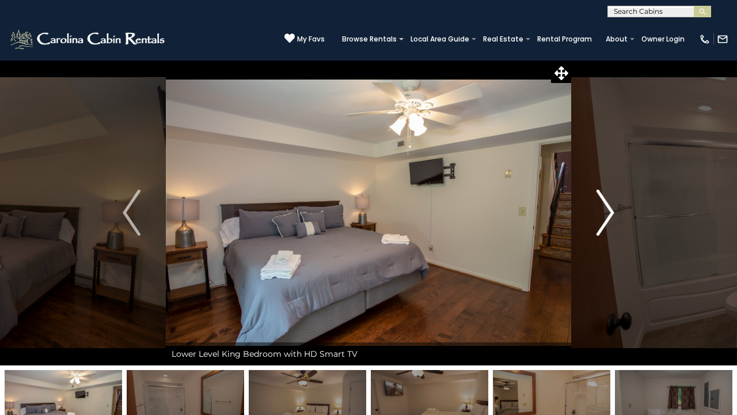
click at [614, 207] on img "Next" at bounding box center [605, 213] width 17 height 46
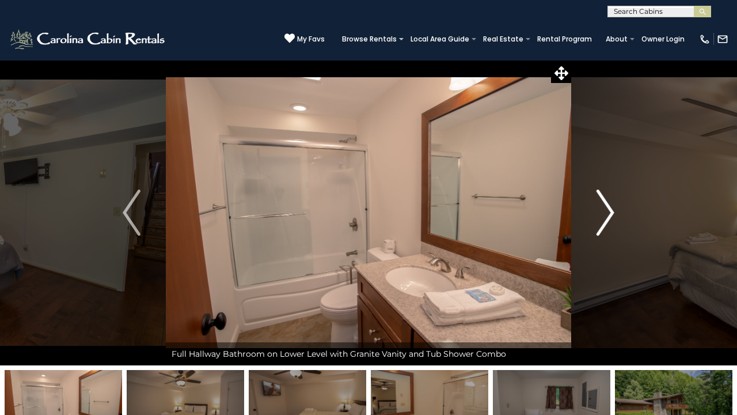
click at [614, 207] on img "Next" at bounding box center [605, 213] width 17 height 46
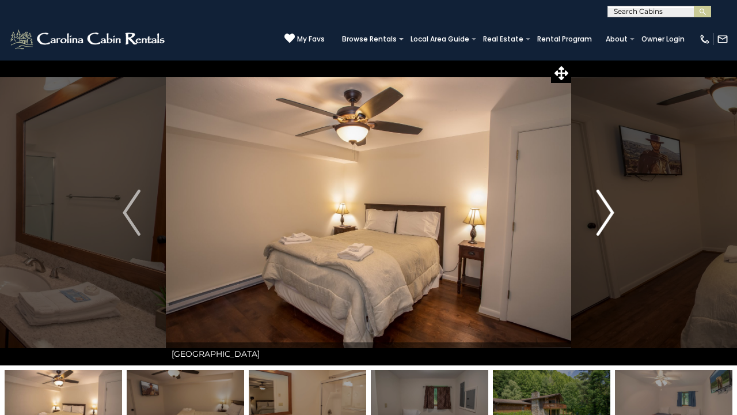
click at [614, 207] on img "Next" at bounding box center [605, 213] width 17 height 46
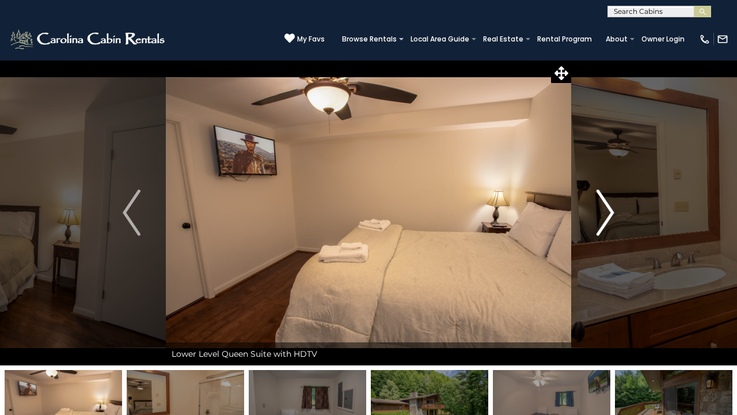
click at [614, 207] on img "Next" at bounding box center [605, 213] width 17 height 46
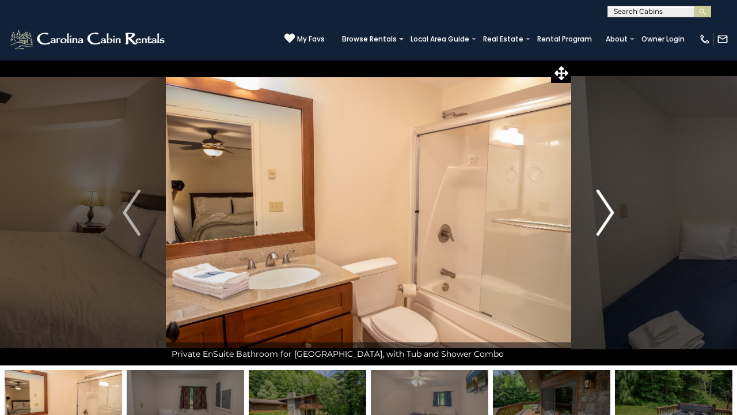
click at [615, 207] on button "Next" at bounding box center [606, 212] width 69 height 305
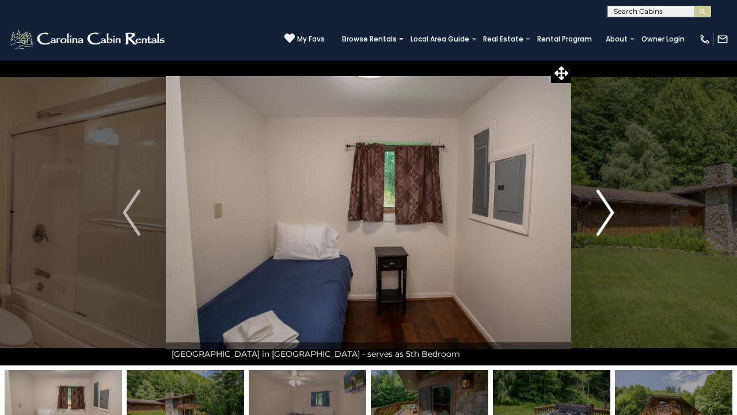
click at [615, 207] on button "Next" at bounding box center [606, 212] width 69 height 305
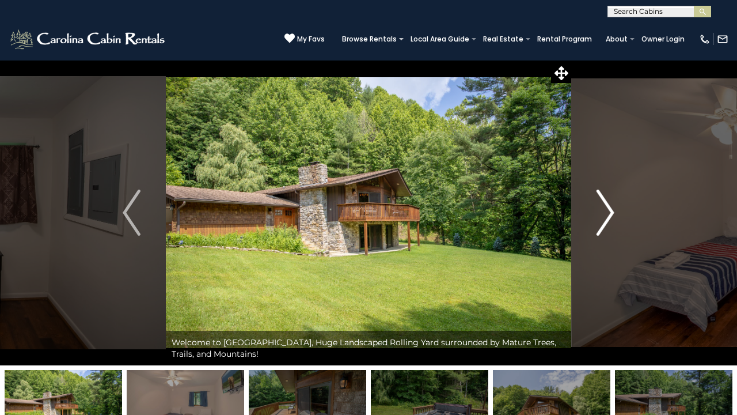
click at [615, 207] on button "Next" at bounding box center [606, 212] width 69 height 305
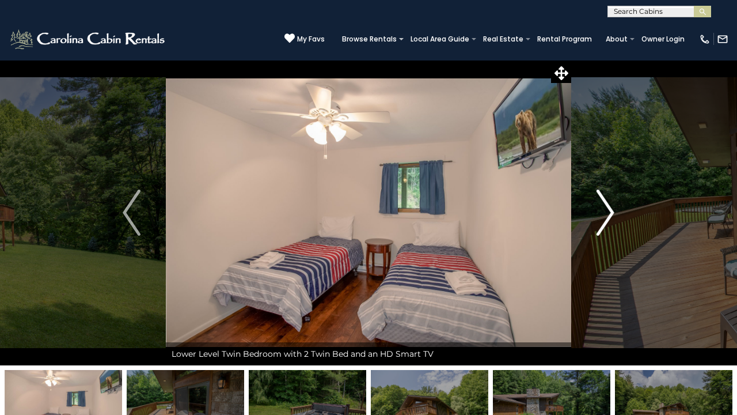
click at [615, 208] on button "Next" at bounding box center [606, 212] width 69 height 305
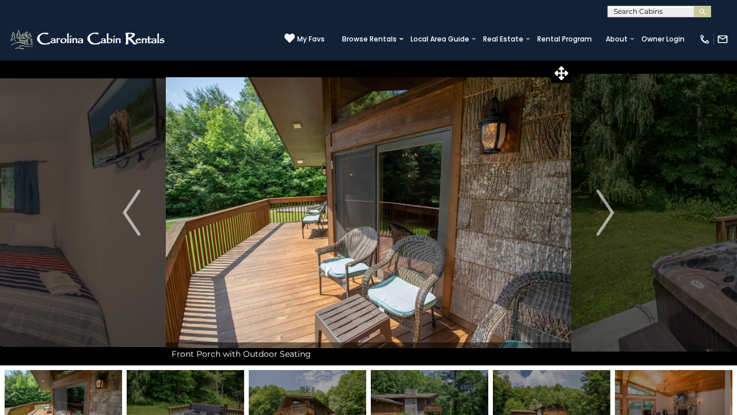
drag, startPoint x: 615, startPoint y: 208, endPoint x: 489, endPoint y: 218, distance: 127.1
click at [502, 213] on div "Upper House at [GEOGRAPHIC_DATA] has [GEOGRAPHIC_DATA]" at bounding box center [369, 212] width 406 height 305
click at [134, 211] on img "Previous" at bounding box center [131, 213] width 17 height 46
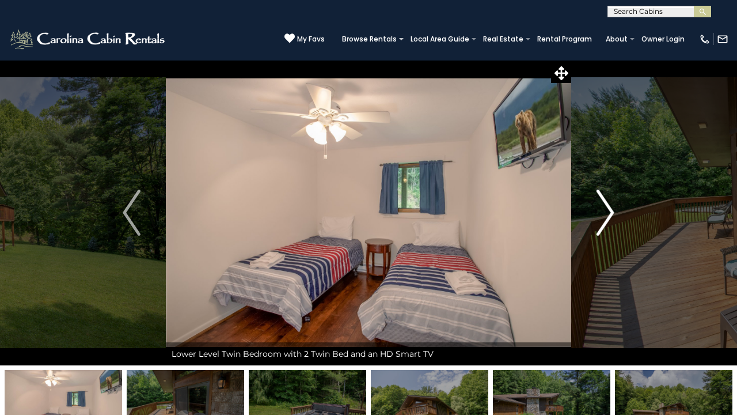
click at [600, 200] on img "Next" at bounding box center [605, 213] width 17 height 46
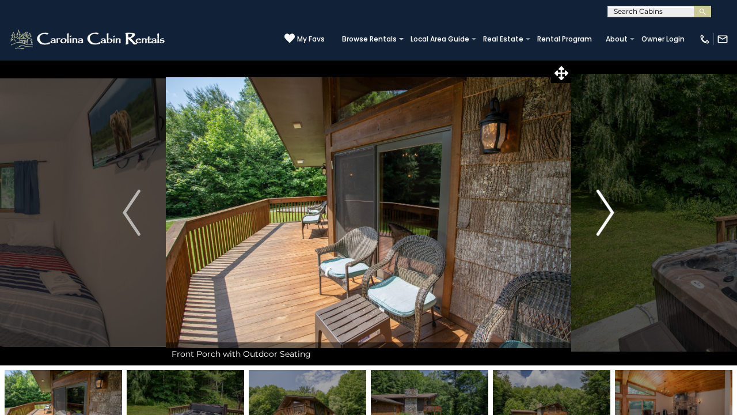
click at [600, 200] on img "Next" at bounding box center [605, 213] width 17 height 46
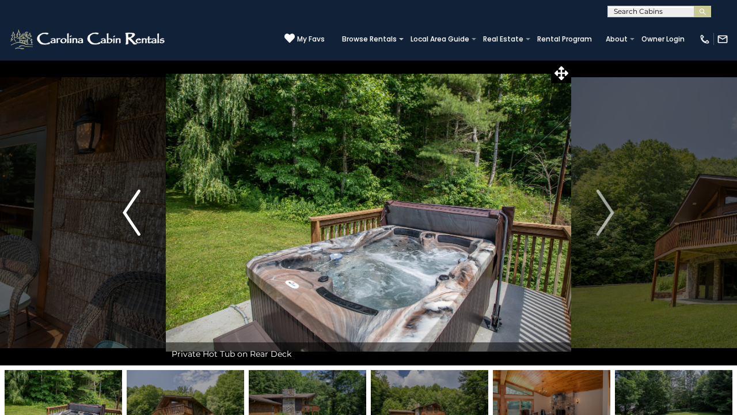
click at [135, 199] on img "Previous" at bounding box center [131, 213] width 17 height 46
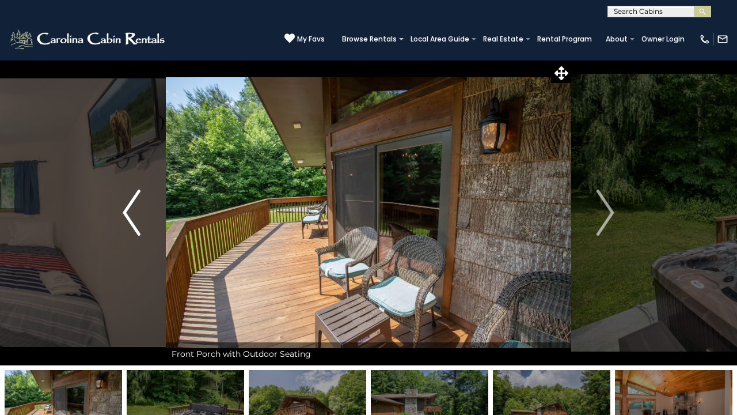
click at [135, 199] on img "Previous" at bounding box center [131, 213] width 17 height 46
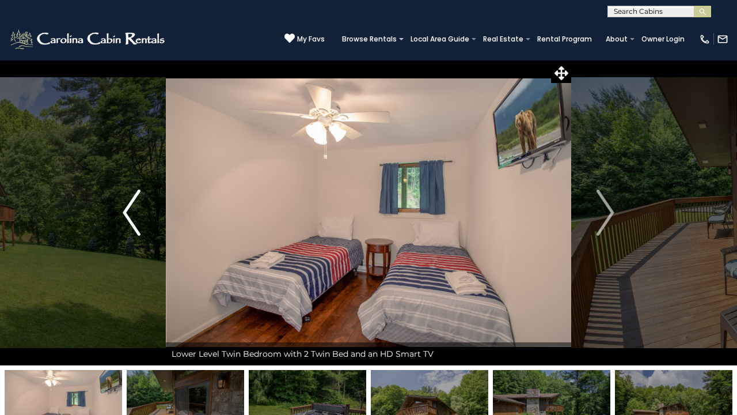
click at [135, 200] on img "Previous" at bounding box center [131, 213] width 17 height 46
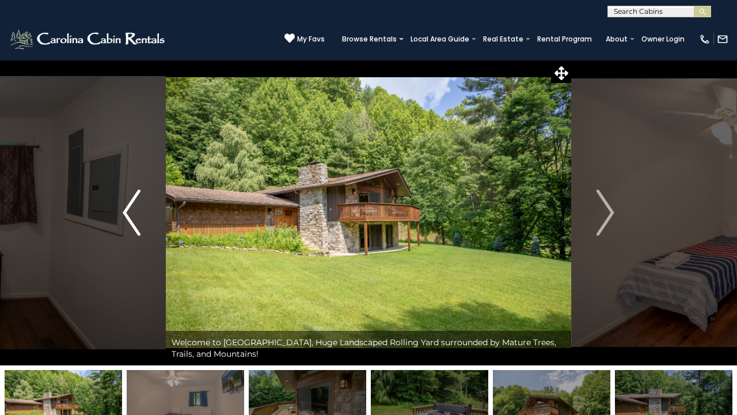
click at [136, 200] on img "Previous" at bounding box center [131, 213] width 17 height 46
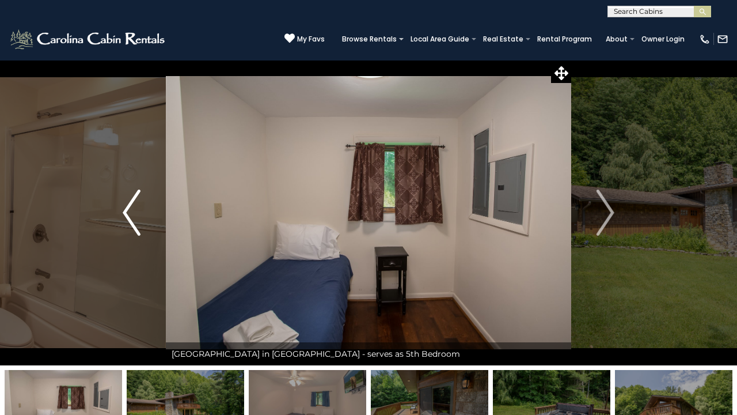
click at [136, 201] on img "Previous" at bounding box center [131, 213] width 17 height 46
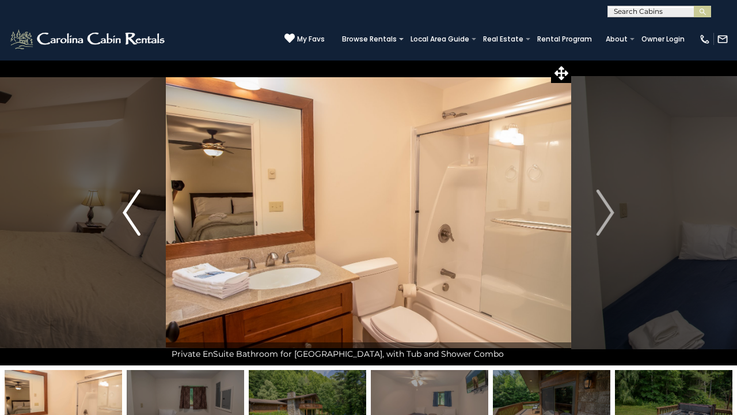
click at [136, 201] on img "Previous" at bounding box center [131, 213] width 17 height 46
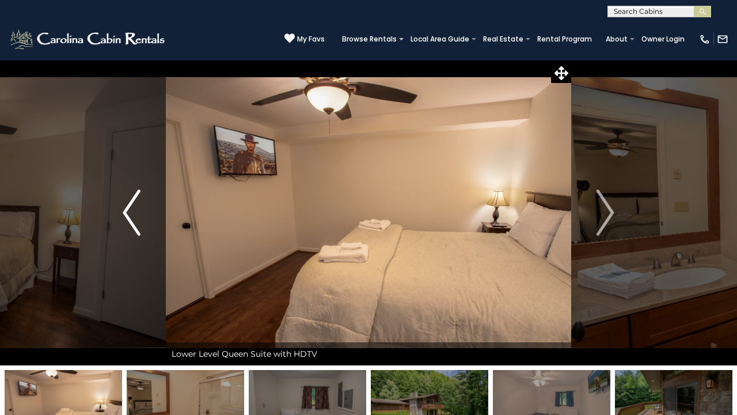
click at [136, 201] on img "Previous" at bounding box center [131, 213] width 17 height 46
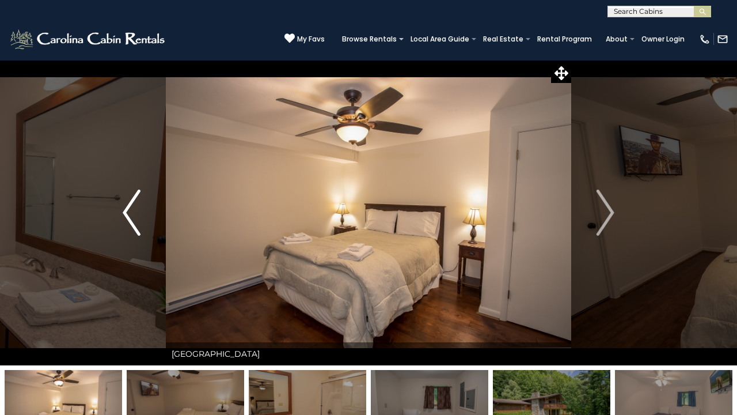
click at [136, 201] on img "Previous" at bounding box center [131, 213] width 17 height 46
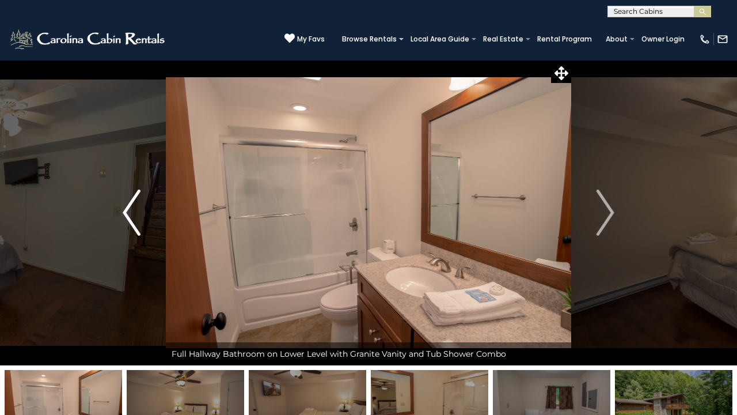
click at [137, 202] on img "Previous" at bounding box center [131, 213] width 17 height 46
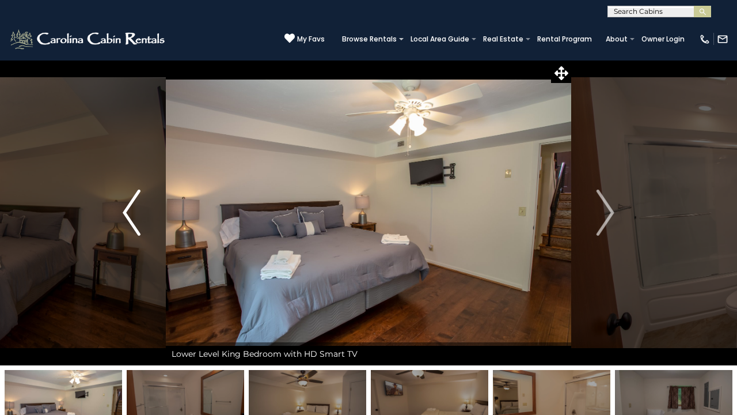
click at [137, 201] on img "Previous" at bounding box center [131, 213] width 17 height 46
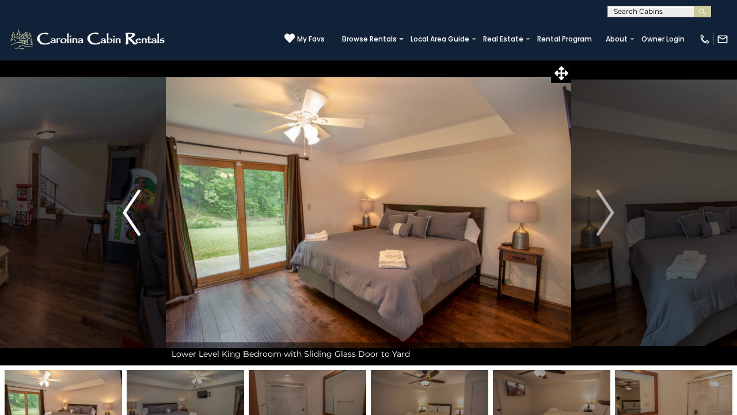
click at [137, 201] on img "Previous" at bounding box center [131, 213] width 17 height 46
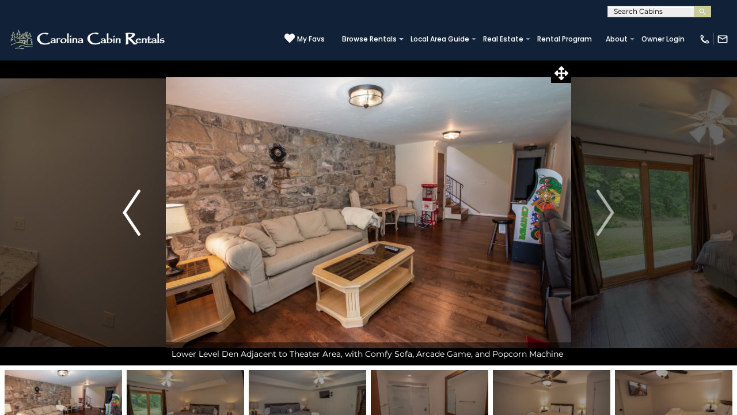
click at [137, 201] on img "Previous" at bounding box center [131, 213] width 17 height 46
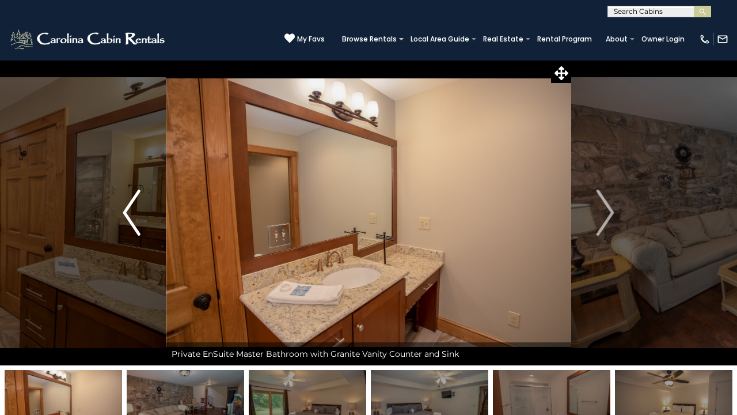
click at [137, 201] on img "Previous" at bounding box center [131, 213] width 17 height 46
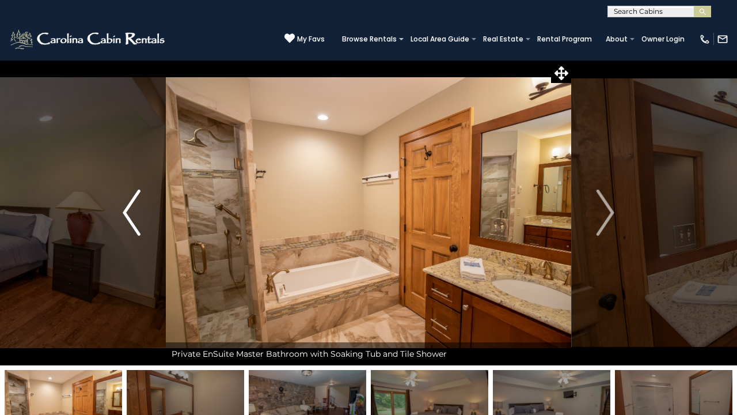
click at [137, 201] on img "Previous" at bounding box center [131, 213] width 17 height 46
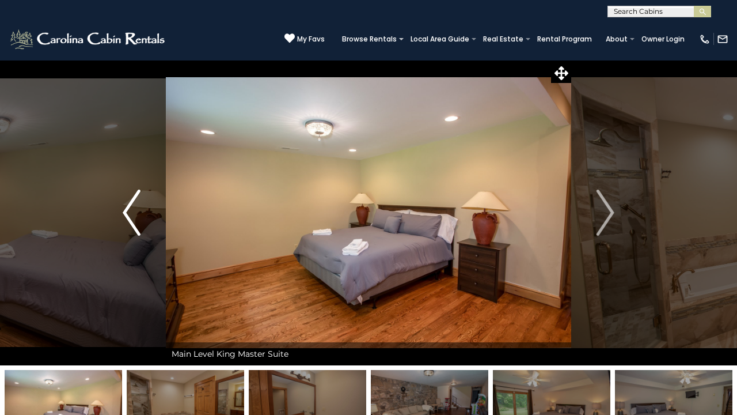
click at [137, 201] on img "Previous" at bounding box center [131, 213] width 17 height 46
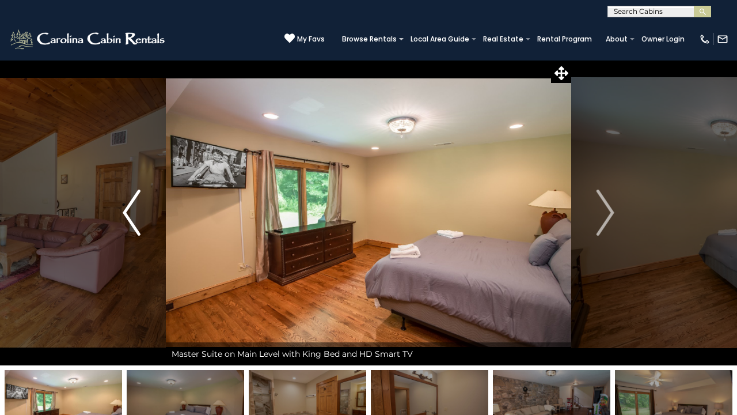
click at [137, 201] on img "Previous" at bounding box center [131, 213] width 17 height 46
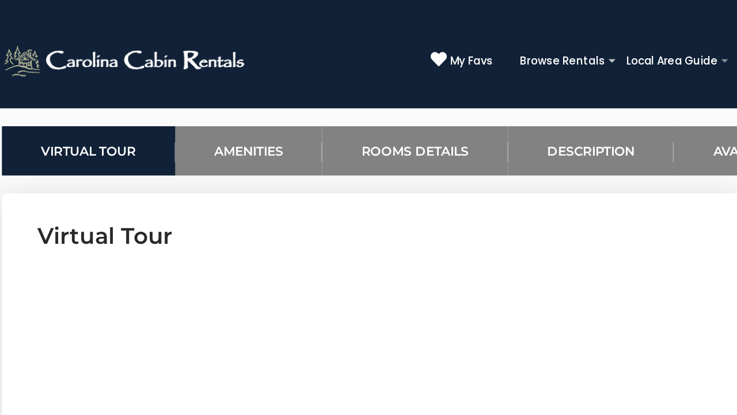
scroll to position [338, 0]
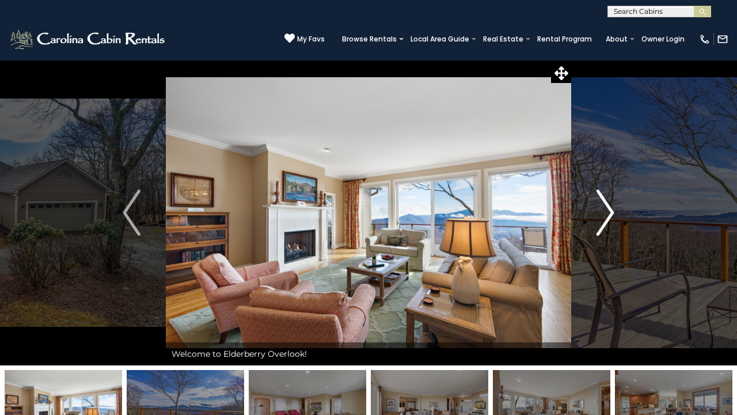
click at [611, 208] on img "Next" at bounding box center [605, 213] width 17 height 46
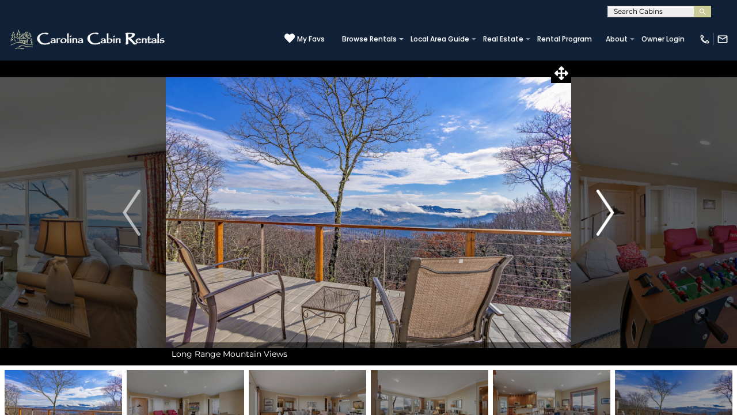
click at [611, 208] on img "Next" at bounding box center [605, 213] width 17 height 46
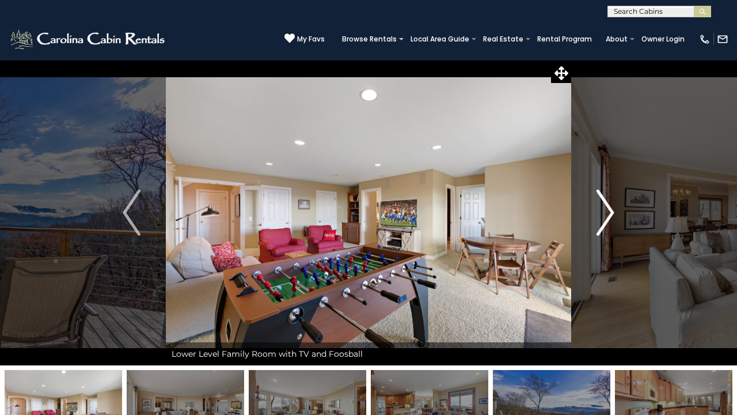
click at [611, 208] on img "Next" at bounding box center [605, 213] width 17 height 46
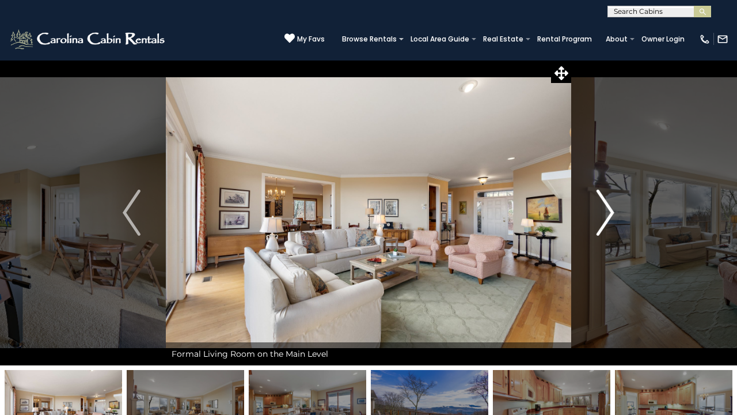
click at [611, 208] on img "Next" at bounding box center [605, 213] width 17 height 46
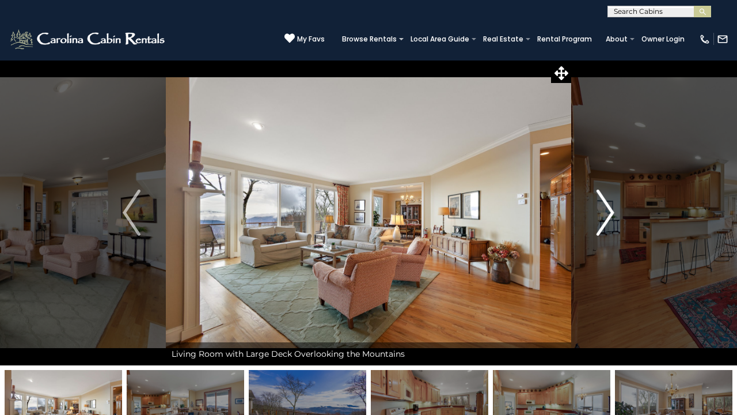
click at [611, 208] on img "Next" at bounding box center [605, 213] width 17 height 46
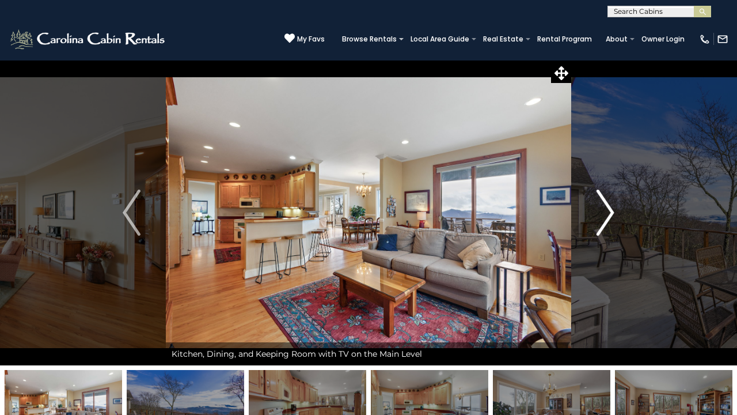
click at [611, 209] on img "Next" at bounding box center [605, 213] width 17 height 46
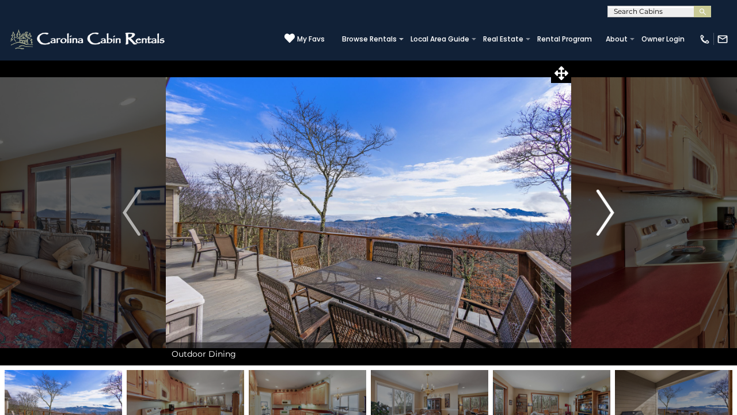
click at [612, 209] on img "Next" at bounding box center [605, 213] width 17 height 46
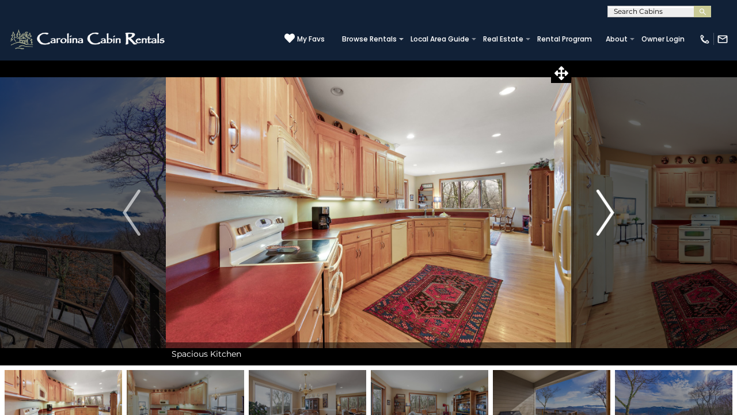
click at [612, 209] on img "Next" at bounding box center [605, 213] width 17 height 46
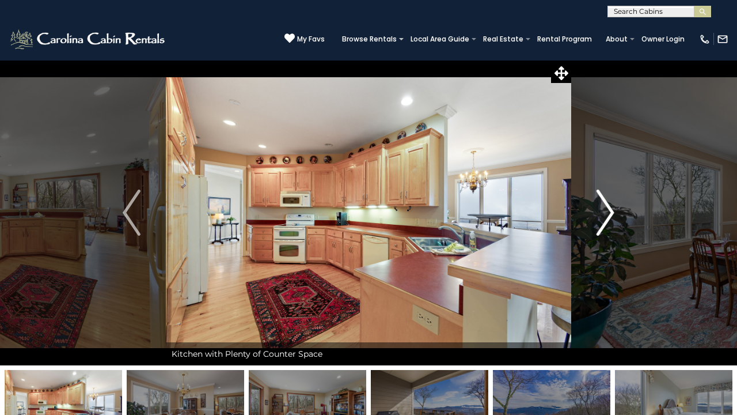
click at [614, 207] on img "Next" at bounding box center [605, 213] width 17 height 46
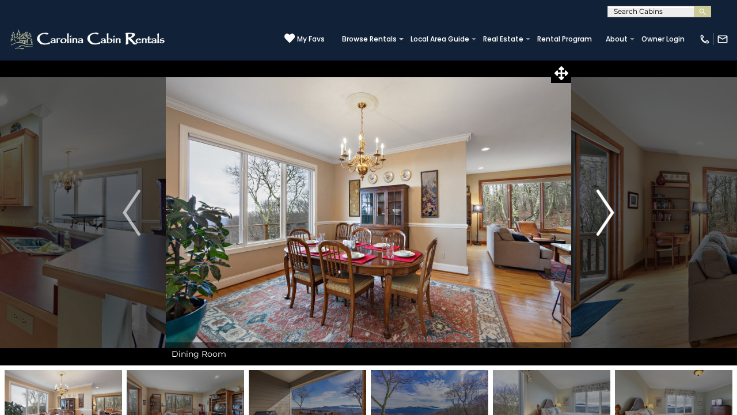
click at [606, 211] on img "Next" at bounding box center [605, 213] width 17 height 46
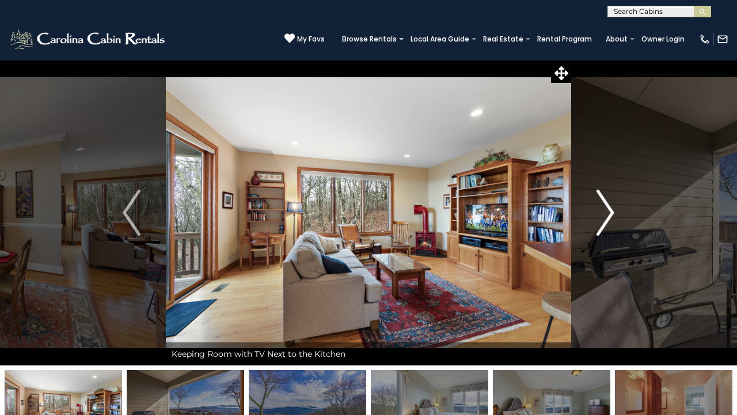
click at [608, 212] on img "Next" at bounding box center [605, 213] width 17 height 46
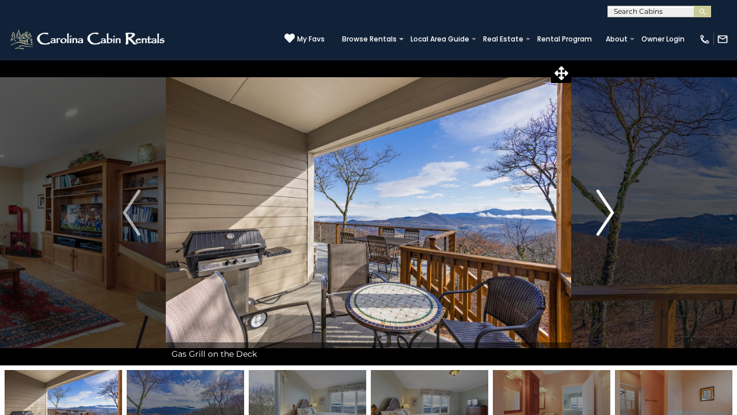
click at [608, 213] on img "Next" at bounding box center [605, 213] width 17 height 46
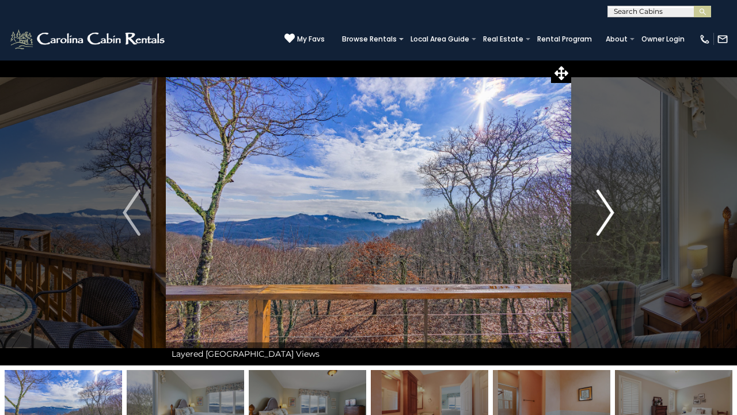
click at [608, 213] on img "Next" at bounding box center [605, 213] width 17 height 46
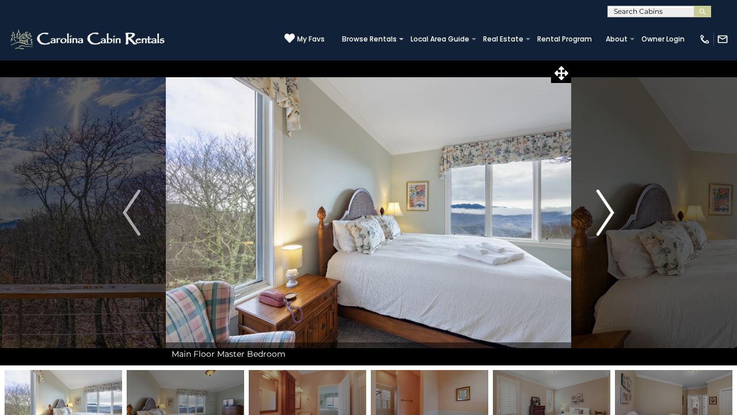
click at [608, 213] on img "Next" at bounding box center [605, 213] width 17 height 46
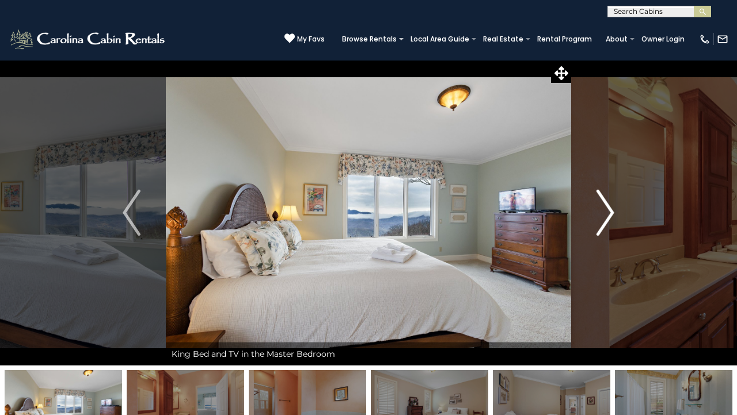
click at [608, 214] on img "Next" at bounding box center [605, 213] width 17 height 46
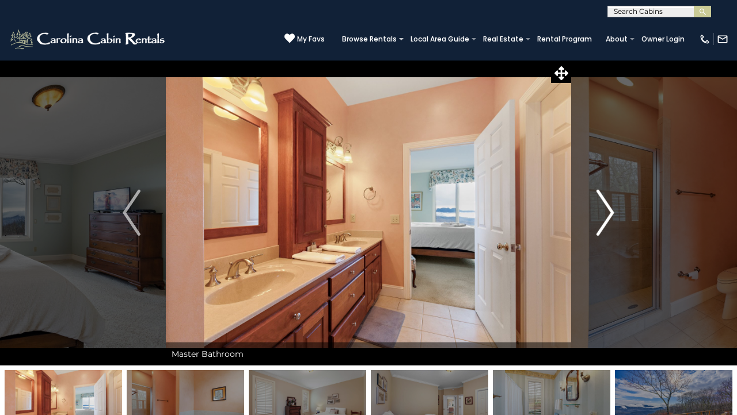
click at [608, 214] on img "Next" at bounding box center [605, 213] width 17 height 46
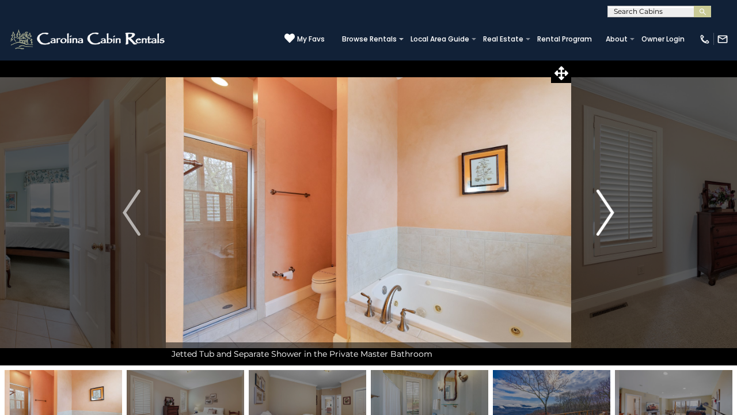
click at [608, 214] on img "Next" at bounding box center [605, 213] width 17 height 46
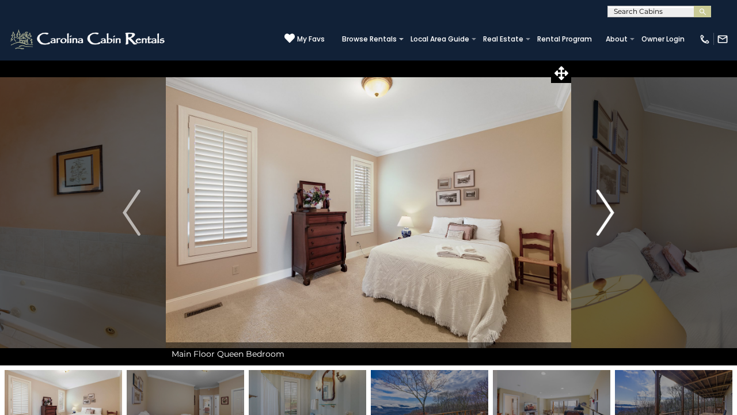
click at [608, 215] on img "Next" at bounding box center [605, 213] width 17 height 46
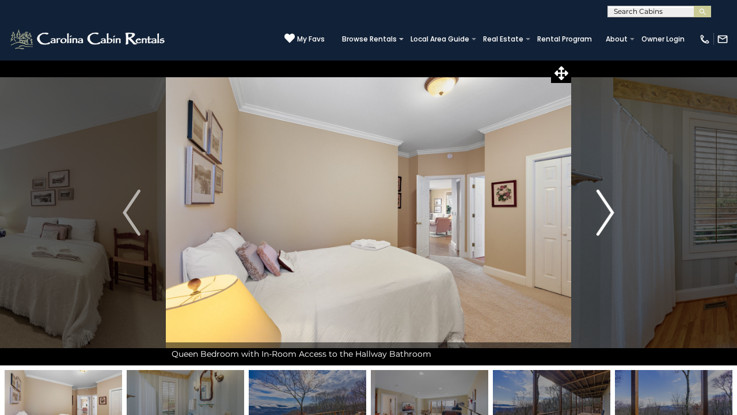
click at [604, 200] on img "Next" at bounding box center [605, 213] width 17 height 46
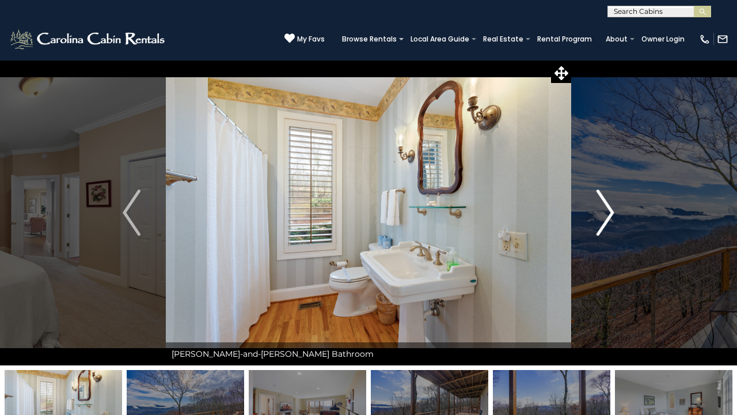
click at [604, 200] on img "Next" at bounding box center [605, 213] width 17 height 46
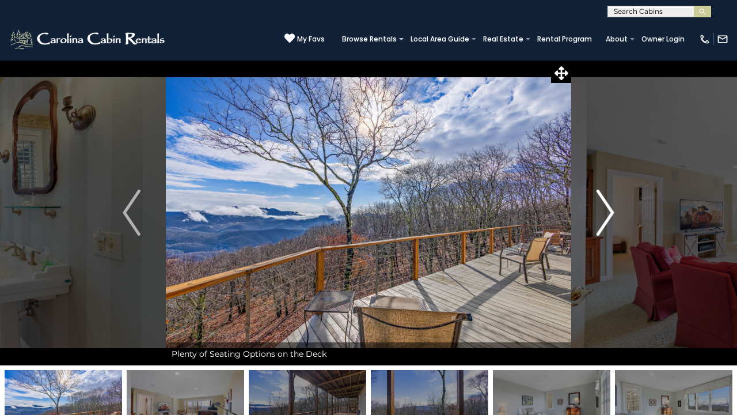
click at [604, 200] on img "Next" at bounding box center [605, 213] width 17 height 46
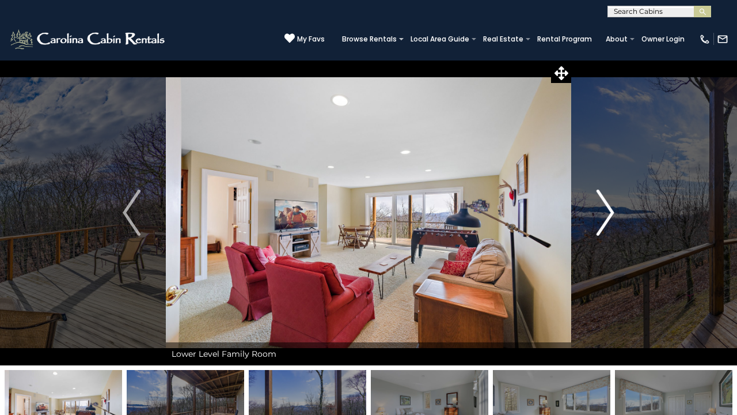
click at [604, 201] on img "Next" at bounding box center [605, 213] width 17 height 46
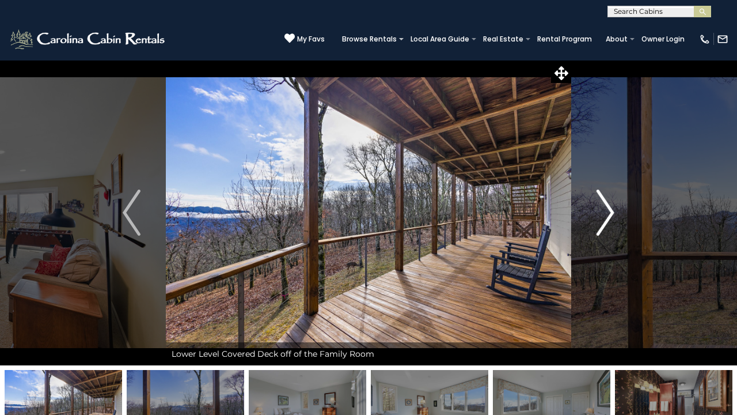
click at [604, 201] on img "Next" at bounding box center [605, 213] width 17 height 46
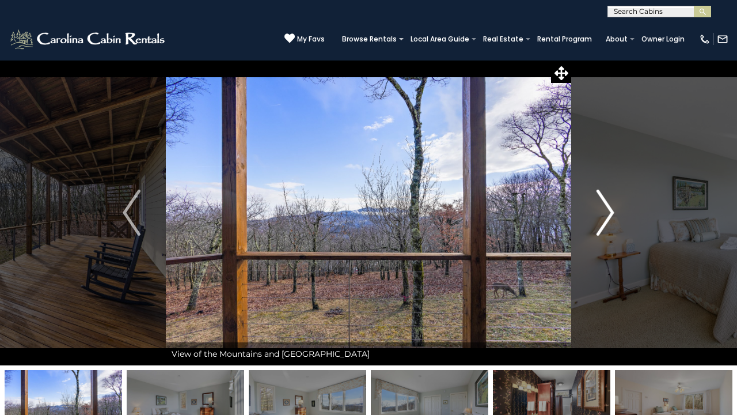
click at [604, 201] on img "Next" at bounding box center [605, 213] width 17 height 46
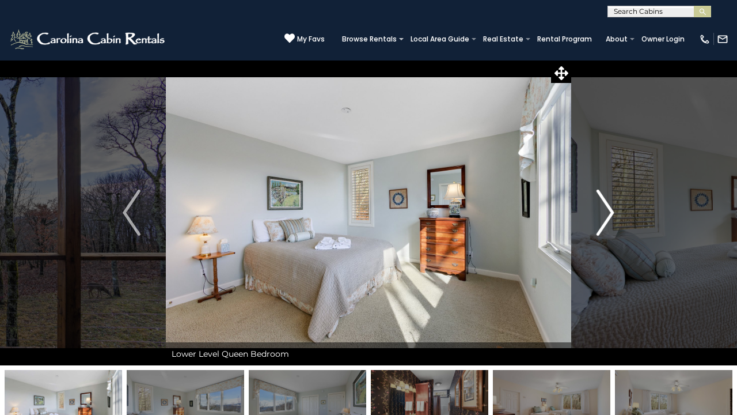
click at [604, 202] on img "Next" at bounding box center [605, 213] width 17 height 46
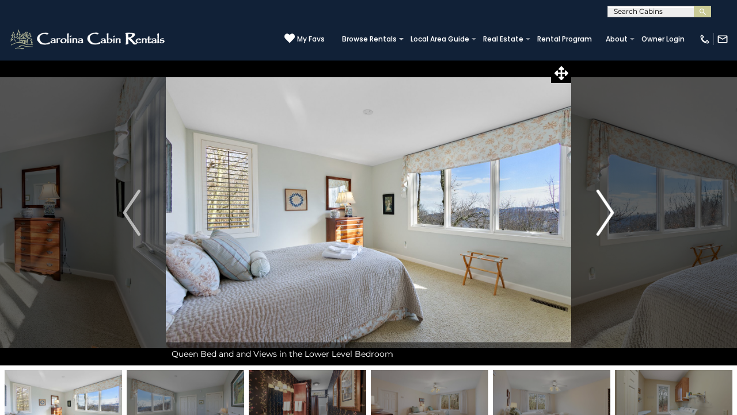
click at [604, 202] on img "Next" at bounding box center [605, 213] width 17 height 46
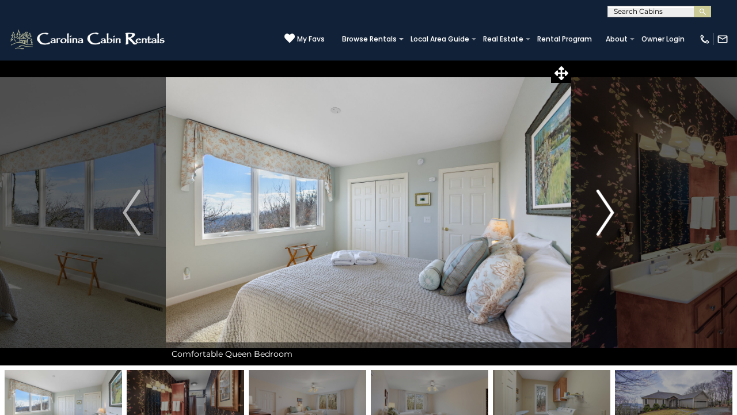
click at [604, 202] on img "Next" at bounding box center [605, 213] width 17 height 46
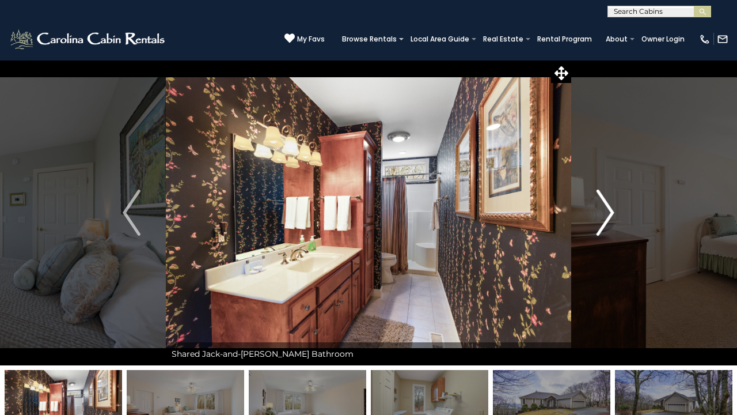
click at [604, 202] on img "Next" at bounding box center [605, 213] width 17 height 46
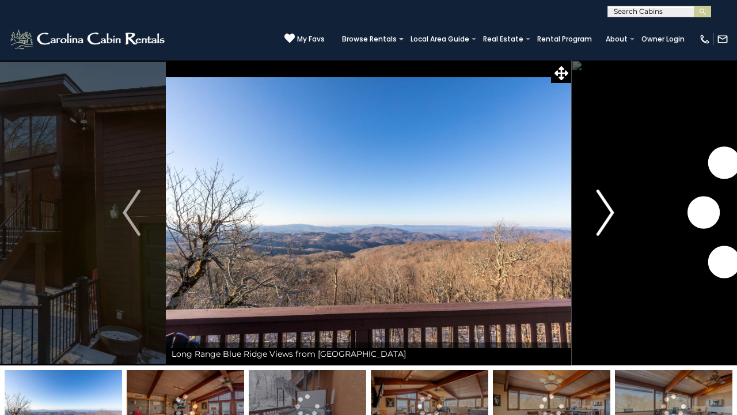
click at [611, 212] on img "Next" at bounding box center [605, 213] width 17 height 46
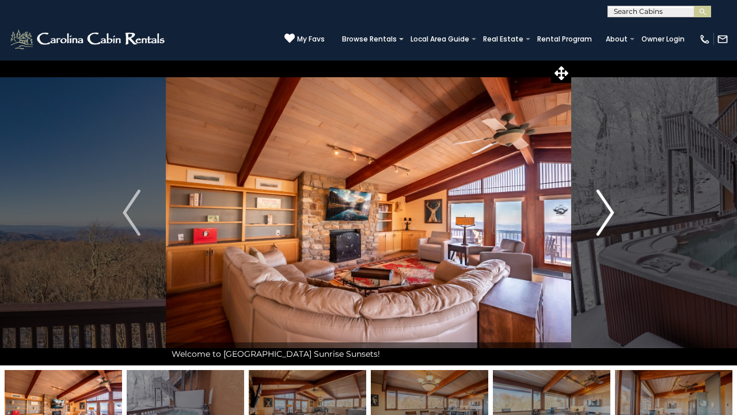
click at [610, 209] on img "Next" at bounding box center [605, 213] width 17 height 46
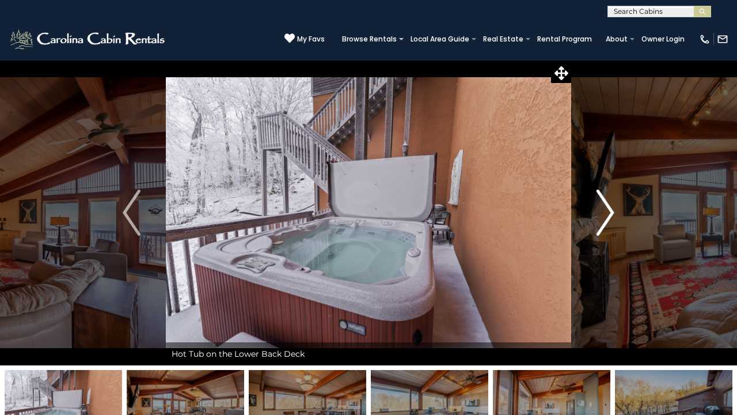
click at [610, 209] on img "Next" at bounding box center [605, 213] width 17 height 46
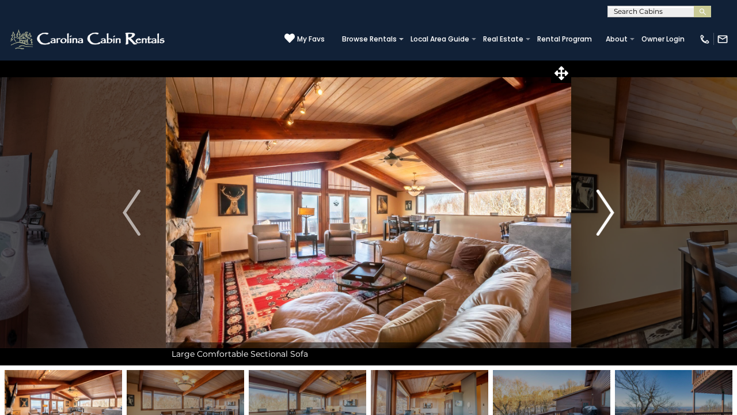
click at [610, 209] on img "Next" at bounding box center [605, 213] width 17 height 46
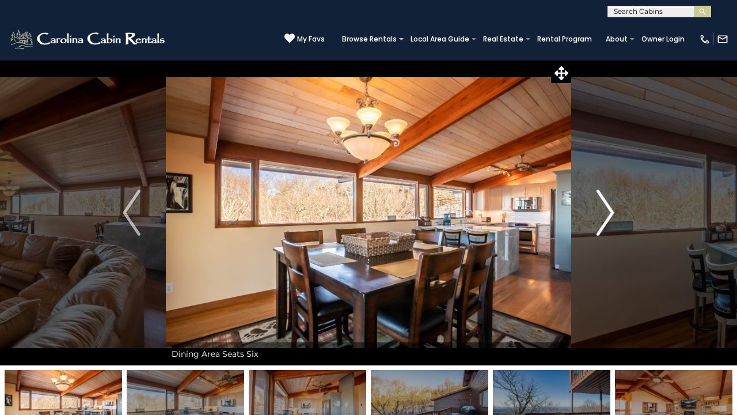
click at [610, 209] on img "Next" at bounding box center [605, 213] width 17 height 46
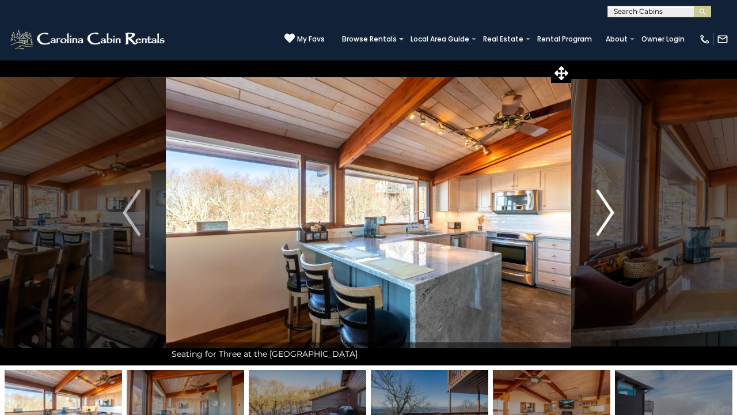
click at [610, 209] on img "Next" at bounding box center [605, 213] width 17 height 46
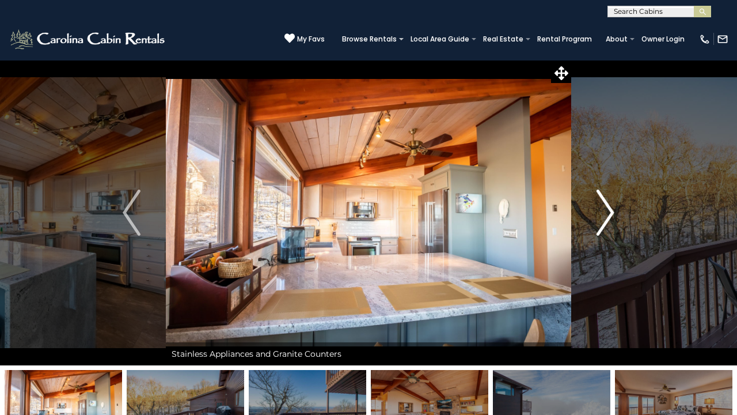
click at [610, 209] on img "Next" at bounding box center [605, 213] width 17 height 46
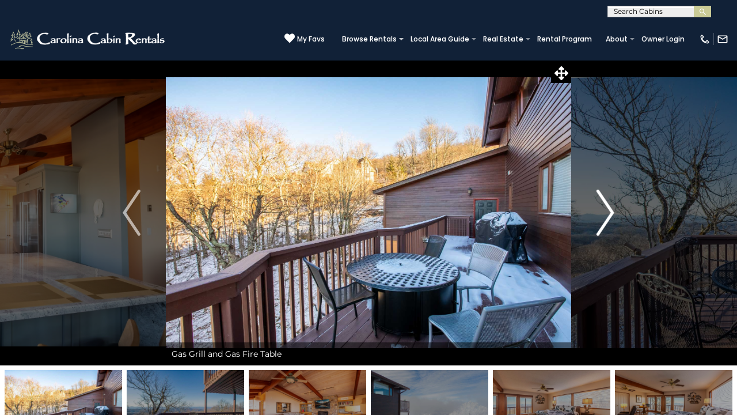
click at [610, 209] on img "Next" at bounding box center [605, 213] width 17 height 46
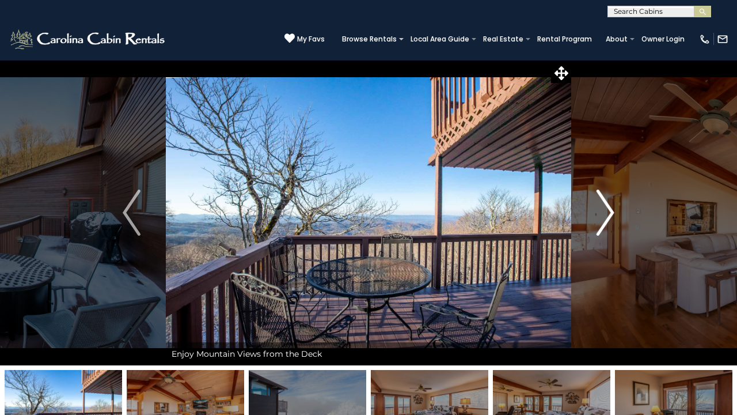
click at [607, 205] on img "Next" at bounding box center [605, 213] width 17 height 46
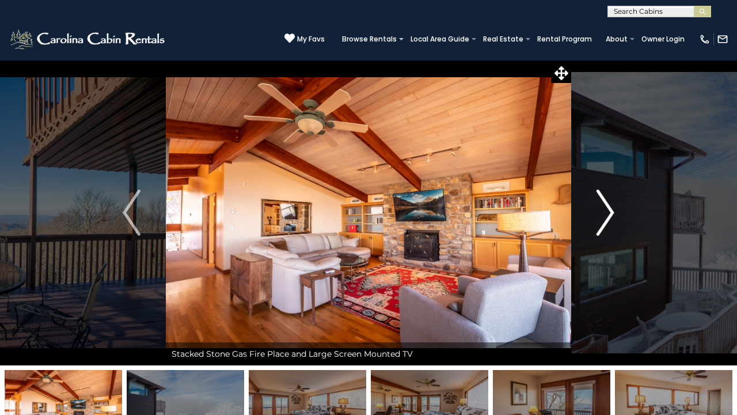
click at [607, 206] on img "Next" at bounding box center [605, 213] width 17 height 46
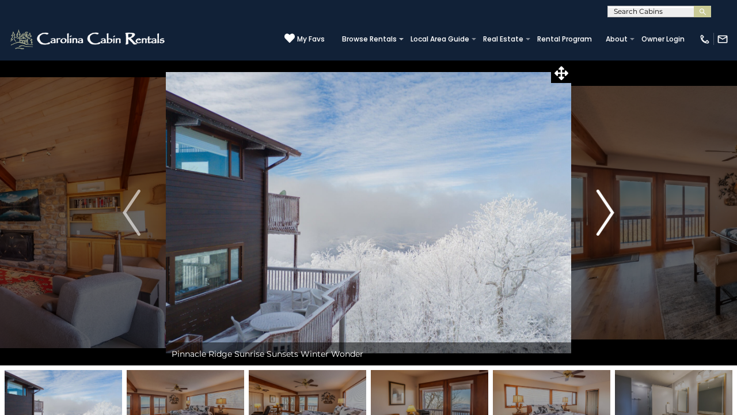
click at [607, 206] on img "Next" at bounding box center [605, 213] width 17 height 46
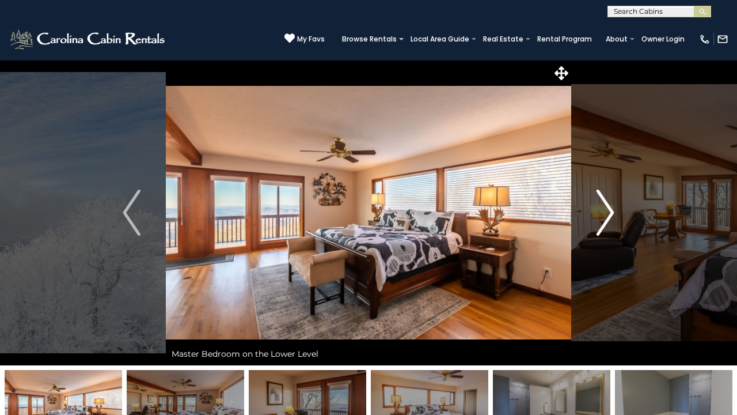
click at [607, 206] on img "Next" at bounding box center [605, 213] width 17 height 46
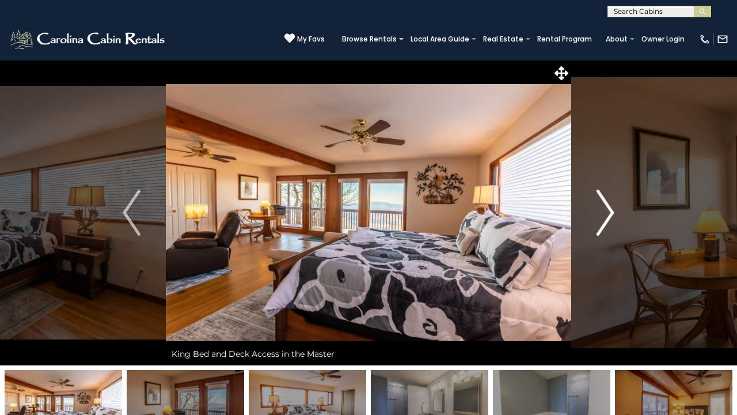
click at [607, 206] on img "Next" at bounding box center [605, 213] width 17 height 46
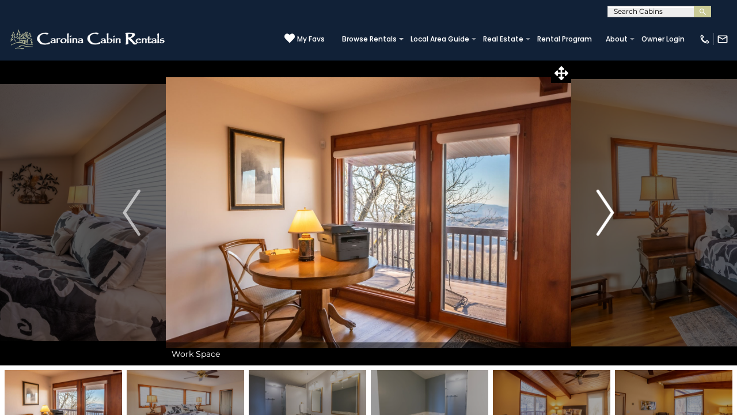
click at [607, 206] on img "Next" at bounding box center [605, 213] width 17 height 46
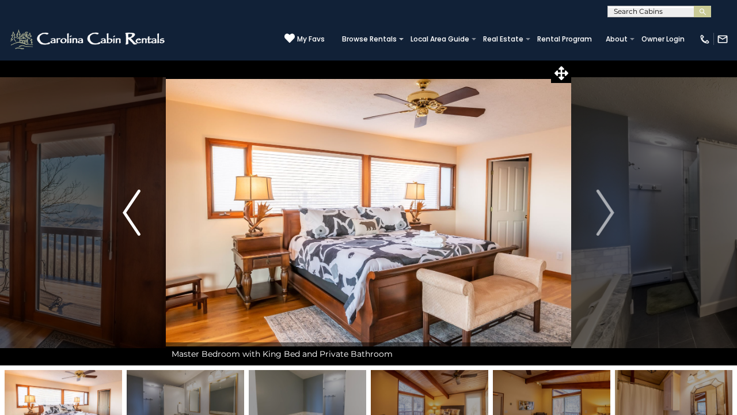
click at [129, 197] on img "Previous" at bounding box center [131, 213] width 17 height 46
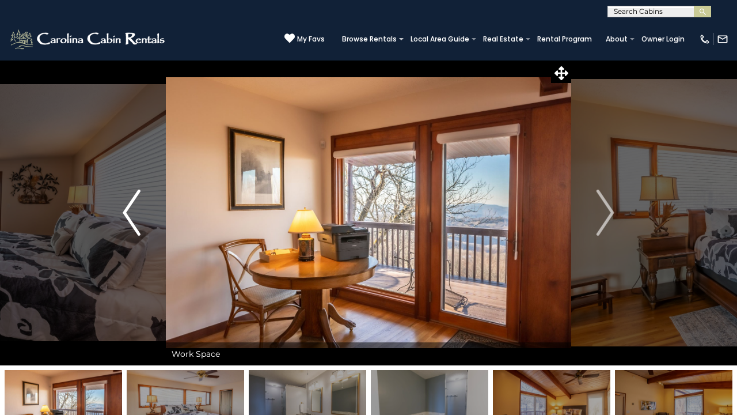
click at [129, 197] on img "Previous" at bounding box center [131, 213] width 17 height 46
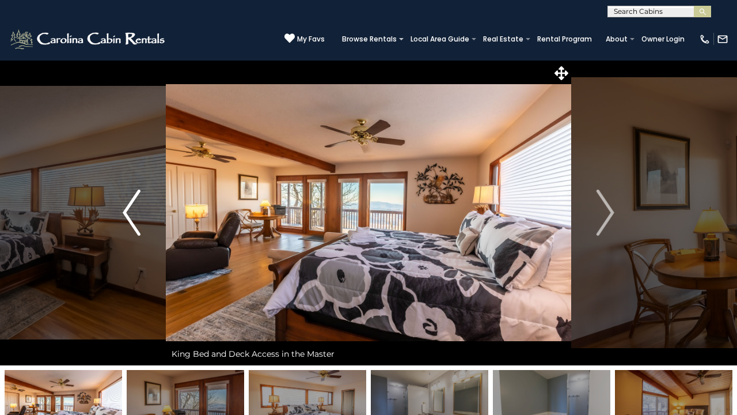
click at [129, 197] on img "Previous" at bounding box center [131, 213] width 17 height 46
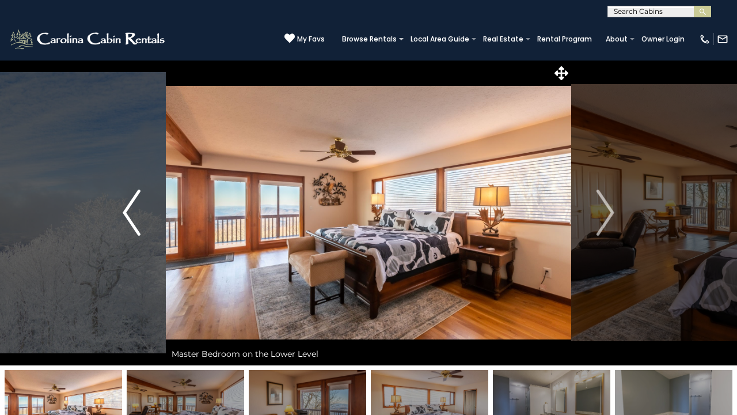
click at [129, 197] on img "Previous" at bounding box center [131, 213] width 17 height 46
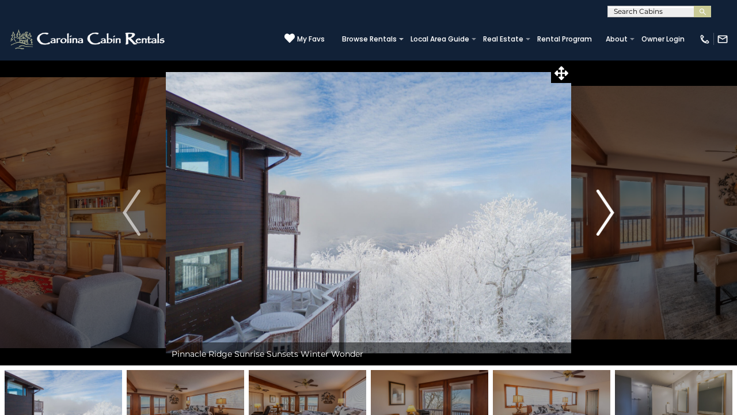
click at [599, 208] on img "Next" at bounding box center [605, 213] width 17 height 46
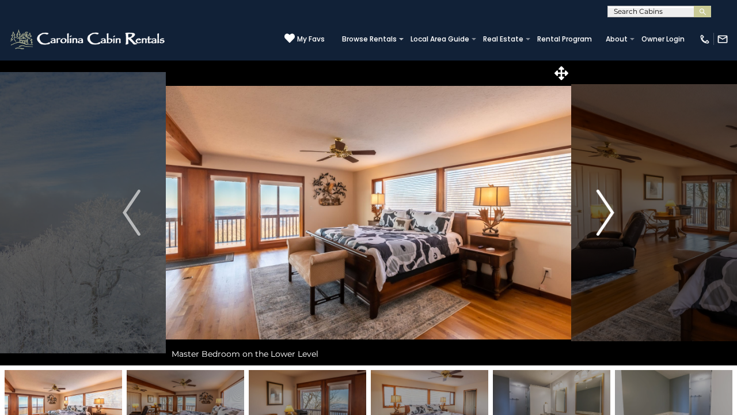
click at [604, 198] on img "Next" at bounding box center [605, 213] width 17 height 46
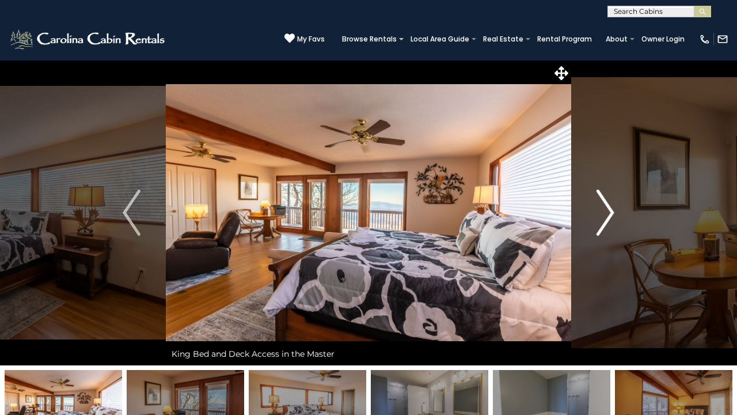
click at [606, 219] on img "Next" at bounding box center [605, 213] width 17 height 46
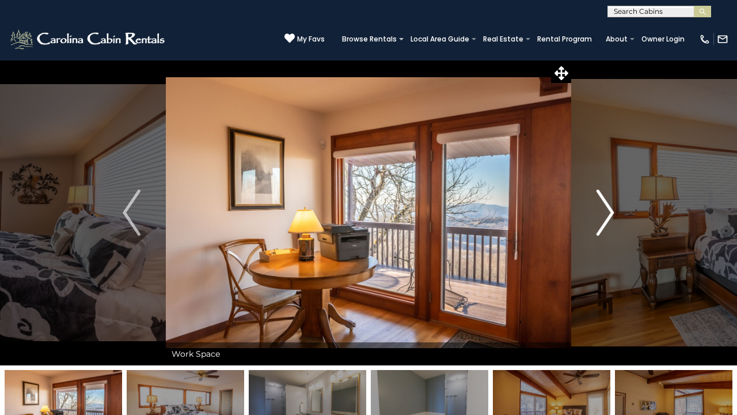
click at [607, 220] on img "Next" at bounding box center [605, 213] width 17 height 46
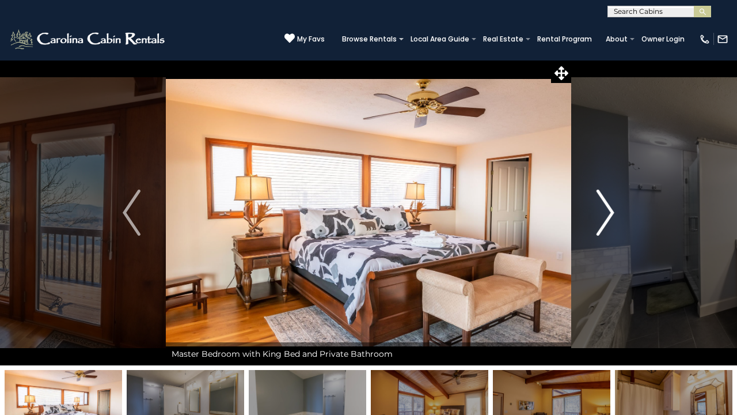
click at [607, 222] on img "Next" at bounding box center [605, 213] width 17 height 46
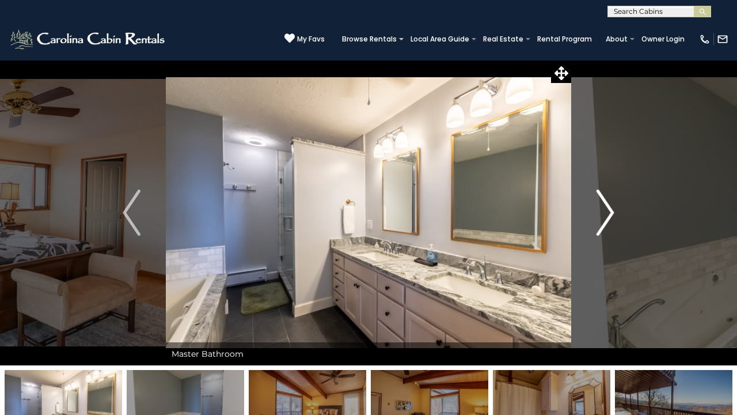
click at [607, 222] on img "Next" at bounding box center [605, 213] width 17 height 46
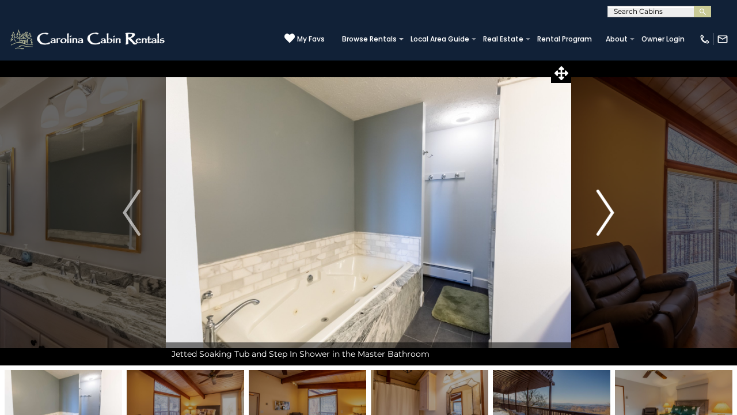
click at [607, 222] on img "Next" at bounding box center [605, 213] width 17 height 46
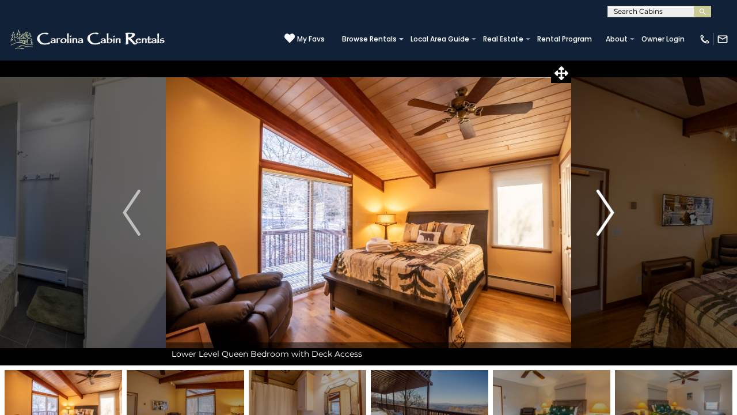
click at [607, 222] on img "Next" at bounding box center [605, 213] width 17 height 46
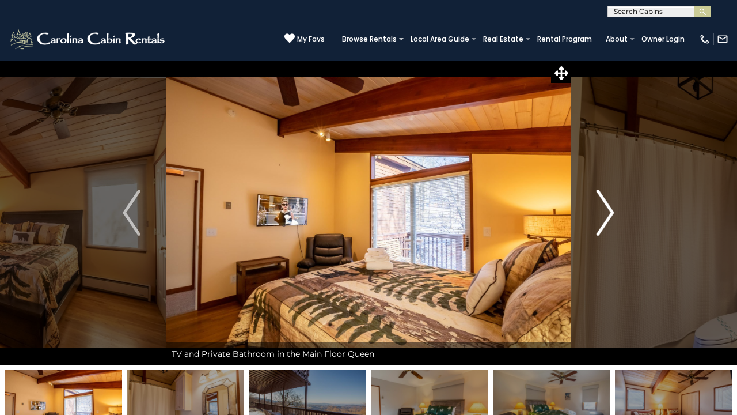
click at [607, 222] on img "Next" at bounding box center [605, 213] width 17 height 46
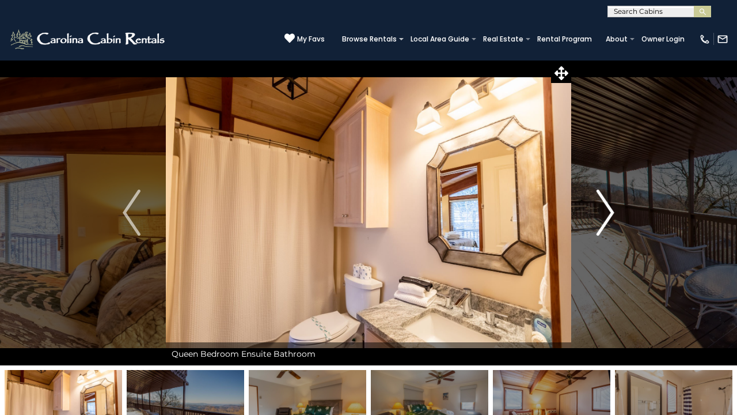
click at [607, 222] on img "Next" at bounding box center [605, 213] width 17 height 46
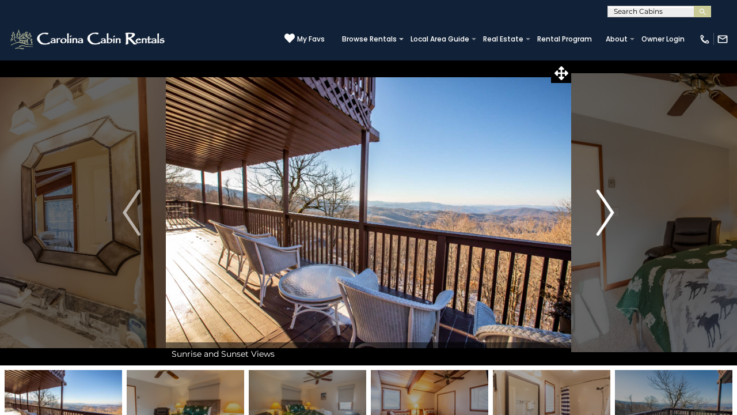
click at [607, 222] on img "Next" at bounding box center [605, 213] width 17 height 46
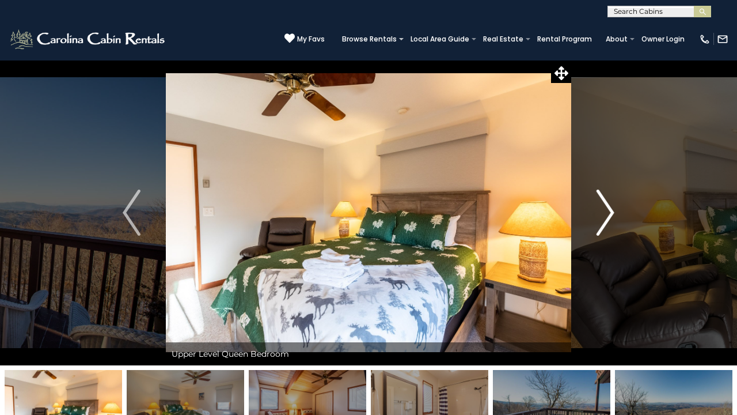
click at [607, 222] on img "Next" at bounding box center [605, 213] width 17 height 46
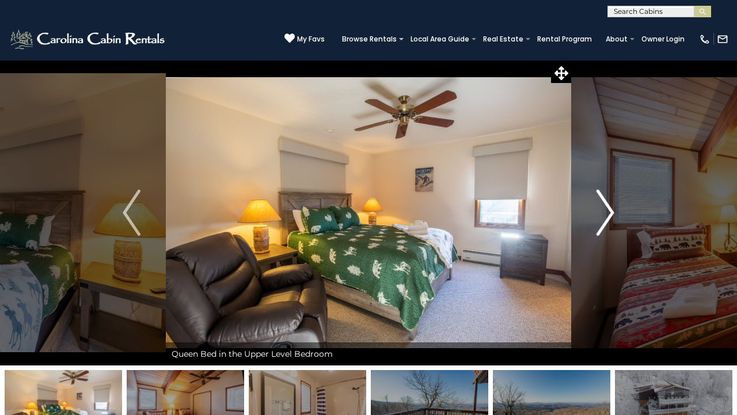
click at [607, 222] on img "Next" at bounding box center [605, 213] width 17 height 46
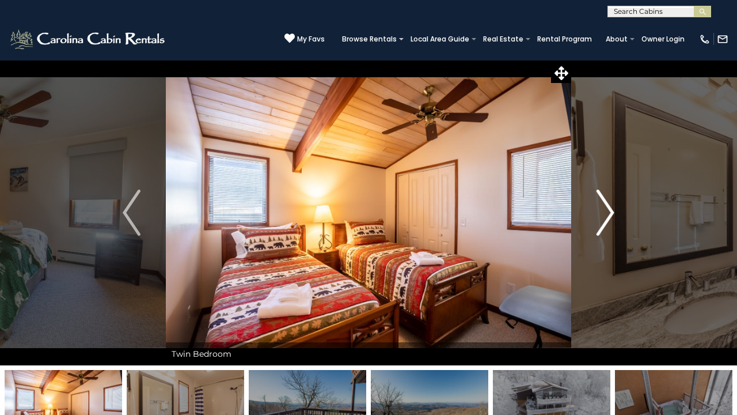
click at [607, 222] on img "Next" at bounding box center [605, 213] width 17 height 46
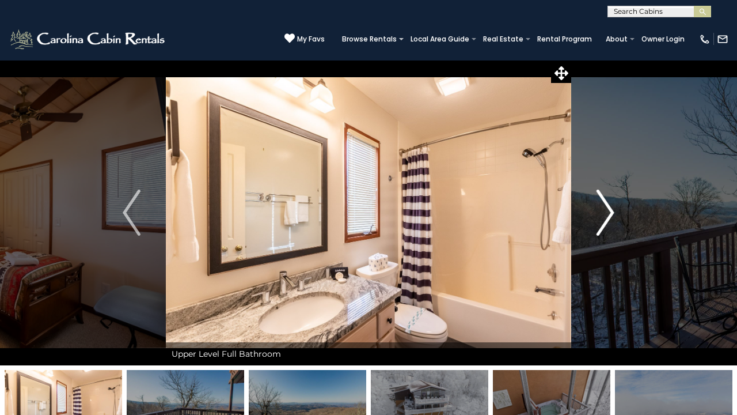
click at [607, 222] on img "Next" at bounding box center [605, 213] width 17 height 46
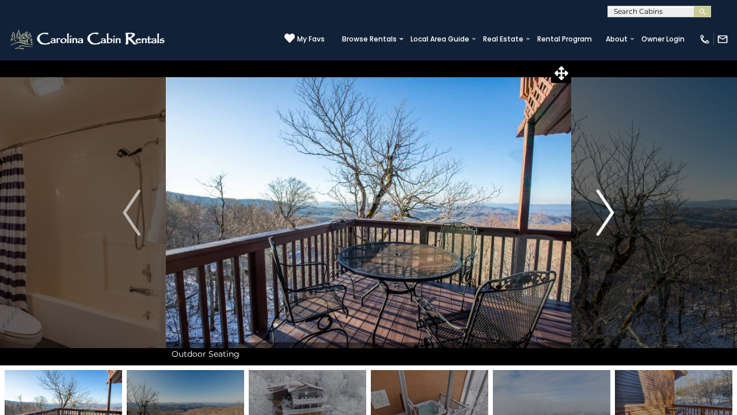
click at [607, 222] on img "Next" at bounding box center [605, 213] width 17 height 46
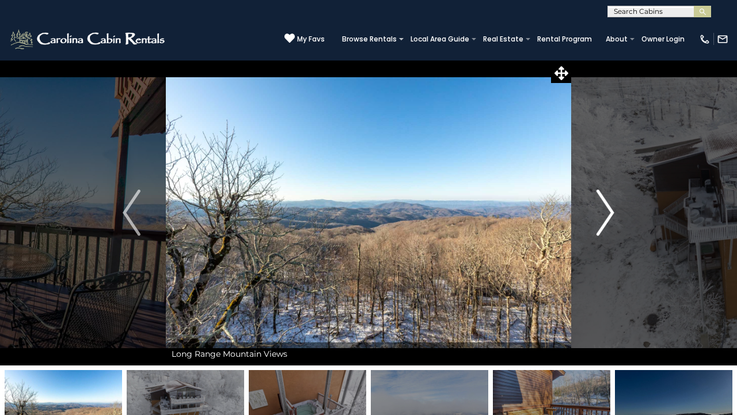
click at [607, 222] on img "Next" at bounding box center [605, 213] width 17 height 46
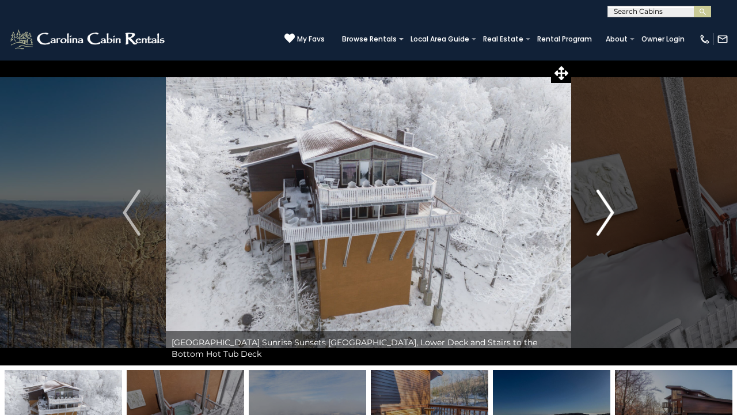
click at [607, 222] on img "Next" at bounding box center [605, 213] width 17 height 46
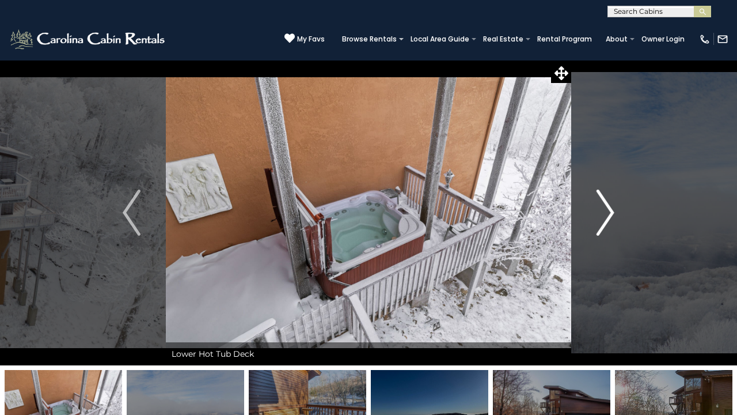
click at [607, 223] on img "Next" at bounding box center [605, 213] width 17 height 46
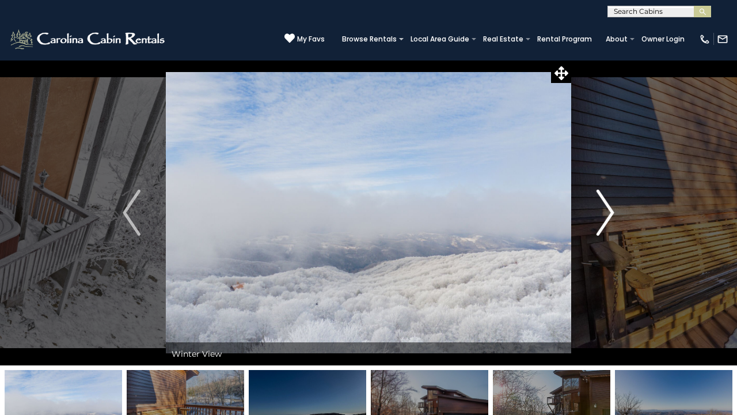
click at [607, 224] on img "Next" at bounding box center [605, 213] width 17 height 46
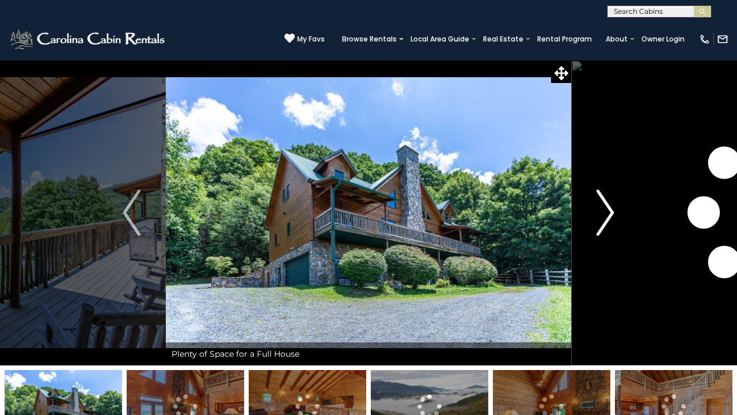
click at [605, 211] on img "Next" at bounding box center [605, 213] width 17 height 46
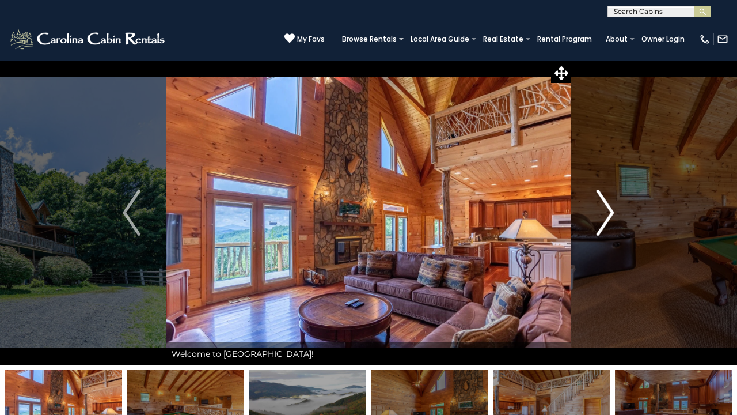
click at [605, 213] on img "Next" at bounding box center [605, 213] width 17 height 46
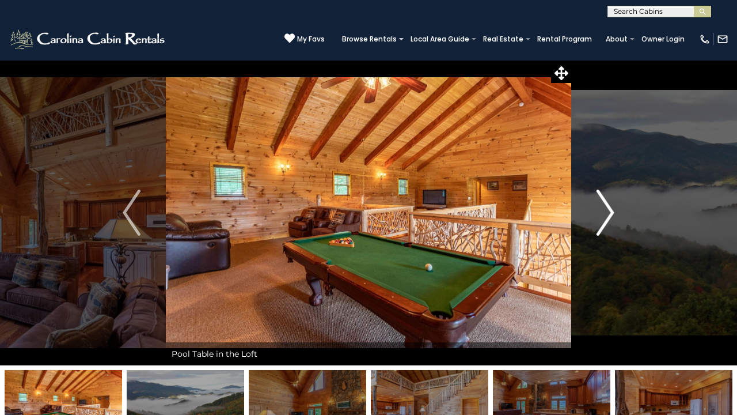
click at [605, 213] on img "Next" at bounding box center [605, 213] width 17 height 46
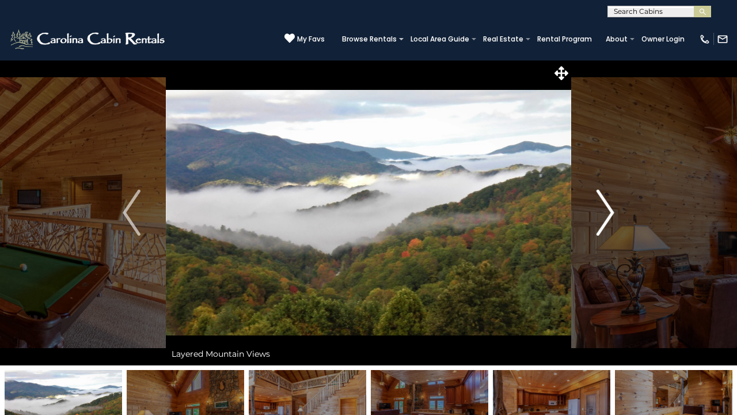
click at [605, 213] on img "Next" at bounding box center [605, 213] width 17 height 46
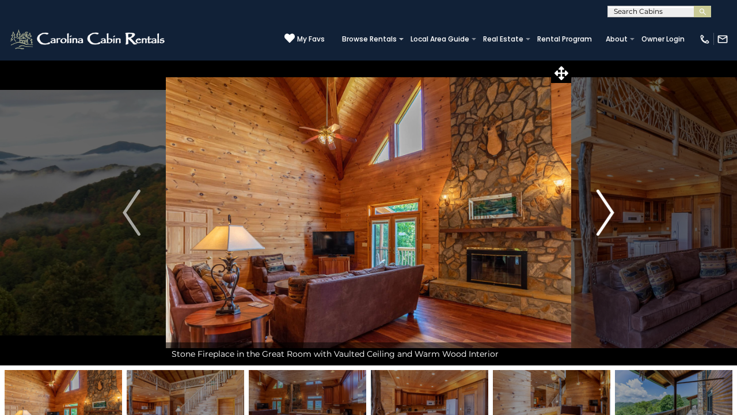
click at [605, 213] on img "Next" at bounding box center [605, 213] width 17 height 46
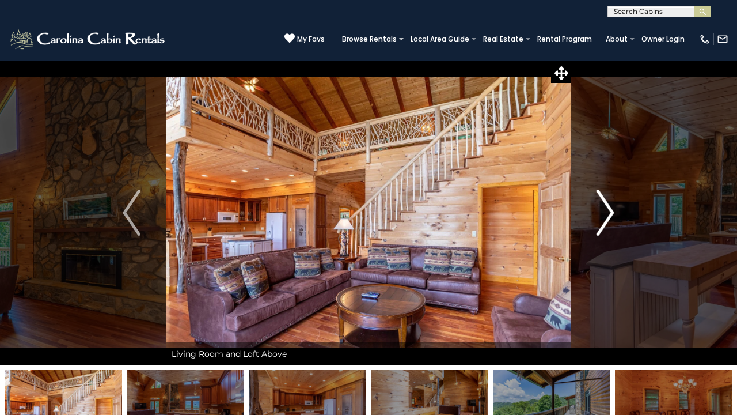
click at [606, 214] on img "Next" at bounding box center [605, 213] width 17 height 46
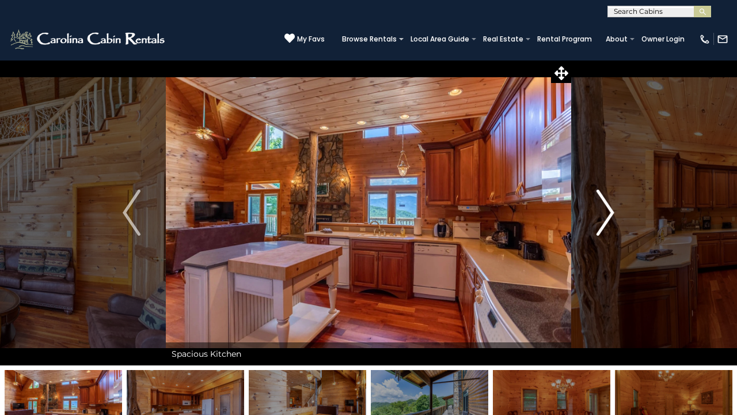
click at [606, 214] on img "Next" at bounding box center [605, 213] width 17 height 46
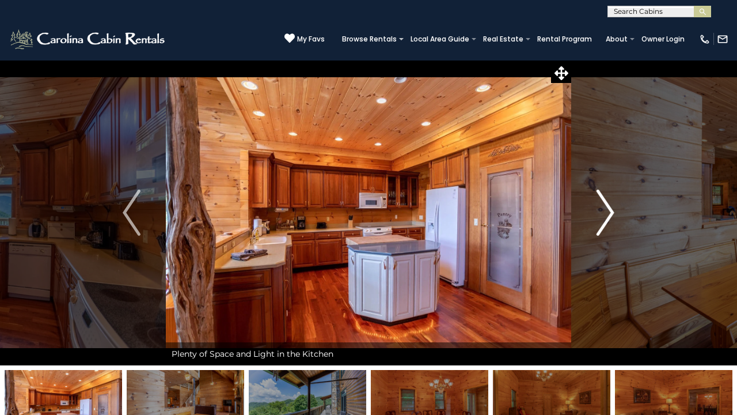
click at [606, 214] on img "Next" at bounding box center [605, 213] width 17 height 46
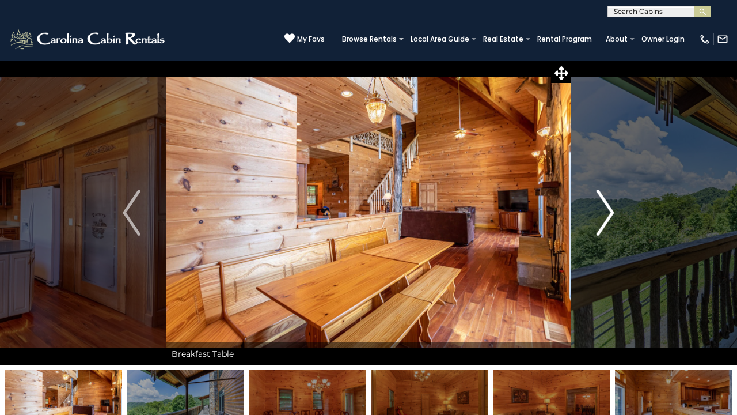
click at [606, 214] on img "Next" at bounding box center [605, 213] width 17 height 46
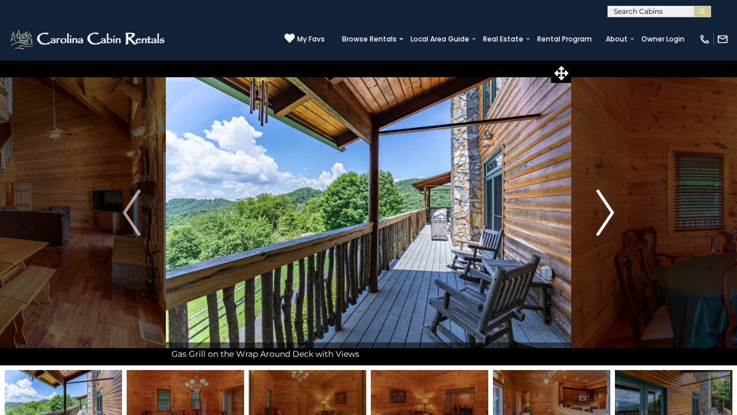
click at [610, 212] on img "Next" at bounding box center [605, 213] width 17 height 46
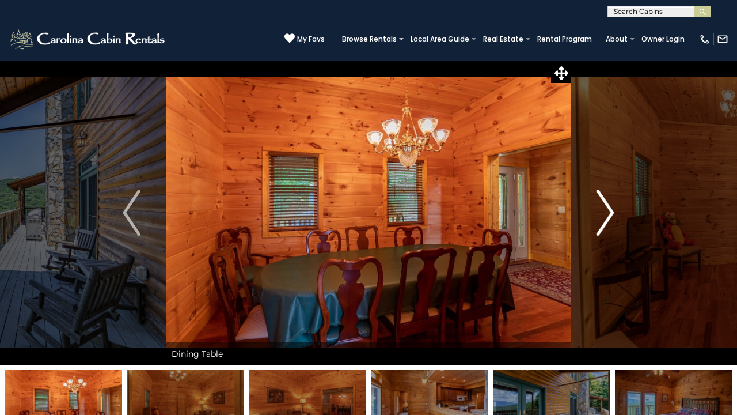
click at [610, 212] on img "Next" at bounding box center [605, 213] width 17 height 46
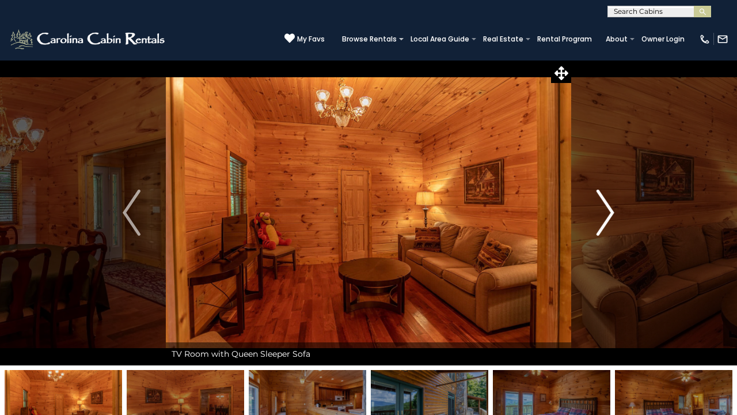
click at [610, 212] on img "Next" at bounding box center [605, 213] width 17 height 46
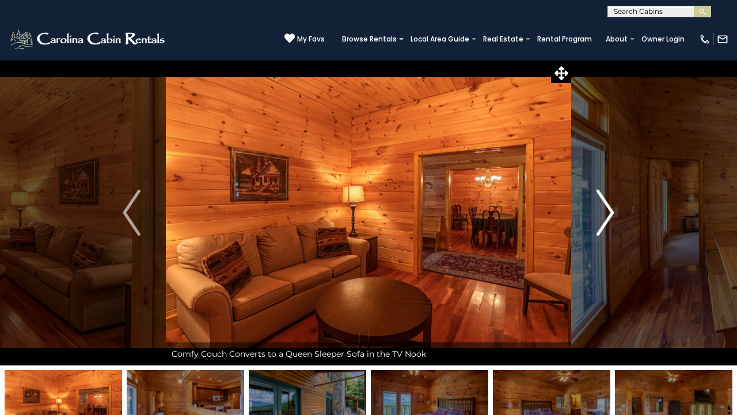
click at [610, 213] on img "Next" at bounding box center [605, 213] width 17 height 46
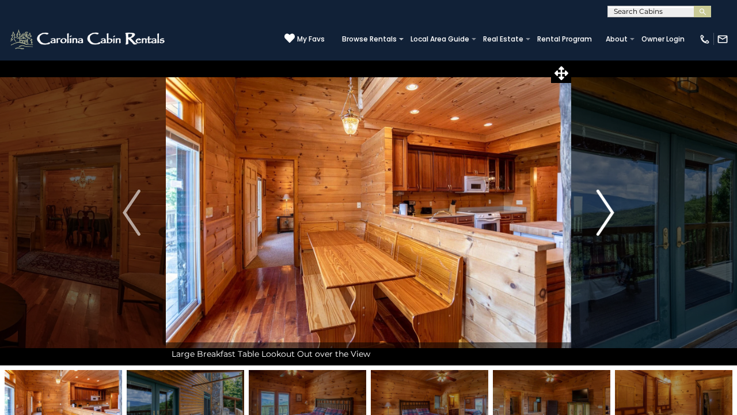
click at [610, 213] on img "Next" at bounding box center [605, 213] width 17 height 46
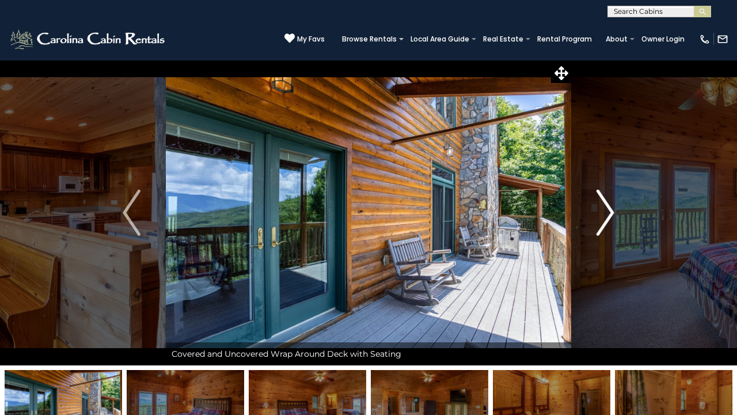
click at [610, 214] on img "Next" at bounding box center [605, 213] width 17 height 46
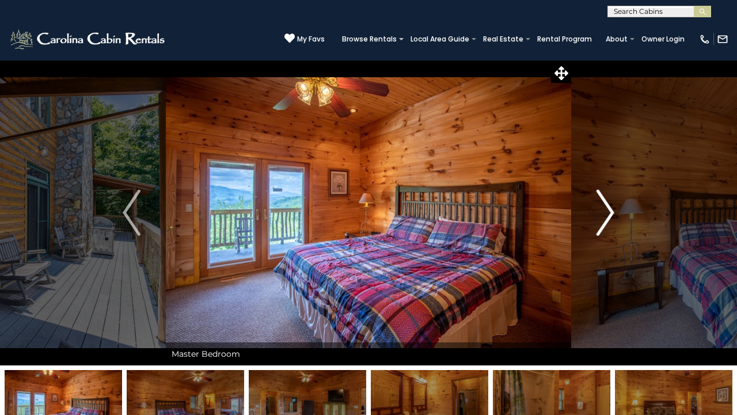
click at [610, 214] on img "Next" at bounding box center [605, 213] width 17 height 46
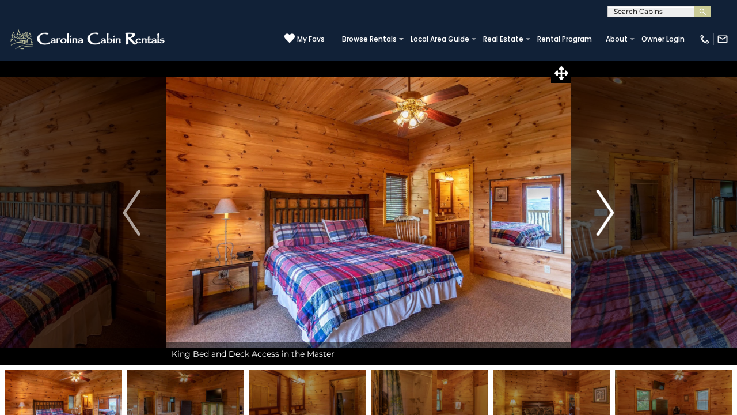
click at [610, 214] on img "Next" at bounding box center [605, 213] width 17 height 46
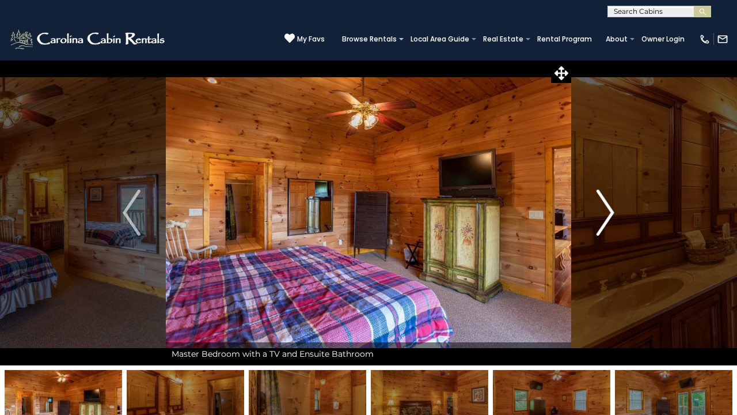
click at [610, 214] on img "Next" at bounding box center [605, 213] width 17 height 46
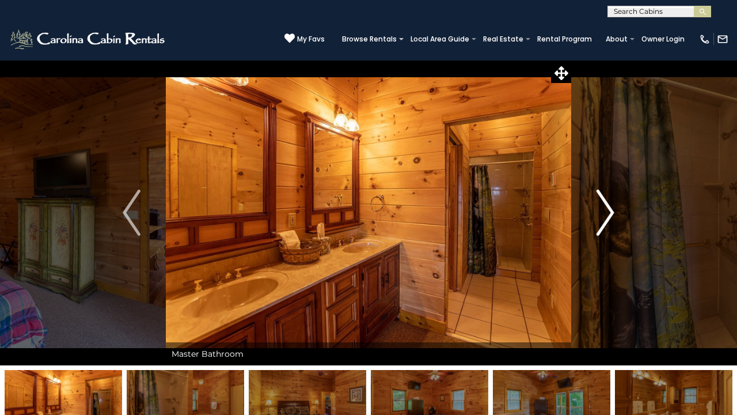
click at [610, 214] on img "Next" at bounding box center [605, 213] width 17 height 46
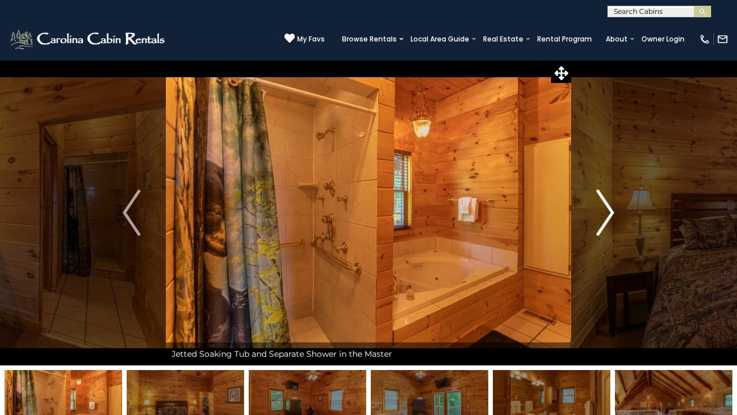
click at [610, 214] on img "Next" at bounding box center [605, 213] width 17 height 46
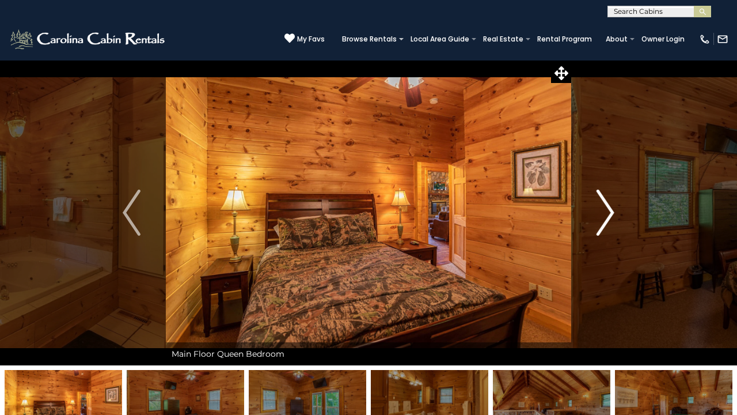
click at [610, 214] on img "Next" at bounding box center [605, 213] width 17 height 46
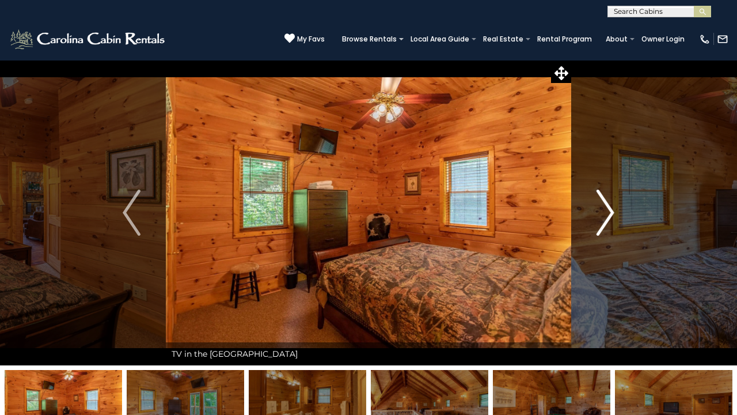
click at [610, 214] on img "Next" at bounding box center [605, 213] width 17 height 46
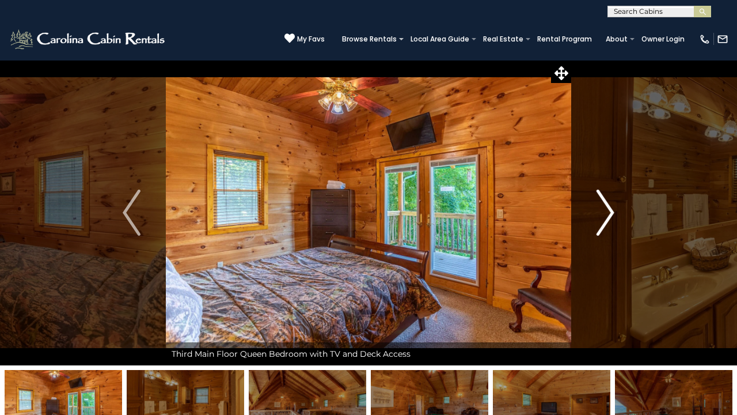
click at [611, 214] on img "Next" at bounding box center [605, 213] width 17 height 46
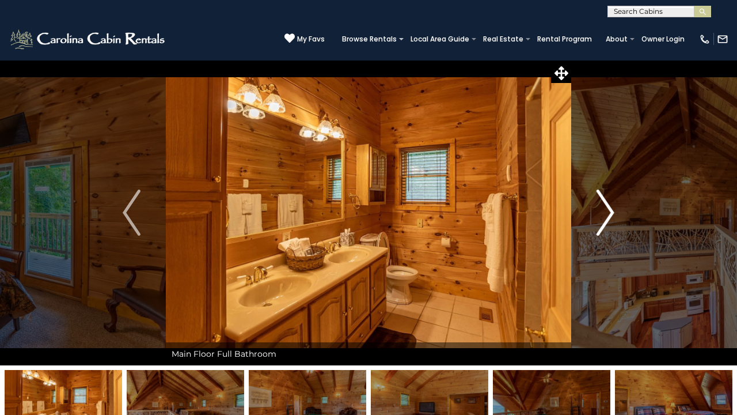
click at [611, 214] on img "Next" at bounding box center [605, 213] width 17 height 46
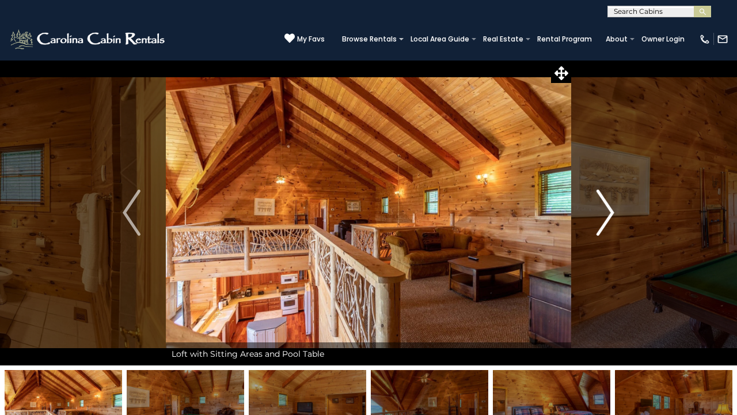
click at [612, 215] on img "Next" at bounding box center [605, 213] width 17 height 46
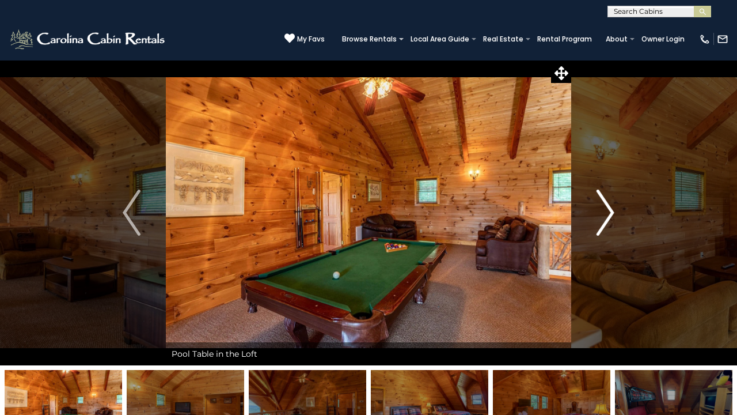
click at [612, 215] on img "Next" at bounding box center [605, 213] width 17 height 46
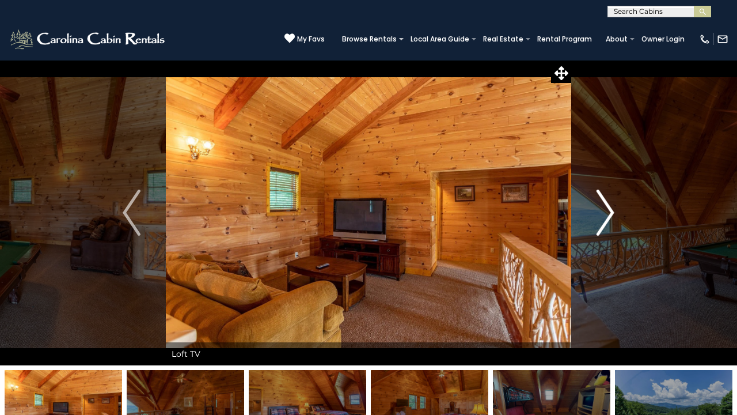
click at [612, 215] on img "Next" at bounding box center [605, 213] width 17 height 46
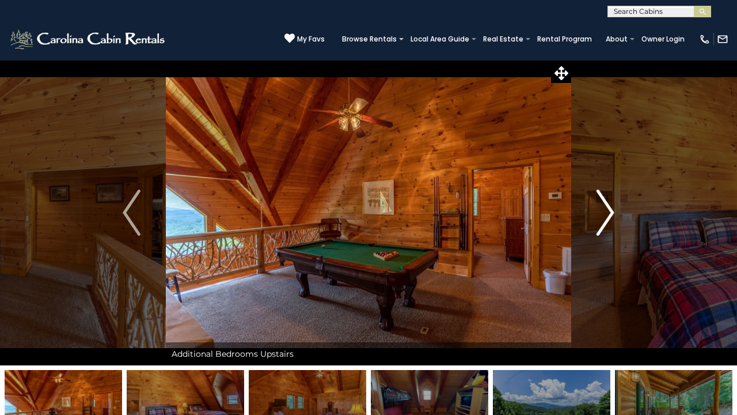
click at [612, 215] on img "Next" at bounding box center [605, 213] width 17 height 46
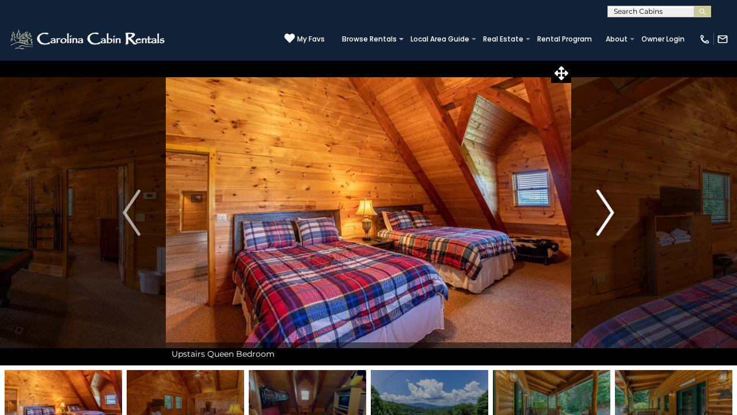
click at [612, 215] on img "Next" at bounding box center [605, 213] width 17 height 46
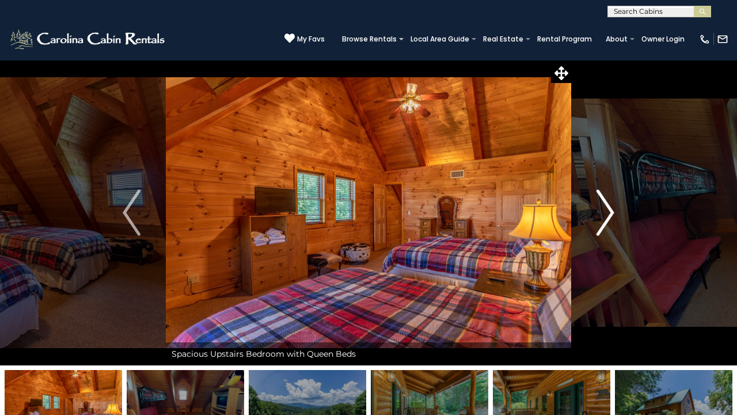
click at [612, 217] on img "Next" at bounding box center [605, 213] width 17 height 46
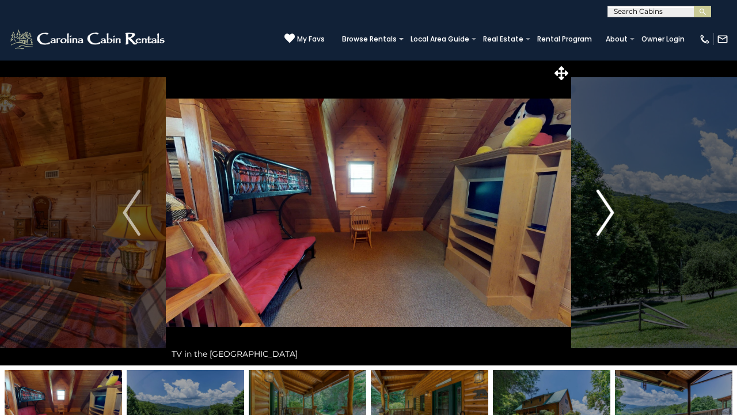
click at [612, 216] on img "Next" at bounding box center [605, 213] width 17 height 46
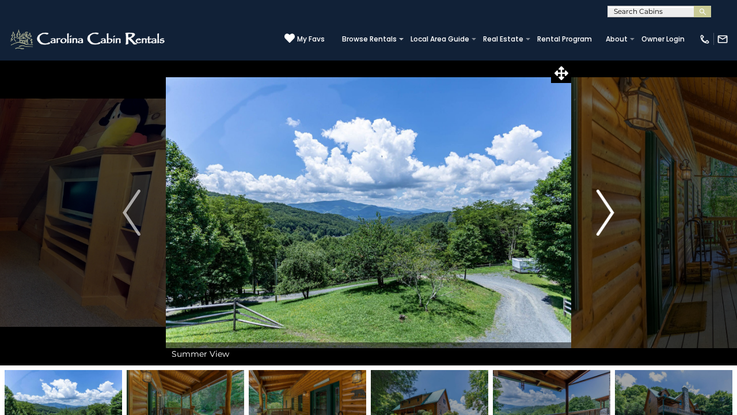
click at [612, 216] on img "Next" at bounding box center [605, 213] width 17 height 46
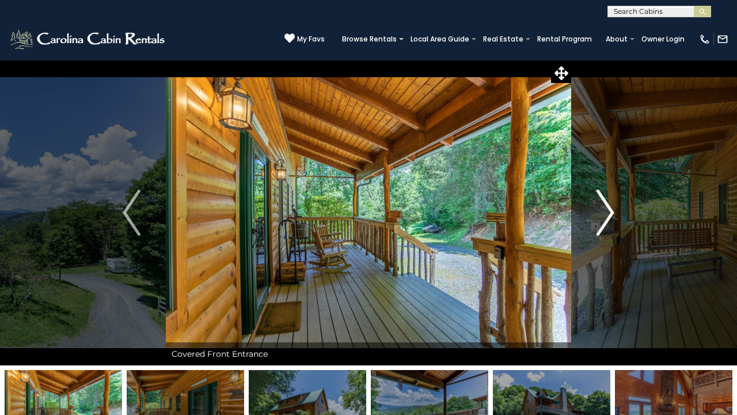
click at [612, 217] on img "Next" at bounding box center [605, 213] width 17 height 46
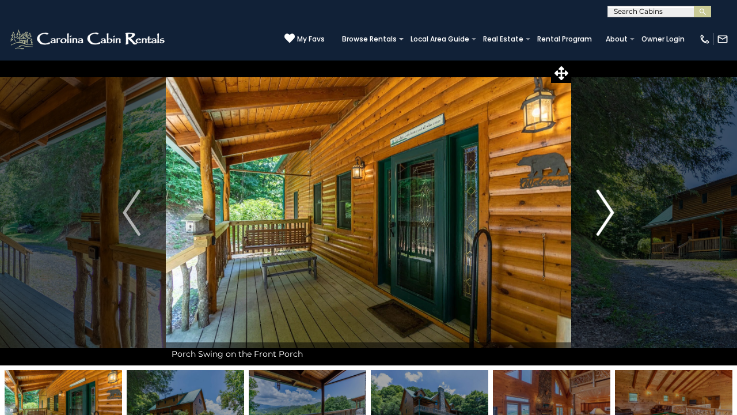
click at [612, 217] on img "Next" at bounding box center [605, 213] width 17 height 46
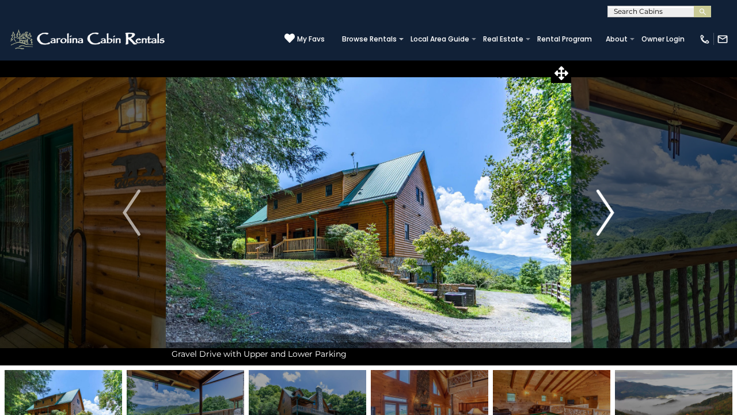
click at [612, 217] on img "Next" at bounding box center [605, 213] width 17 height 46
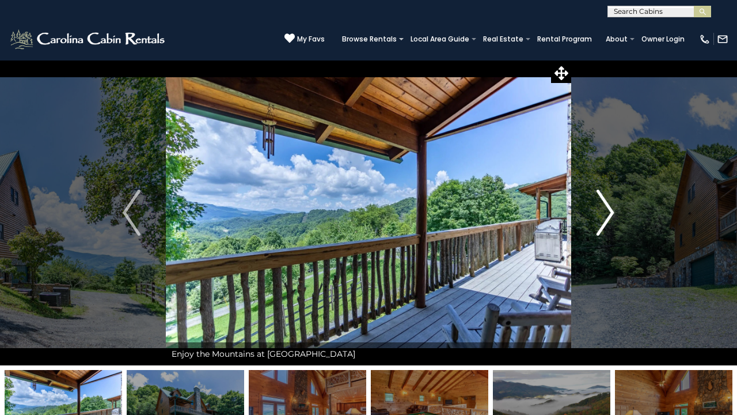
click at [612, 218] on img "Next" at bounding box center [605, 213] width 17 height 46
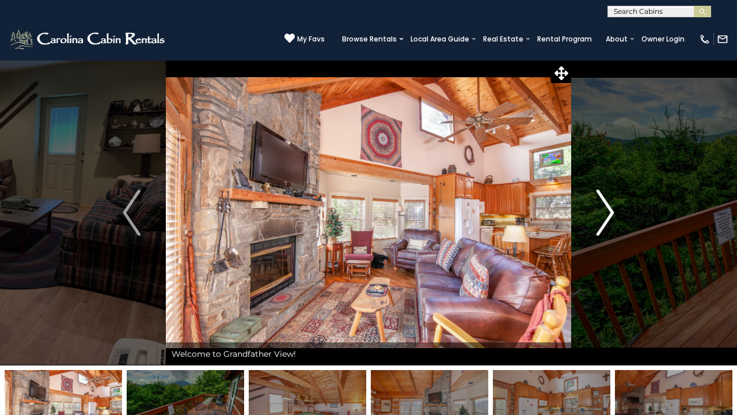
click at [609, 202] on img "Next" at bounding box center [605, 213] width 17 height 46
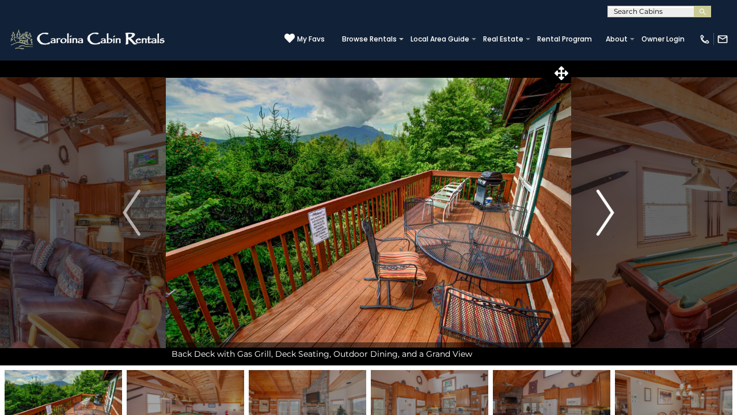
click at [609, 202] on img "Next" at bounding box center [605, 213] width 17 height 46
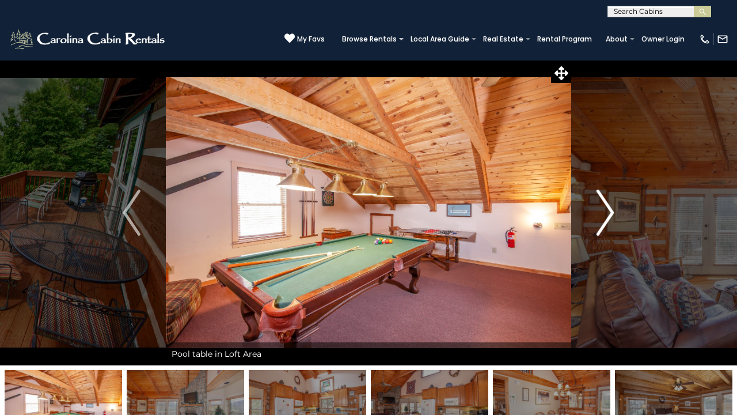
click at [609, 202] on img "Next" at bounding box center [605, 213] width 17 height 46
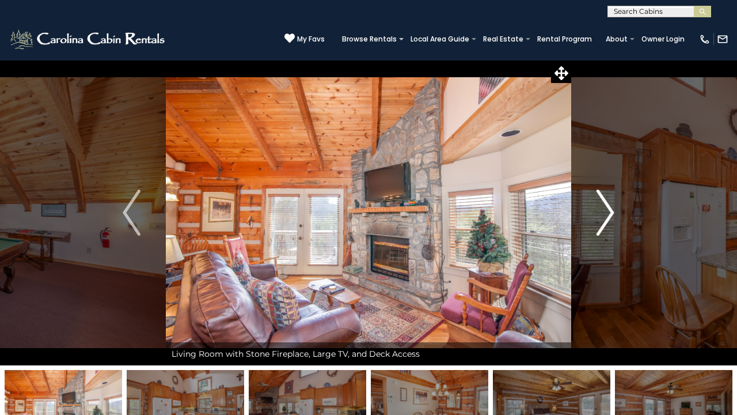
click at [609, 202] on img "Next" at bounding box center [605, 213] width 17 height 46
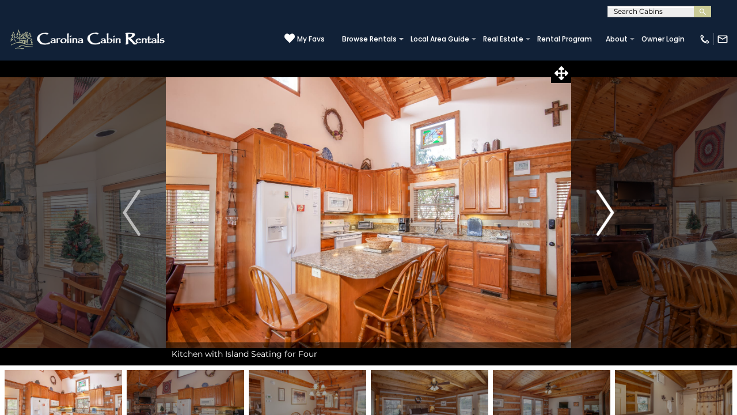
click at [609, 202] on img "Next" at bounding box center [605, 213] width 17 height 46
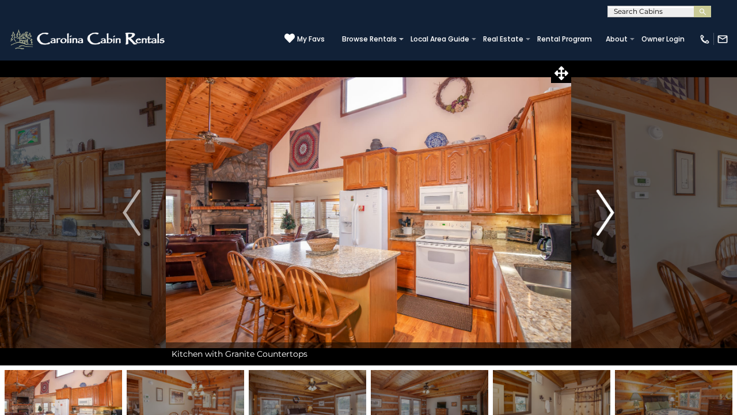
click at [609, 202] on img "Next" at bounding box center [605, 213] width 17 height 46
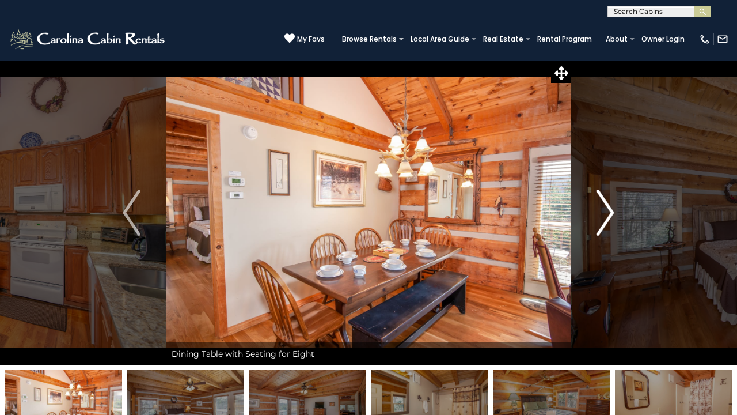
click at [609, 202] on img "Next" at bounding box center [605, 213] width 17 height 46
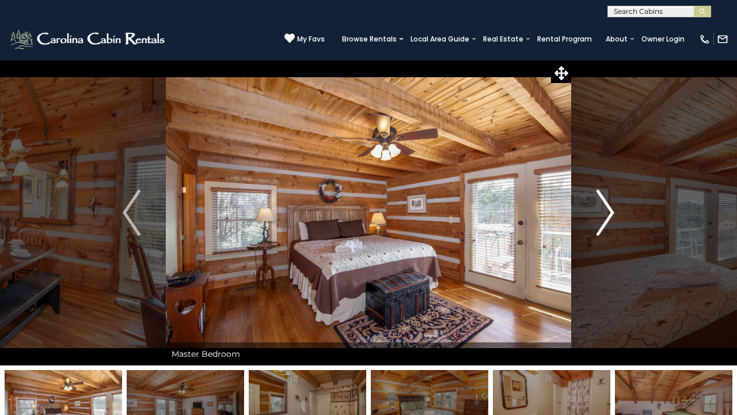
click at [609, 202] on img "Next" at bounding box center [605, 213] width 17 height 46
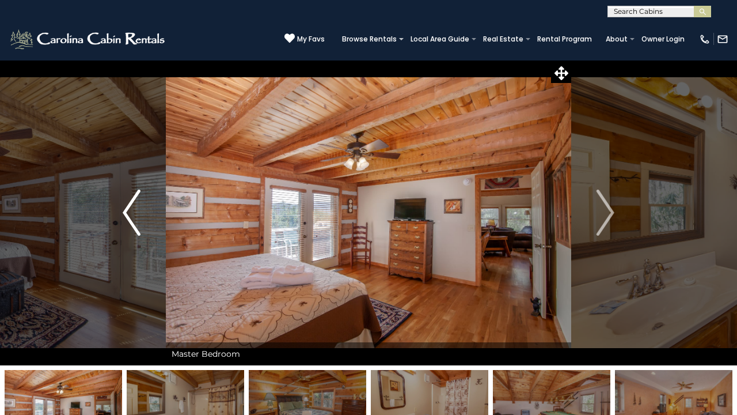
click at [130, 213] on img "Previous" at bounding box center [131, 213] width 17 height 46
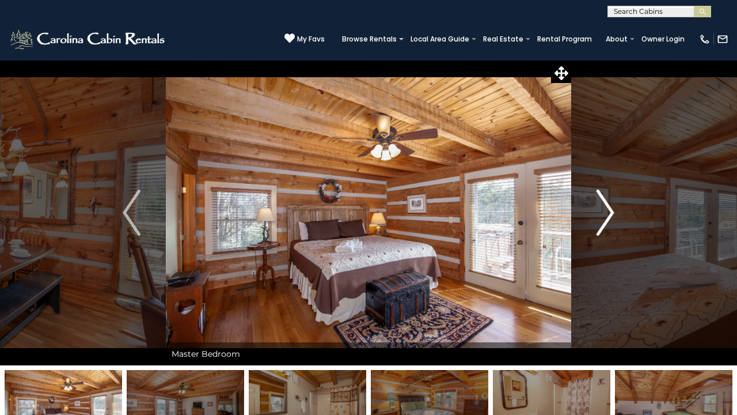
click at [611, 214] on img "Next" at bounding box center [605, 213] width 17 height 46
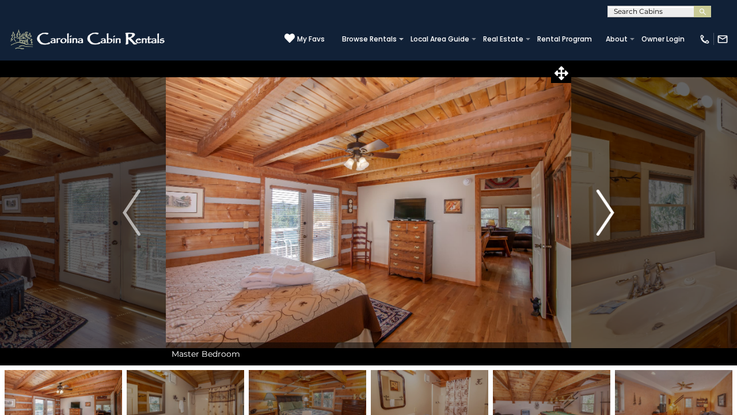
click at [611, 214] on img "Next" at bounding box center [605, 213] width 17 height 46
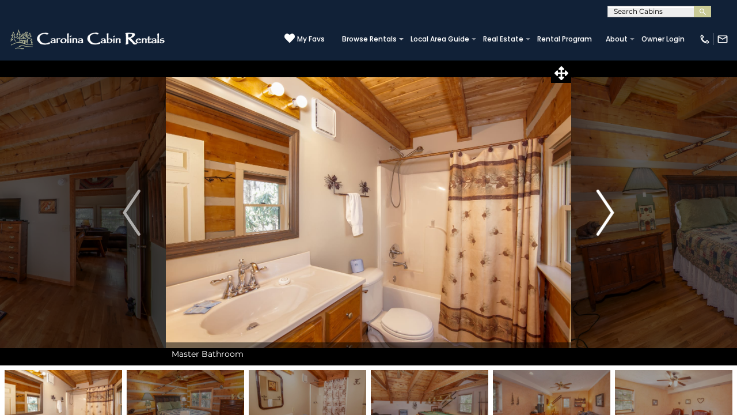
click at [611, 214] on img "Next" at bounding box center [605, 213] width 17 height 46
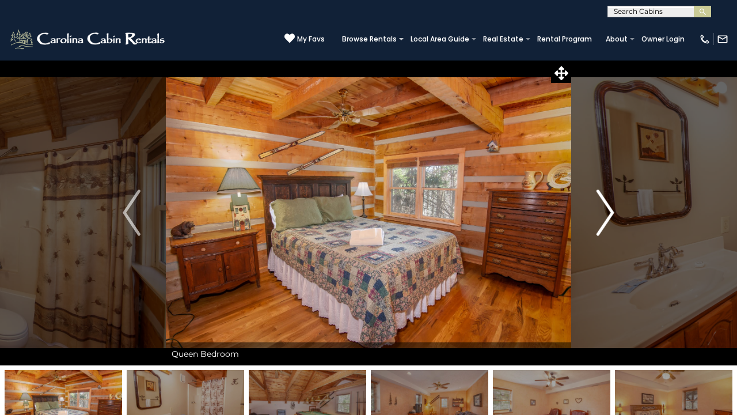
click at [608, 211] on img "Next" at bounding box center [605, 213] width 17 height 46
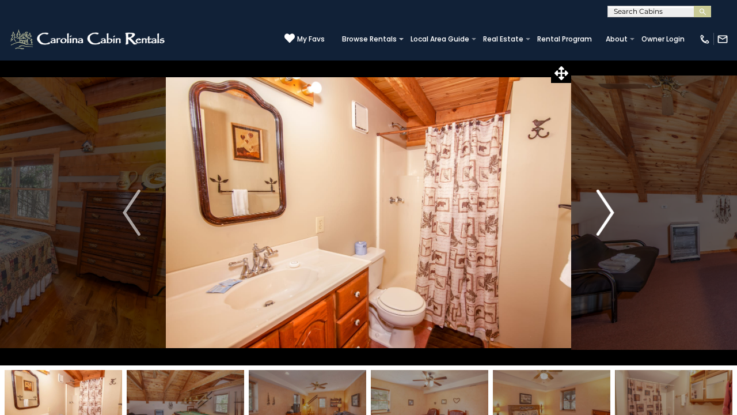
click at [608, 211] on img "Next" at bounding box center [605, 213] width 17 height 46
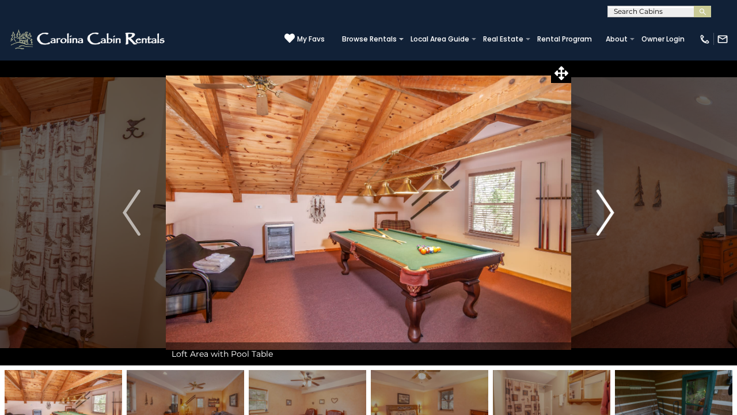
click at [608, 211] on img "Next" at bounding box center [605, 213] width 17 height 46
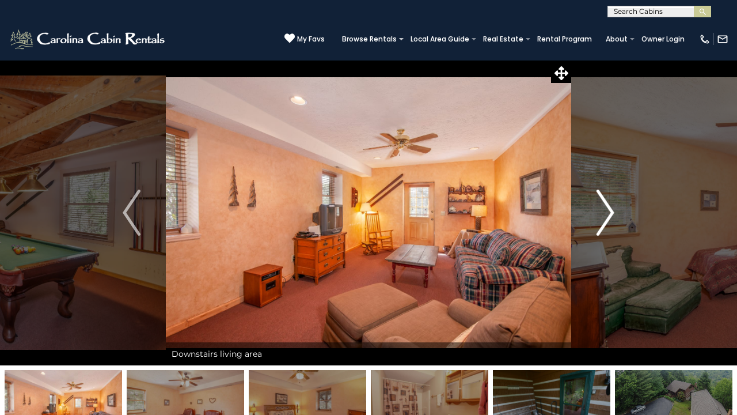
click at [608, 211] on img "Next" at bounding box center [605, 213] width 17 height 46
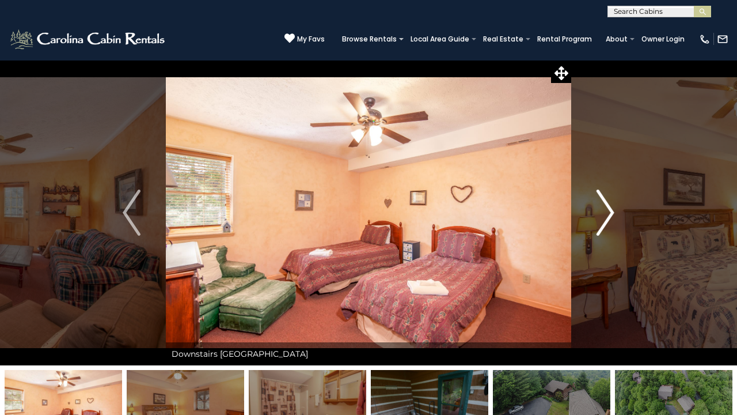
click at [608, 211] on img "Next" at bounding box center [605, 213] width 17 height 46
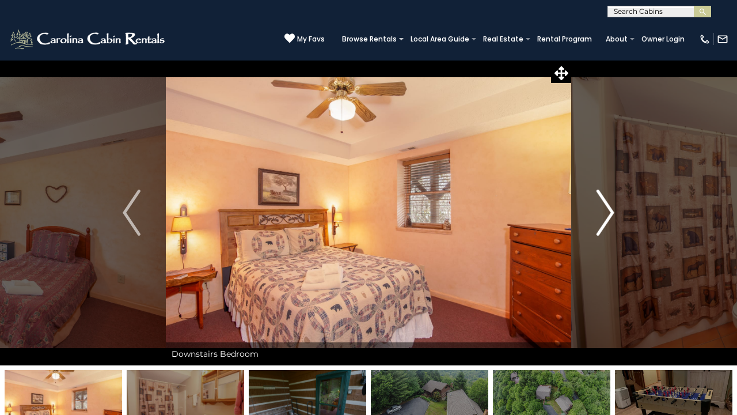
click at [608, 211] on img "Next" at bounding box center [605, 213] width 17 height 46
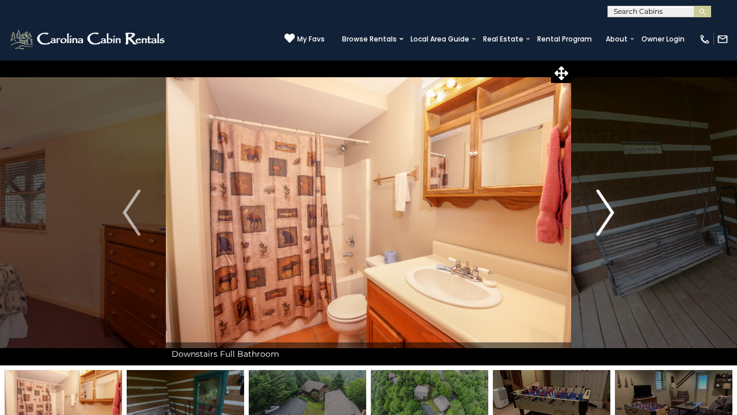
click at [608, 212] on img "Next" at bounding box center [605, 213] width 17 height 46
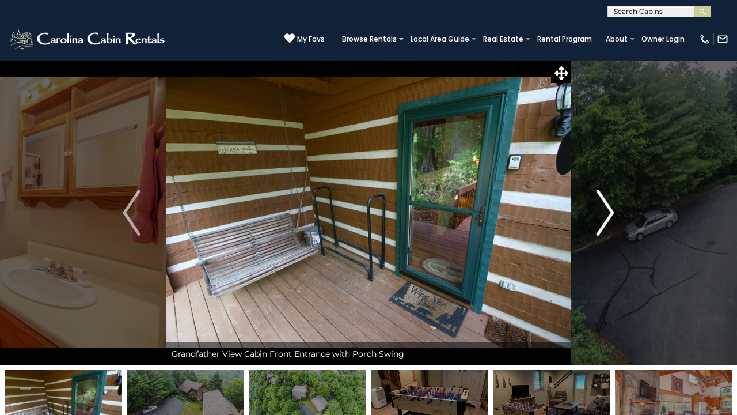
click at [608, 212] on img "Next" at bounding box center [605, 213] width 17 height 46
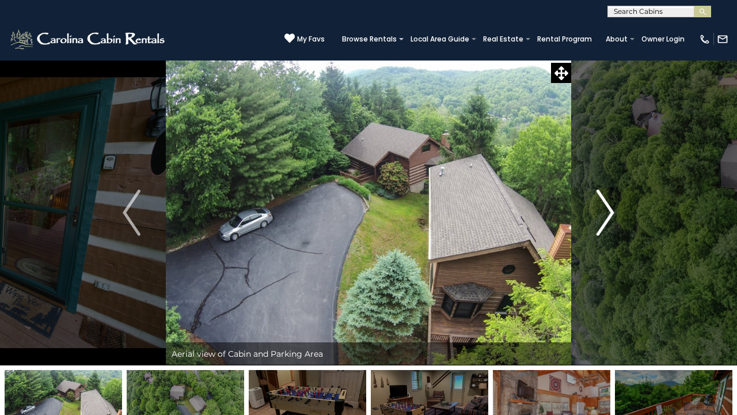
click at [609, 212] on img "Next" at bounding box center [605, 213] width 17 height 46
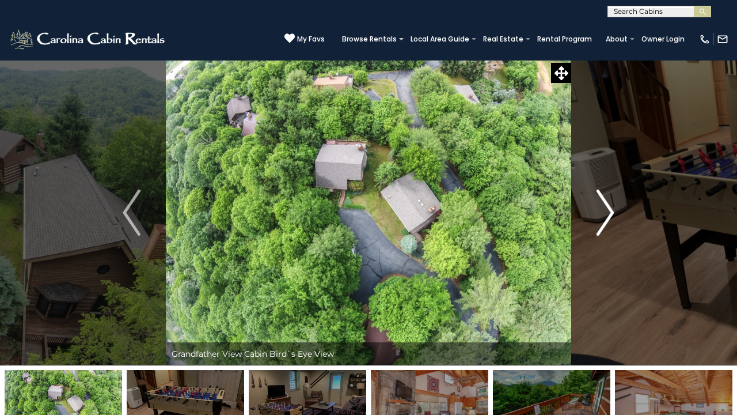
click at [609, 212] on img "Next" at bounding box center [605, 213] width 17 height 46
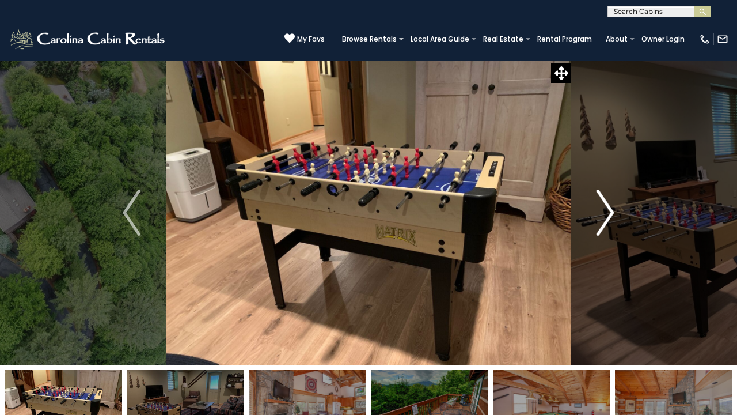
click at [609, 212] on img "Next" at bounding box center [605, 213] width 17 height 46
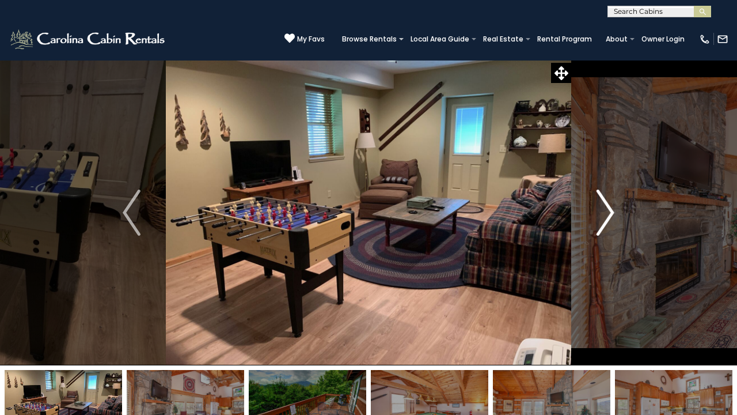
click at [604, 202] on img "Next" at bounding box center [605, 213] width 17 height 46
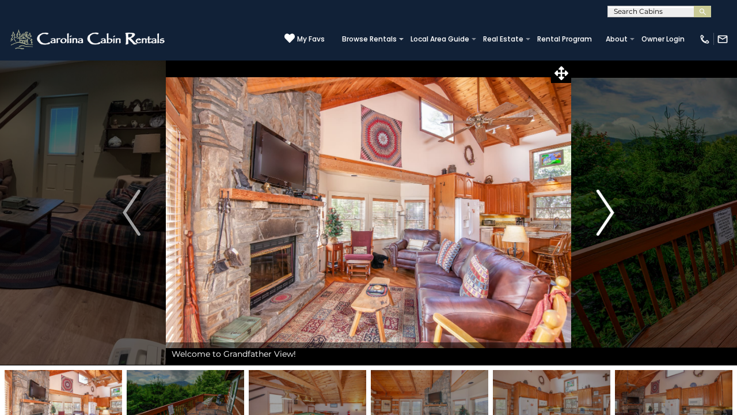
click at [604, 201] on img "Next" at bounding box center [605, 213] width 17 height 46
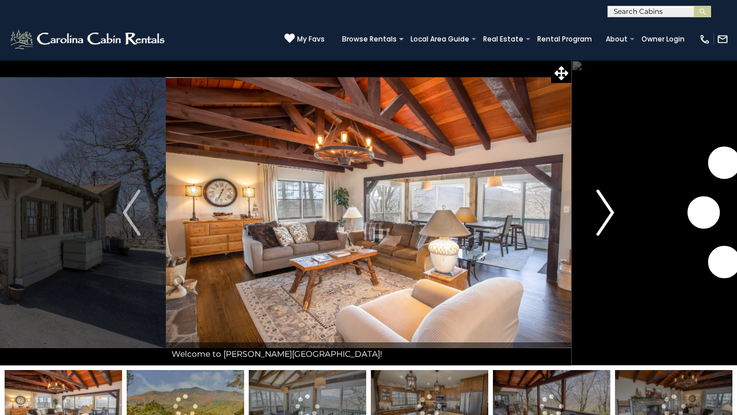
click at [612, 209] on img "Next" at bounding box center [605, 213] width 17 height 46
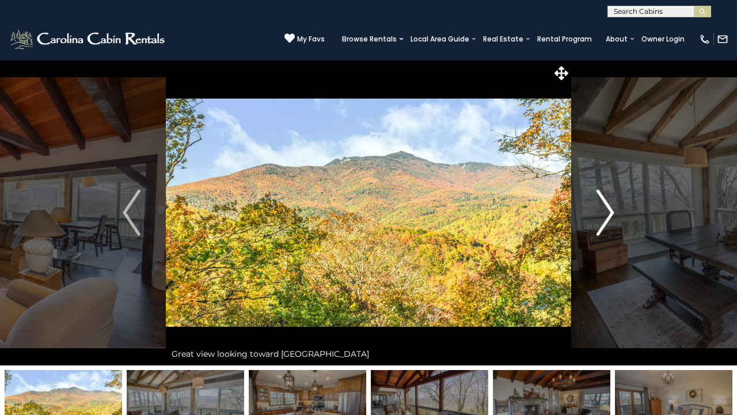
click at [612, 209] on img "Next" at bounding box center [605, 213] width 17 height 46
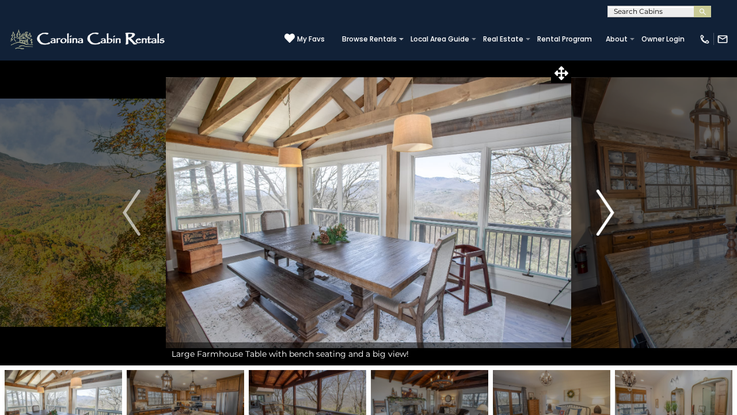
click at [612, 209] on img "Next" at bounding box center [605, 213] width 17 height 46
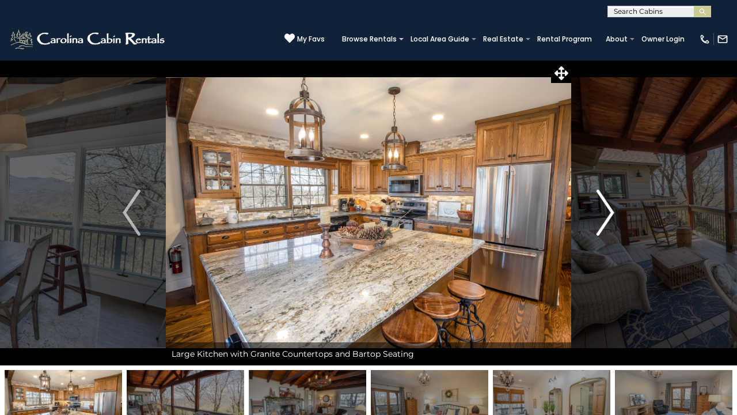
click at [612, 209] on img "Next" at bounding box center [605, 213] width 17 height 46
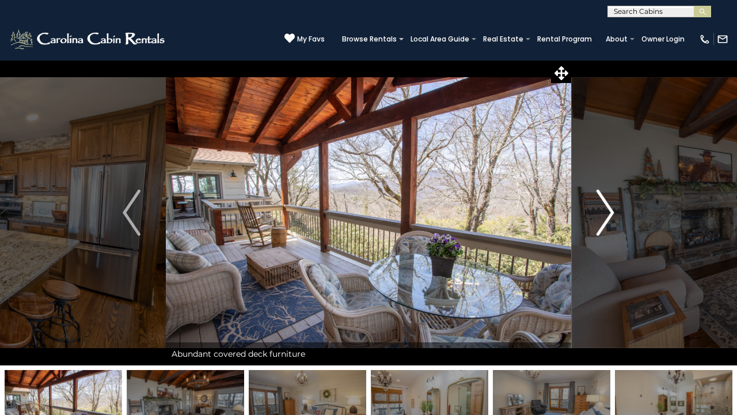
click at [612, 211] on img "Next" at bounding box center [605, 213] width 17 height 46
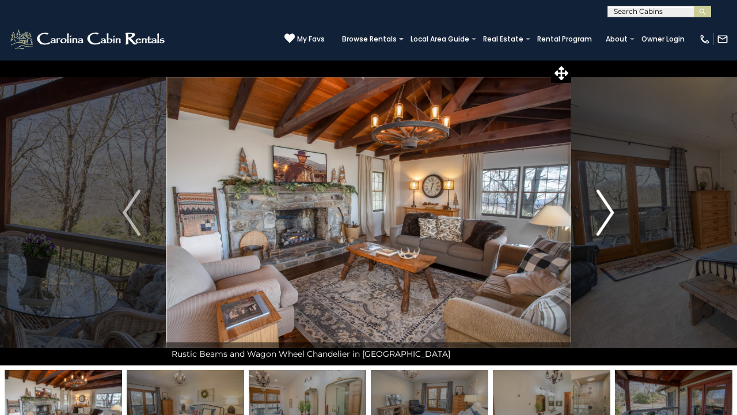
click at [604, 203] on img "Next" at bounding box center [605, 213] width 17 height 46
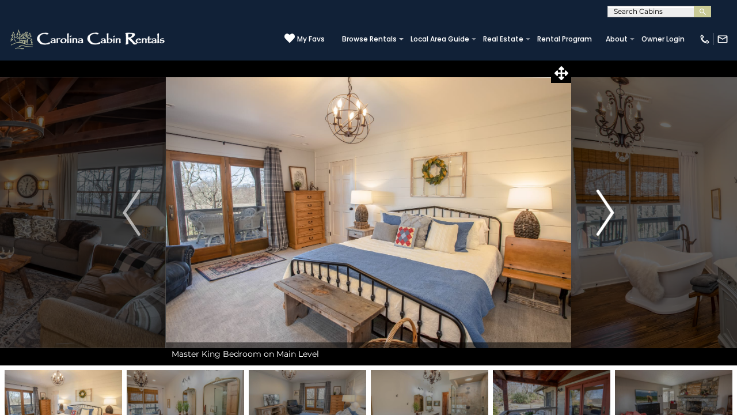
click at [604, 204] on img "Next" at bounding box center [605, 213] width 17 height 46
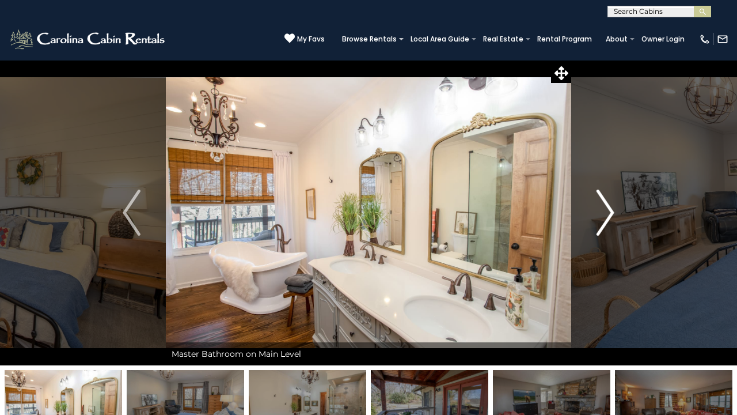
click at [604, 204] on img "Next" at bounding box center [605, 213] width 17 height 46
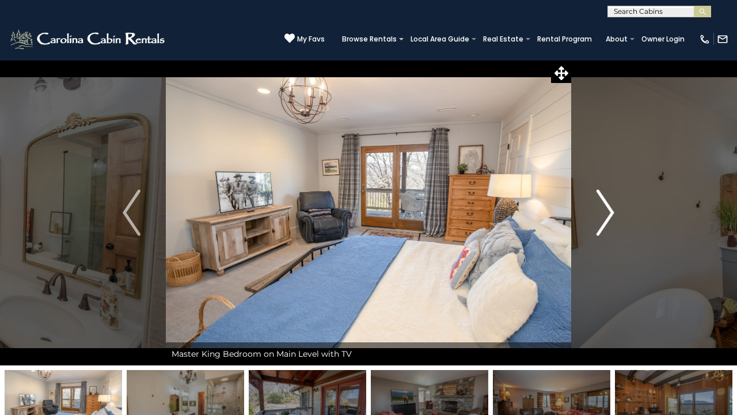
click at [604, 204] on img "Next" at bounding box center [605, 213] width 17 height 46
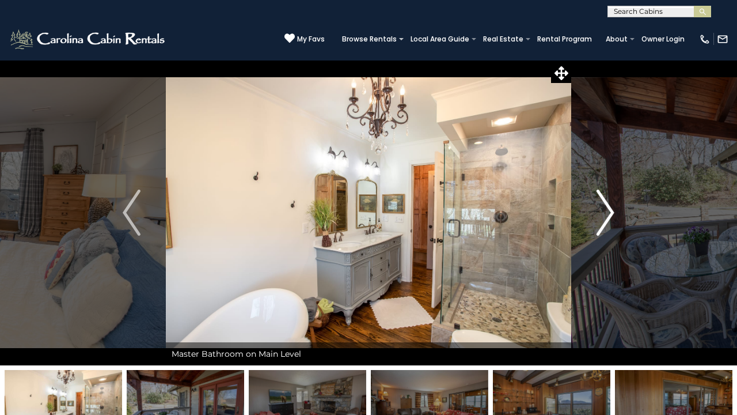
click at [604, 204] on img "Next" at bounding box center [605, 213] width 17 height 46
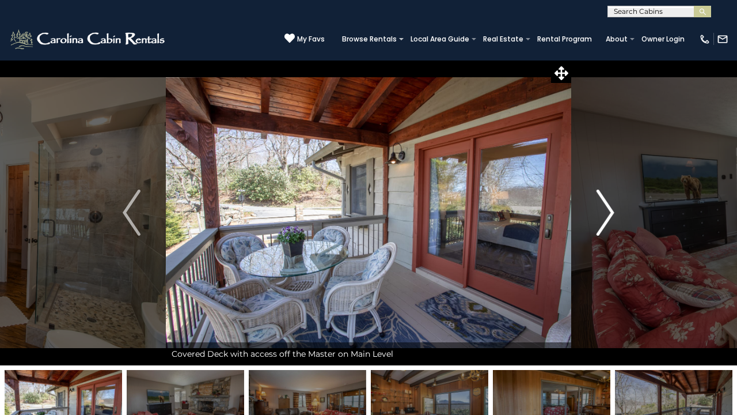
click at [604, 204] on img "Next" at bounding box center [605, 213] width 17 height 46
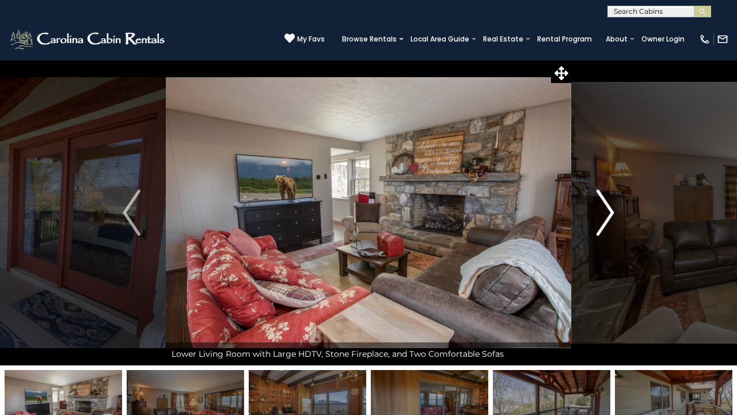
click at [604, 204] on img "Next" at bounding box center [605, 213] width 17 height 46
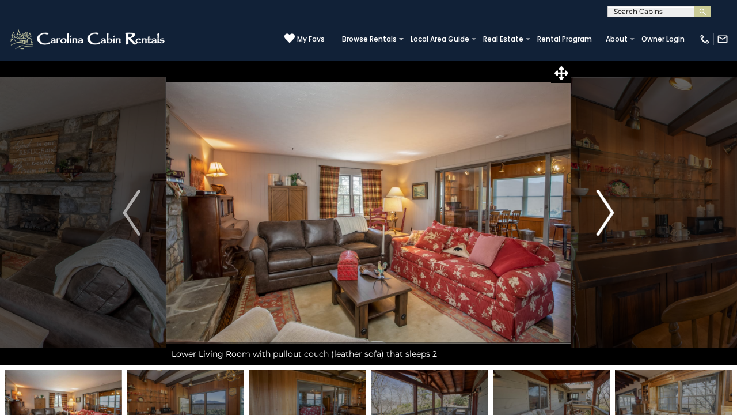
click at [604, 204] on img "Next" at bounding box center [605, 213] width 17 height 46
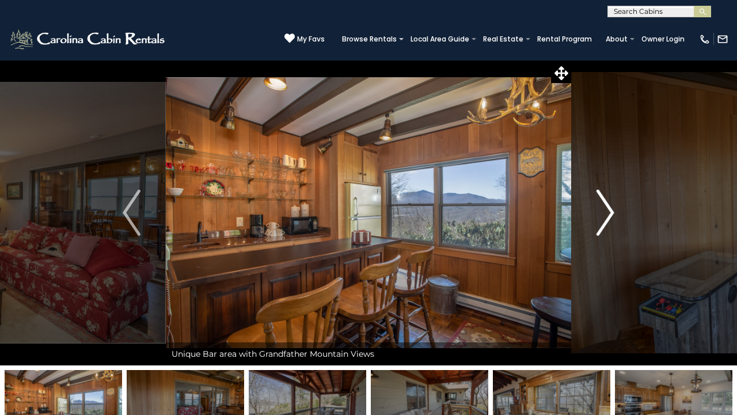
click at [604, 205] on img "Next" at bounding box center [605, 213] width 17 height 46
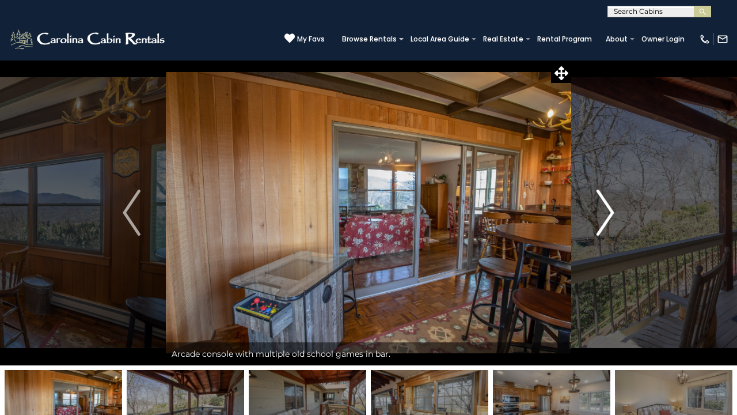
click at [604, 205] on img "Next" at bounding box center [605, 213] width 17 height 46
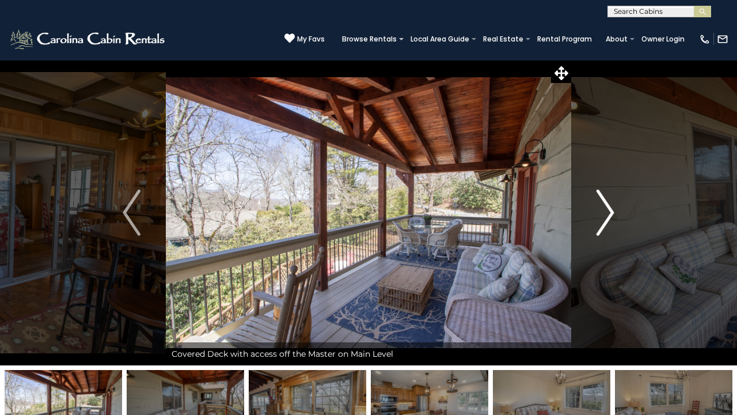
click at [604, 205] on img "Next" at bounding box center [605, 213] width 17 height 46
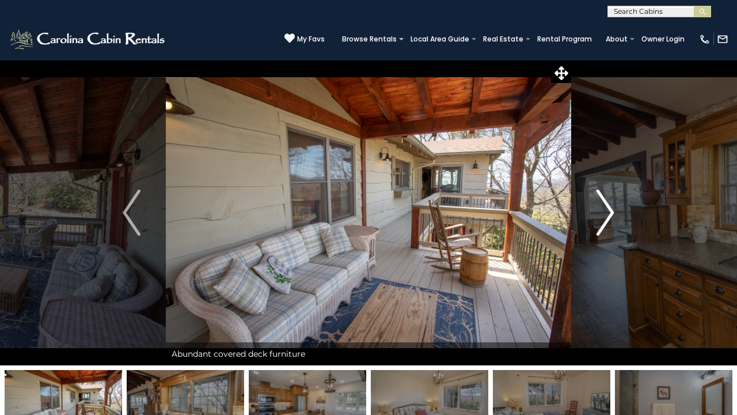
click at [604, 205] on img "Next" at bounding box center [605, 213] width 17 height 46
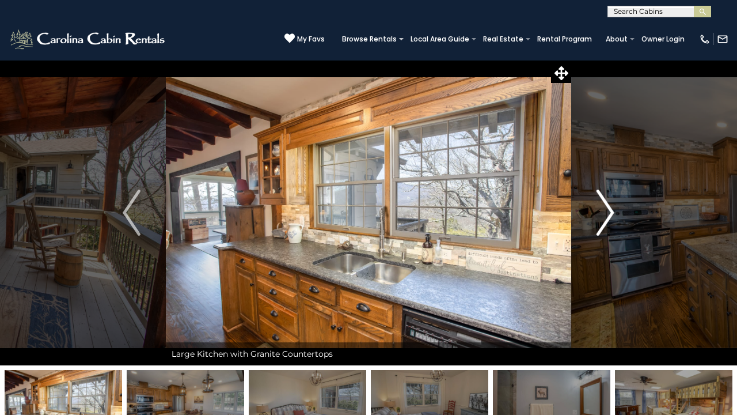
click at [604, 205] on img "Next" at bounding box center [605, 213] width 17 height 46
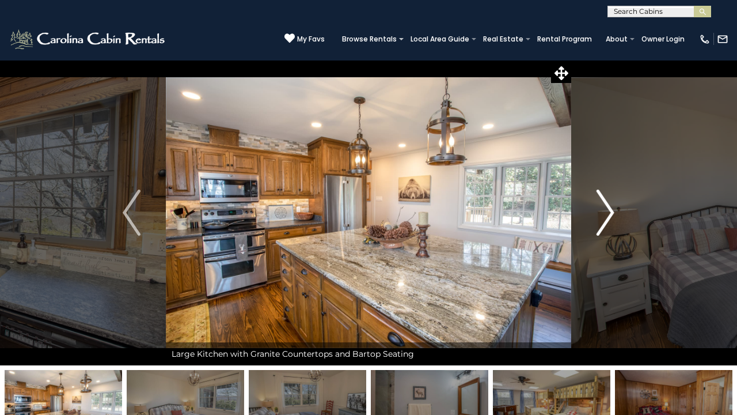
click at [605, 206] on img "Next" at bounding box center [605, 213] width 17 height 46
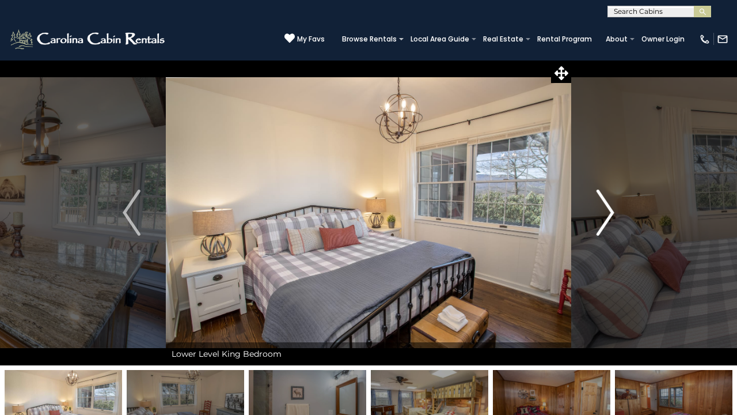
click at [611, 207] on img "Next" at bounding box center [605, 213] width 17 height 46
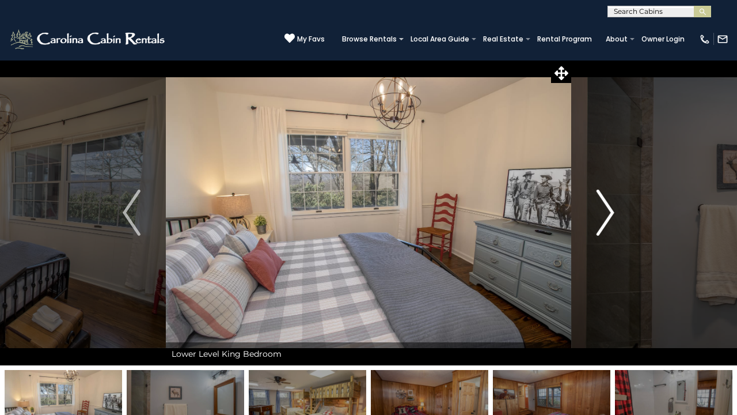
click at [611, 207] on img "Next" at bounding box center [605, 213] width 17 height 46
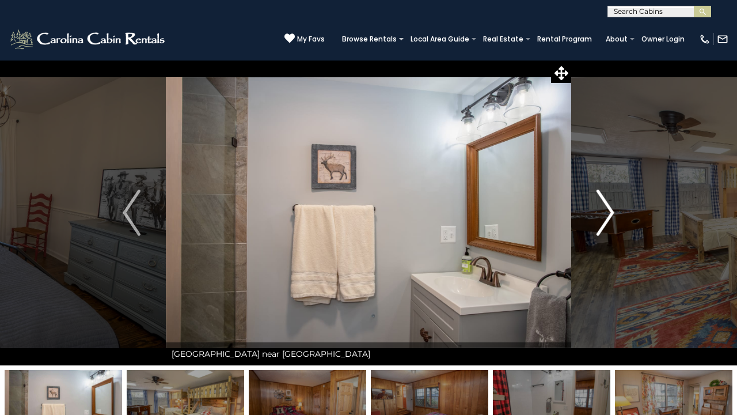
click at [611, 207] on img "Next" at bounding box center [605, 213] width 17 height 46
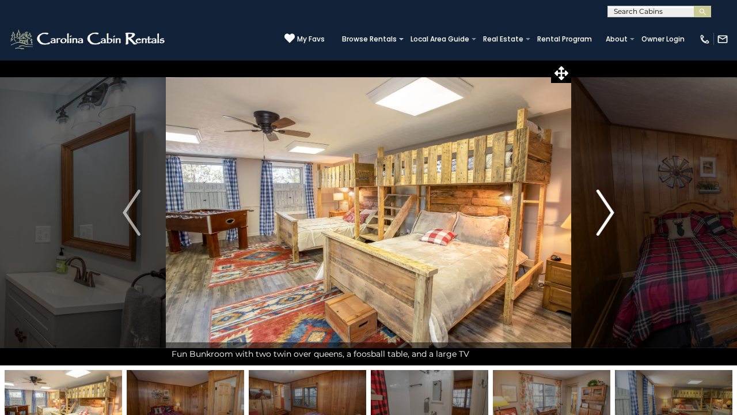
click at [611, 208] on img "Next" at bounding box center [605, 213] width 17 height 46
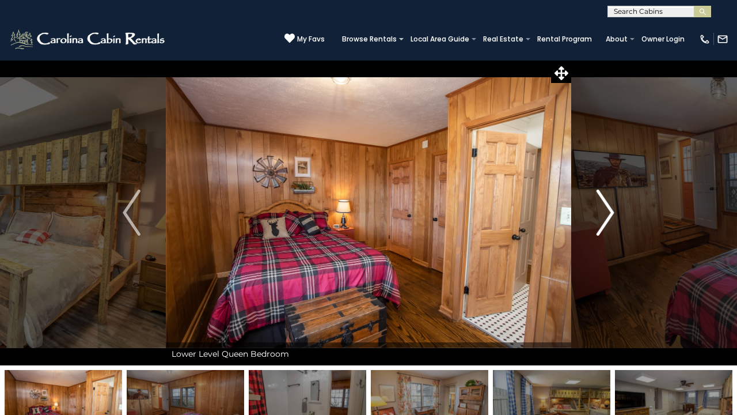
click at [611, 208] on img "Next" at bounding box center [605, 213] width 17 height 46
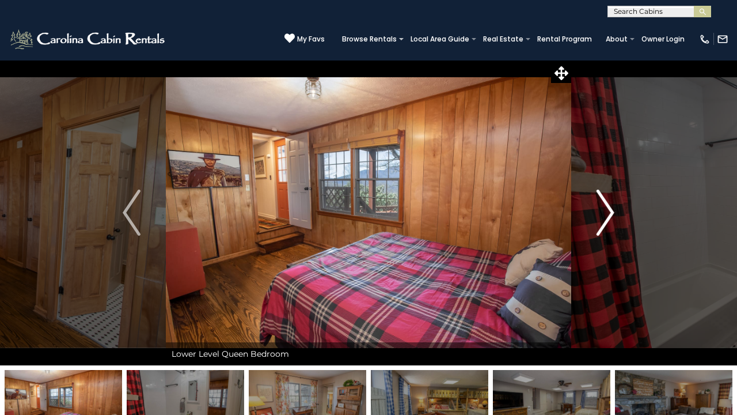
click at [611, 208] on img "Next" at bounding box center [605, 213] width 17 height 46
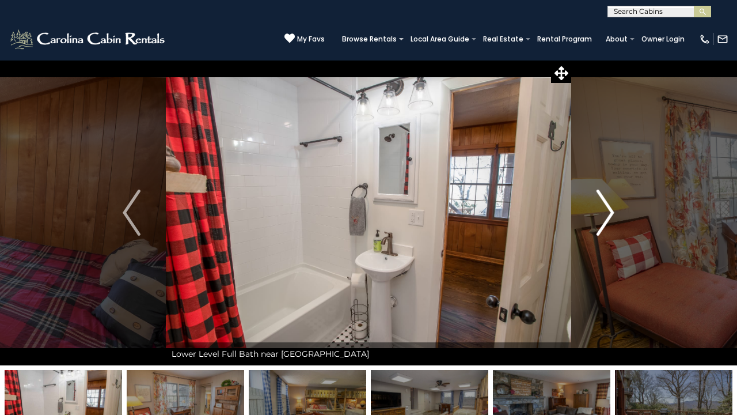
click at [611, 208] on img "Next" at bounding box center [605, 213] width 17 height 46
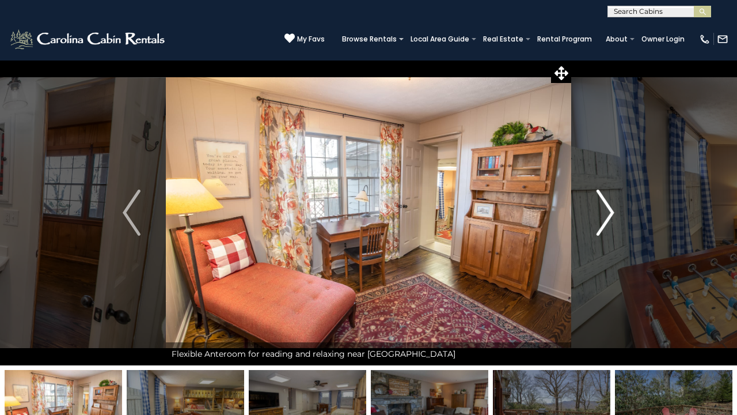
click at [611, 208] on img "Next" at bounding box center [605, 213] width 17 height 46
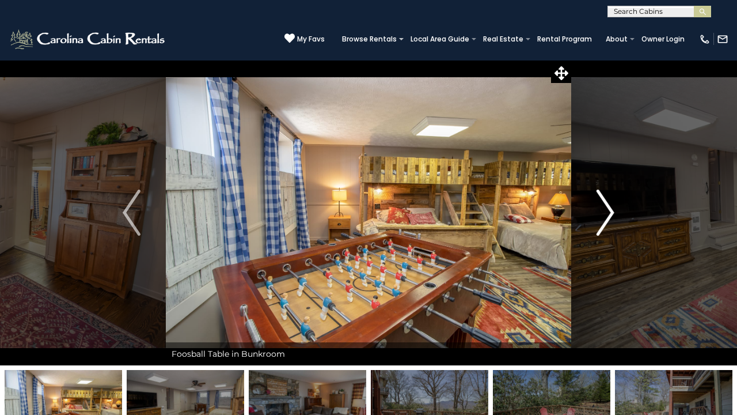
click at [611, 208] on img "Next" at bounding box center [605, 213] width 17 height 46
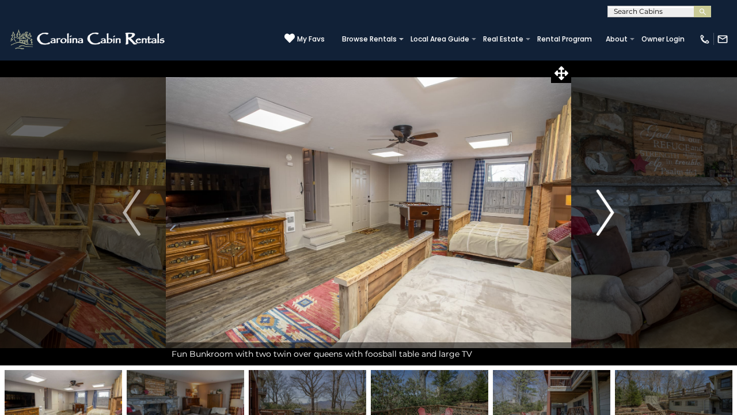
click at [611, 208] on img "Next" at bounding box center [605, 213] width 17 height 46
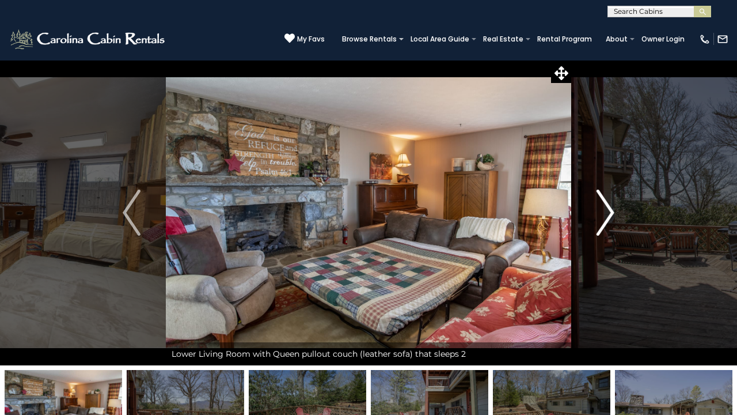
click at [611, 208] on img "Next" at bounding box center [605, 213] width 17 height 46
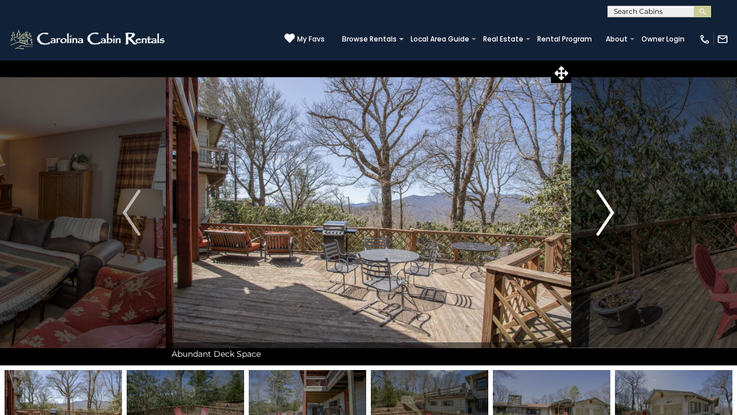
click at [611, 208] on img "Next" at bounding box center [605, 213] width 17 height 46
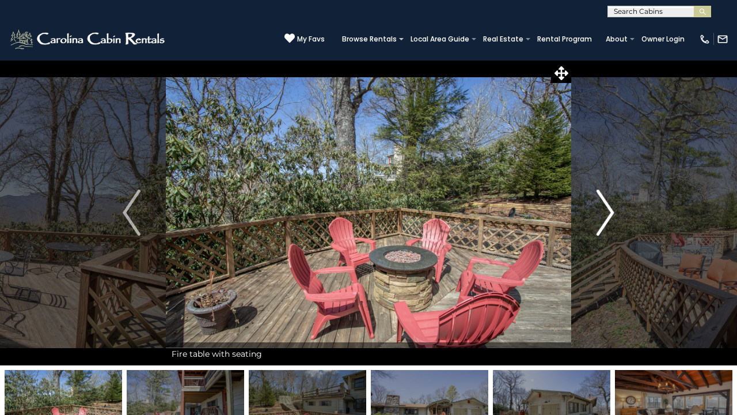
click at [611, 208] on img "Next" at bounding box center [605, 213] width 17 height 46
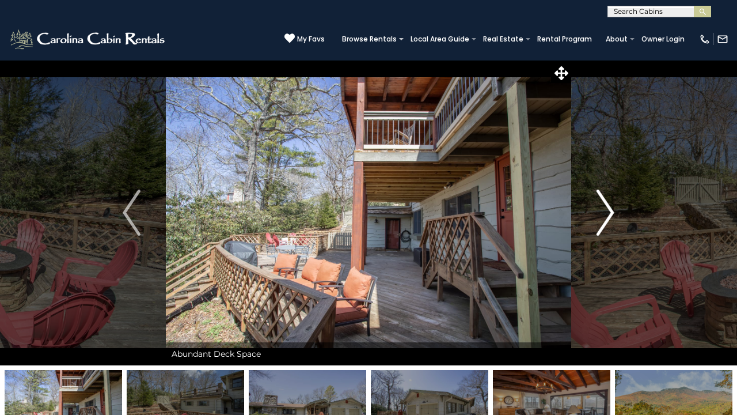
click at [611, 208] on img "Next" at bounding box center [605, 213] width 17 height 46
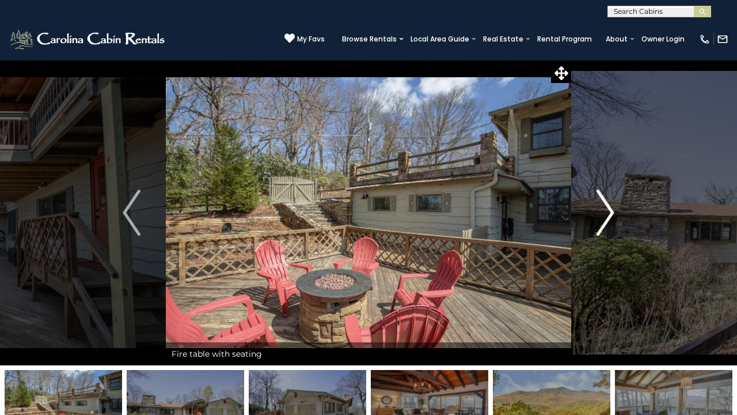
click at [611, 208] on img "Next" at bounding box center [605, 213] width 17 height 46
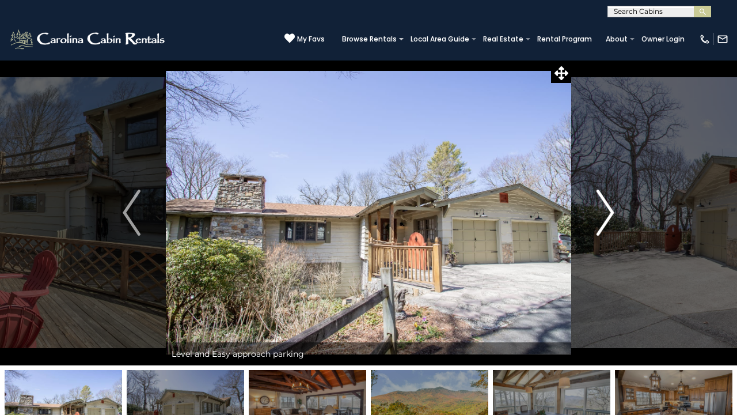
click at [611, 208] on img "Next" at bounding box center [605, 213] width 17 height 46
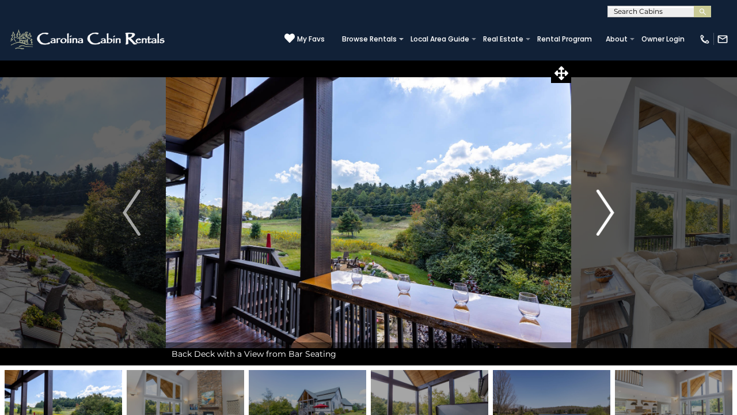
click at [612, 211] on img "Next" at bounding box center [605, 213] width 17 height 46
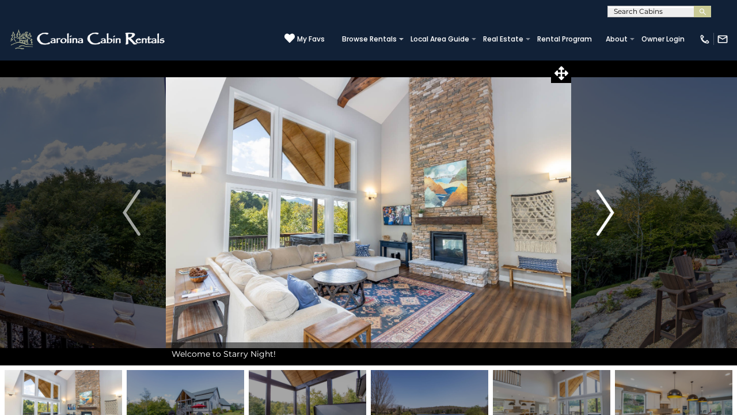
click at [612, 212] on img "Next" at bounding box center [605, 213] width 17 height 46
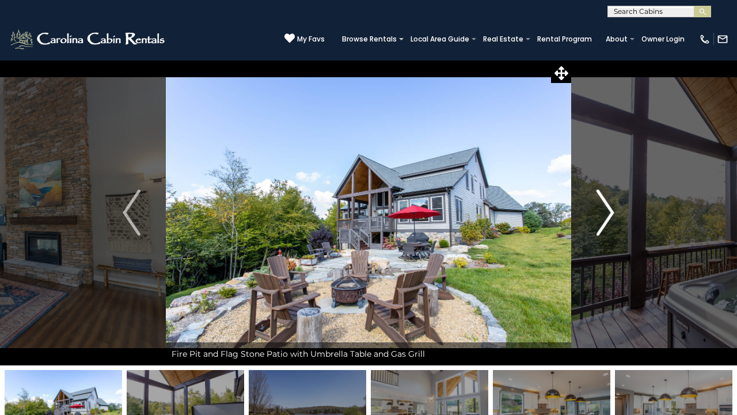
click at [612, 212] on img "Next" at bounding box center [605, 213] width 17 height 46
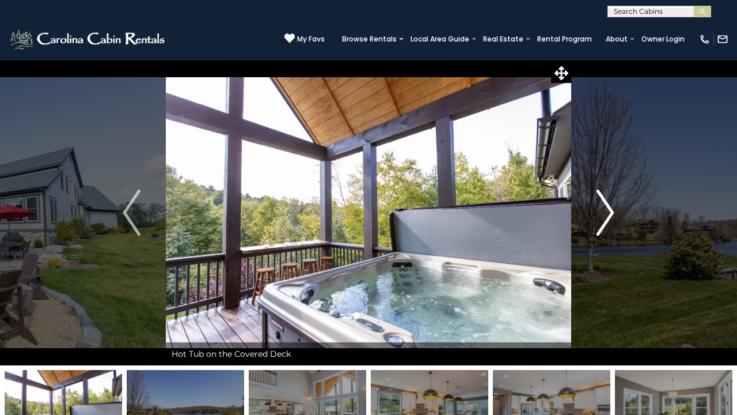
click at [612, 212] on img "Next" at bounding box center [605, 213] width 17 height 46
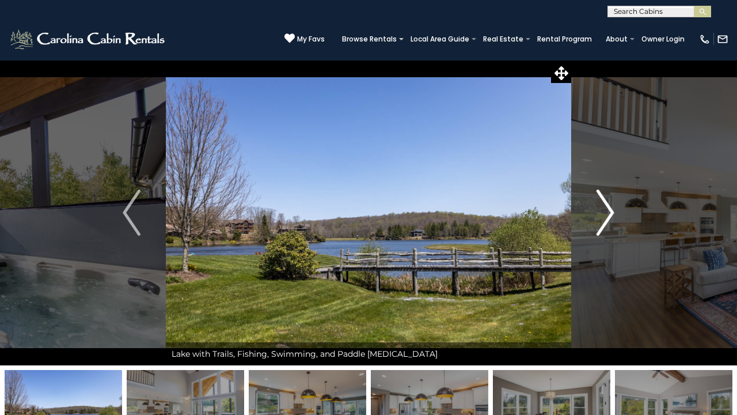
click at [612, 212] on img "Next" at bounding box center [605, 213] width 17 height 46
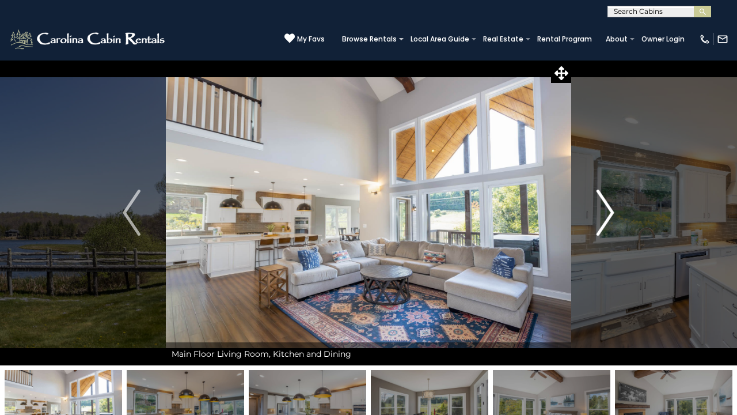
click at [612, 212] on img "Next" at bounding box center [605, 213] width 17 height 46
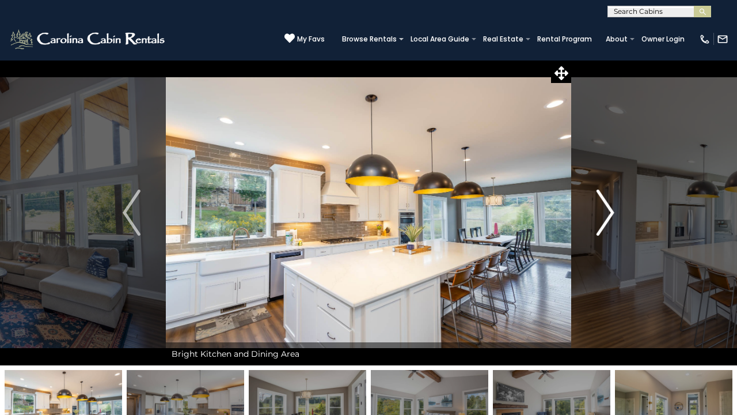
click at [612, 212] on img "Next" at bounding box center [605, 213] width 17 height 46
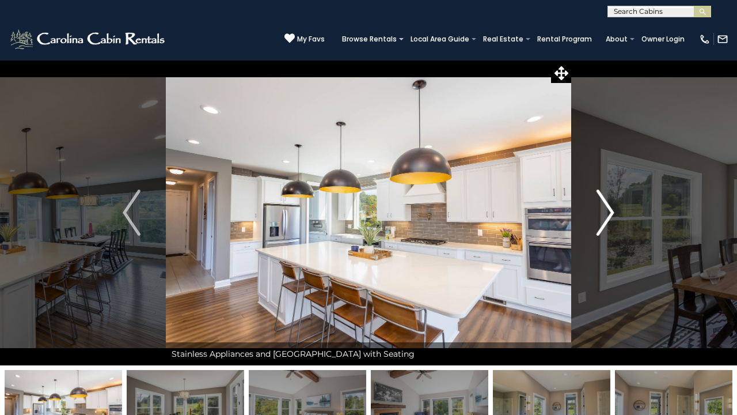
click at [611, 209] on img "Next" at bounding box center [605, 213] width 17 height 46
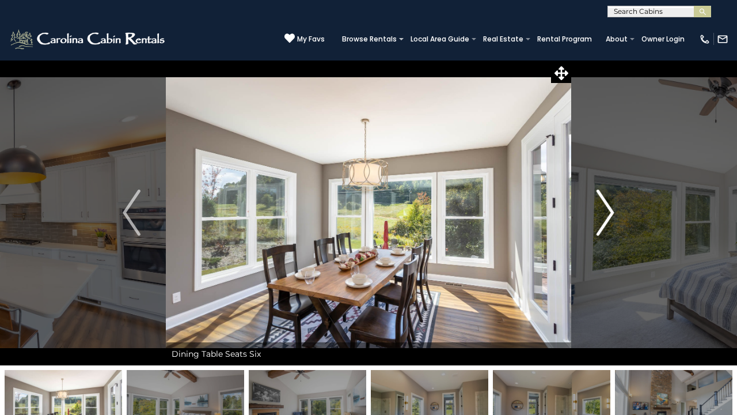
click at [611, 210] on img "Next" at bounding box center [605, 213] width 17 height 46
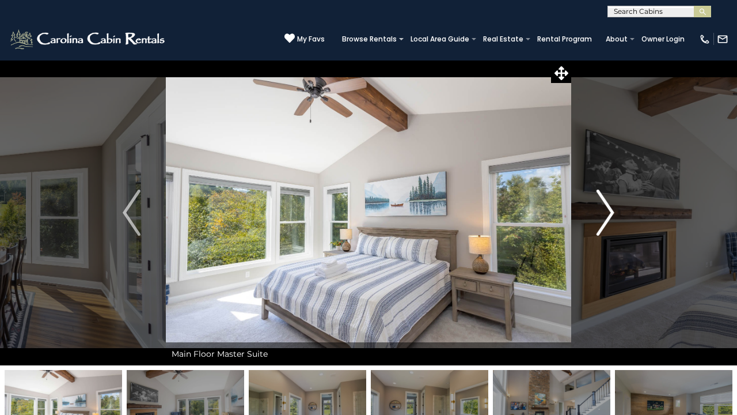
click at [611, 210] on img "Next" at bounding box center [605, 213] width 17 height 46
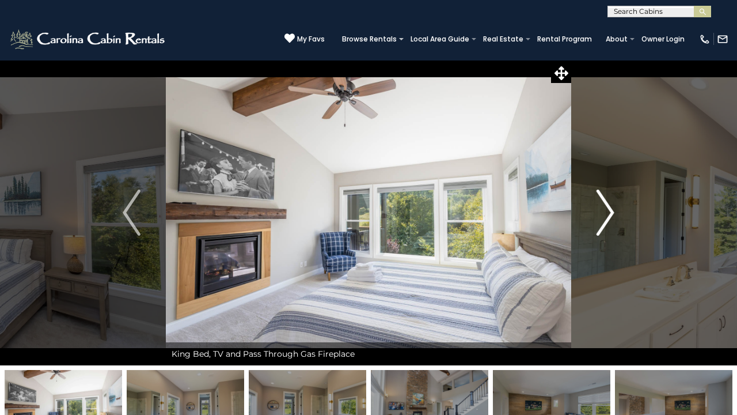
click at [611, 210] on img "Next" at bounding box center [605, 213] width 17 height 46
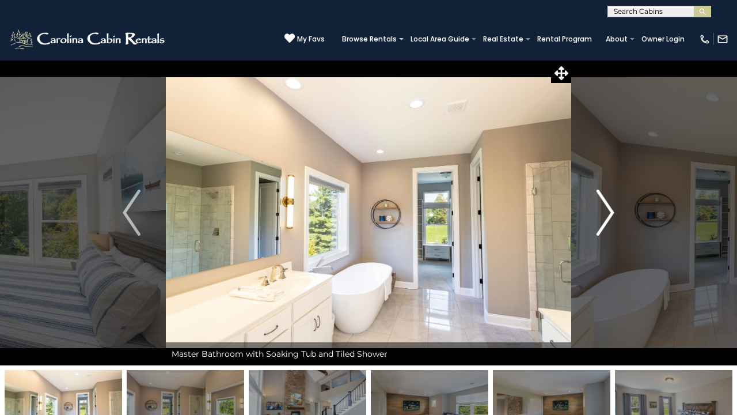
click at [611, 210] on img "Next" at bounding box center [605, 213] width 17 height 46
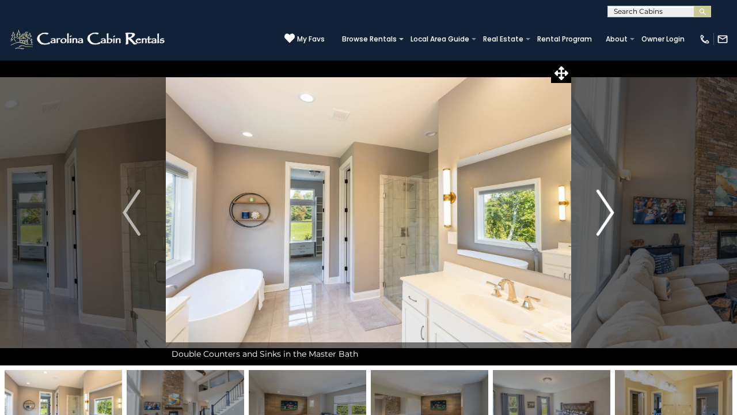
click at [611, 210] on img "Next" at bounding box center [605, 213] width 17 height 46
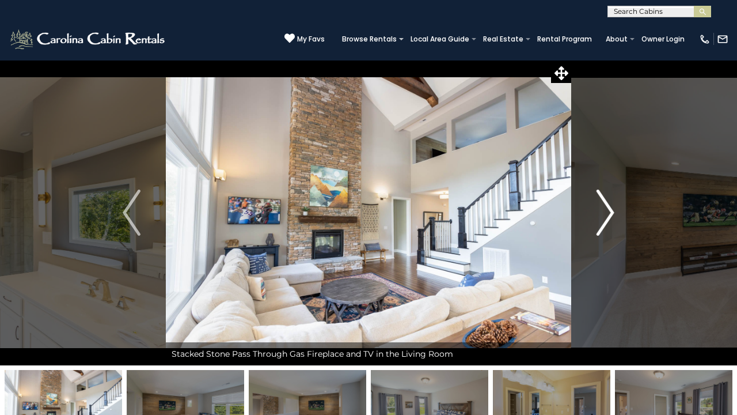
click at [611, 210] on img "Next" at bounding box center [605, 213] width 17 height 46
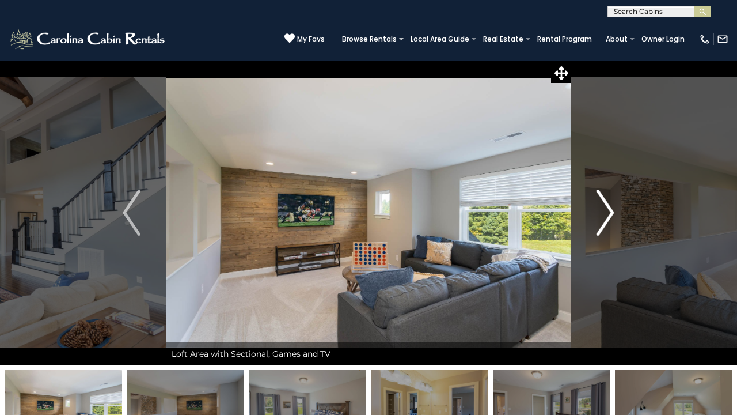
click at [611, 210] on img "Next" at bounding box center [605, 213] width 17 height 46
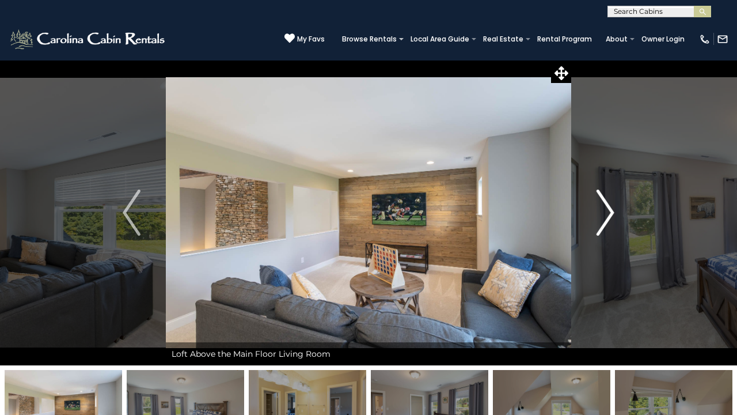
click at [610, 209] on img "Next" at bounding box center [605, 213] width 17 height 46
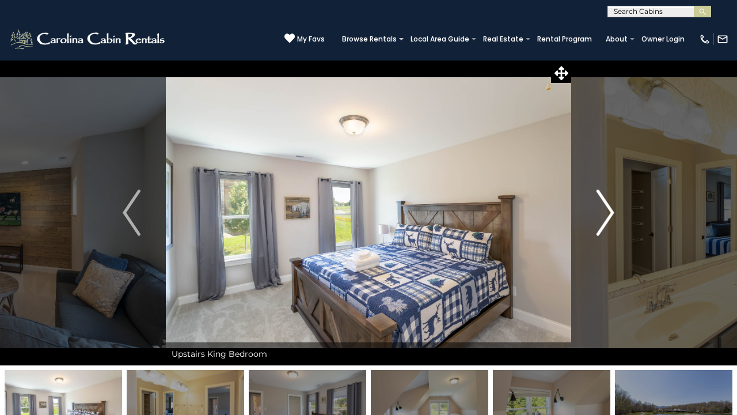
click at [610, 210] on img "Next" at bounding box center [605, 213] width 17 height 46
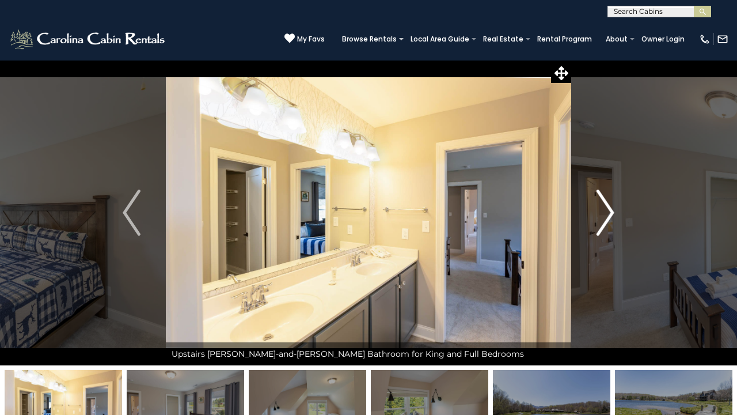
click at [610, 210] on img "Next" at bounding box center [605, 213] width 17 height 46
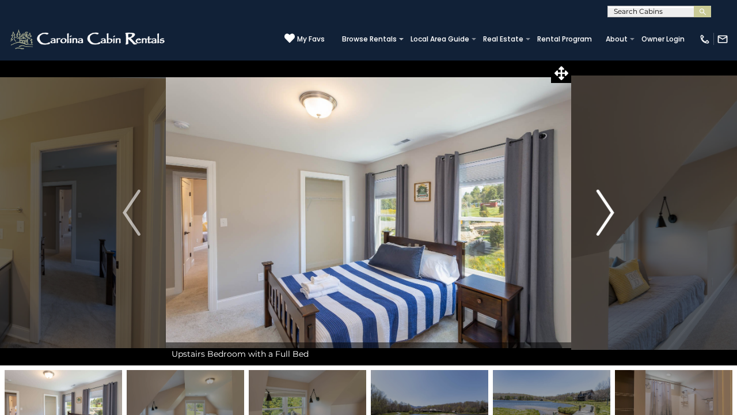
click at [610, 210] on img "Next" at bounding box center [605, 213] width 17 height 46
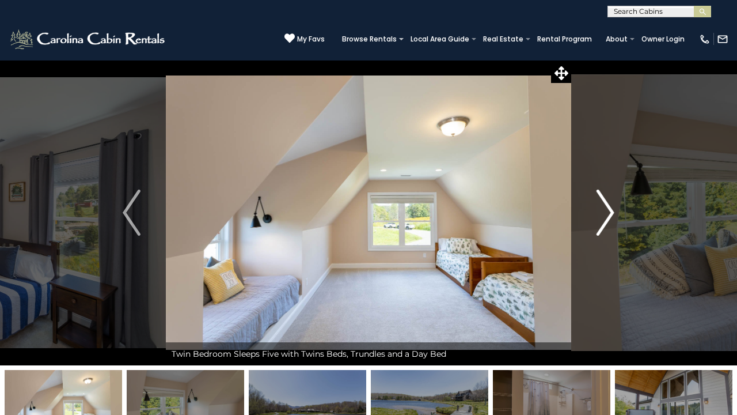
click at [610, 209] on img "Next" at bounding box center [605, 213] width 17 height 46
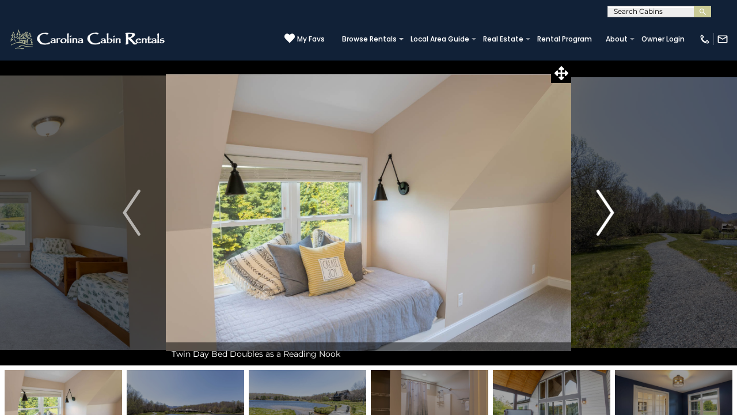
click at [610, 209] on img "Next" at bounding box center [605, 213] width 17 height 46
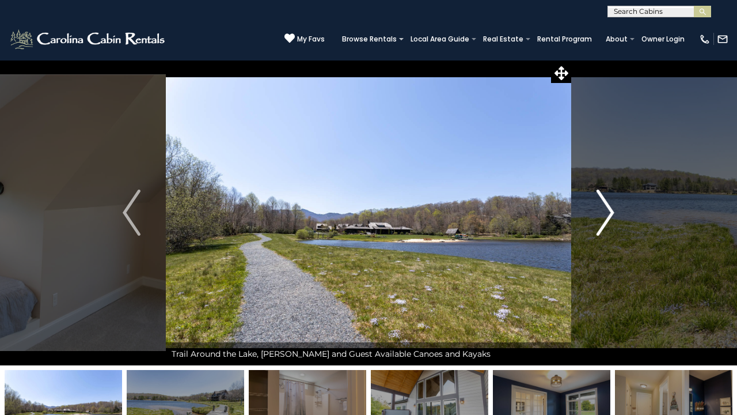
click at [610, 209] on img "Next" at bounding box center [605, 213] width 17 height 46
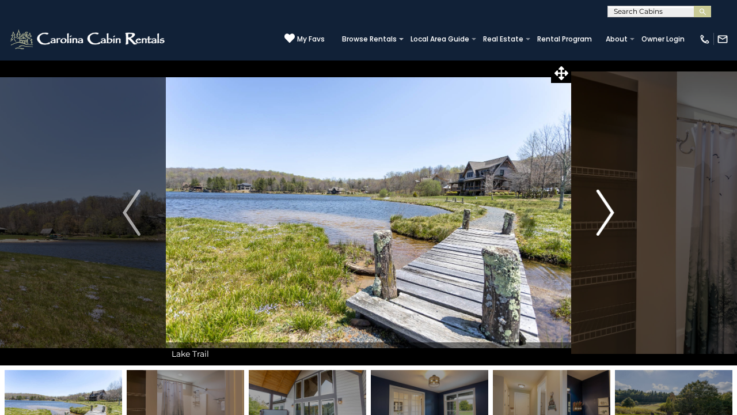
click at [610, 210] on img "Next" at bounding box center [605, 213] width 17 height 46
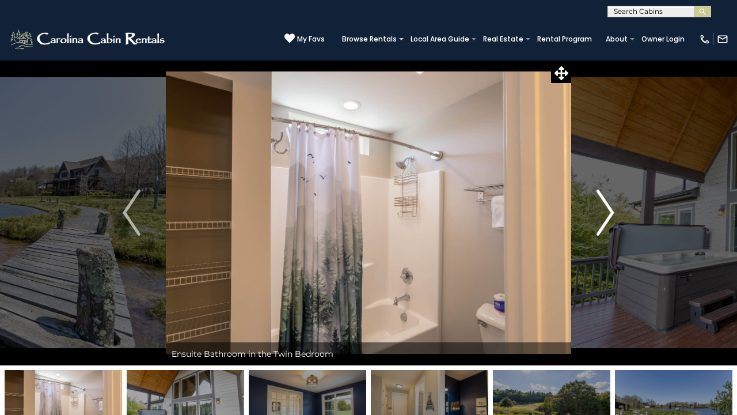
click at [610, 210] on img "Next" at bounding box center [605, 213] width 17 height 46
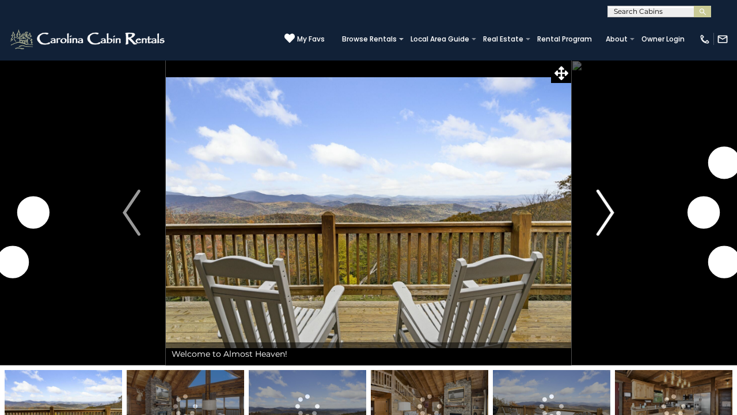
click at [605, 211] on img "Next" at bounding box center [605, 213] width 17 height 46
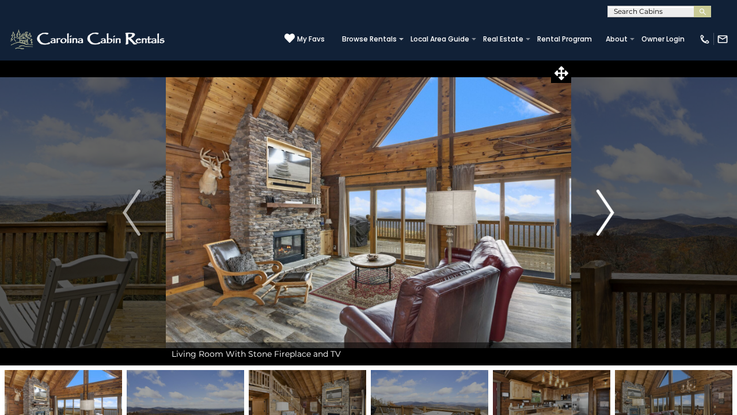
click at [607, 205] on img "Next" at bounding box center [605, 213] width 17 height 46
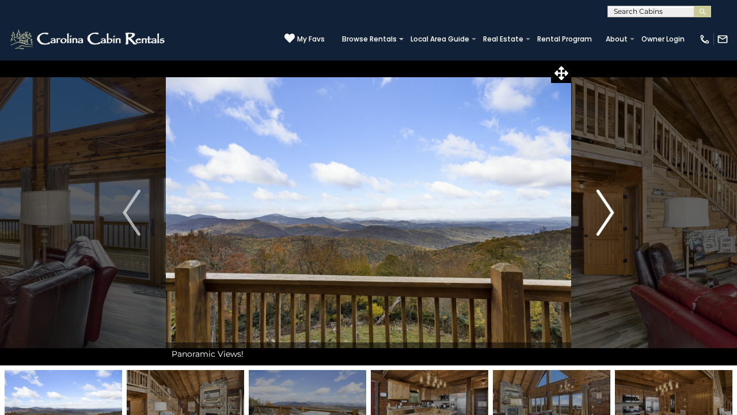
click at [607, 205] on img "Next" at bounding box center [605, 213] width 17 height 46
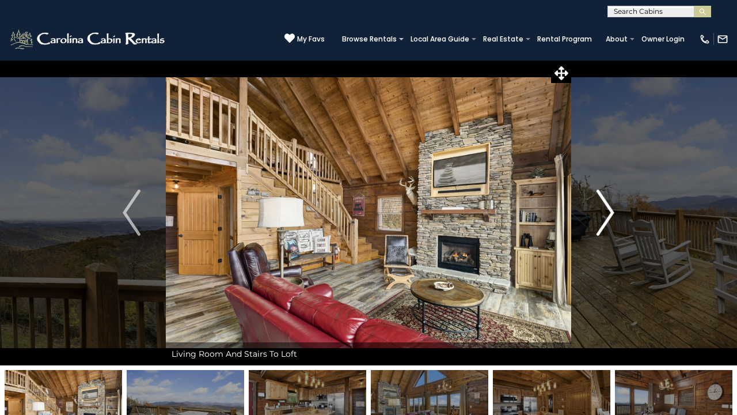
click at [607, 205] on img "Next" at bounding box center [605, 213] width 17 height 46
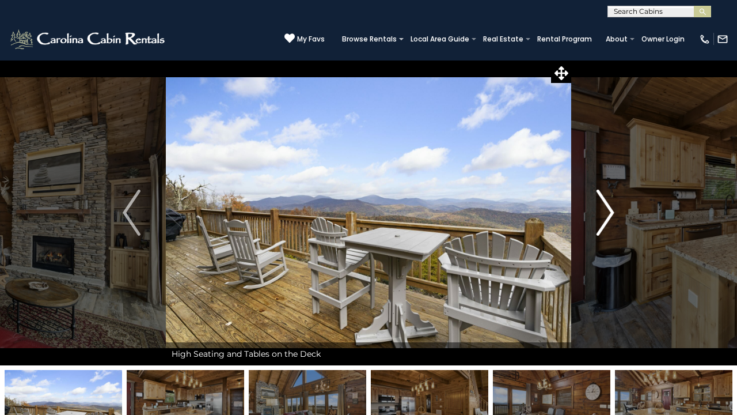
click at [607, 205] on img "Next" at bounding box center [605, 213] width 17 height 46
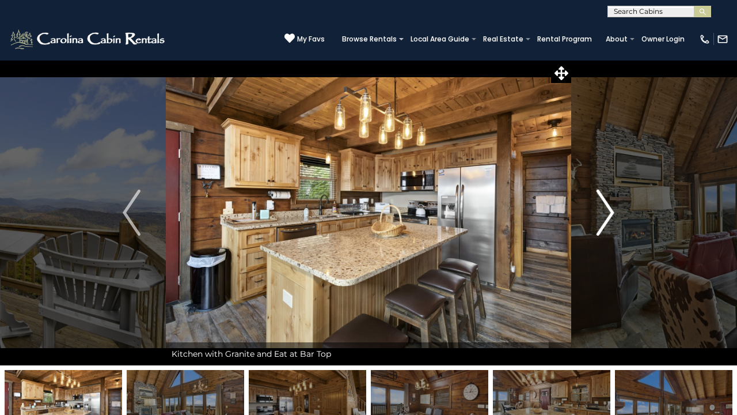
click at [607, 205] on img "Next" at bounding box center [605, 213] width 17 height 46
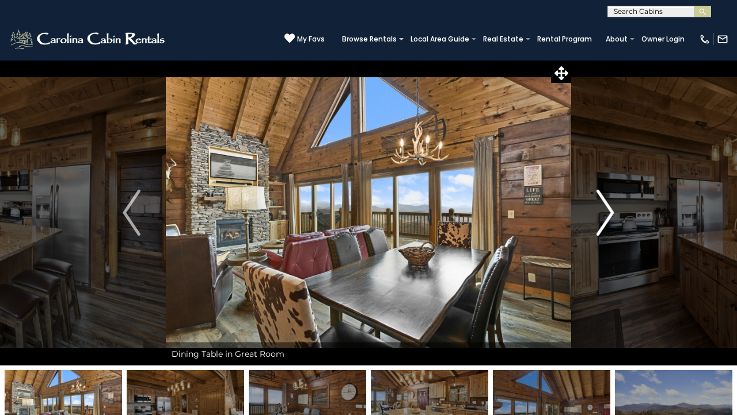
click at [607, 205] on img "Next" at bounding box center [605, 213] width 17 height 46
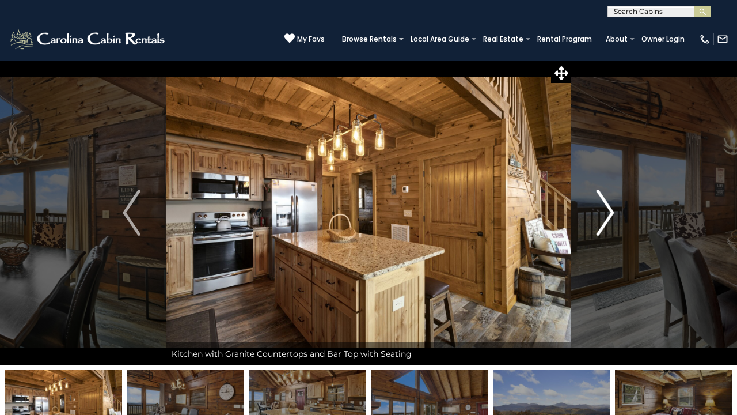
click at [607, 205] on img "Next" at bounding box center [605, 213] width 17 height 46
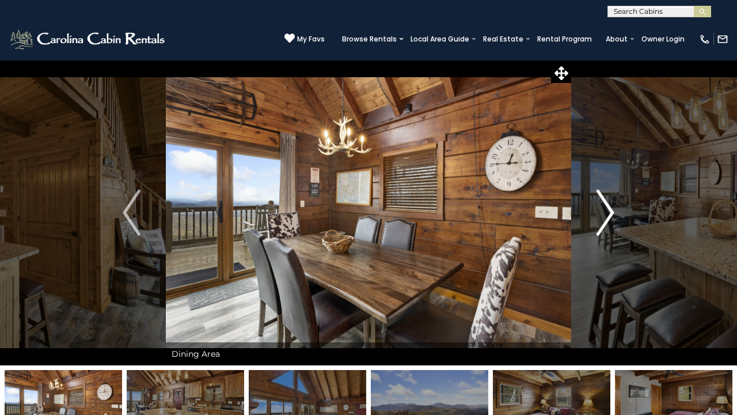
click at [607, 207] on img "Next" at bounding box center [605, 213] width 17 height 46
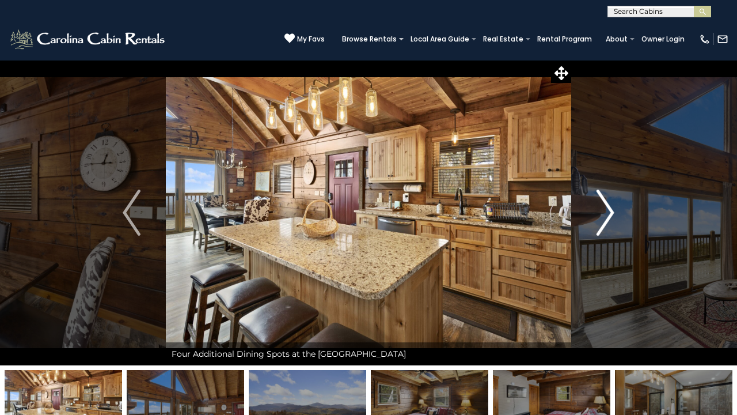
click at [607, 207] on img "Next" at bounding box center [605, 213] width 17 height 46
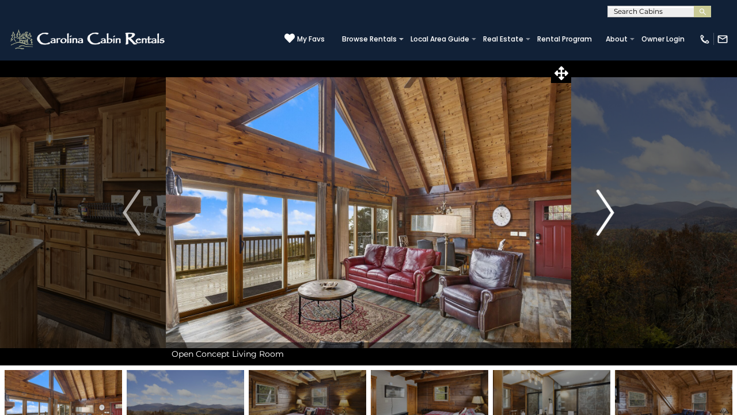
click at [605, 213] on img "Next" at bounding box center [605, 213] width 17 height 46
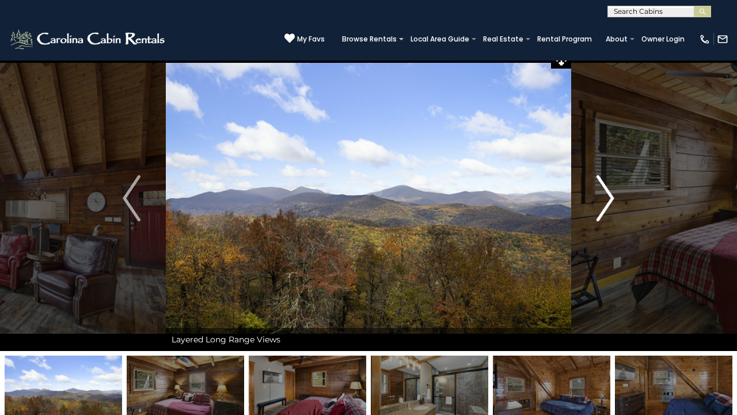
scroll to position [16, 0]
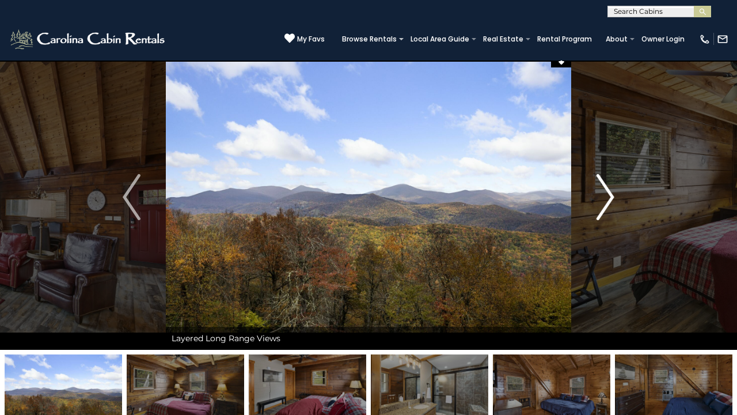
click at [610, 190] on img "Next" at bounding box center [605, 197] width 17 height 46
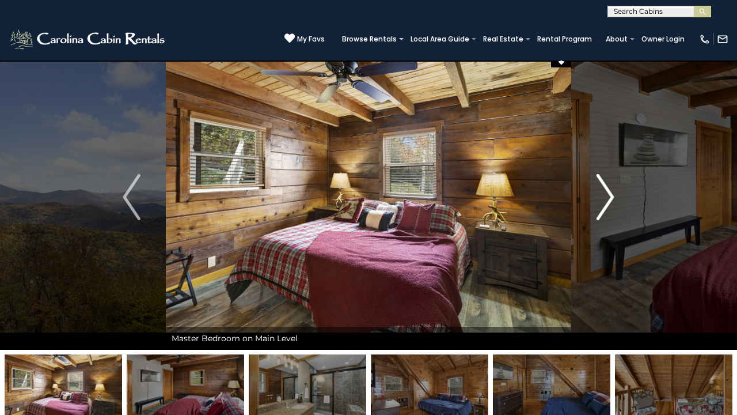
click at [608, 185] on img "Next" at bounding box center [605, 197] width 17 height 46
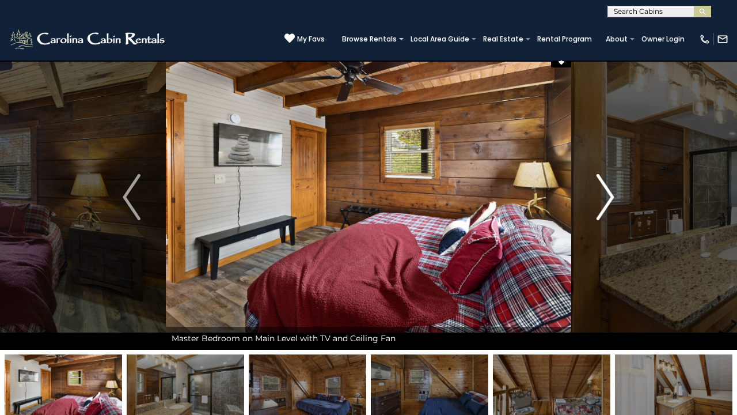
click at [608, 186] on img "Next" at bounding box center [605, 197] width 17 height 46
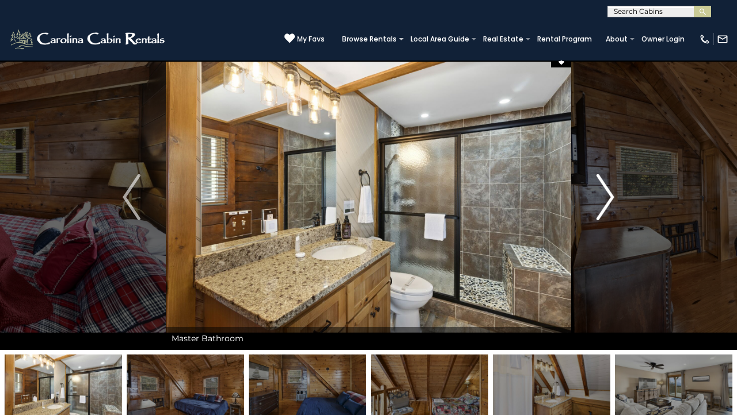
click at [608, 187] on img "Next" at bounding box center [605, 197] width 17 height 46
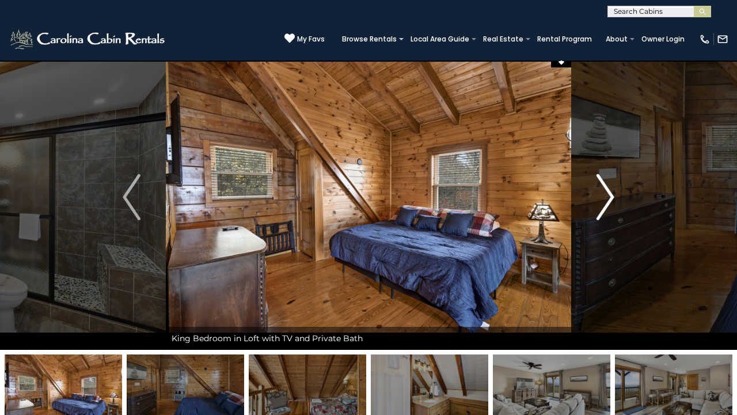
click at [608, 188] on img "Next" at bounding box center [605, 197] width 17 height 46
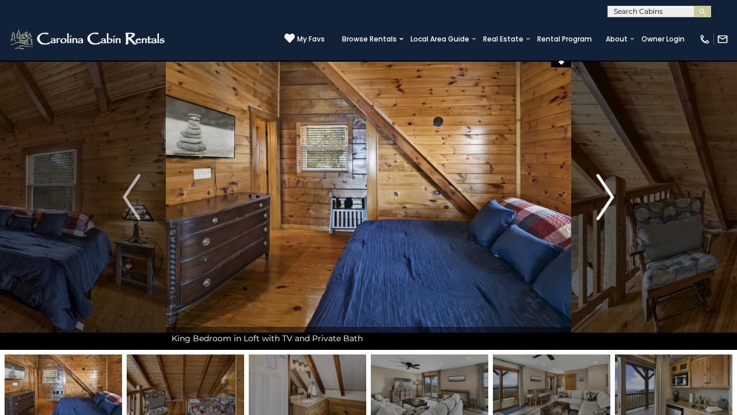
click at [608, 189] on img "Next" at bounding box center [605, 197] width 17 height 46
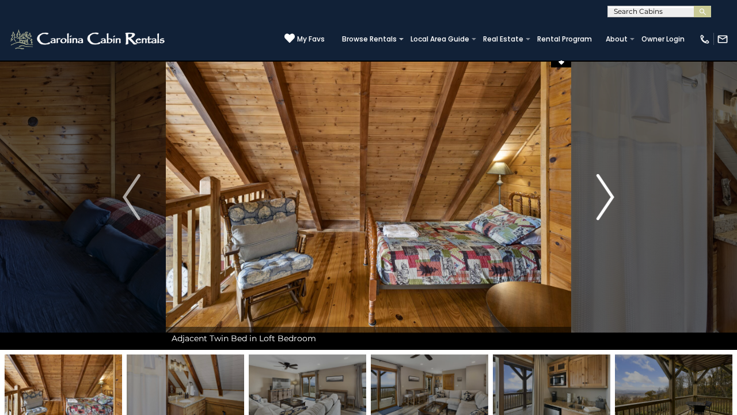
click at [608, 189] on img "Next" at bounding box center [605, 197] width 17 height 46
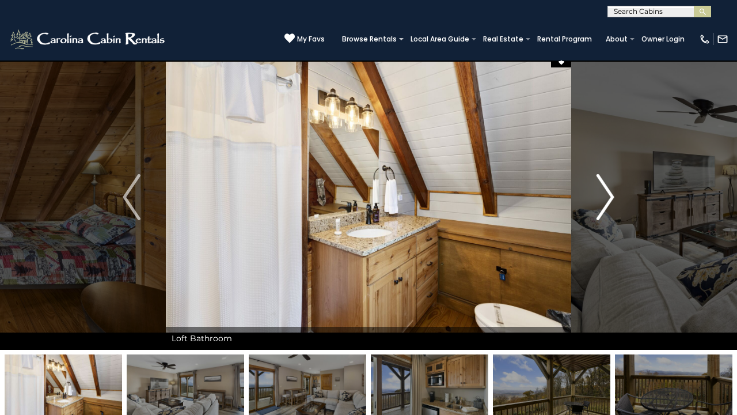
click at [608, 188] on img "Next" at bounding box center [605, 197] width 17 height 46
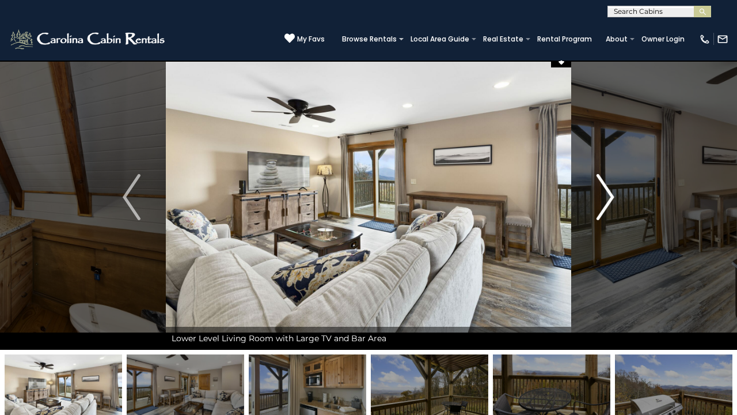
click at [608, 188] on img "Next" at bounding box center [605, 197] width 17 height 46
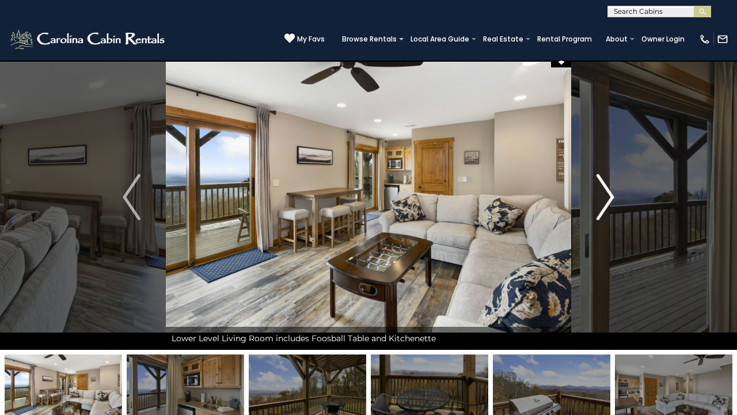
click at [608, 188] on img "Next" at bounding box center [605, 197] width 17 height 46
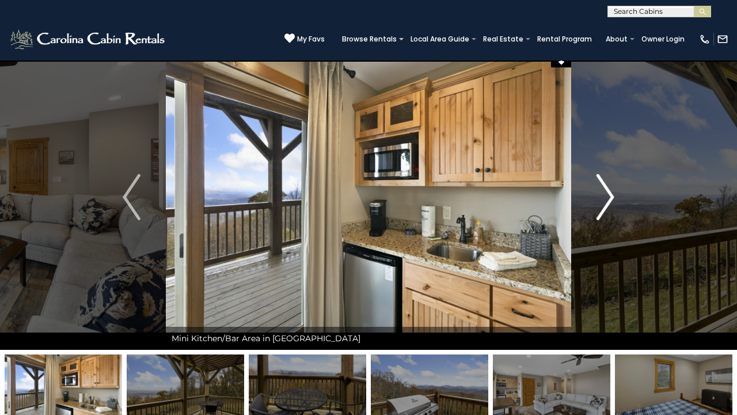
click at [608, 188] on img "Next" at bounding box center [605, 197] width 17 height 46
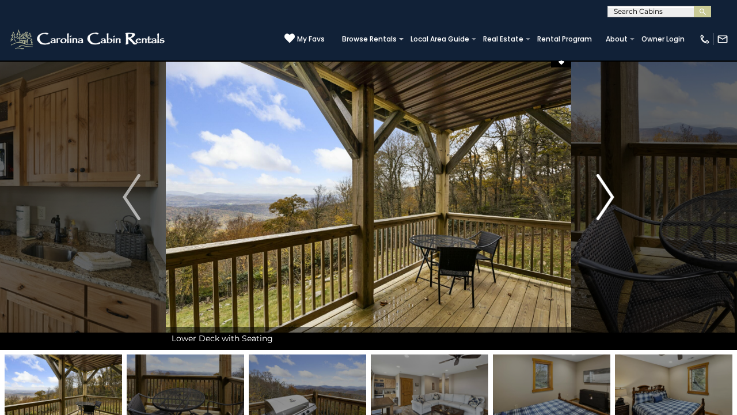
click at [608, 188] on img "Next" at bounding box center [605, 197] width 17 height 46
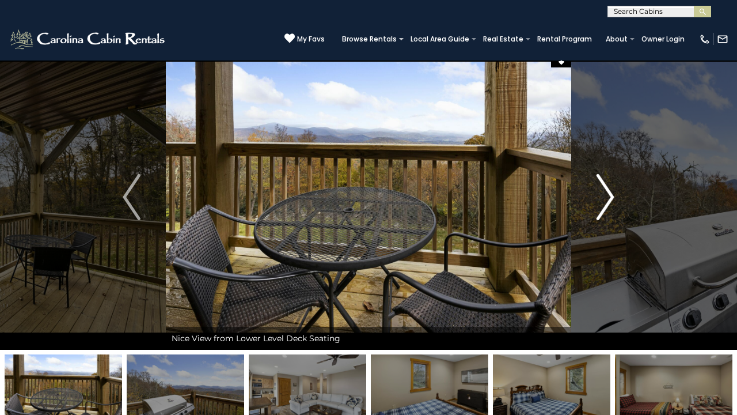
click at [608, 188] on img "Next" at bounding box center [605, 197] width 17 height 46
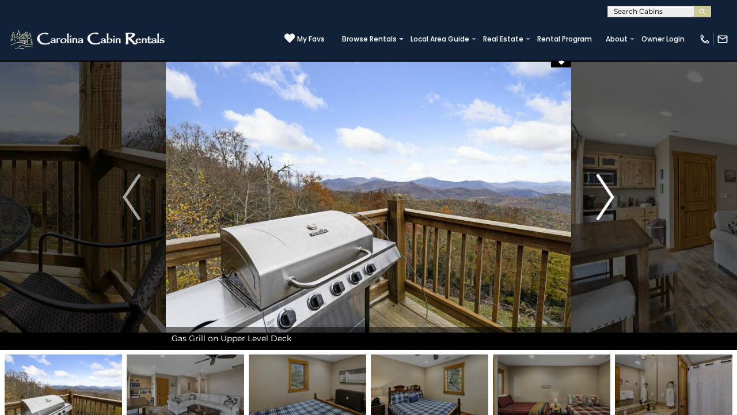
click at [608, 188] on img "Next" at bounding box center [605, 197] width 17 height 46
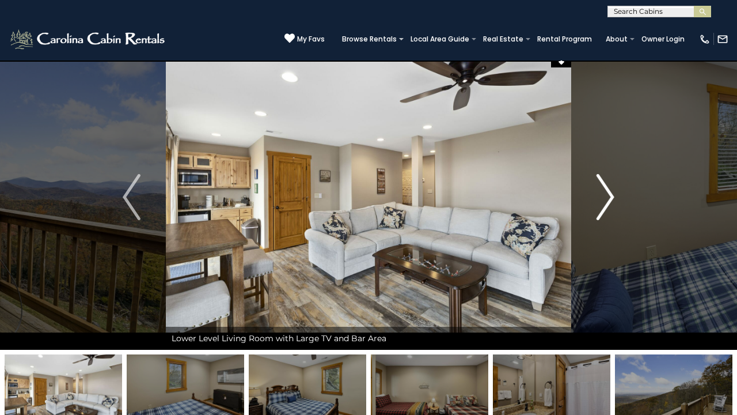
click at [608, 188] on img "Next" at bounding box center [605, 197] width 17 height 46
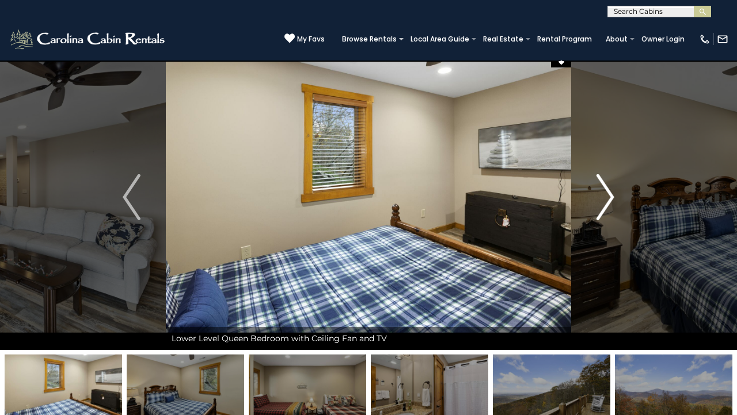
click at [608, 188] on img "Next" at bounding box center [605, 197] width 17 height 46
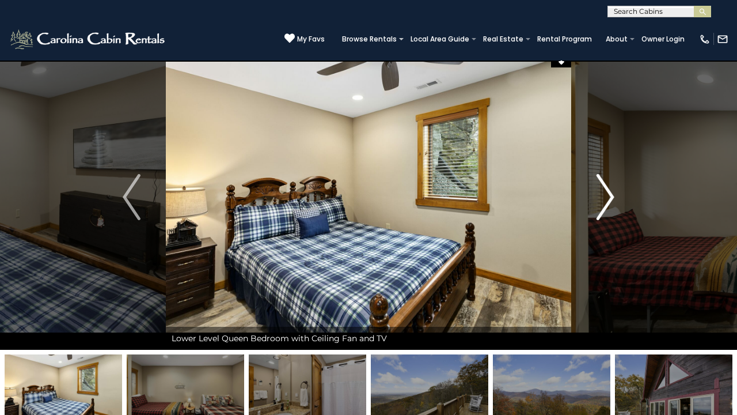
click at [608, 188] on img "Next" at bounding box center [605, 197] width 17 height 46
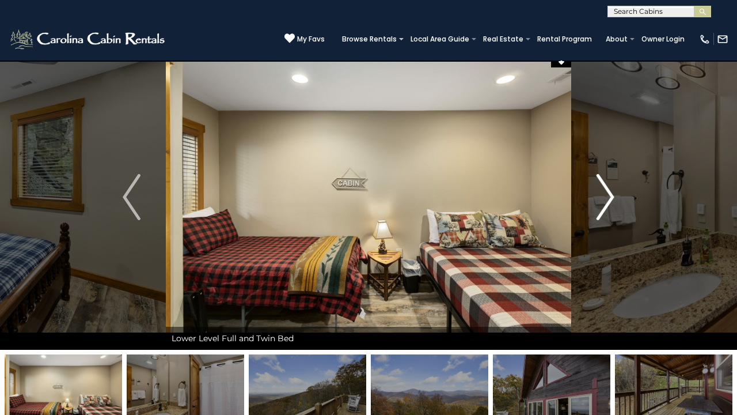
click at [606, 195] on img "Next" at bounding box center [605, 197] width 17 height 46
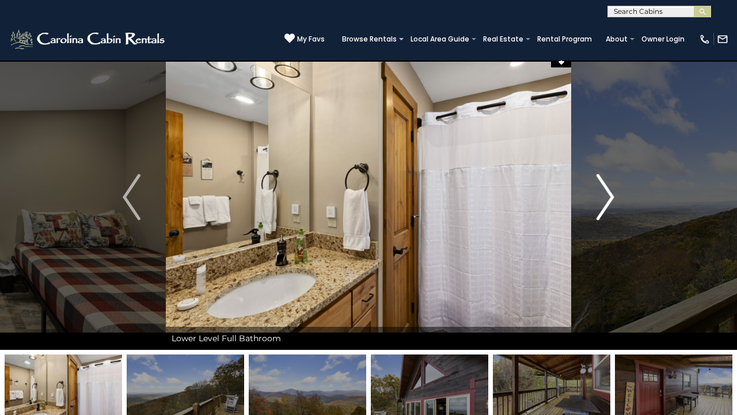
click at [606, 195] on img "Next" at bounding box center [605, 197] width 17 height 46
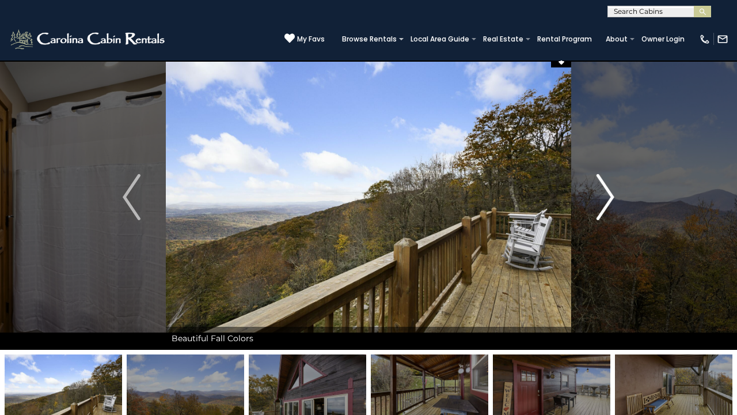
click at [606, 195] on img "Next" at bounding box center [605, 197] width 17 height 46
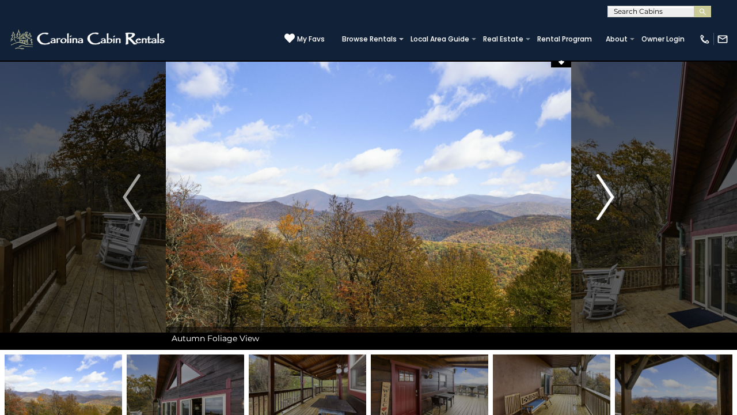
click at [606, 195] on img "Next" at bounding box center [605, 197] width 17 height 46
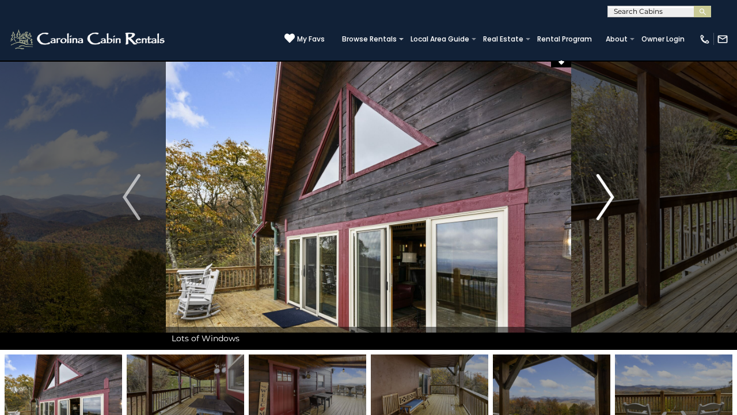
click at [606, 195] on img "Next" at bounding box center [605, 197] width 17 height 46
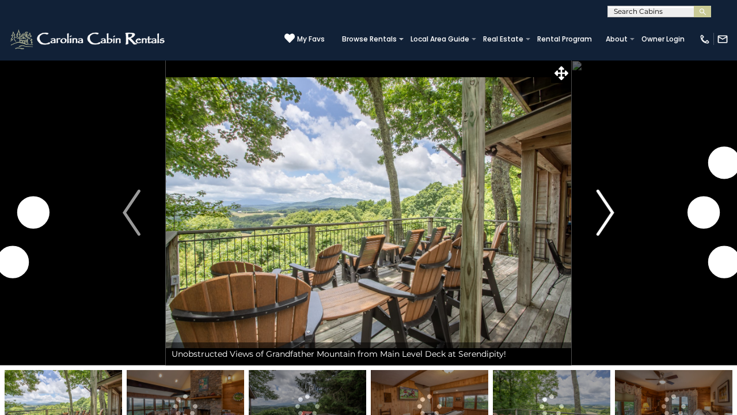
click at [604, 217] on img "Next" at bounding box center [605, 213] width 17 height 46
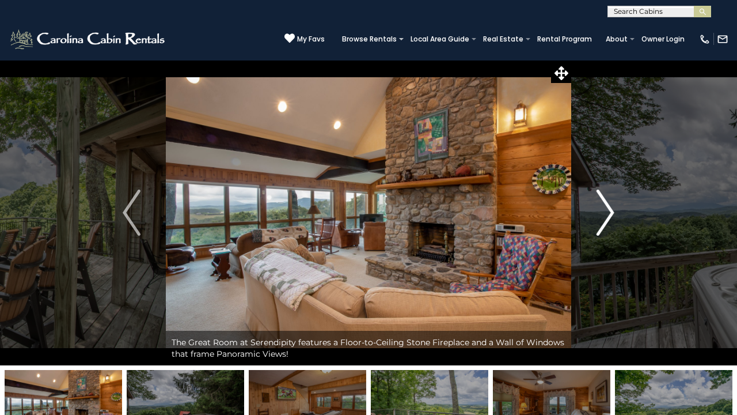
click at [606, 210] on img "Next" at bounding box center [605, 213] width 17 height 46
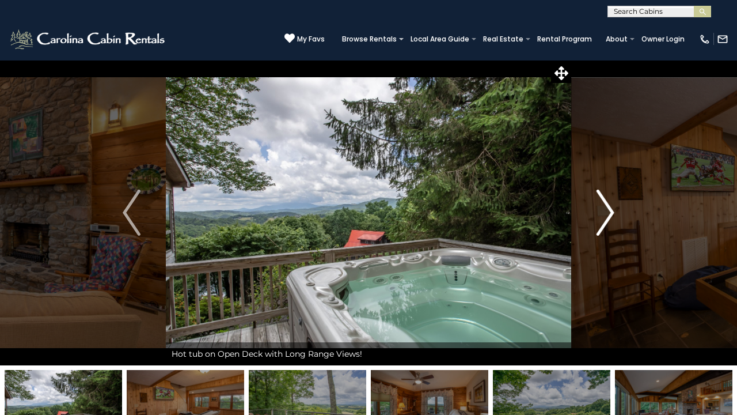
click at [606, 210] on img "Next" at bounding box center [605, 213] width 17 height 46
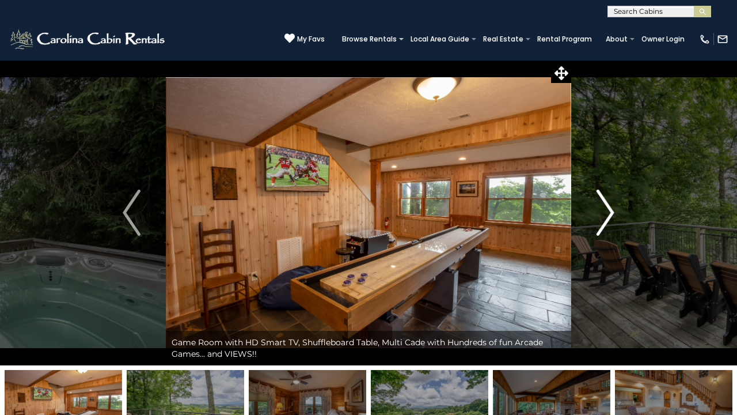
click at [606, 209] on img "Next" at bounding box center [605, 213] width 17 height 46
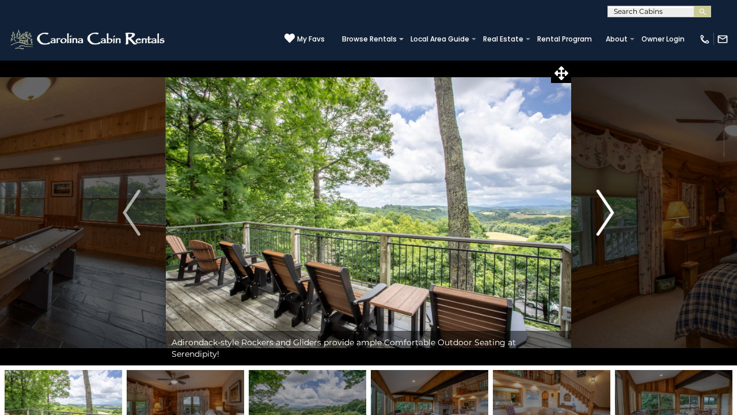
click at [602, 200] on img "Next" at bounding box center [605, 213] width 17 height 46
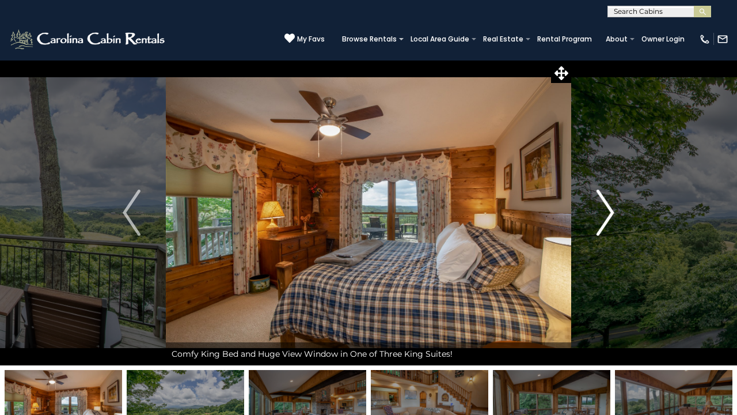
click at [601, 201] on img "Next" at bounding box center [605, 213] width 17 height 46
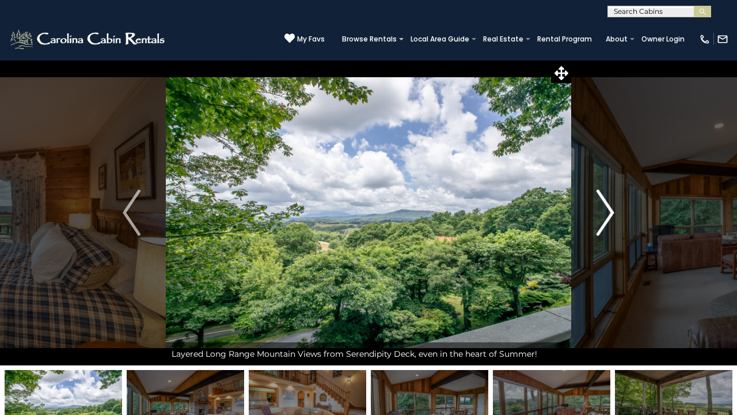
click at [601, 201] on img "Next" at bounding box center [605, 213] width 17 height 46
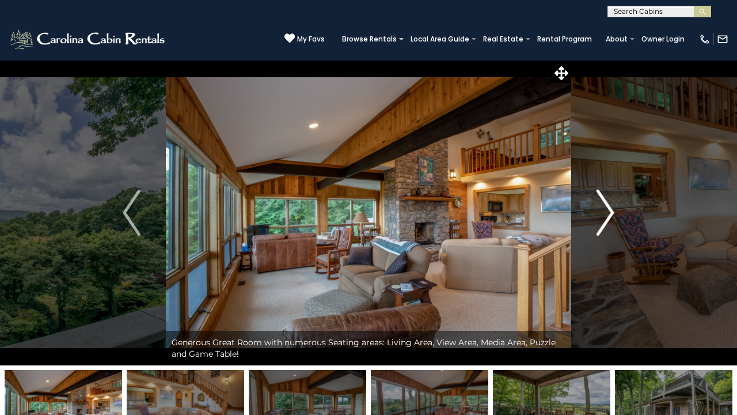
click at [603, 195] on img "Next" at bounding box center [605, 213] width 17 height 46
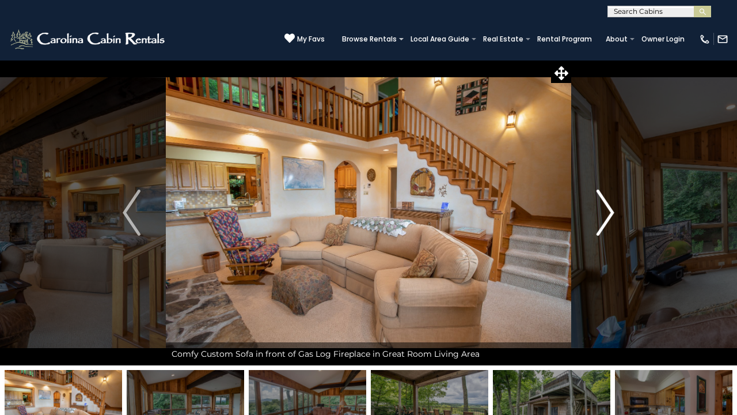
click at [603, 195] on img "Next" at bounding box center [605, 213] width 17 height 46
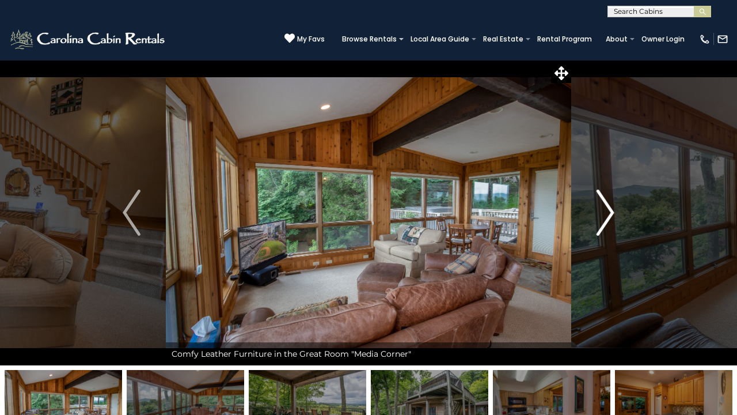
click at [603, 195] on img "Next" at bounding box center [605, 213] width 17 height 46
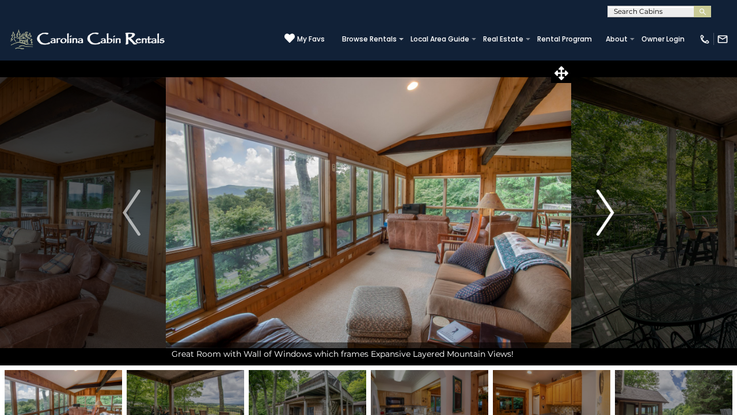
click at [604, 197] on img "Next" at bounding box center [605, 213] width 17 height 46
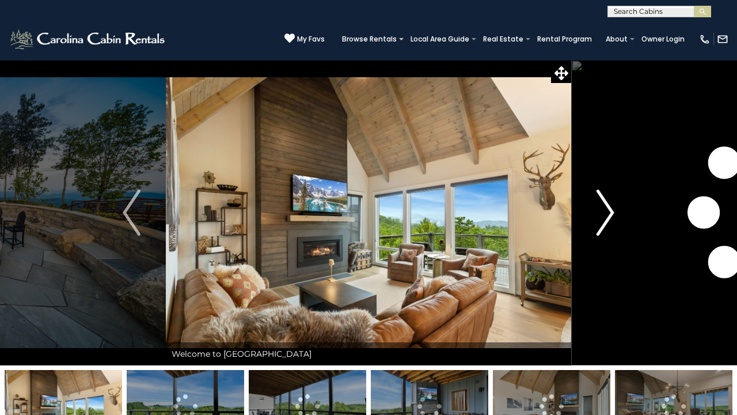
click at [607, 201] on img "Next" at bounding box center [605, 213] width 17 height 46
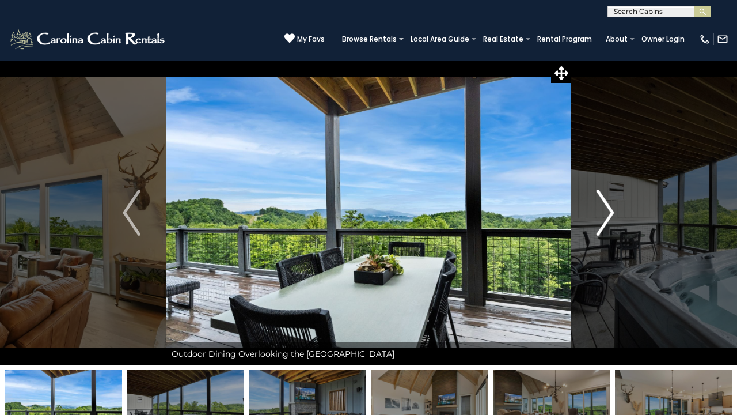
click at [607, 200] on img "Next" at bounding box center [605, 213] width 17 height 46
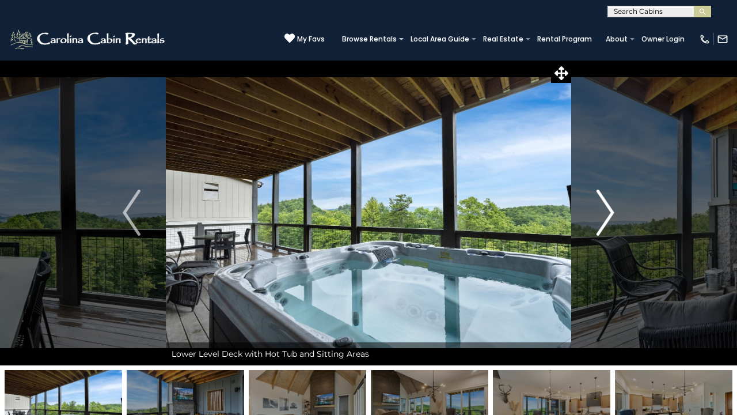
click at [607, 200] on img "Next" at bounding box center [605, 213] width 17 height 46
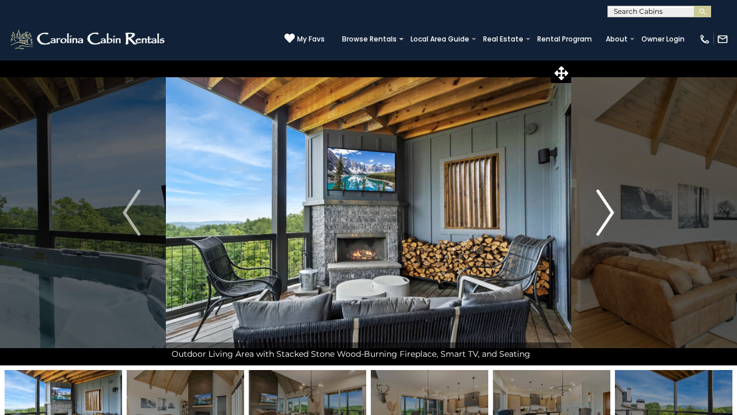
click at [607, 200] on img "Next" at bounding box center [605, 213] width 17 height 46
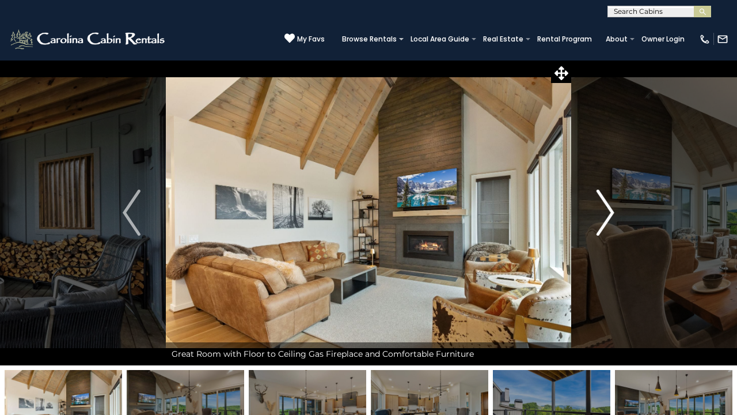
click at [607, 200] on img "Next" at bounding box center [605, 213] width 17 height 46
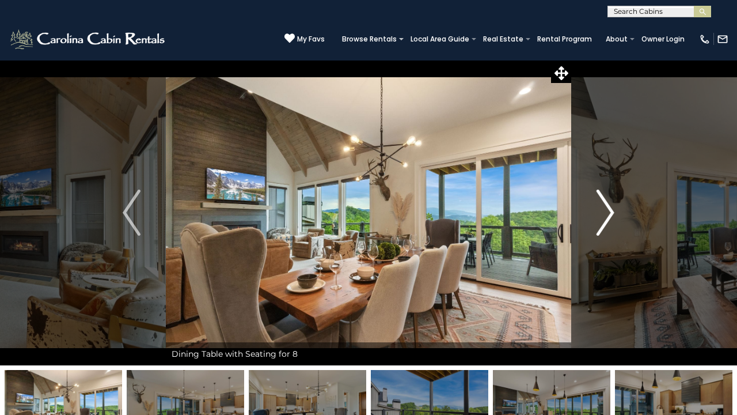
click at [607, 200] on img "Next" at bounding box center [605, 213] width 17 height 46
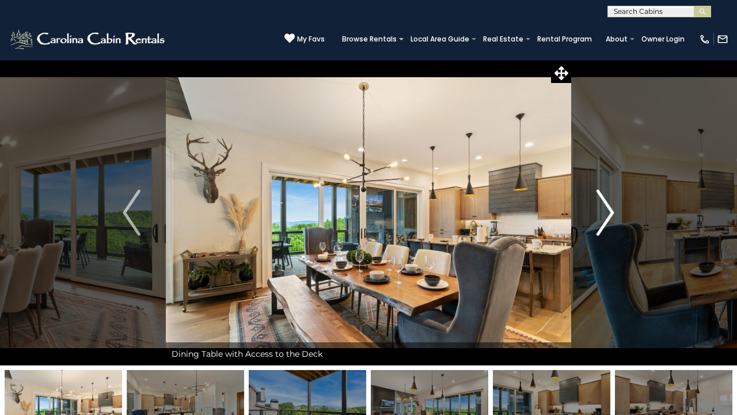
click at [607, 200] on img "Next" at bounding box center [605, 213] width 17 height 46
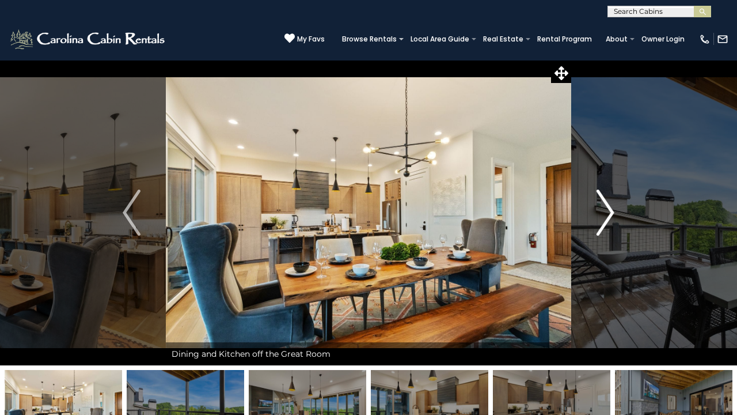
click at [607, 201] on img "Next" at bounding box center [605, 213] width 17 height 46
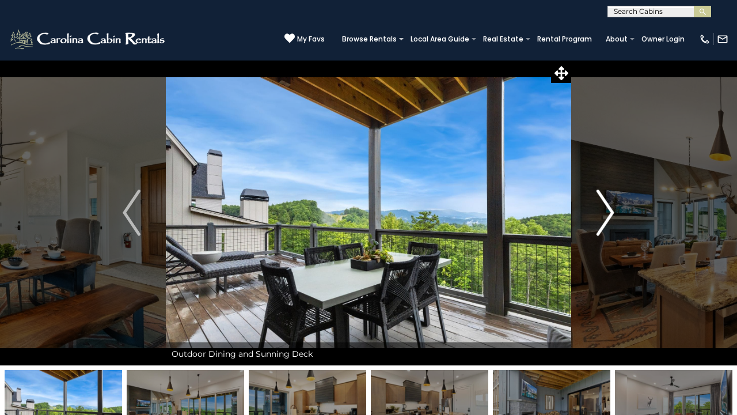
click at [607, 201] on img "Next" at bounding box center [605, 213] width 17 height 46
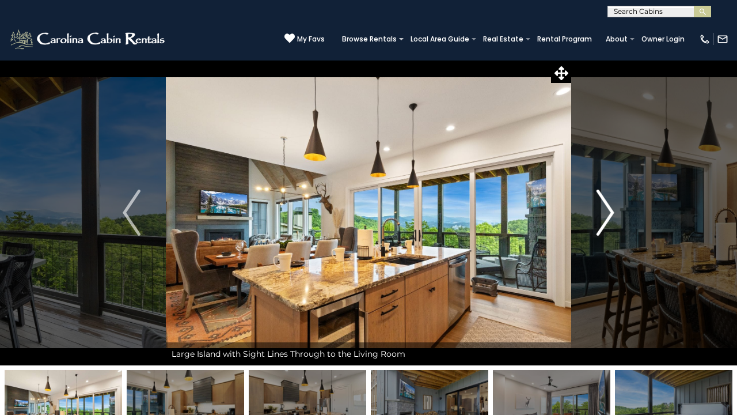
click at [607, 201] on img "Next" at bounding box center [605, 213] width 17 height 46
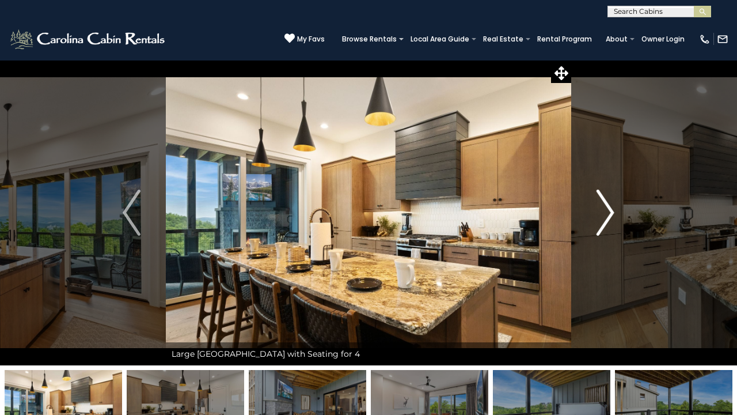
click at [607, 202] on img "Next" at bounding box center [605, 213] width 17 height 46
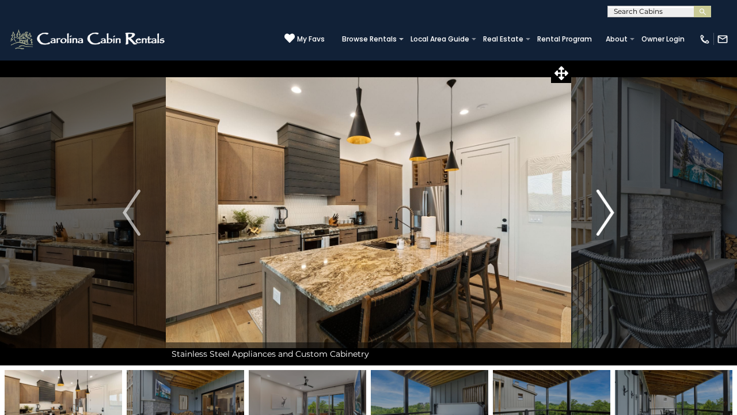
click at [607, 202] on img "Next" at bounding box center [605, 213] width 17 height 46
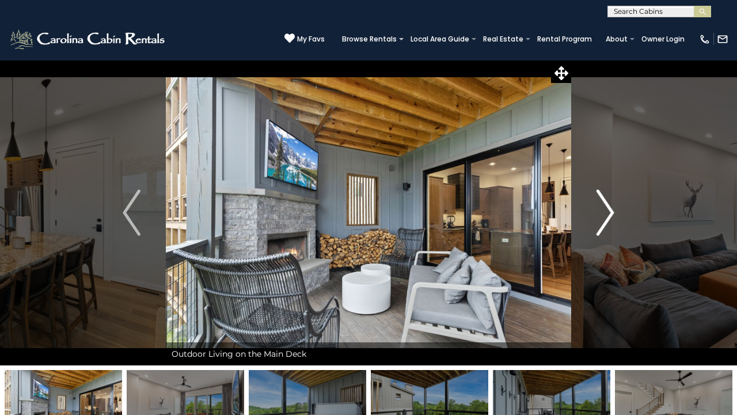
click at [607, 201] on img "Next" at bounding box center [605, 213] width 17 height 46
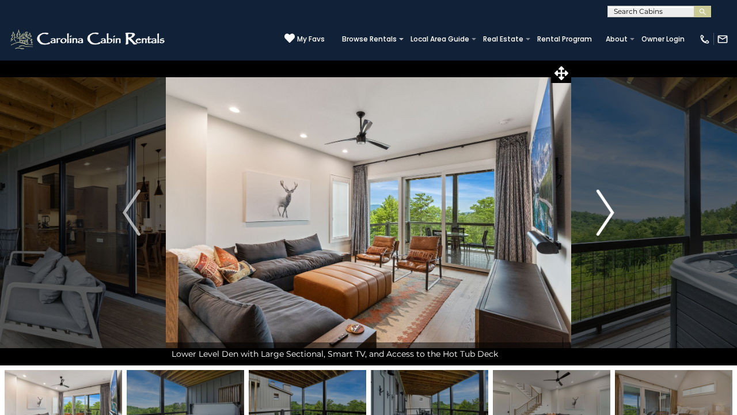
click at [606, 199] on img "Next" at bounding box center [605, 213] width 17 height 46
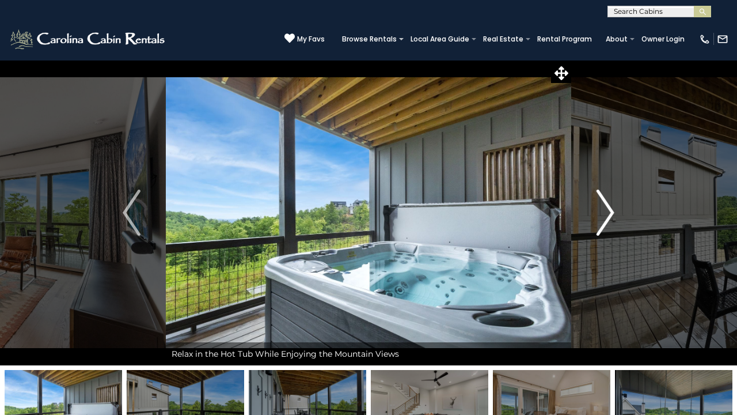
click at [606, 199] on img "Next" at bounding box center [605, 213] width 17 height 46
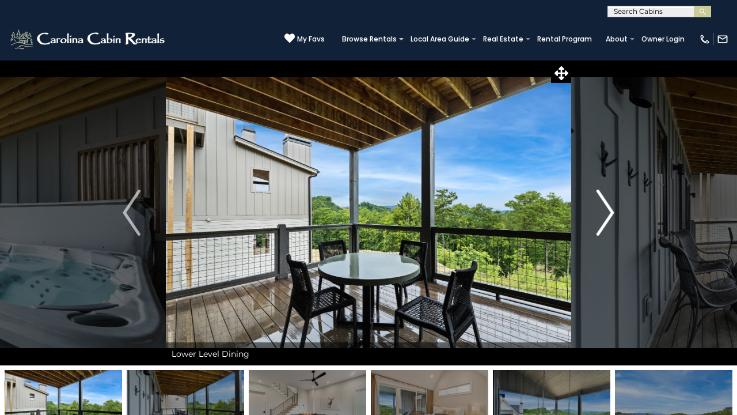
click at [605, 198] on img "Next" at bounding box center [605, 213] width 17 height 46
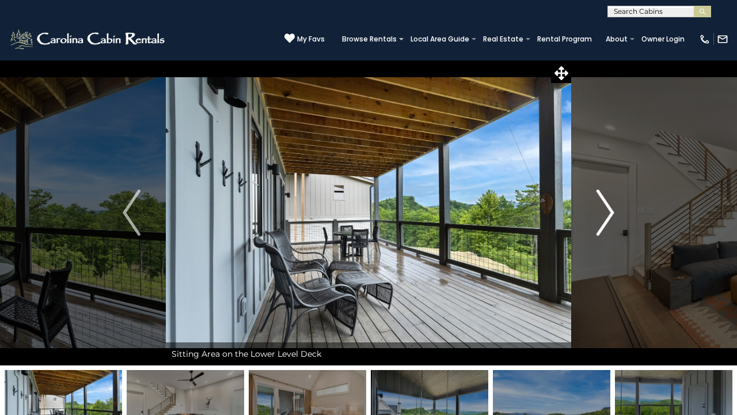
click at [605, 198] on img "Next" at bounding box center [605, 213] width 17 height 46
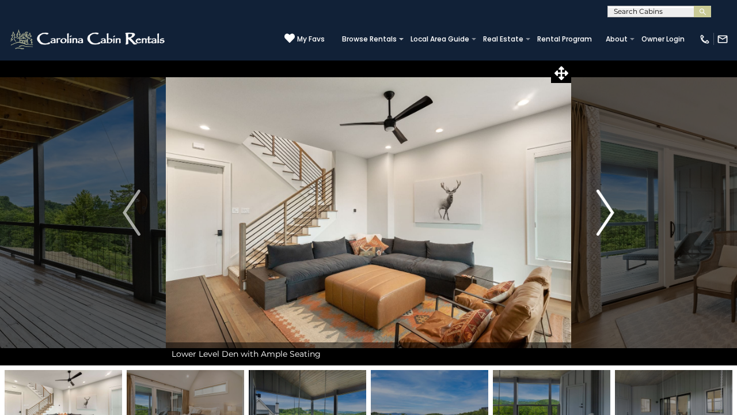
click at [605, 199] on img "Next" at bounding box center [605, 213] width 17 height 46
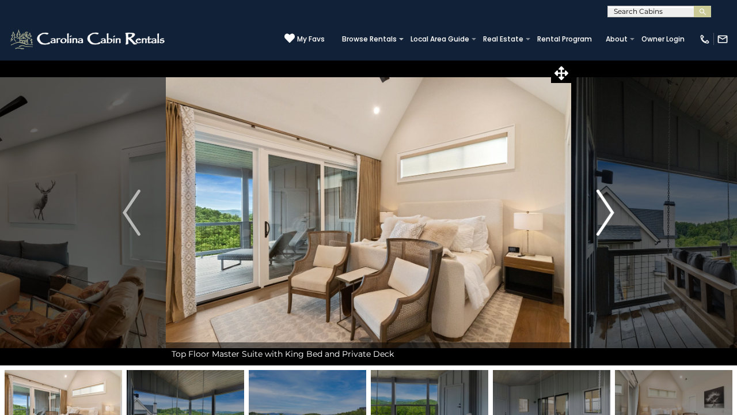
click at [605, 200] on img "Next" at bounding box center [605, 213] width 17 height 46
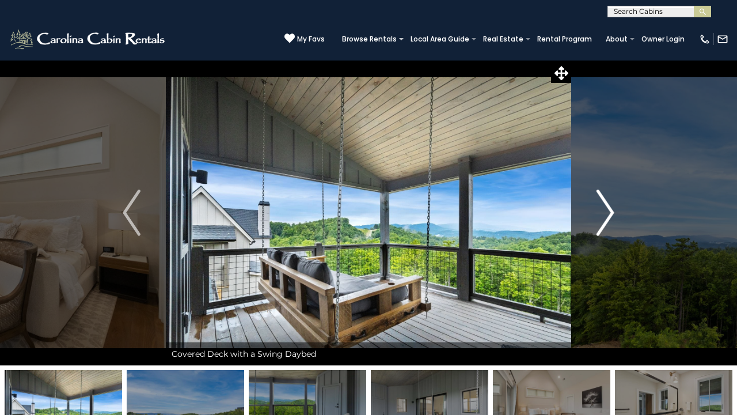
click at [605, 200] on img "Next" at bounding box center [605, 213] width 17 height 46
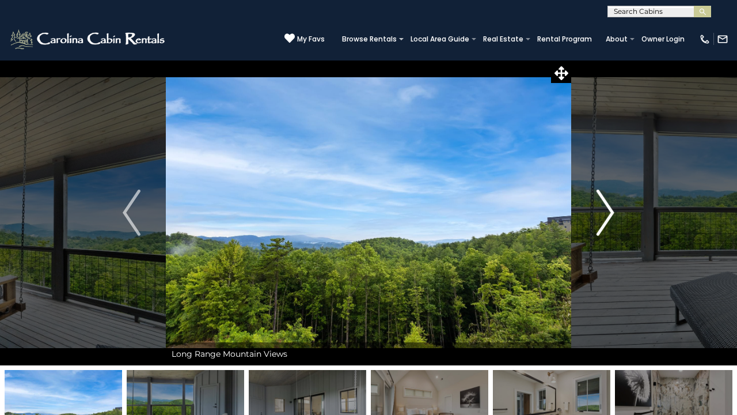
click at [606, 201] on img "Next" at bounding box center [605, 213] width 17 height 46
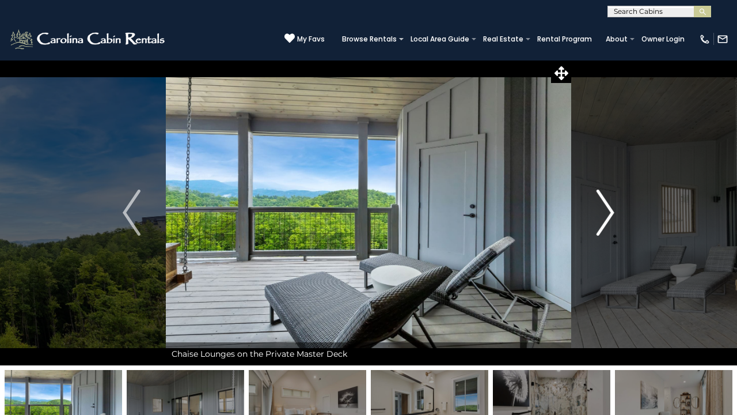
click at [606, 201] on img "Next" at bounding box center [605, 213] width 17 height 46
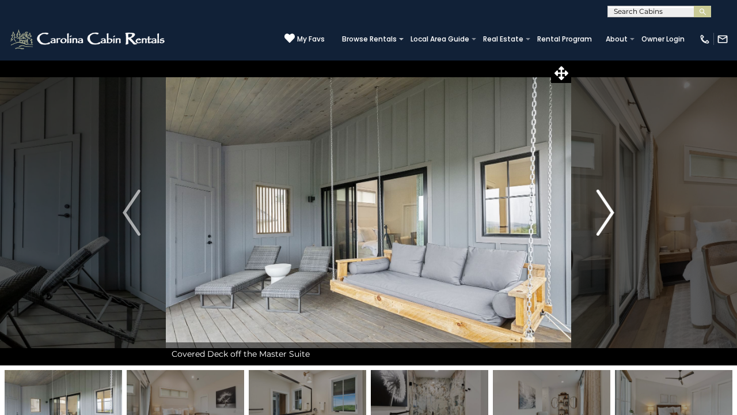
click at [606, 202] on img "Next" at bounding box center [605, 213] width 17 height 46
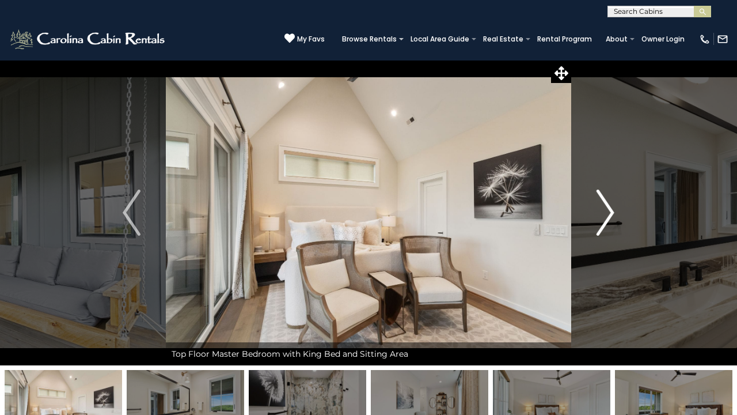
click at [606, 202] on img "Next" at bounding box center [605, 213] width 17 height 46
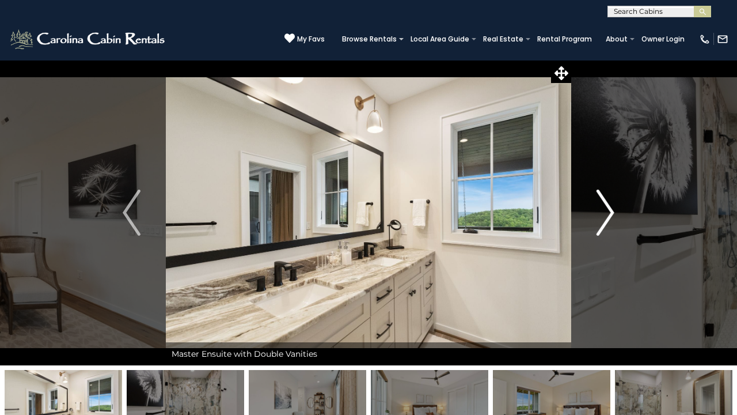
click at [606, 202] on img "Next" at bounding box center [605, 213] width 17 height 46
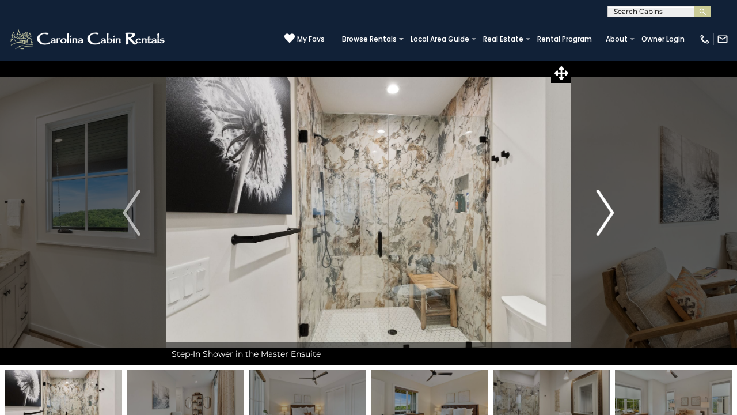
click at [606, 202] on img "Next" at bounding box center [605, 213] width 17 height 46
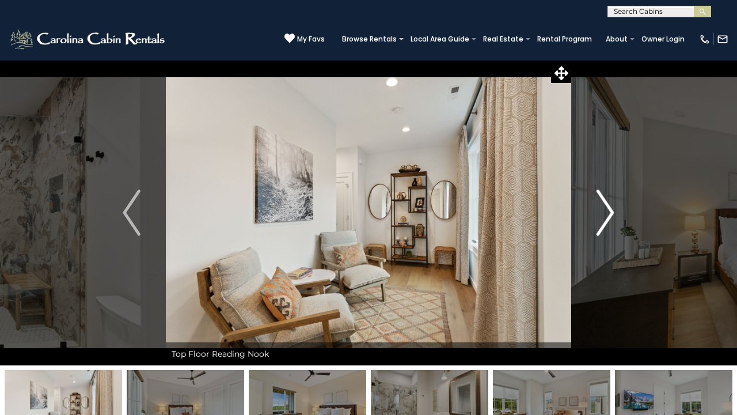
click at [606, 202] on img "Next" at bounding box center [605, 213] width 17 height 46
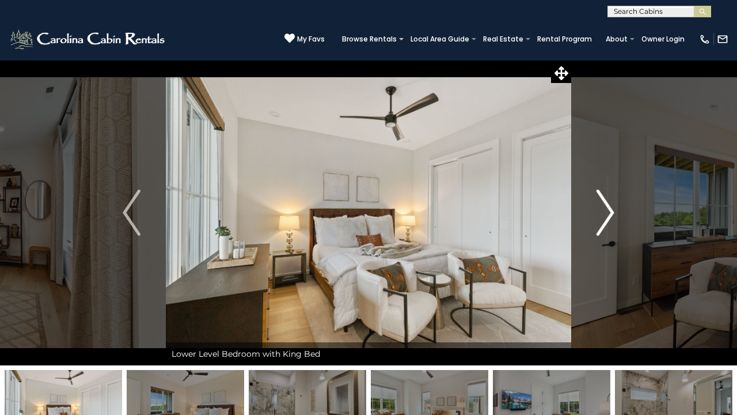
click at [606, 202] on img "Next" at bounding box center [605, 213] width 17 height 46
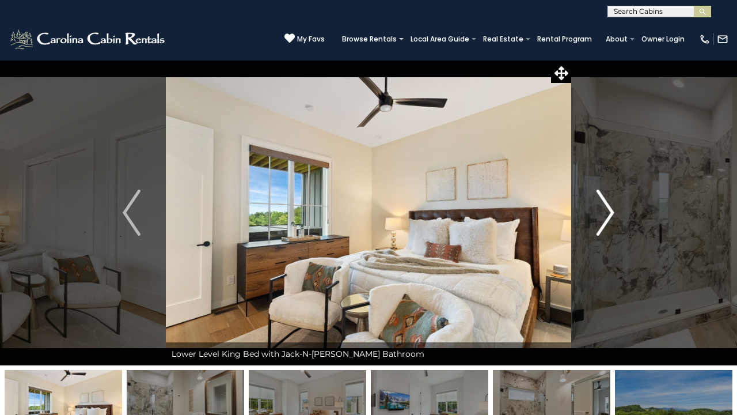
click at [606, 202] on img "Next" at bounding box center [605, 213] width 17 height 46
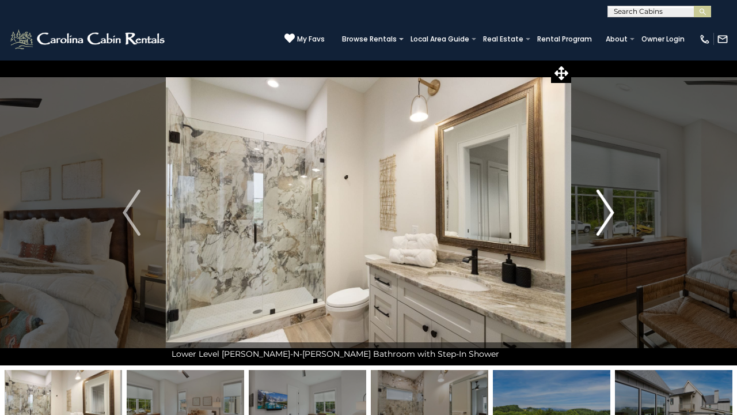
click at [606, 202] on img "Next" at bounding box center [605, 213] width 17 height 46
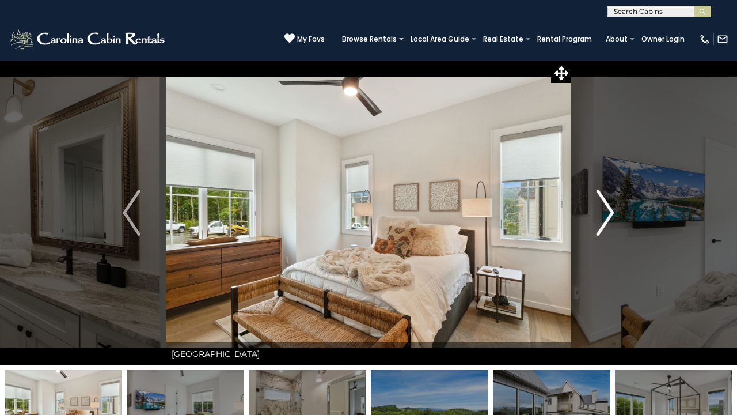
click at [606, 202] on img "Next" at bounding box center [605, 213] width 17 height 46
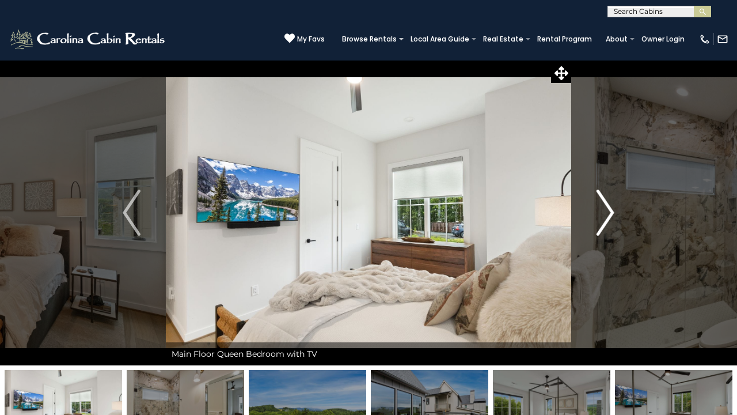
click at [606, 202] on img "Next" at bounding box center [605, 213] width 17 height 46
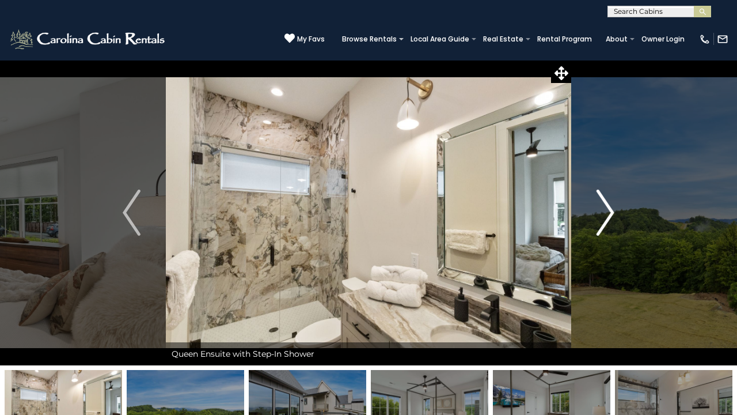
click at [606, 202] on img "Next" at bounding box center [605, 213] width 17 height 46
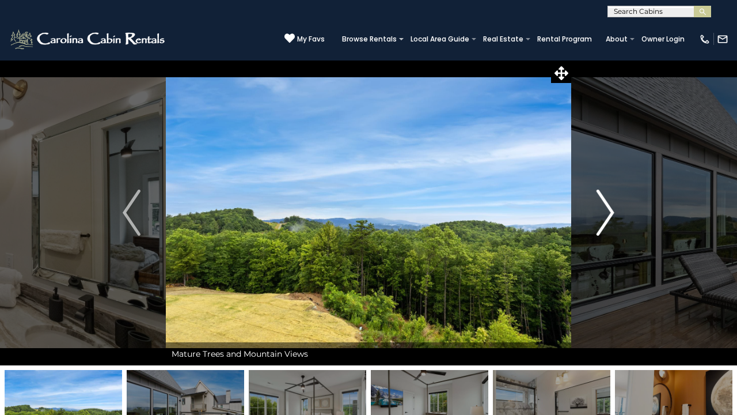
click at [606, 202] on img "Next" at bounding box center [605, 213] width 17 height 46
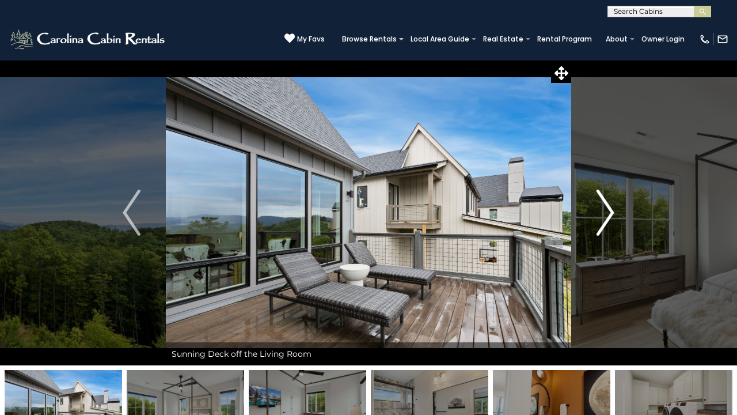
click at [606, 203] on img "Next" at bounding box center [605, 213] width 17 height 46
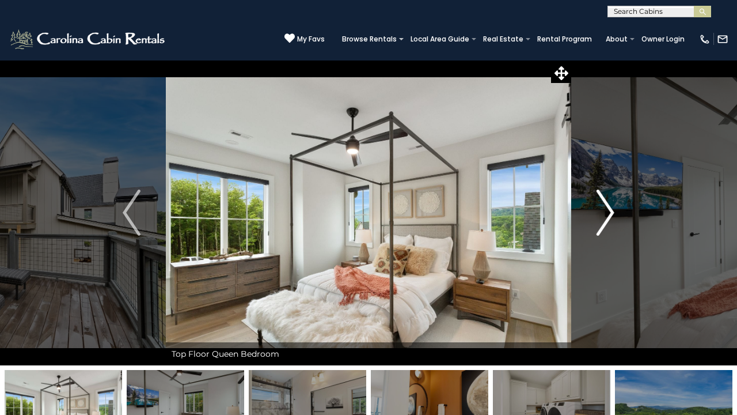
click at [606, 202] on img "Next" at bounding box center [605, 213] width 17 height 46
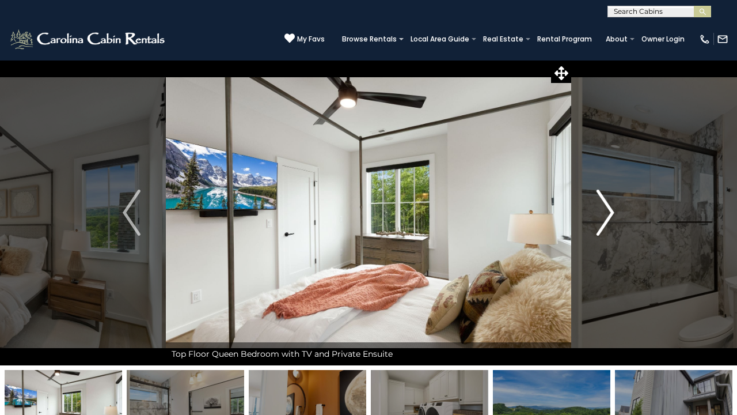
click at [609, 200] on img "Next" at bounding box center [605, 213] width 17 height 46
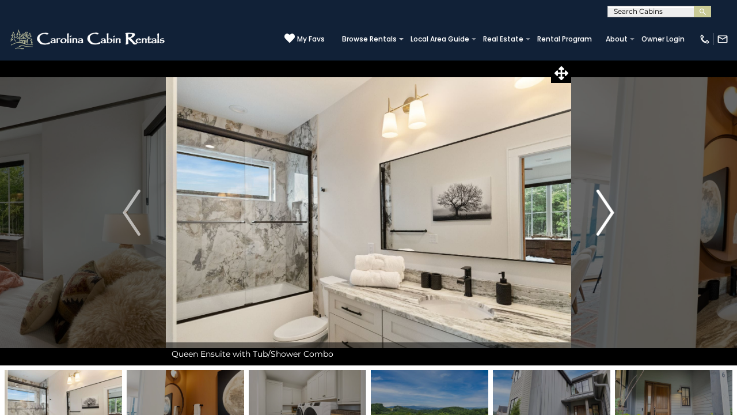
click at [610, 203] on img "Next" at bounding box center [605, 213] width 17 height 46
